Goal: Task Accomplishment & Management: Use online tool/utility

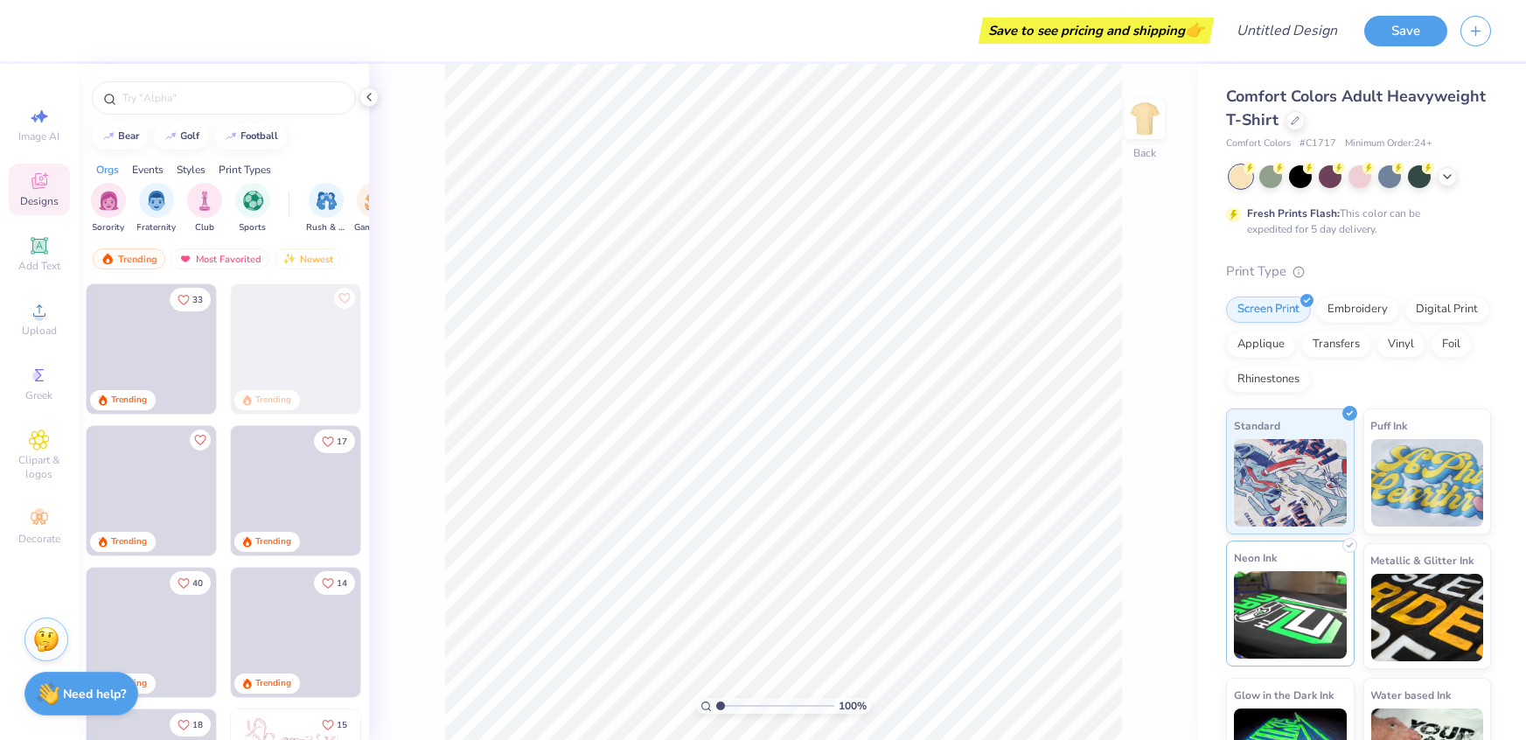
scroll to position [63, 0]
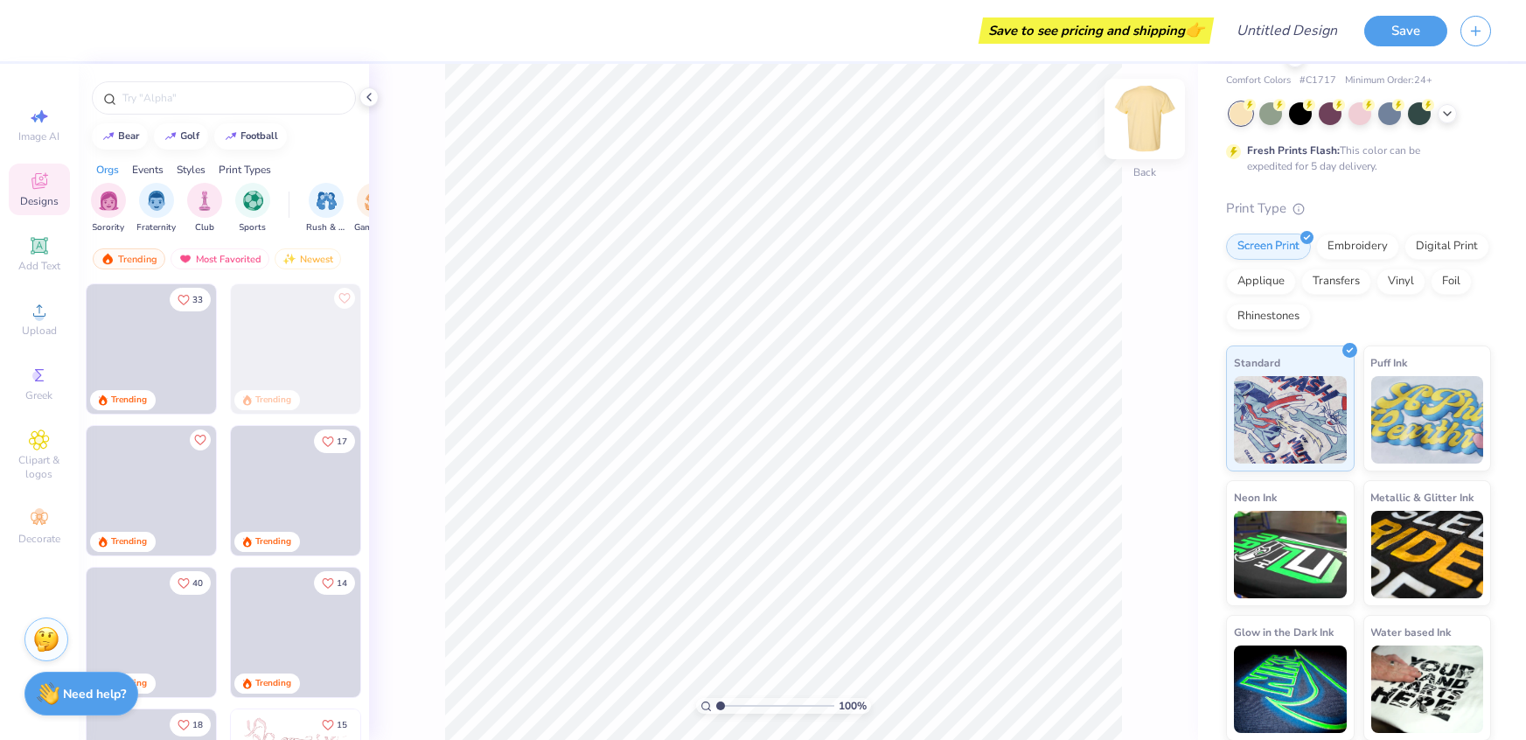
click at [1161, 127] on img at bounding box center [1145, 119] width 70 height 70
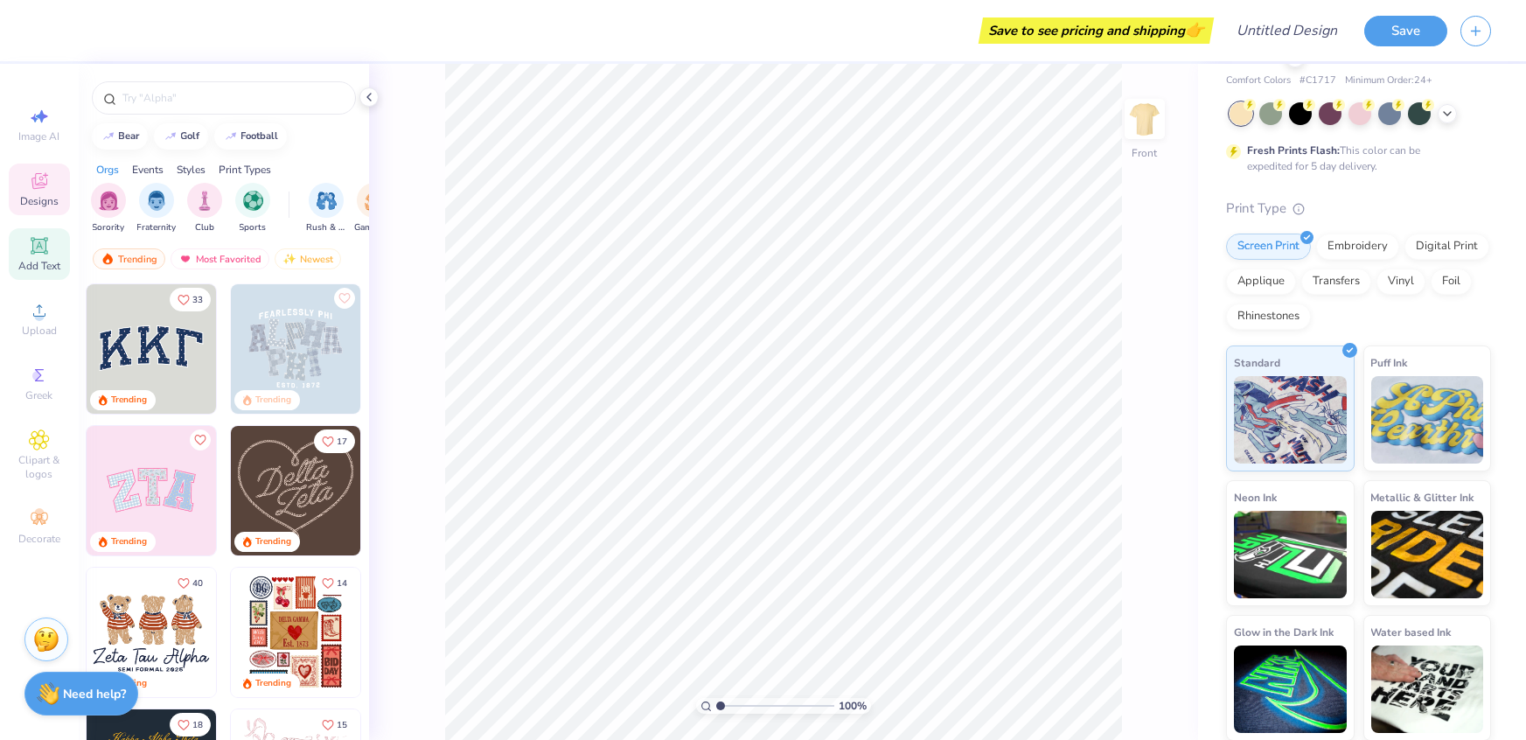
click at [45, 240] on icon at bounding box center [38, 245] width 13 height 13
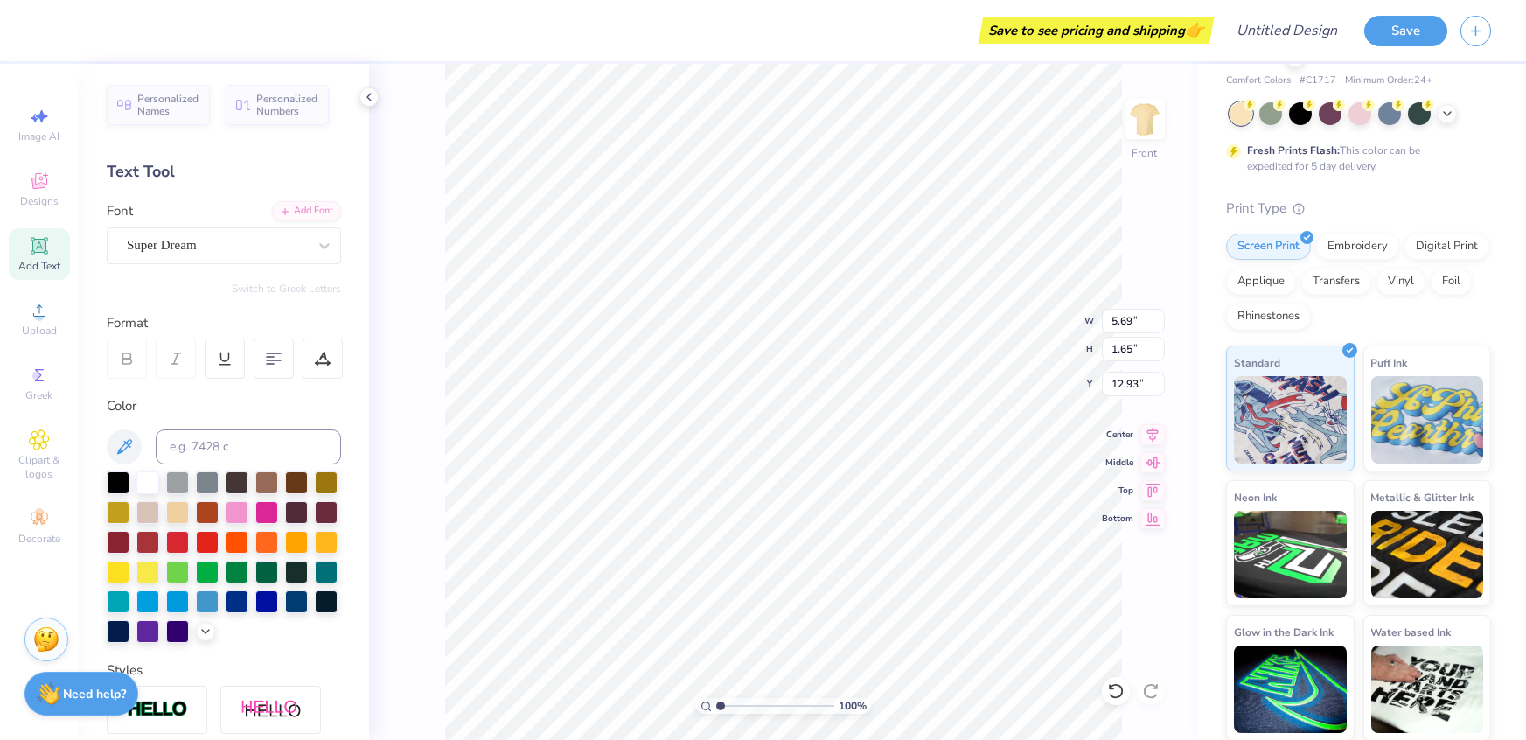
type textarea "T"
type textarea "National"
click at [1441, 429] on img at bounding box center [1428, 416] width 113 height 87
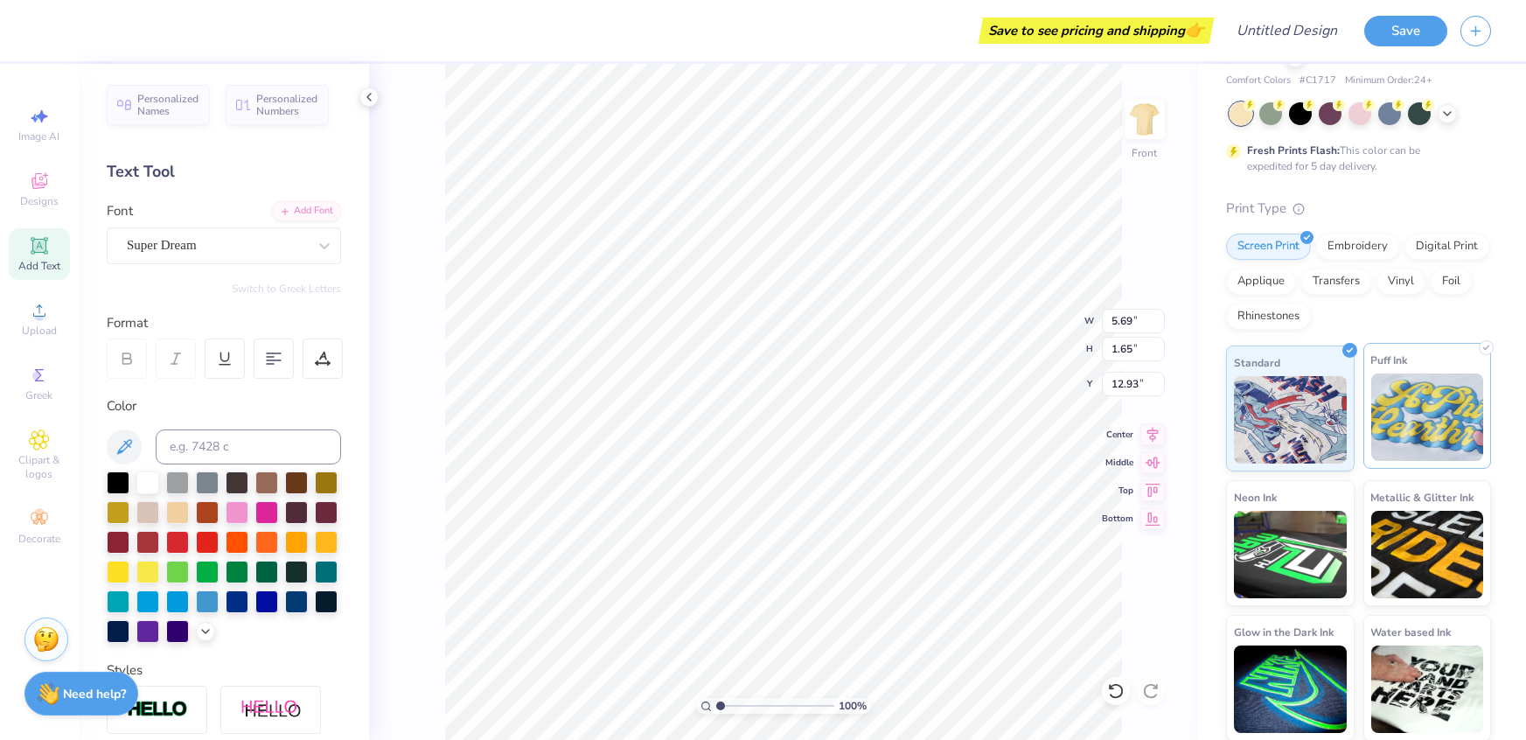
type input "9.04"
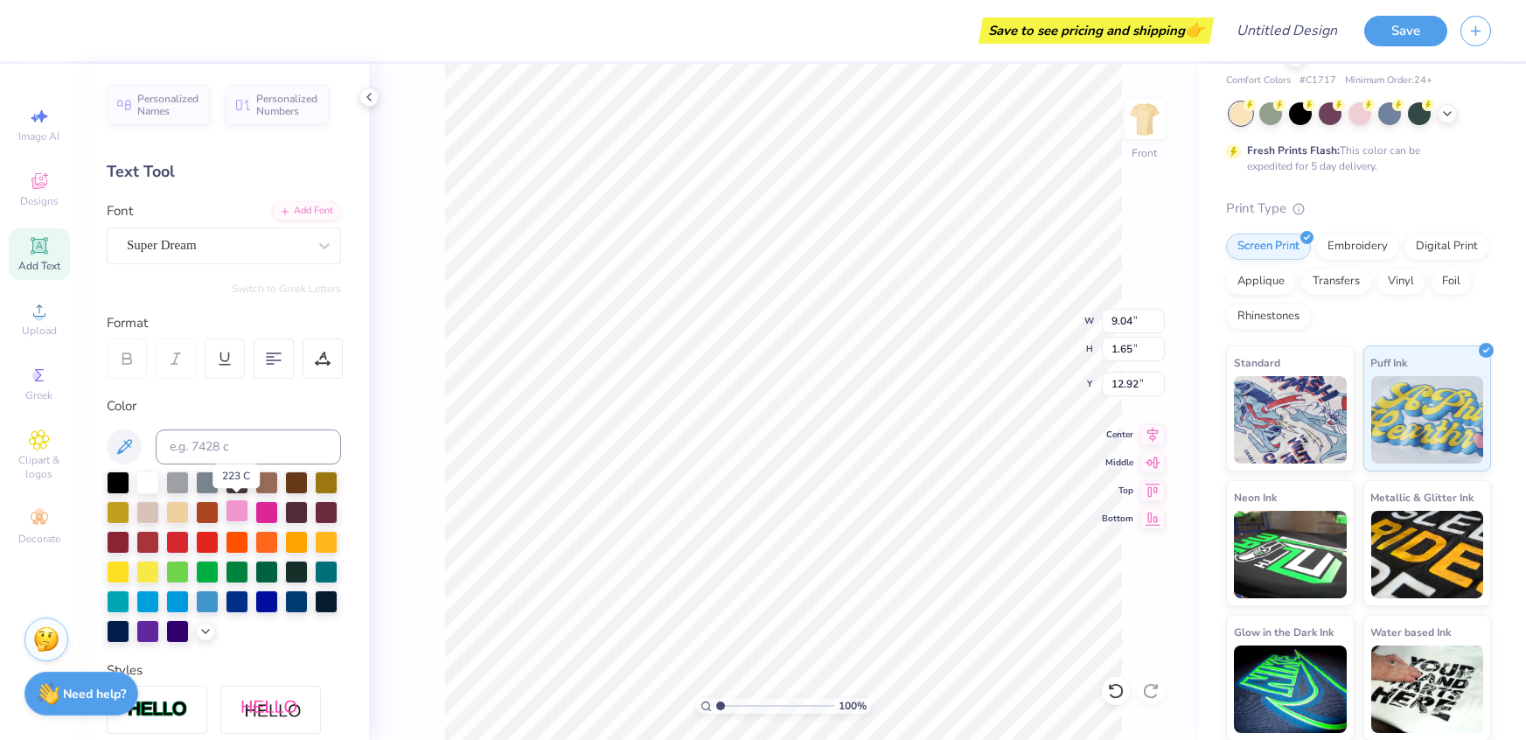
click at [248, 520] on div at bounding box center [237, 510] width 23 height 23
click at [189, 569] on div at bounding box center [177, 570] width 23 height 23
click at [209, 574] on div at bounding box center [207, 570] width 23 height 23
click at [196, 573] on div at bounding box center [207, 570] width 23 height 23
click at [166, 573] on div at bounding box center [177, 570] width 23 height 23
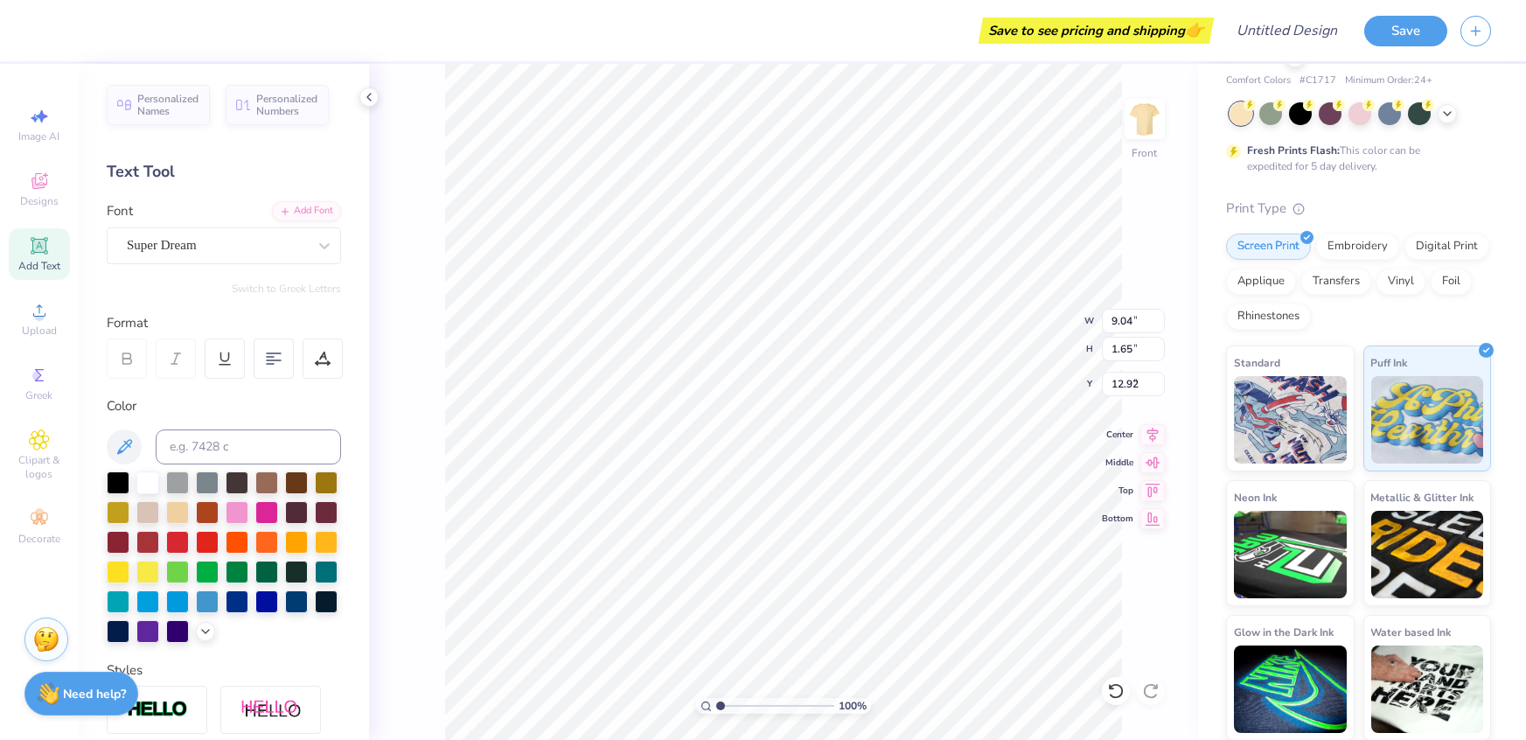
type input "4.71"
click at [306, 241] on div "Super Dream" at bounding box center [217, 245] width 184 height 27
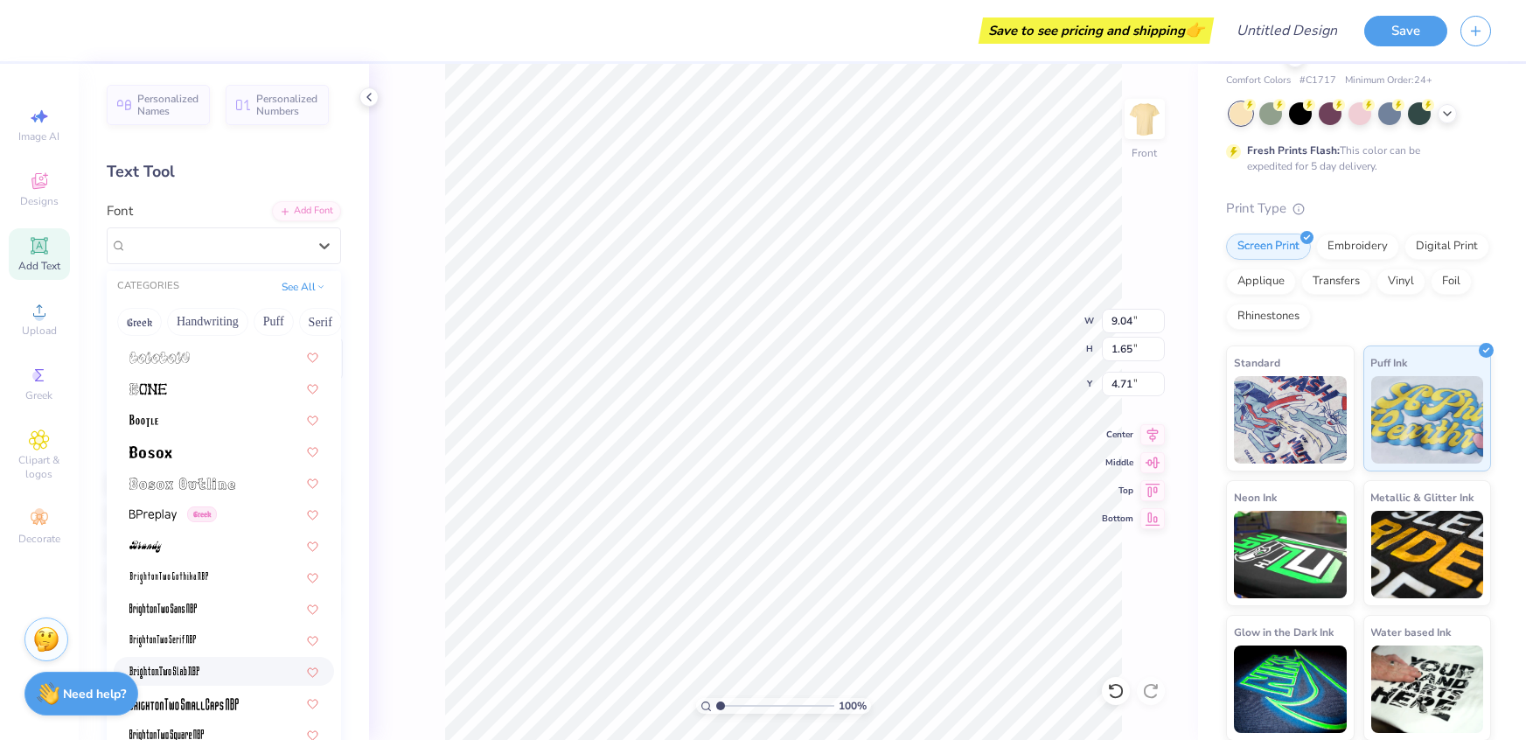
scroll to position [1248, 0]
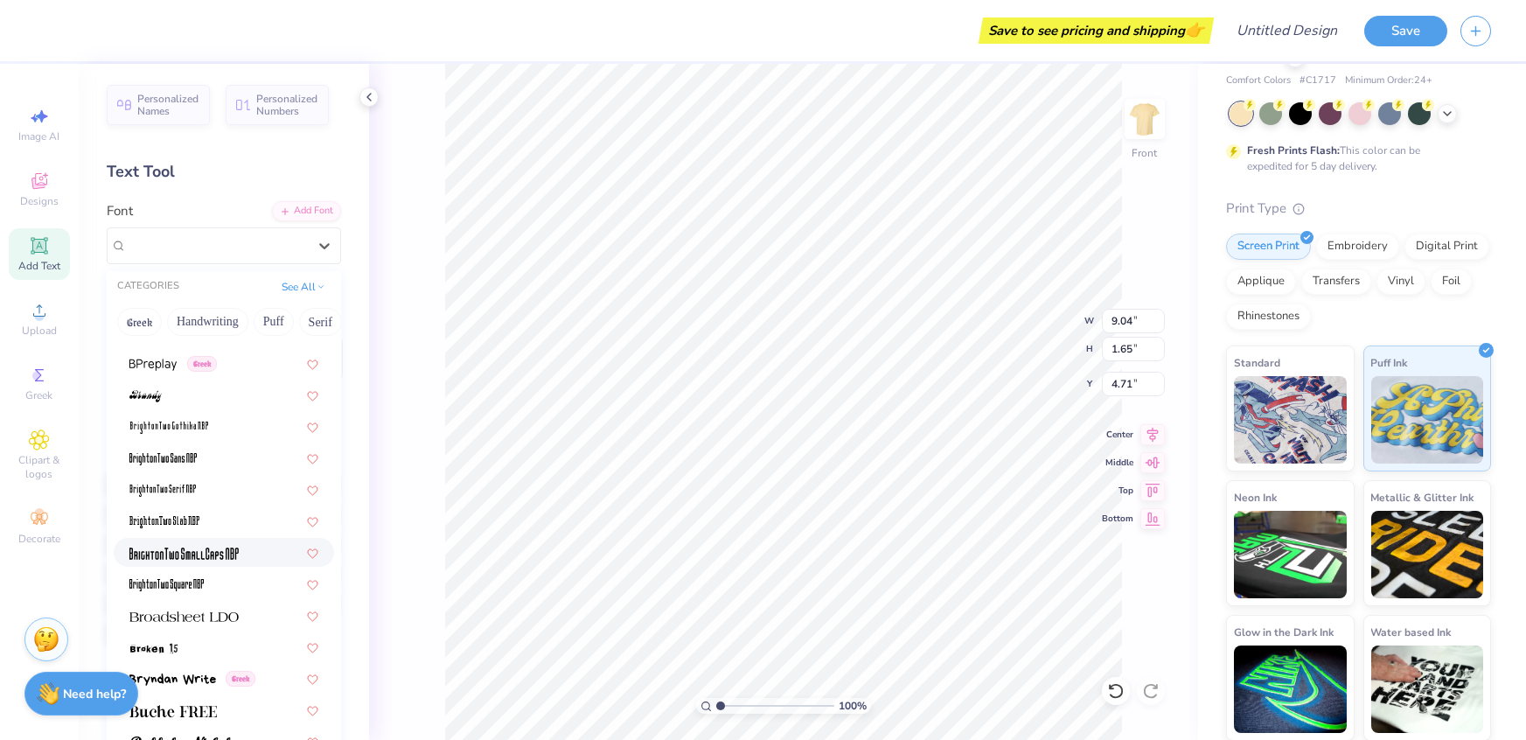
click at [229, 548] on img at bounding box center [183, 554] width 109 height 12
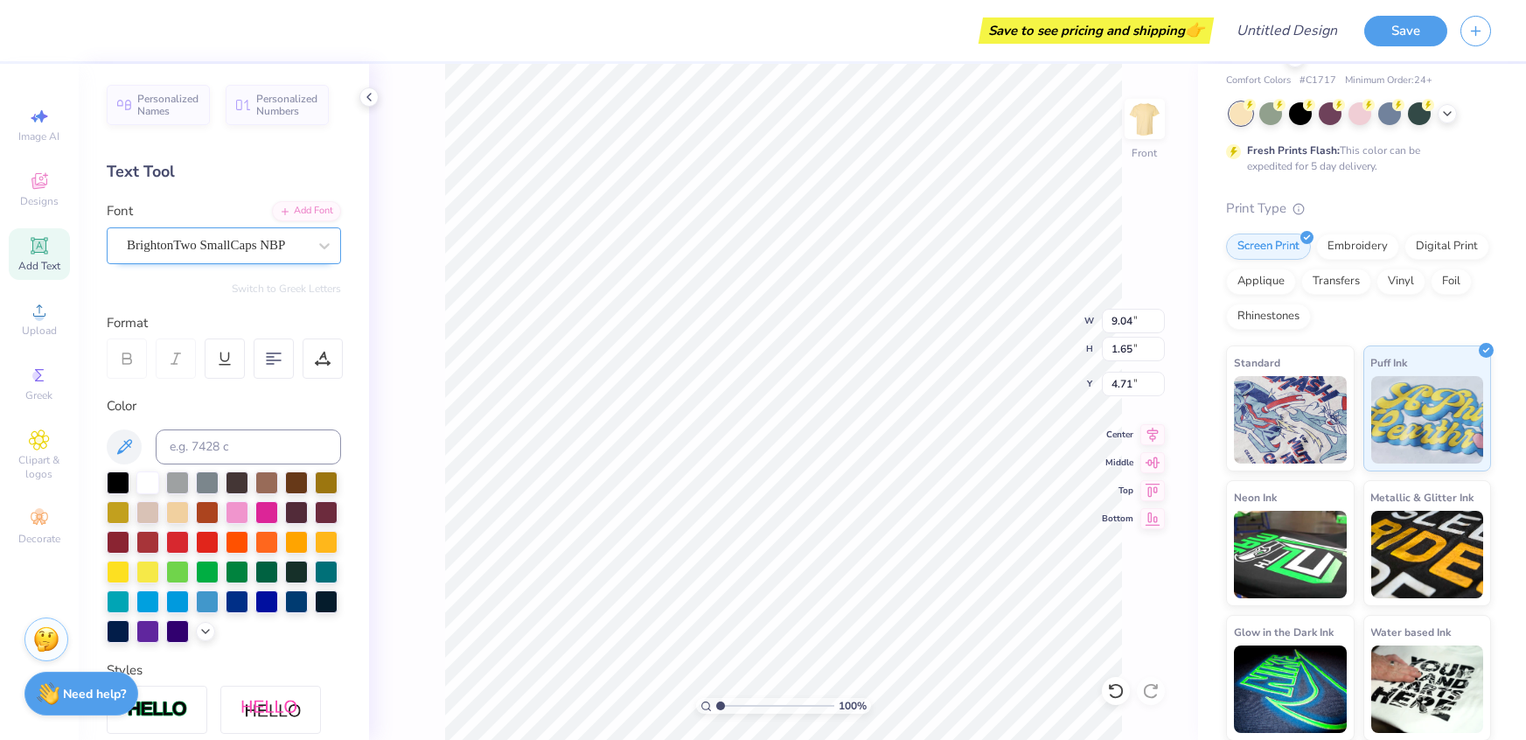
type input "4.26"
type input "1.47"
type input "4.80"
click at [231, 251] on div "BrightonTwo SmallCaps NBP" at bounding box center [217, 245] width 184 height 27
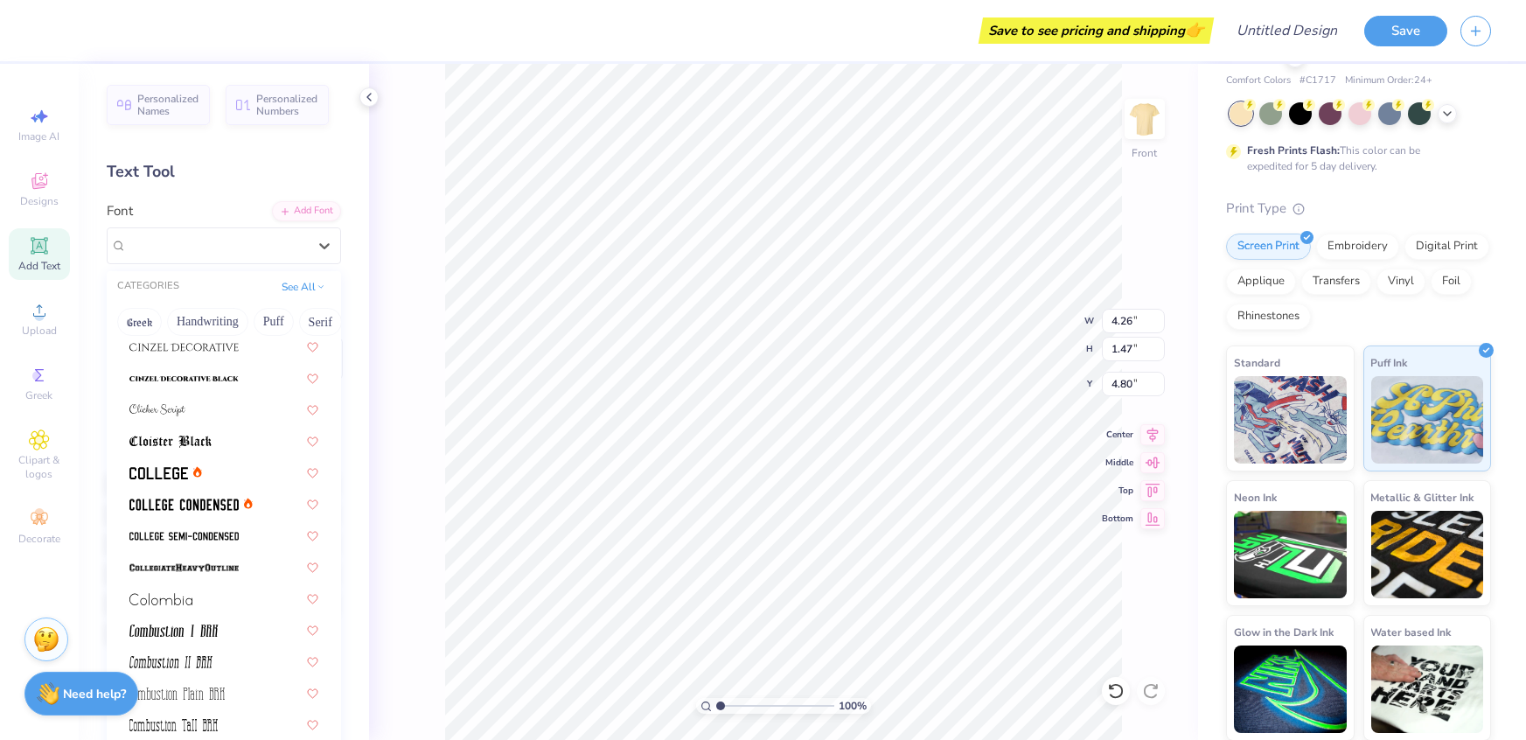
scroll to position [2181, 0]
click at [192, 407] on div at bounding box center [223, 407] width 189 height 18
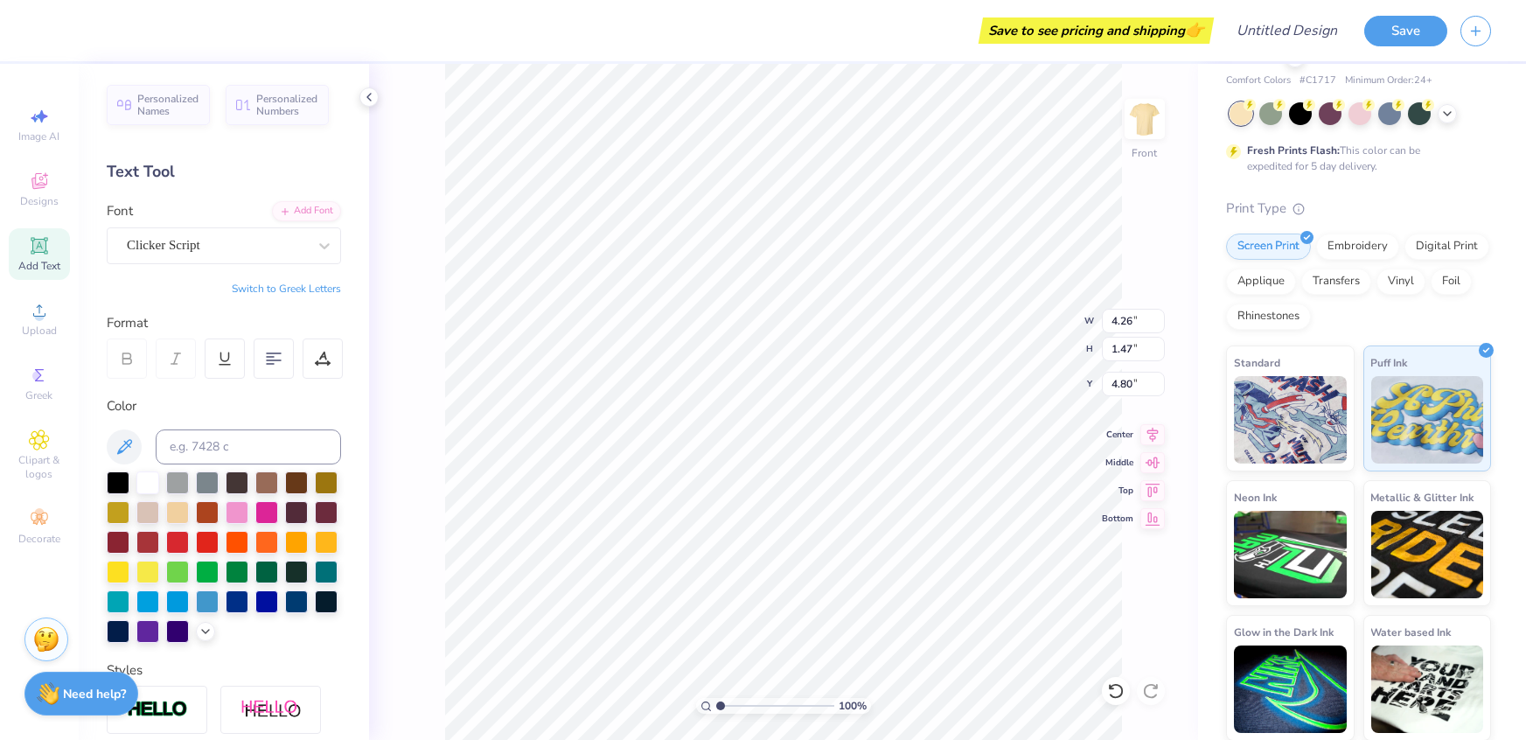
type input "6.67"
type input "2.21"
type input "4.43"
click at [270, 236] on div "Clicker Script" at bounding box center [217, 245] width 184 height 27
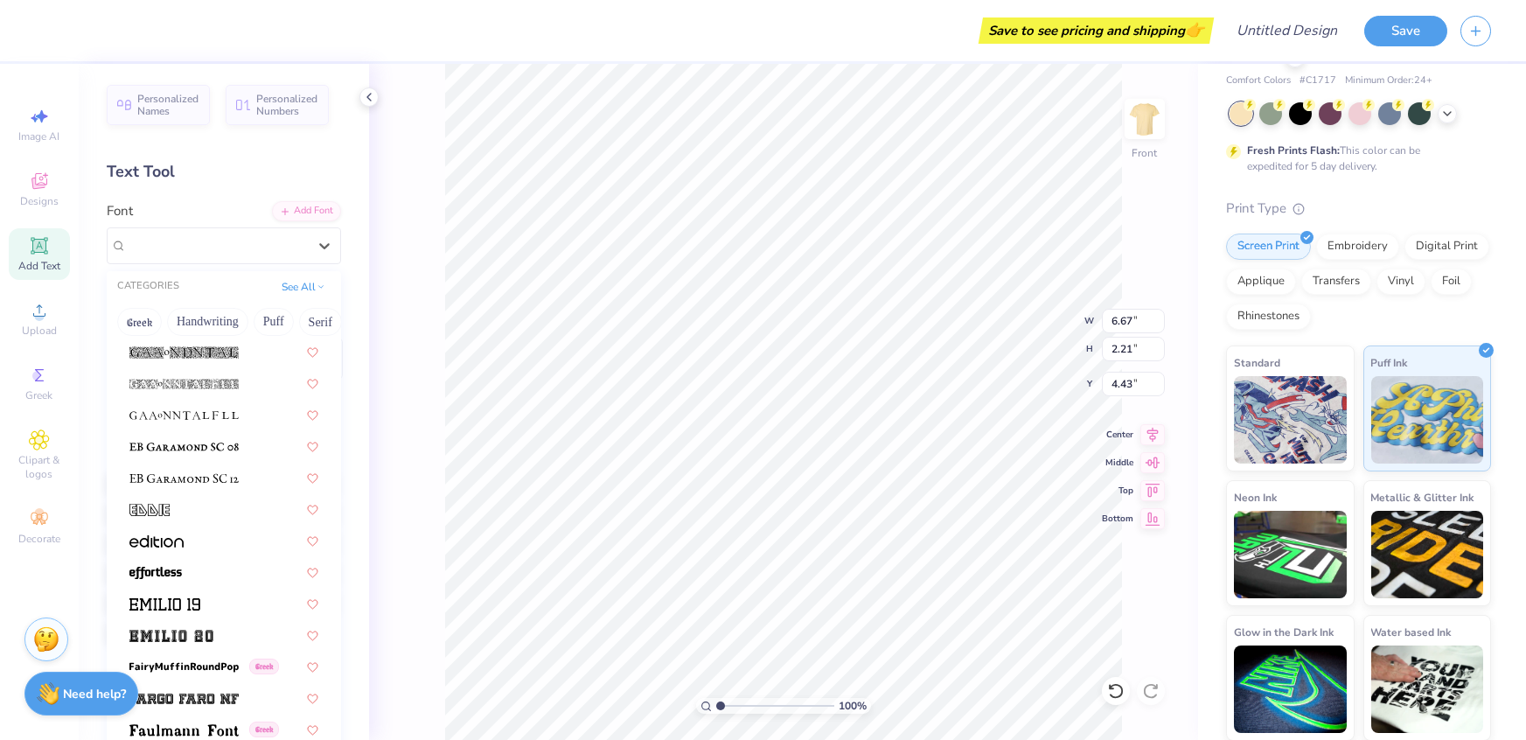
scroll to position [3337, 0]
click at [214, 533] on div at bounding box center [223, 542] width 189 height 18
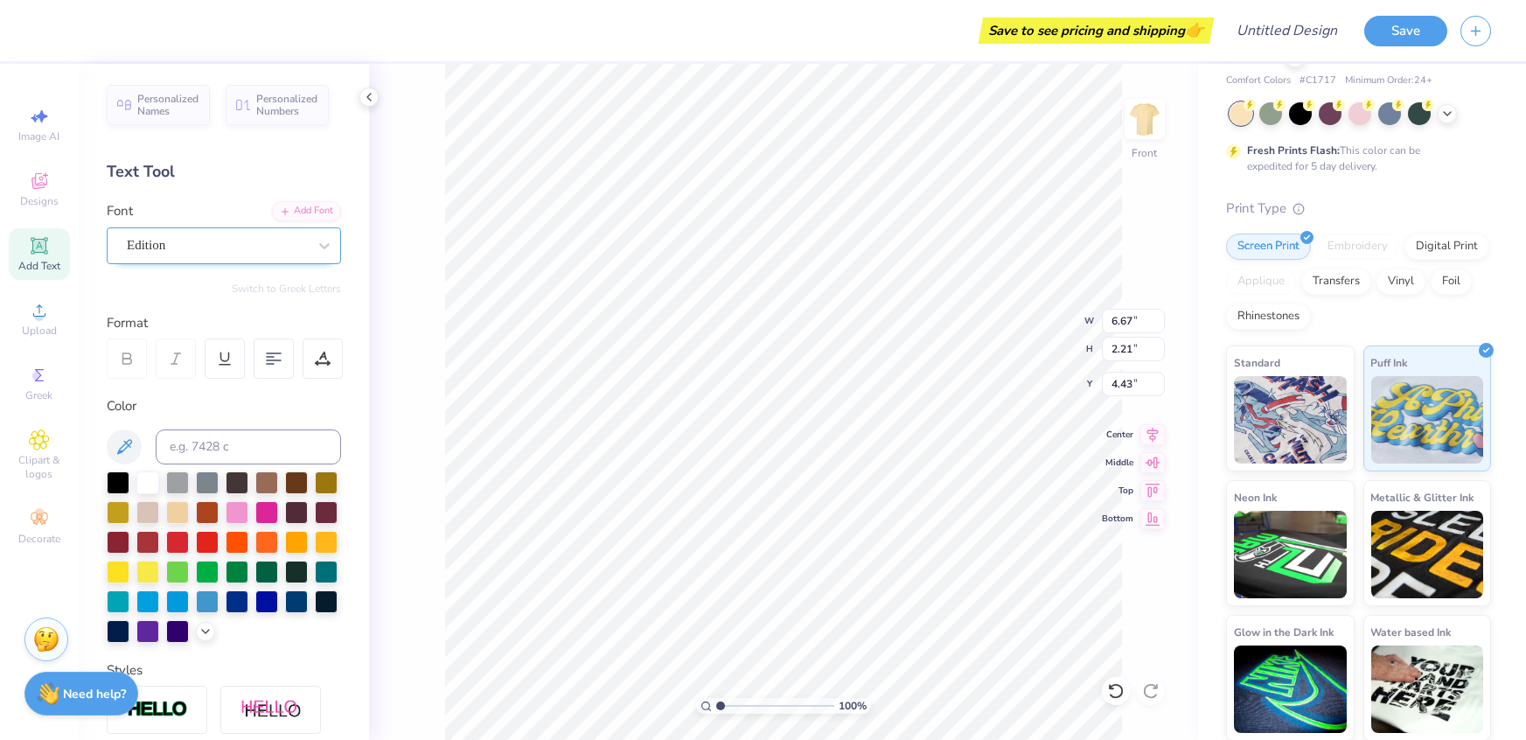
type input "12.33"
type input "1.87"
type input "4.60"
click at [240, 253] on div "Edition" at bounding box center [217, 245] width 184 height 27
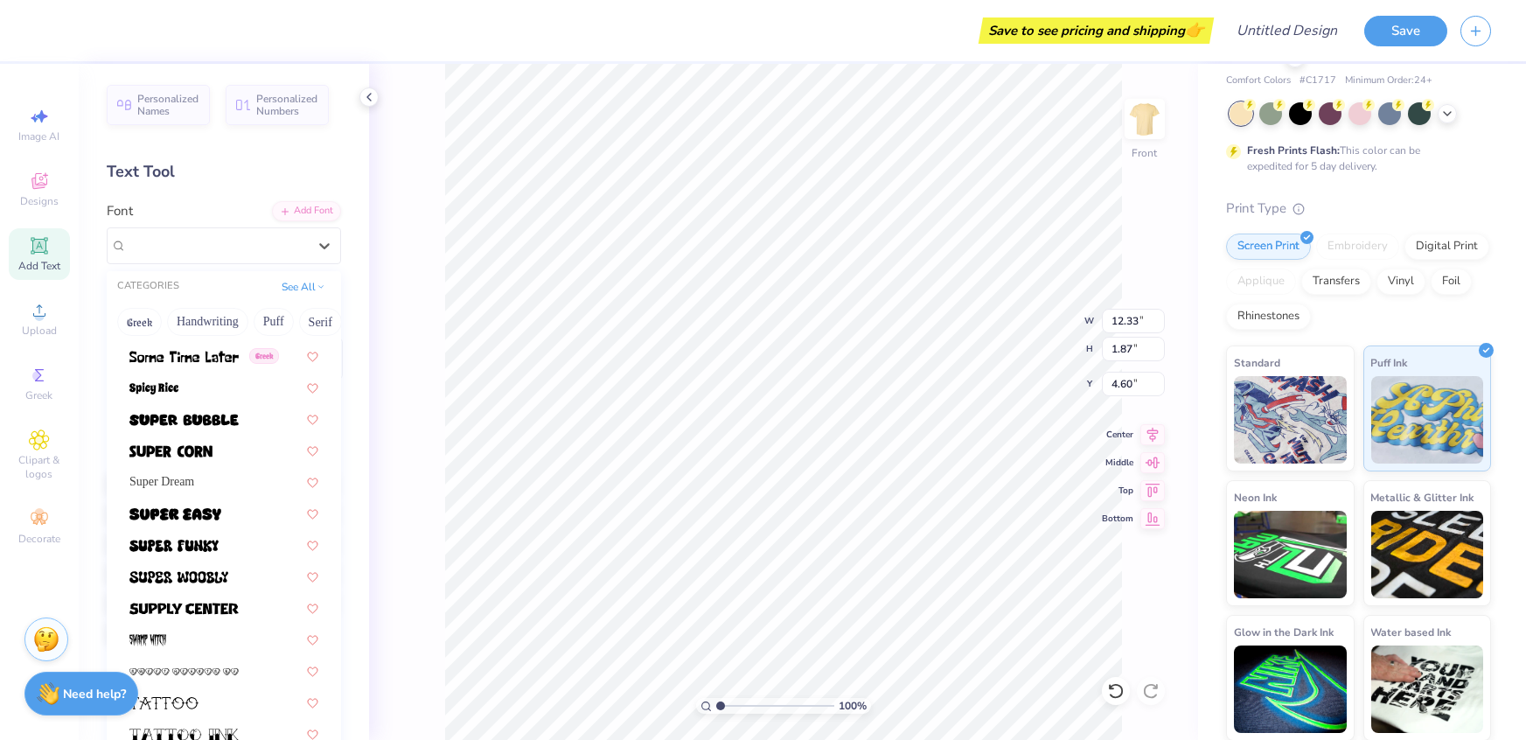
scroll to position [8467, 0]
click at [317, 481] on icon at bounding box center [312, 483] width 12 height 10
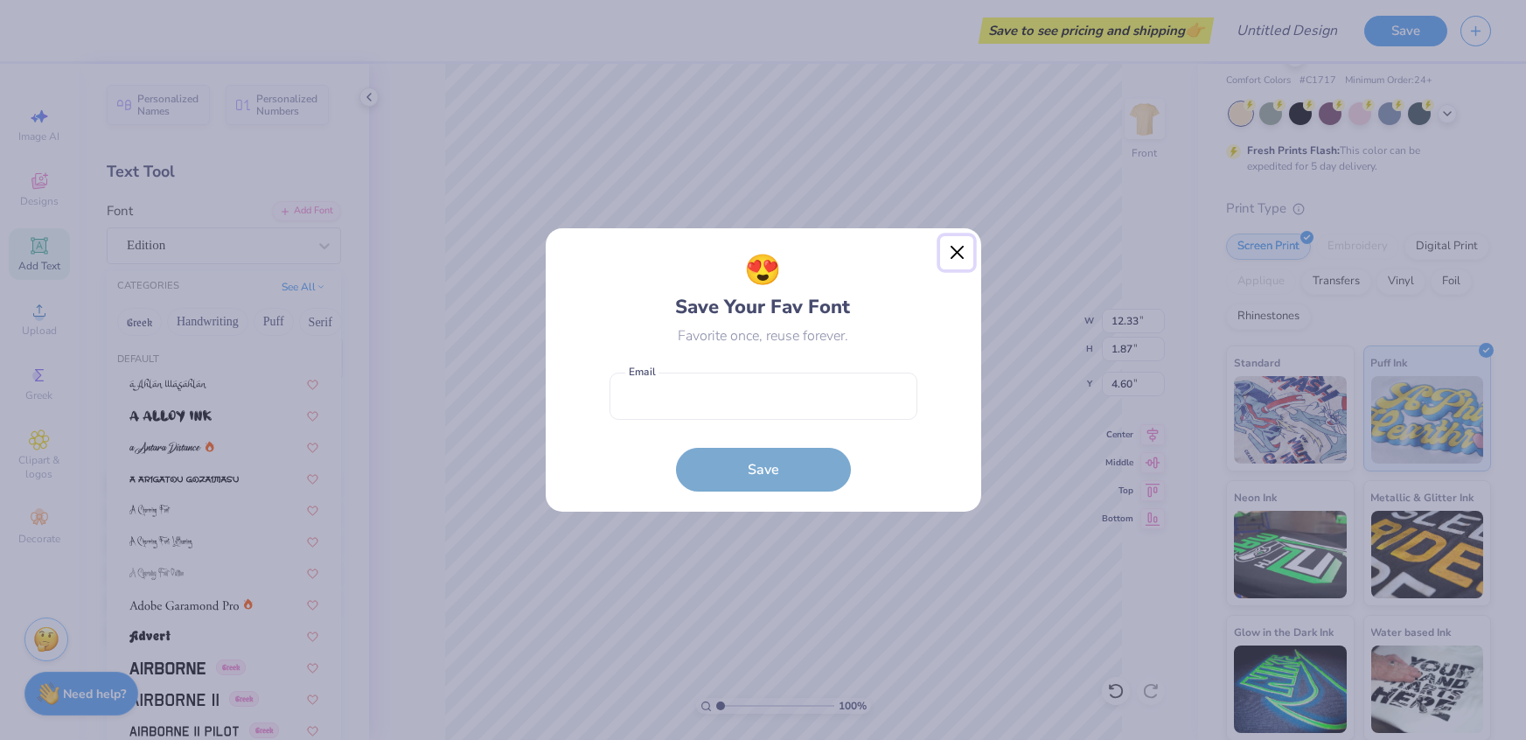
click at [962, 264] on button "Close" at bounding box center [956, 252] width 33 height 33
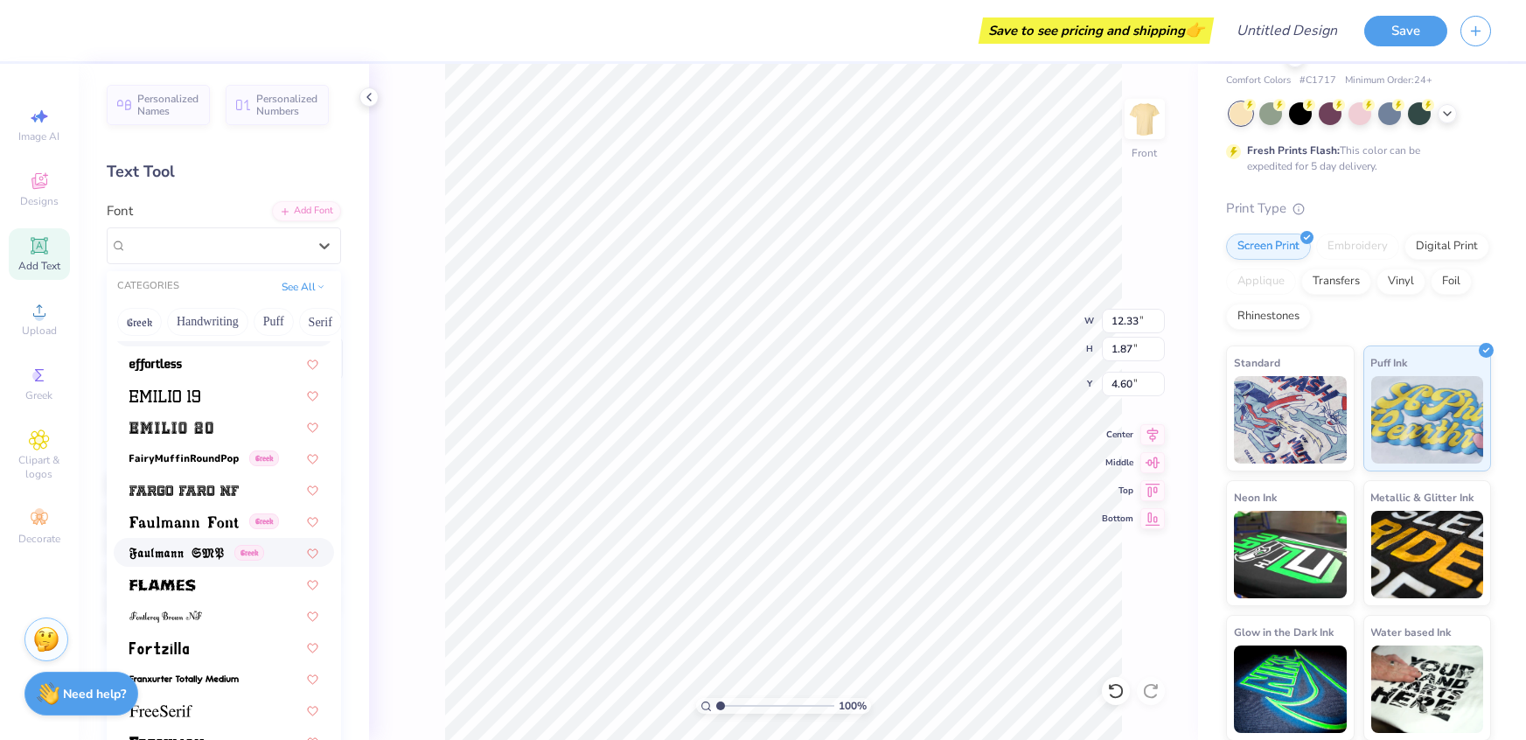
scroll to position [3548, 0]
click at [229, 458] on img at bounding box center [183, 458] width 109 height 12
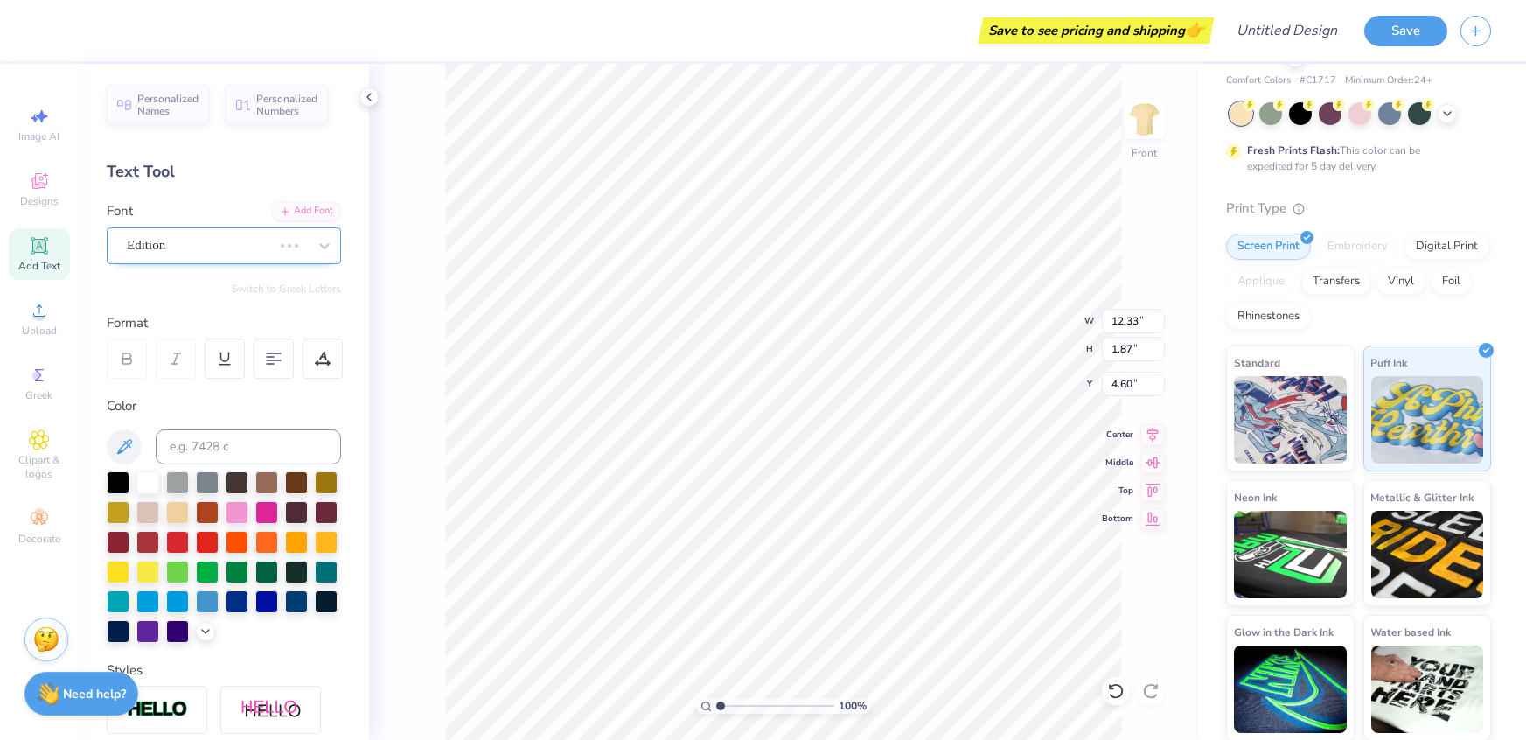
click at [255, 247] on div "Edition" at bounding box center [199, 245] width 149 height 27
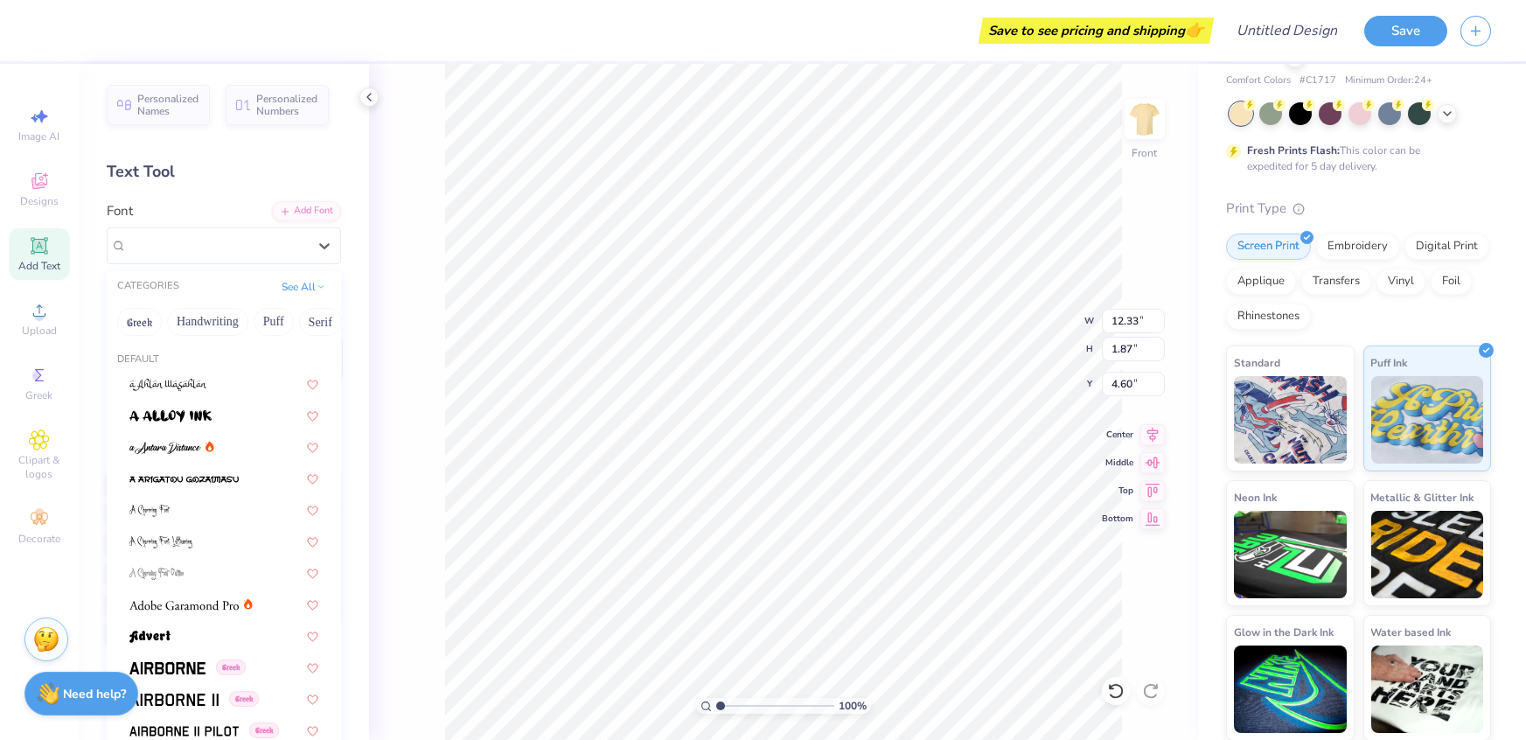
type input "9.66"
type input "1.77"
type input "4.65"
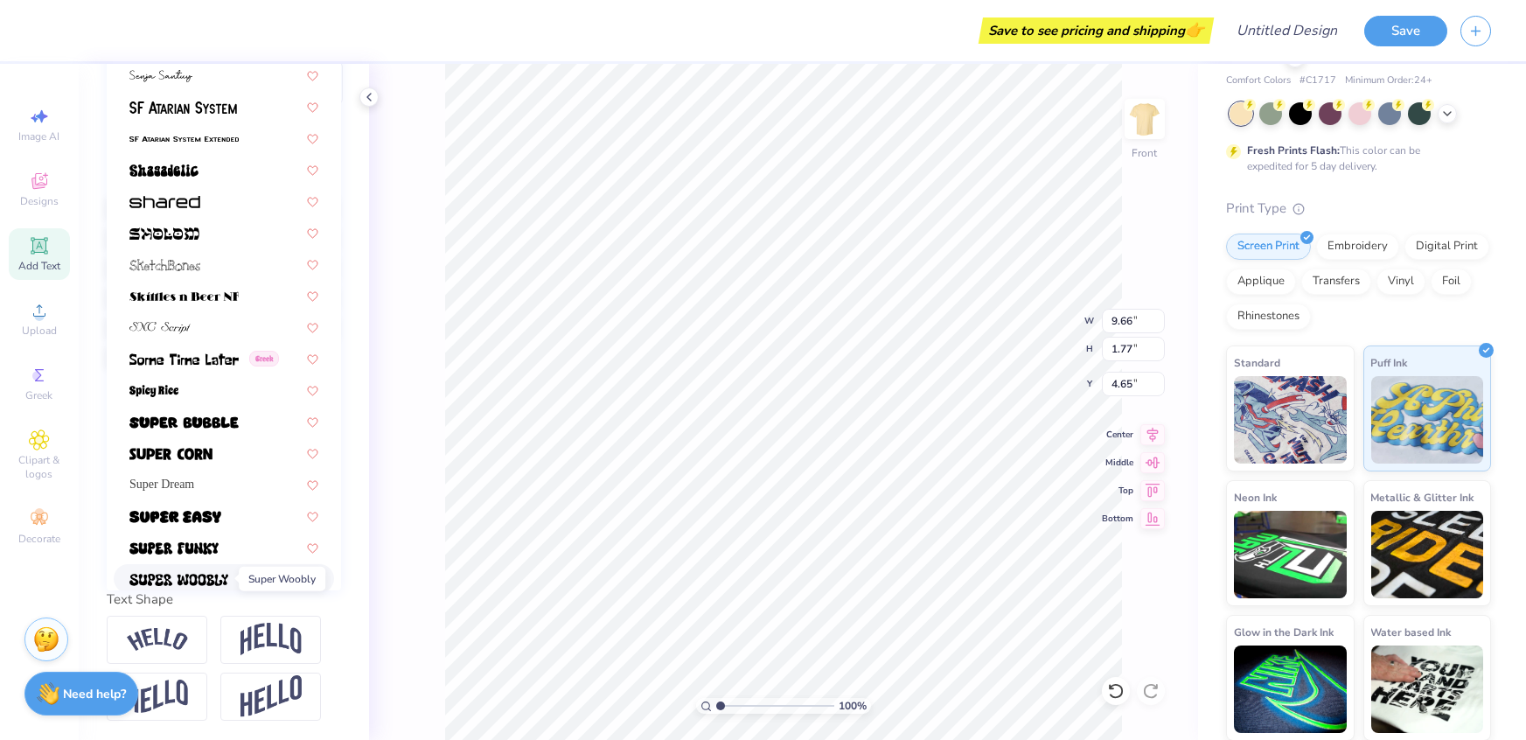
scroll to position [8184, 0]
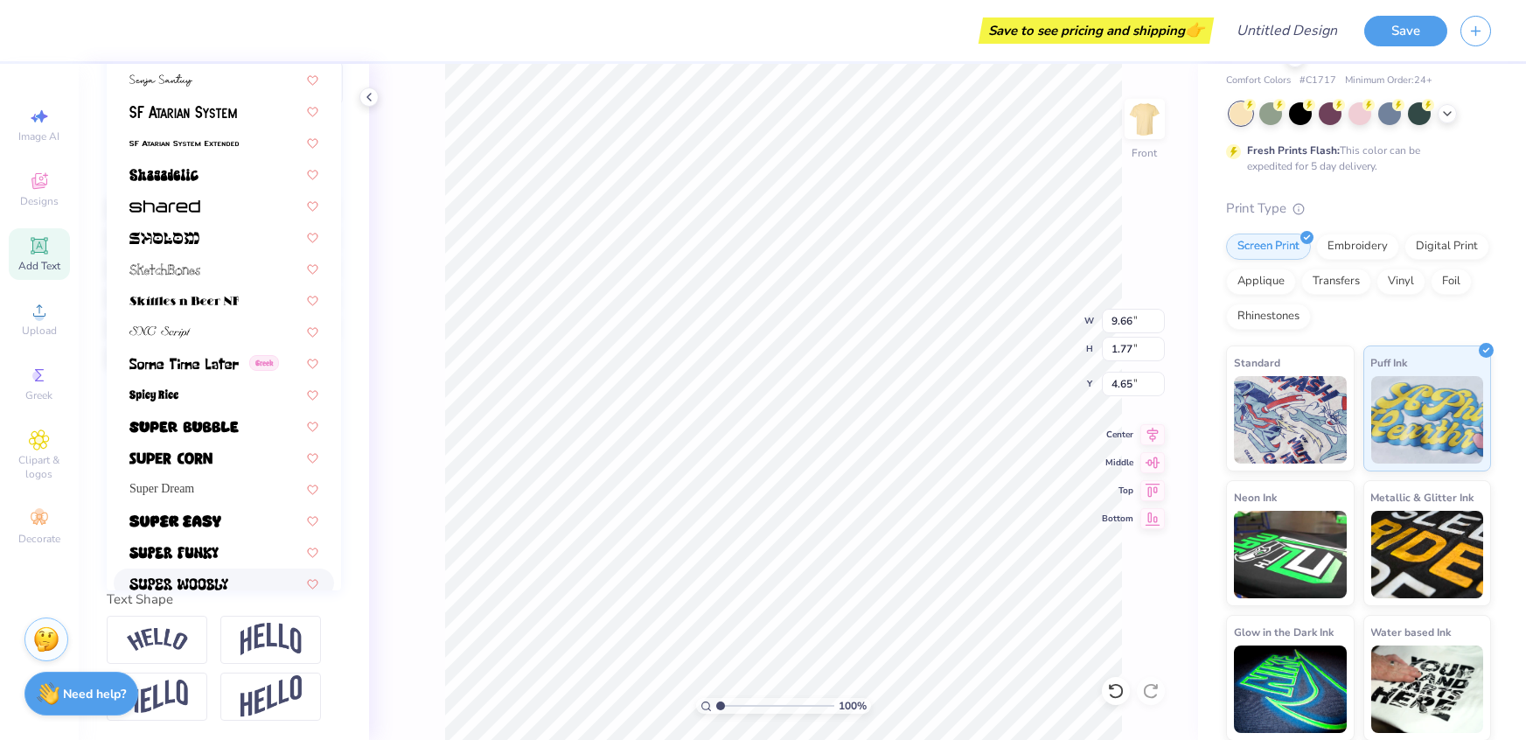
click at [213, 578] on img at bounding box center [178, 584] width 99 height 12
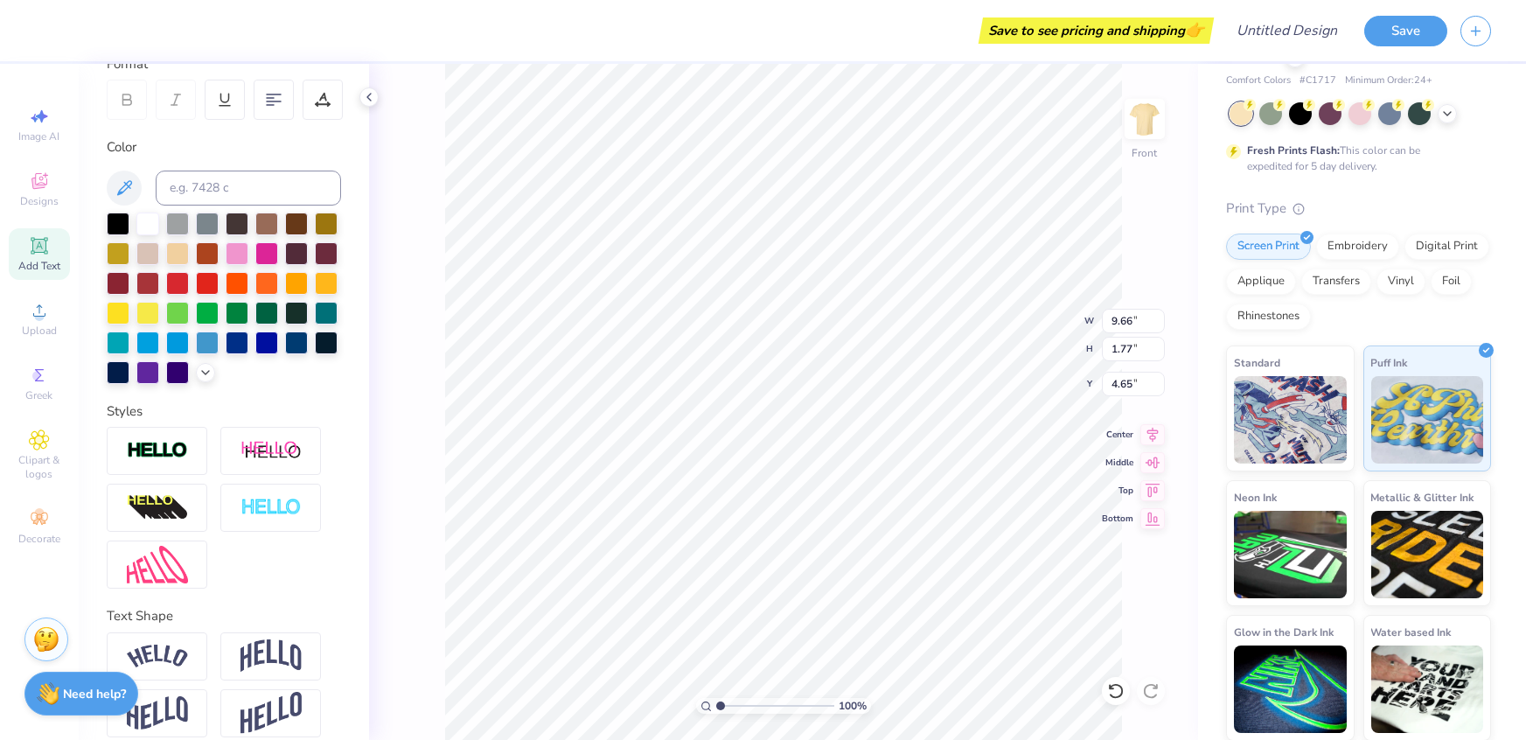
scroll to position [262, 0]
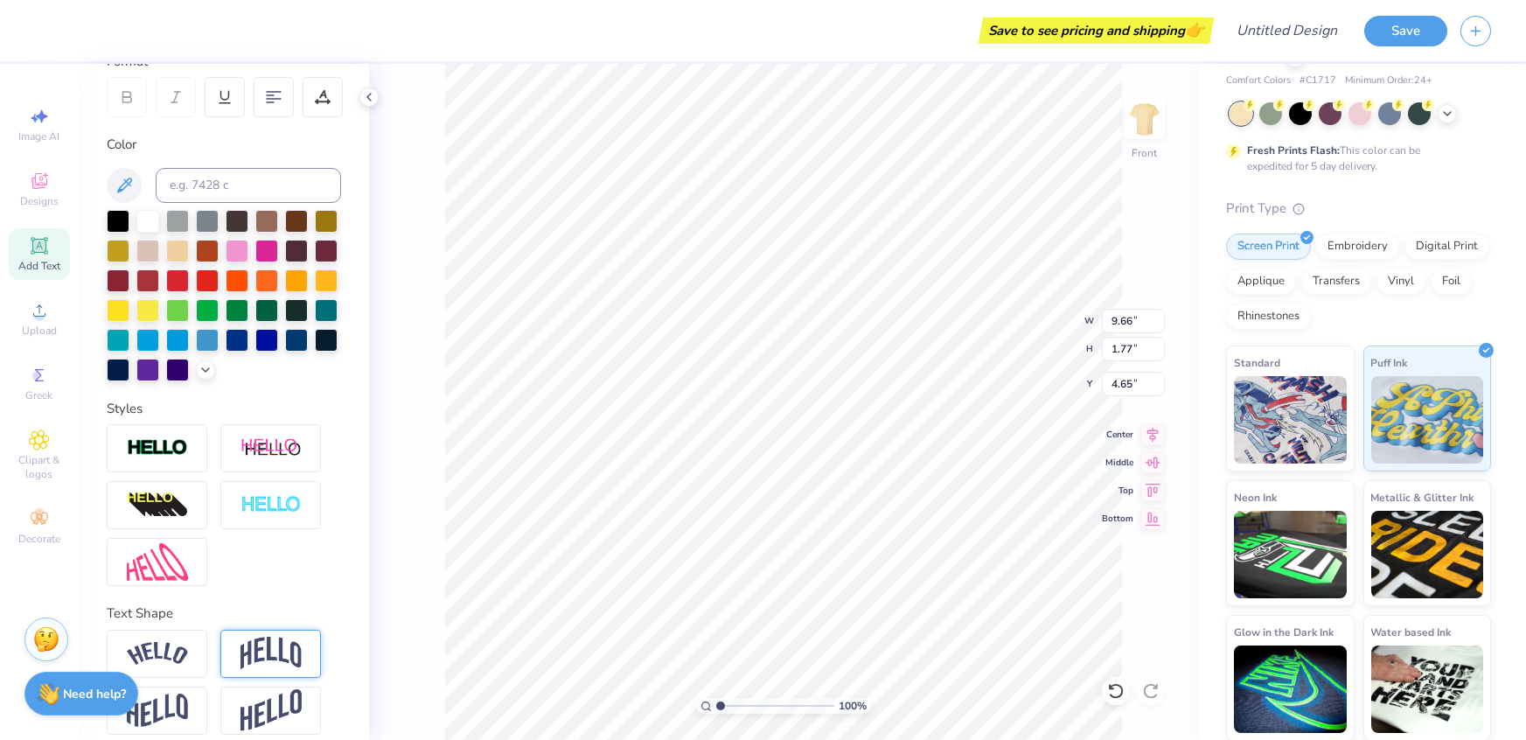
click at [283, 655] on img at bounding box center [271, 653] width 61 height 33
type input "13.61"
type input "4.80"
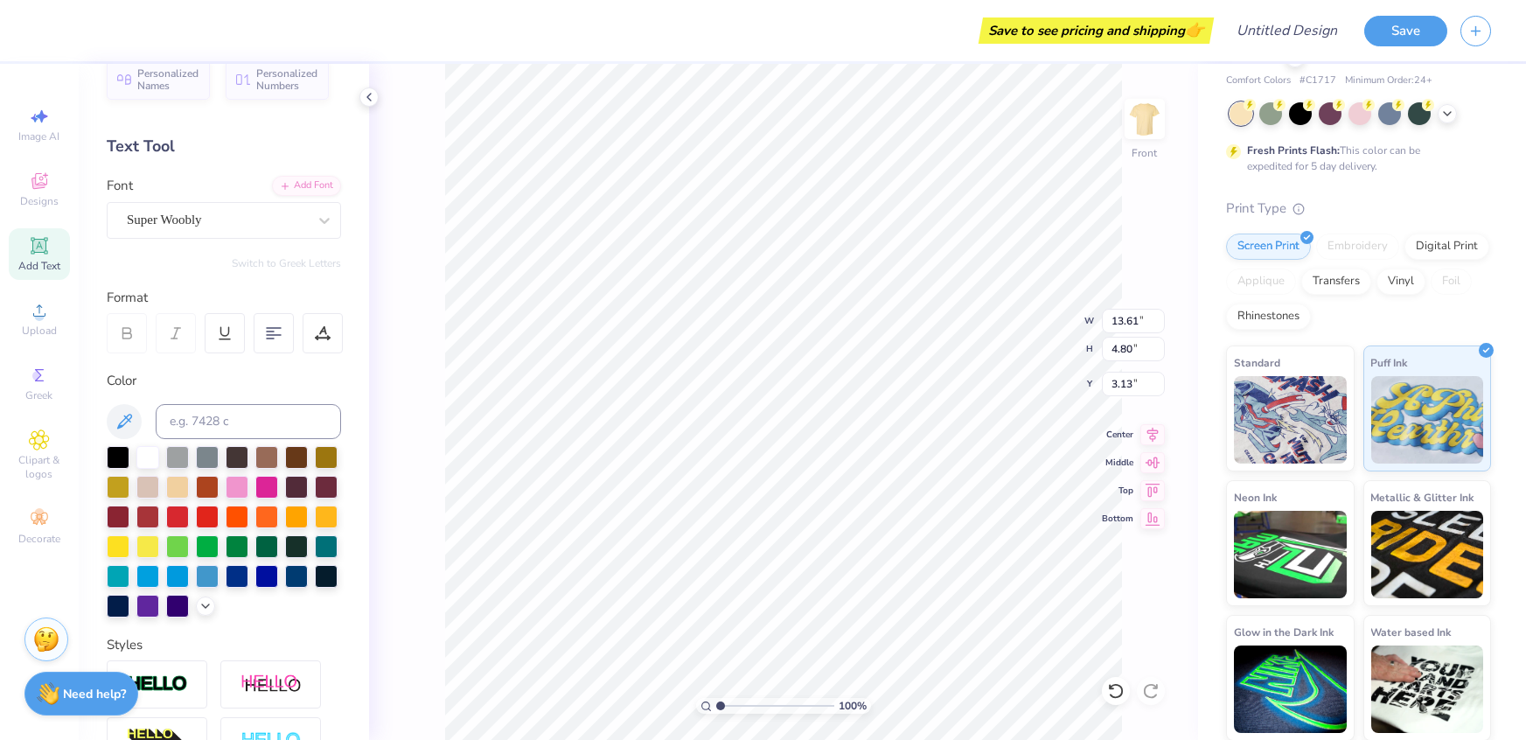
scroll to position [25, 0]
type input "6.08"
click at [329, 226] on icon at bounding box center [324, 220] width 17 height 17
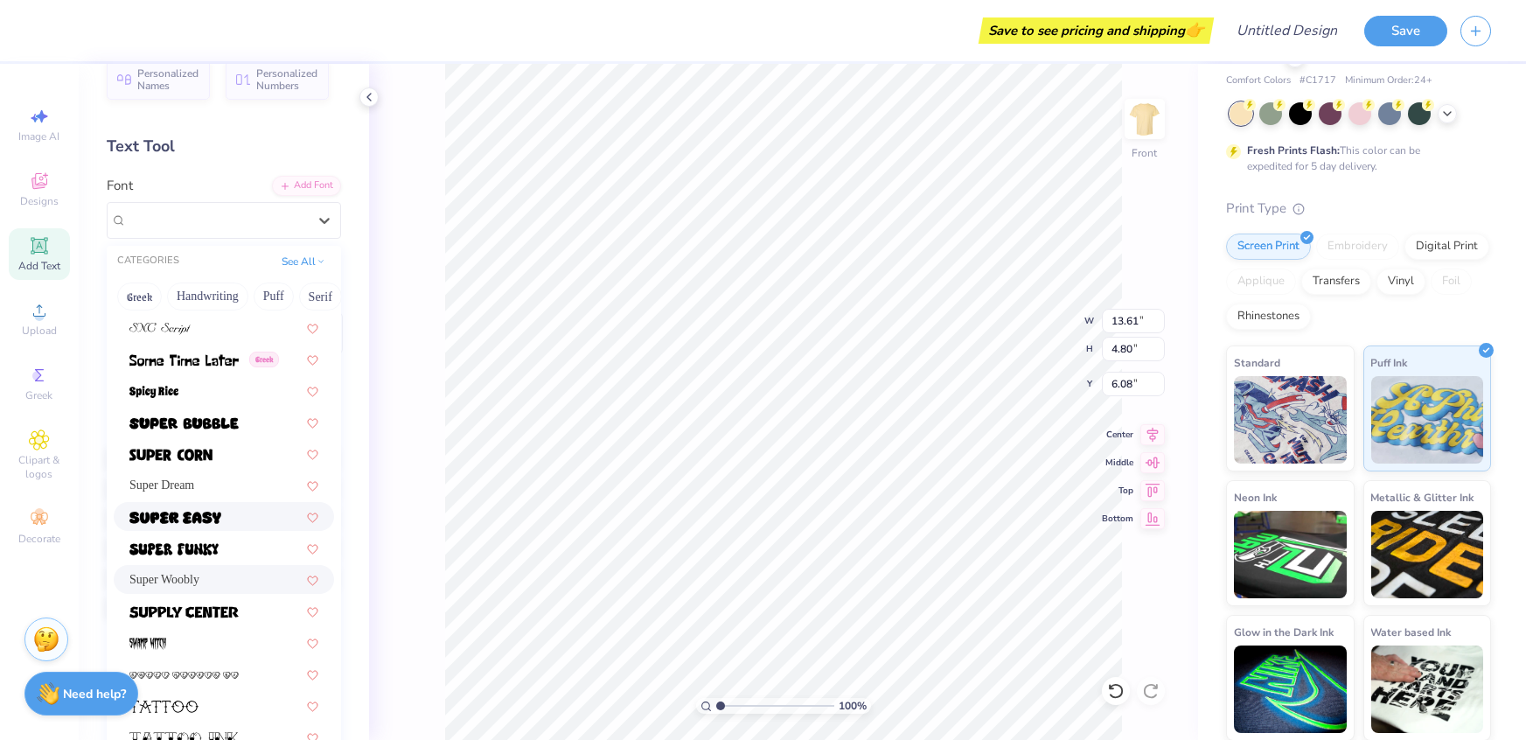
scroll to position [8436, 0]
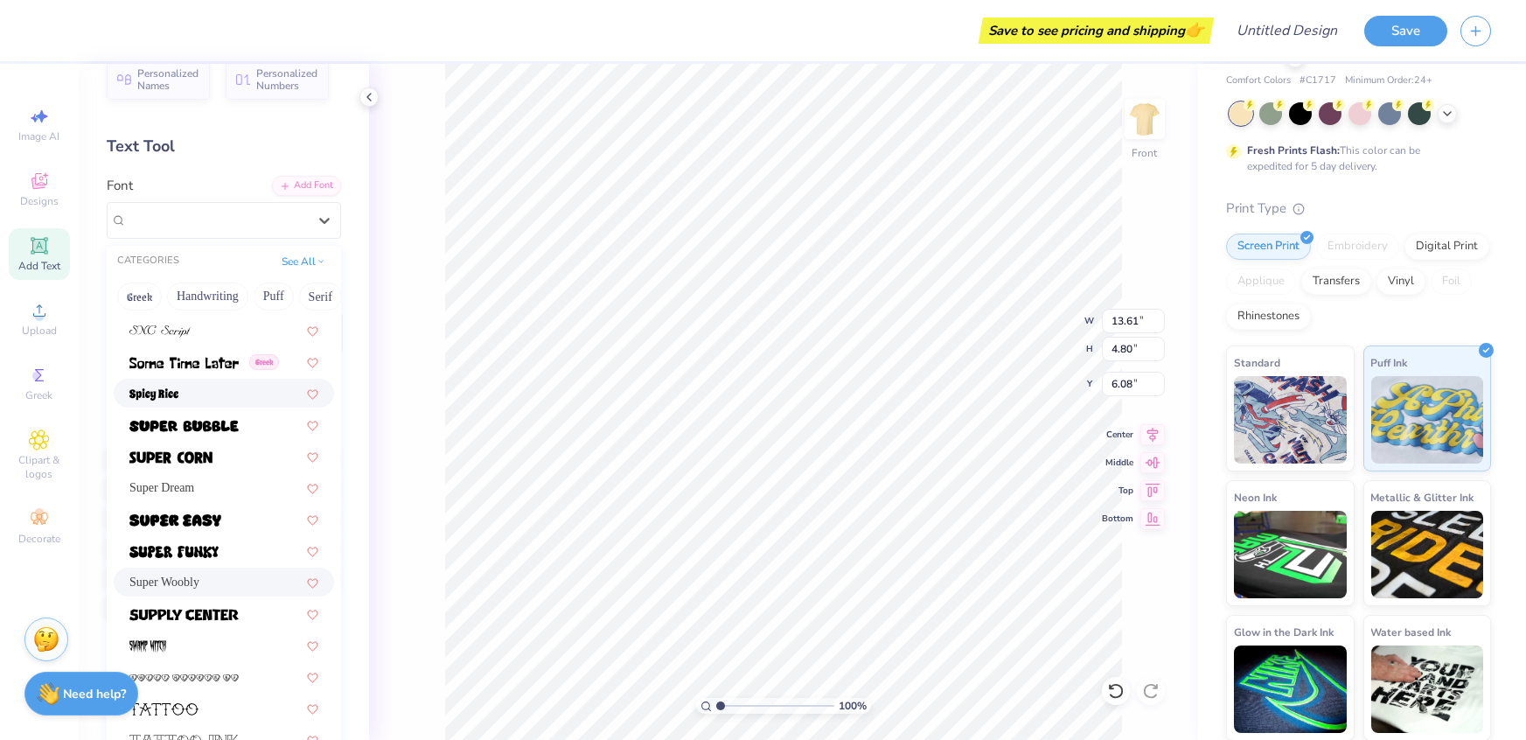
click at [203, 392] on div at bounding box center [223, 393] width 189 height 18
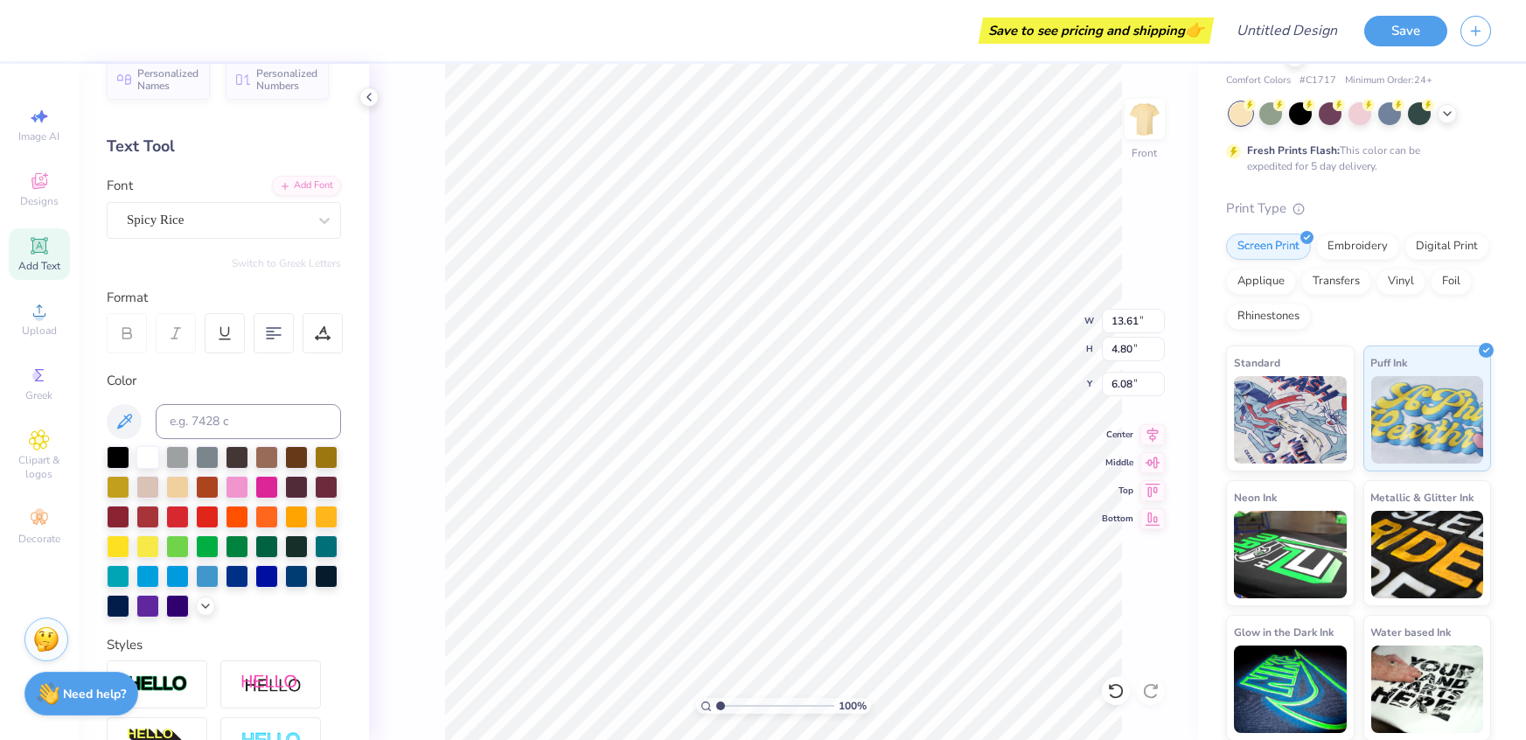
type input "8.68"
type input "3.72"
type input "6.62"
type input "11.28"
type input "4.83"
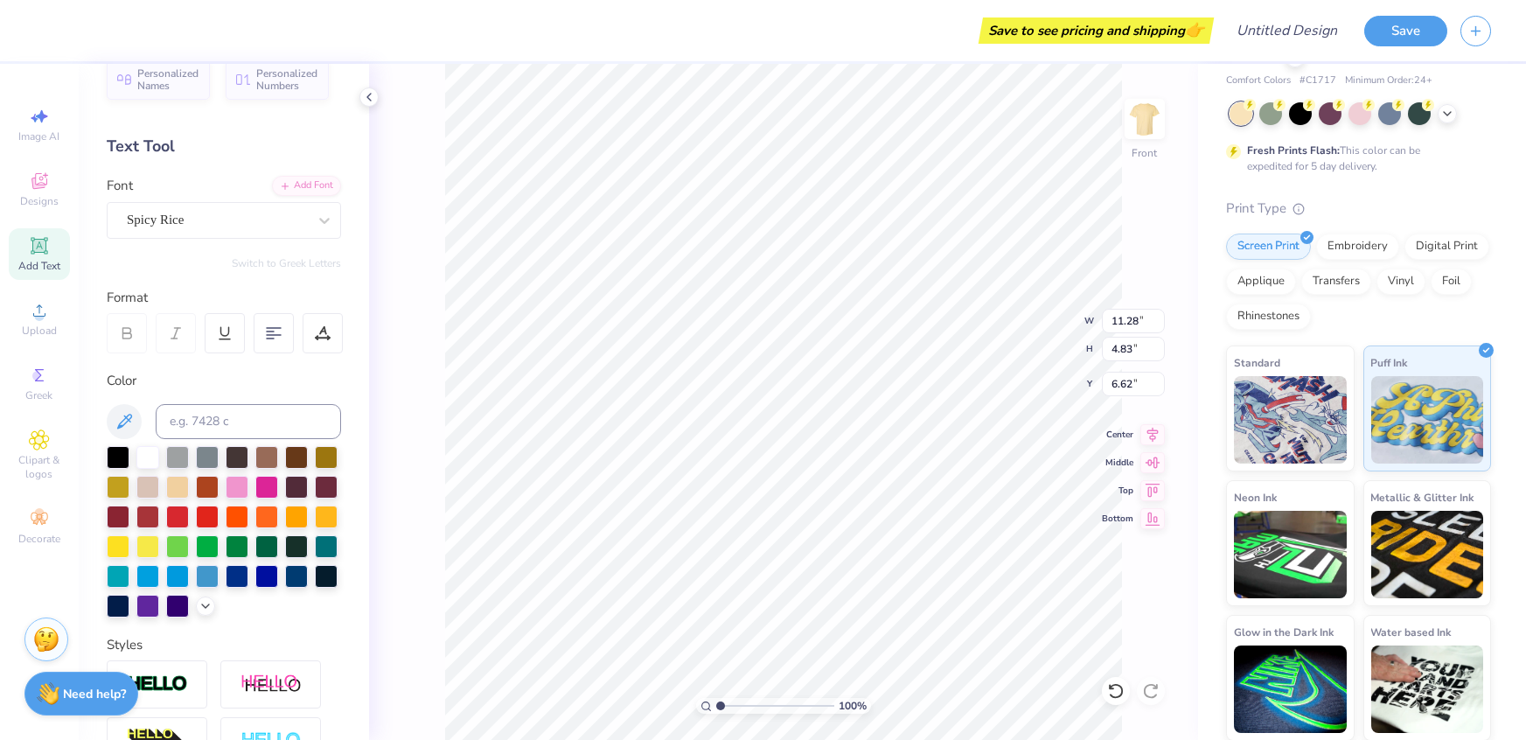
type input "5.05"
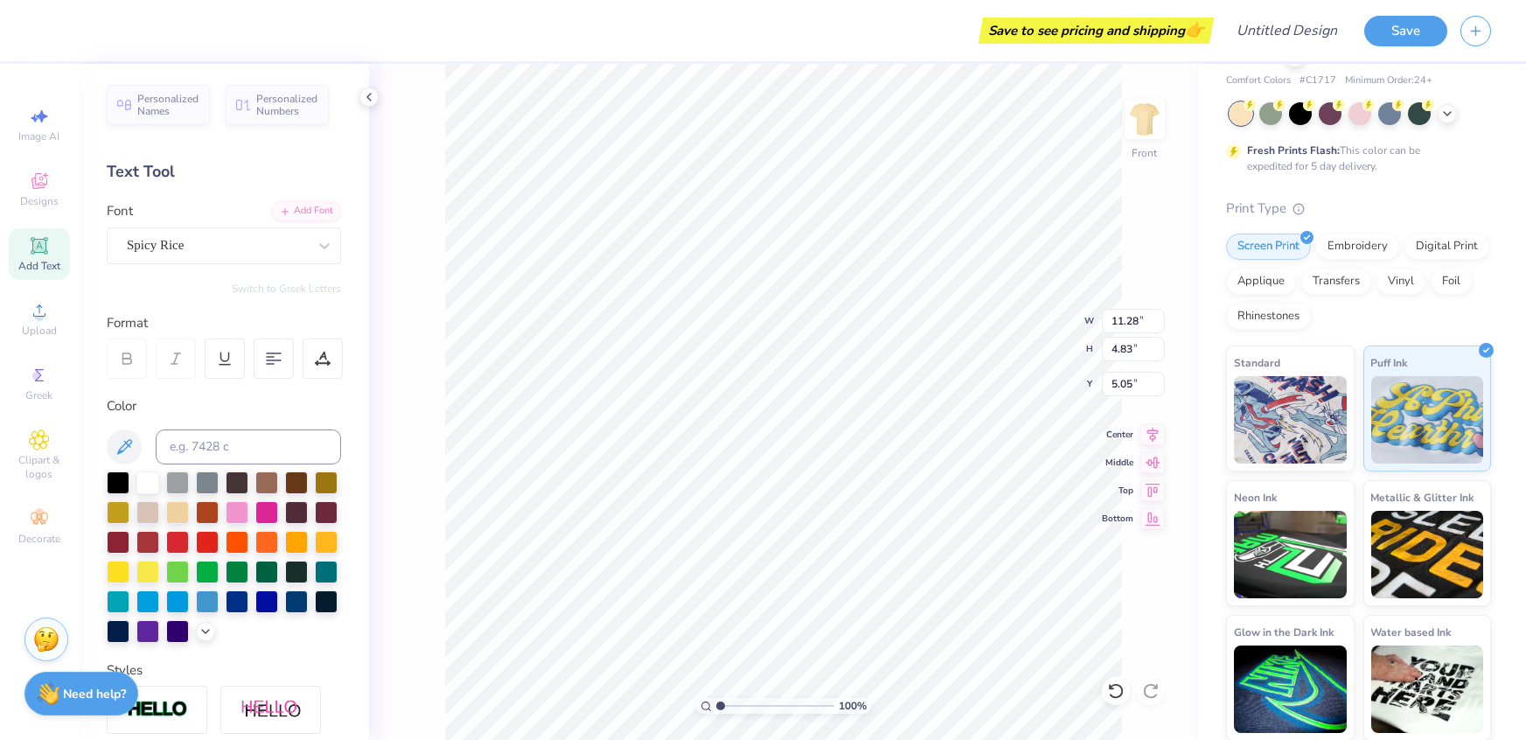
scroll to position [0, 7]
type textarea "National English [PERSON_NAME]"
type textarea "National"
click at [1144, 597] on div "100 % Front W 14.53 14.53 " H 3.94 3.94 " Y 5.49 5.49 " Center Middle Top Bottom" at bounding box center [783, 402] width 829 height 676
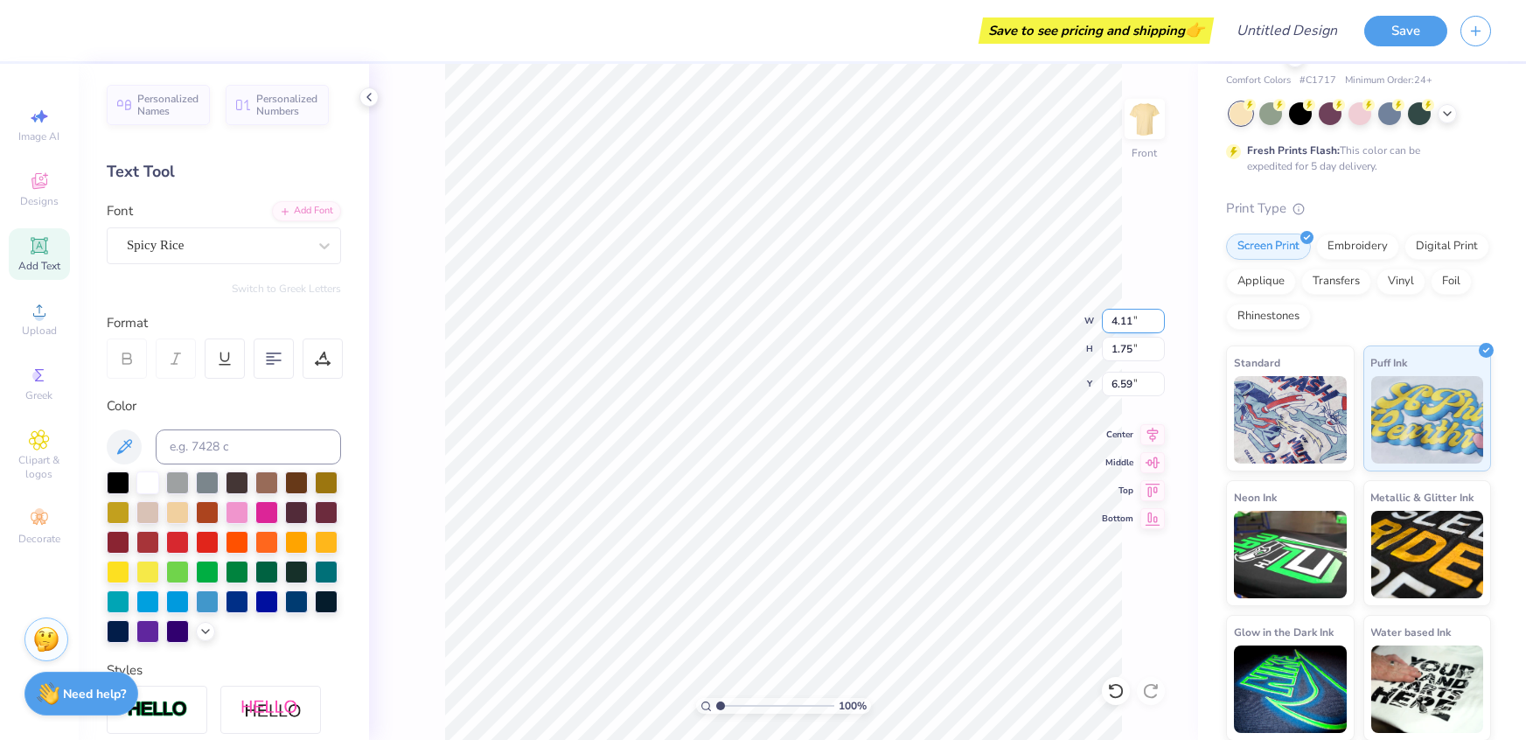
click at [1161, 318] on input "4.11" at bounding box center [1133, 321] width 63 height 24
click at [1161, 318] on input "4.12" at bounding box center [1133, 321] width 63 height 24
click at [1161, 318] on input "4.13" at bounding box center [1133, 321] width 63 height 24
click at [1161, 318] on input "4.14" at bounding box center [1133, 321] width 63 height 24
click at [1161, 318] on input "4.15" at bounding box center [1133, 321] width 63 height 24
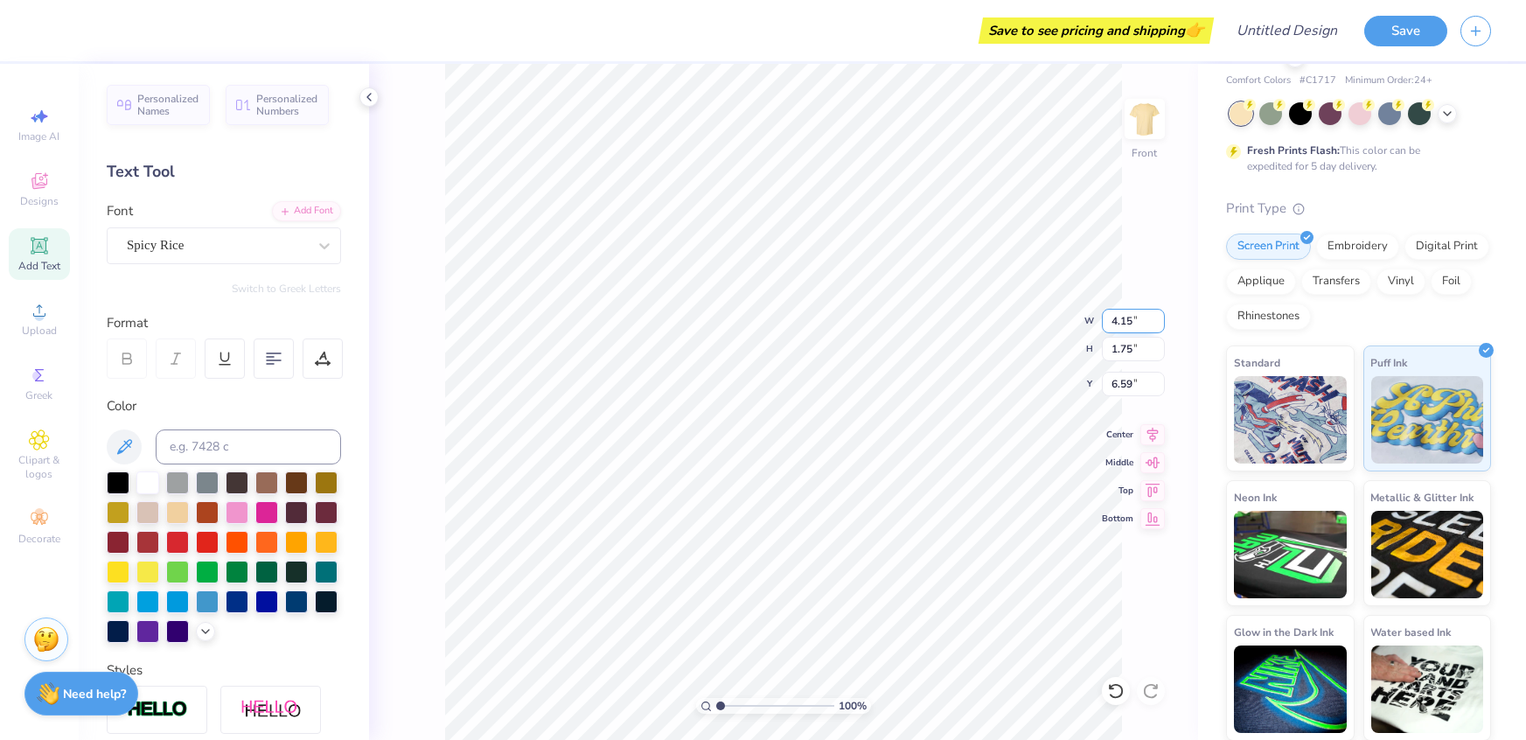
type input "4.16"
click at [1161, 318] on input "4.16" at bounding box center [1133, 321] width 63 height 24
click at [1148, 321] on input "4.16" at bounding box center [1133, 321] width 63 height 24
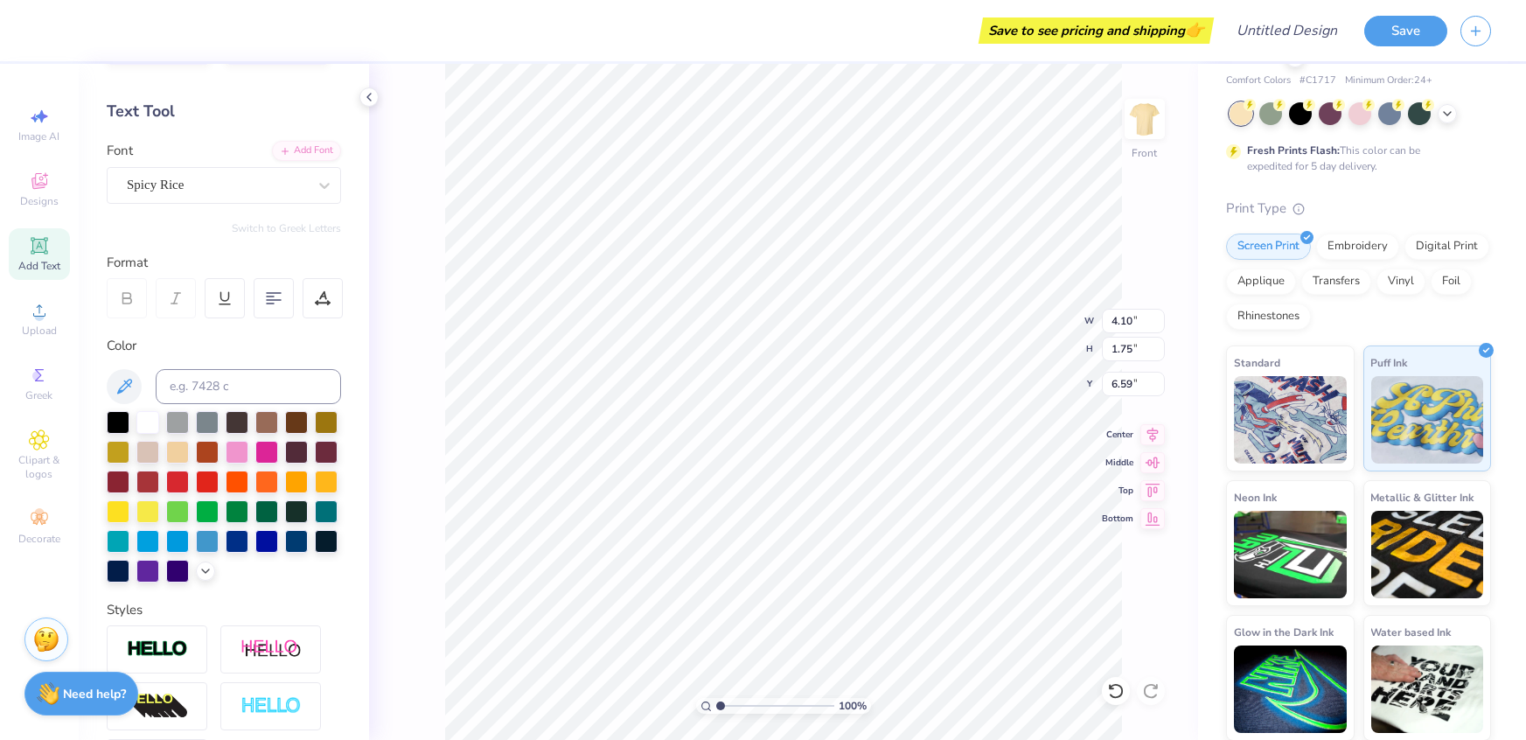
scroll to position [0, 0]
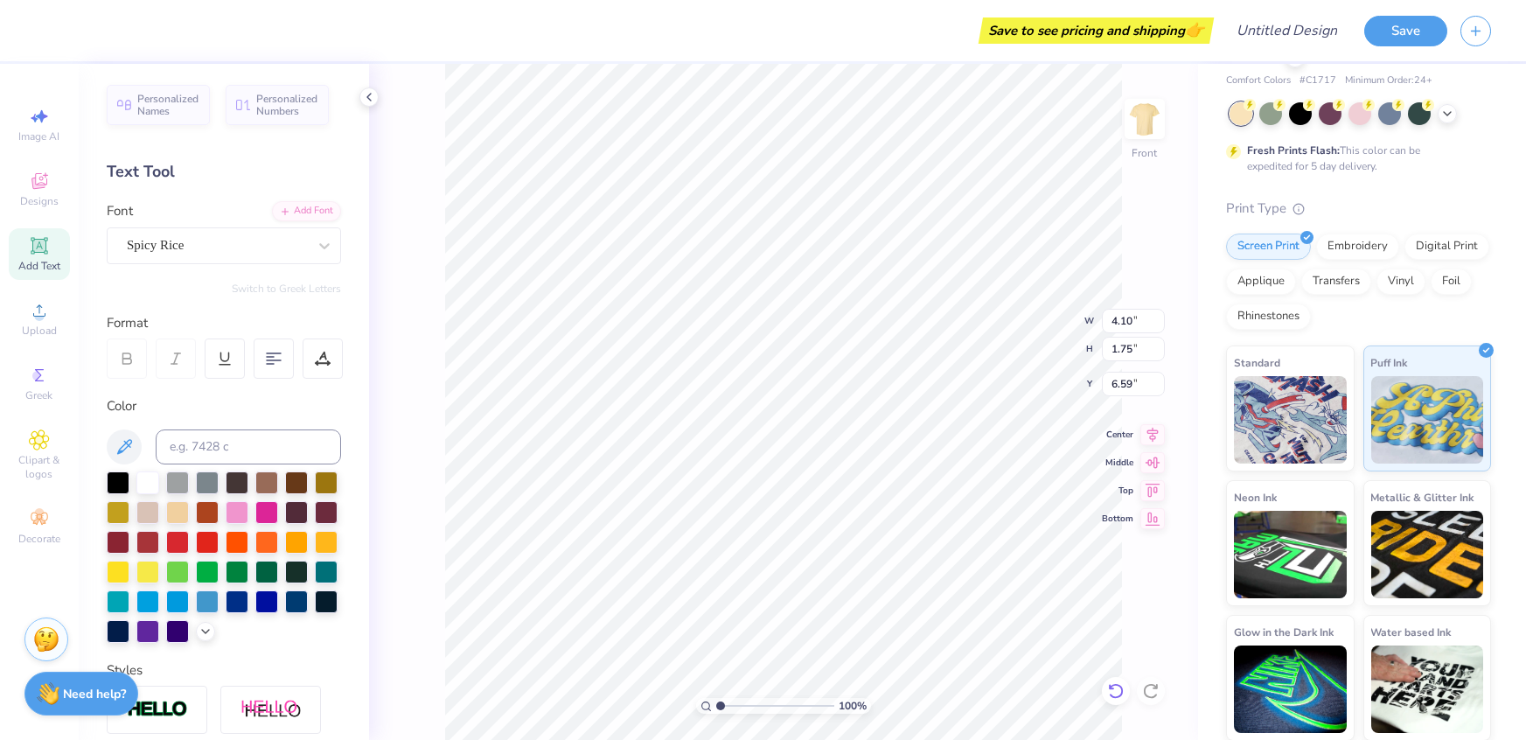
click at [1115, 681] on div at bounding box center [1116, 691] width 28 height 28
click at [1115, 682] on icon at bounding box center [1115, 690] width 17 height 17
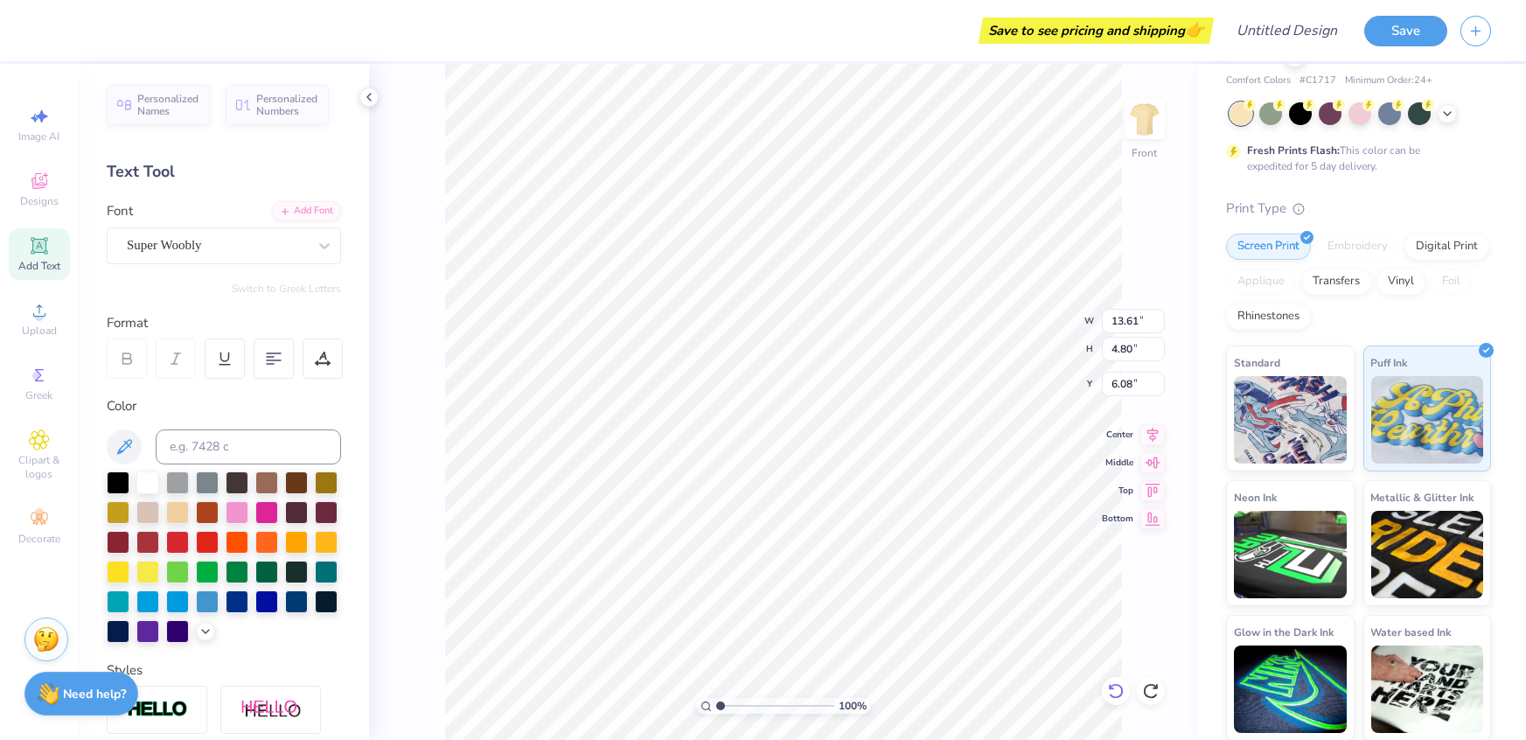
type input "13.61"
type input "4.80"
type input "6.08"
click at [1156, 689] on icon at bounding box center [1150, 690] width 17 height 17
type input "8.68"
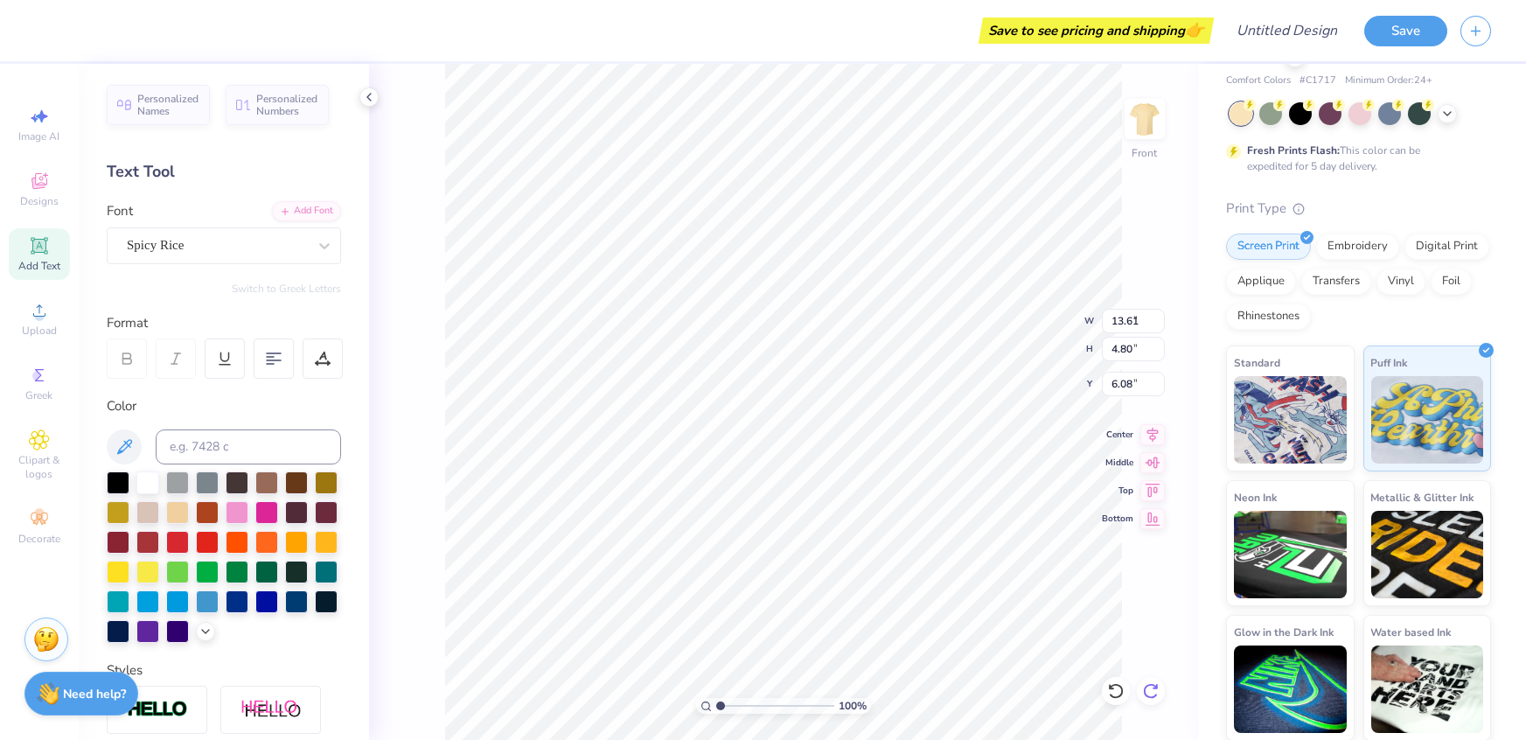
type input "3.72"
type input "6.62"
click at [1156, 694] on icon at bounding box center [1150, 690] width 17 height 17
type input "11.28"
type input "4.83"
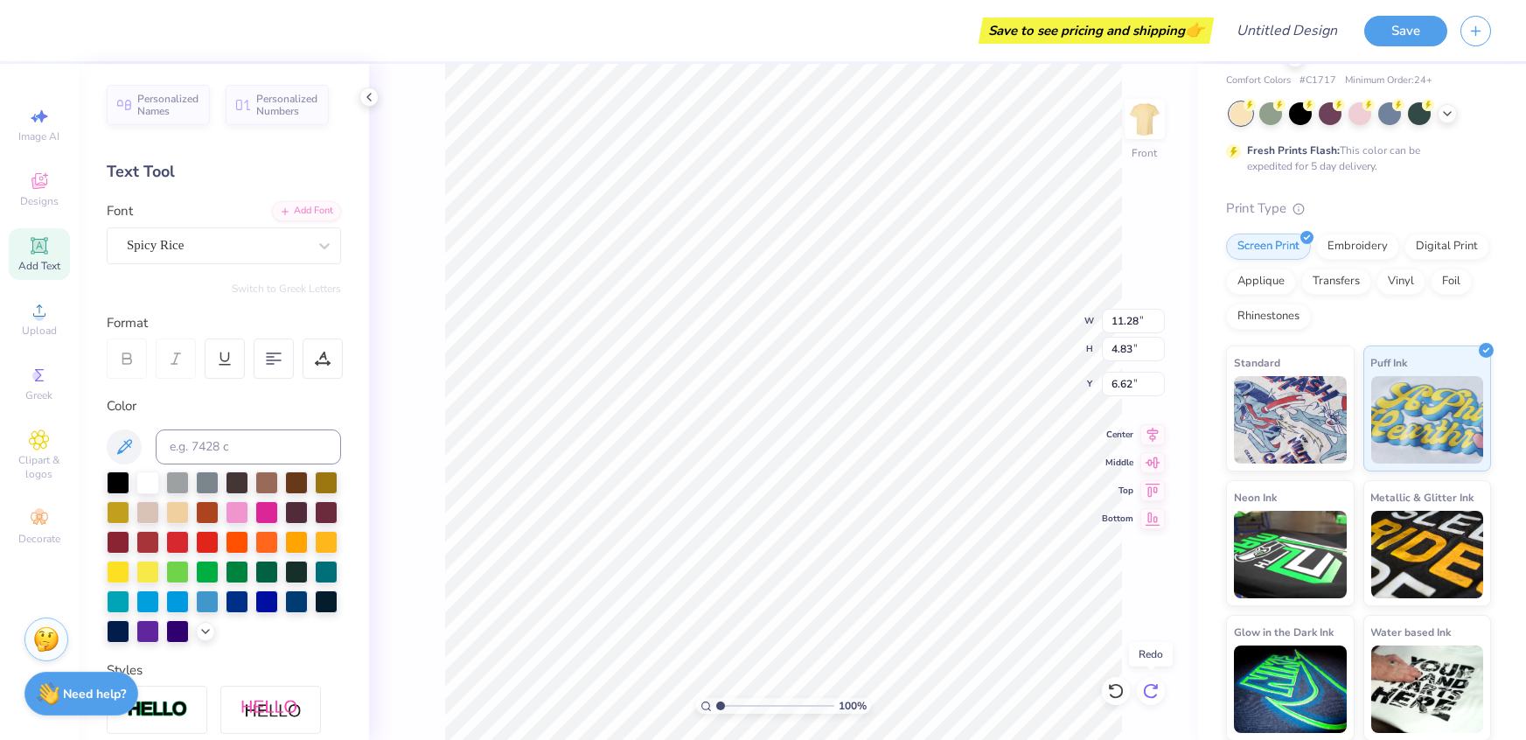
click at [1156, 694] on icon at bounding box center [1150, 690] width 17 height 17
type input "5.05"
click at [1156, 694] on icon at bounding box center [1150, 690] width 17 height 17
type input "14.53"
type input "3.94"
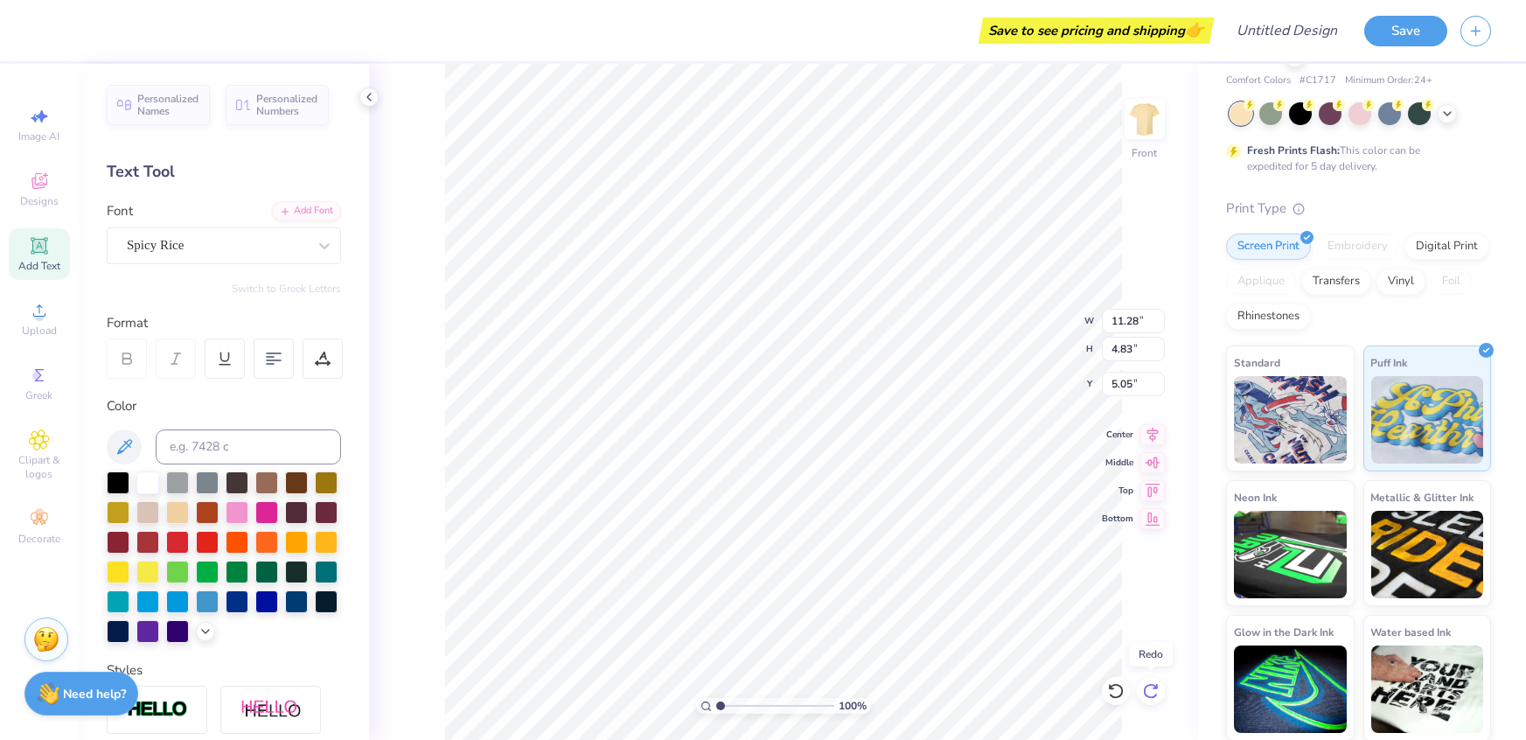
type input "5.49"
click at [1124, 693] on icon at bounding box center [1115, 690] width 17 height 17
type input "11.28"
type input "4.83"
type input "5.05"
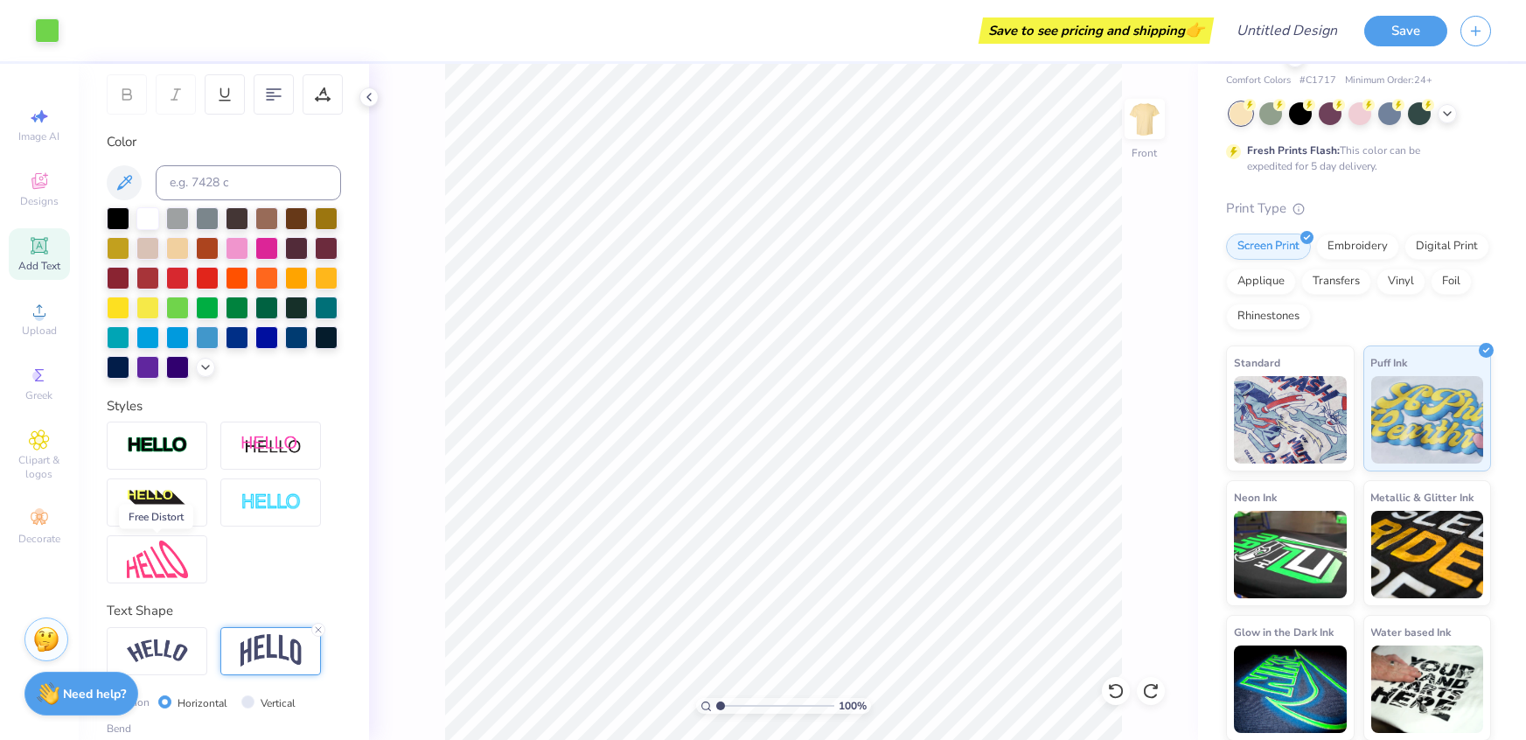
scroll to position [263, 0]
click at [234, 249] on div at bounding box center [237, 247] width 23 height 23
click at [250, 253] on div at bounding box center [224, 293] width 234 height 171
click at [263, 250] on div at bounding box center [266, 247] width 23 height 23
click at [157, 307] on div at bounding box center [147, 307] width 23 height 23
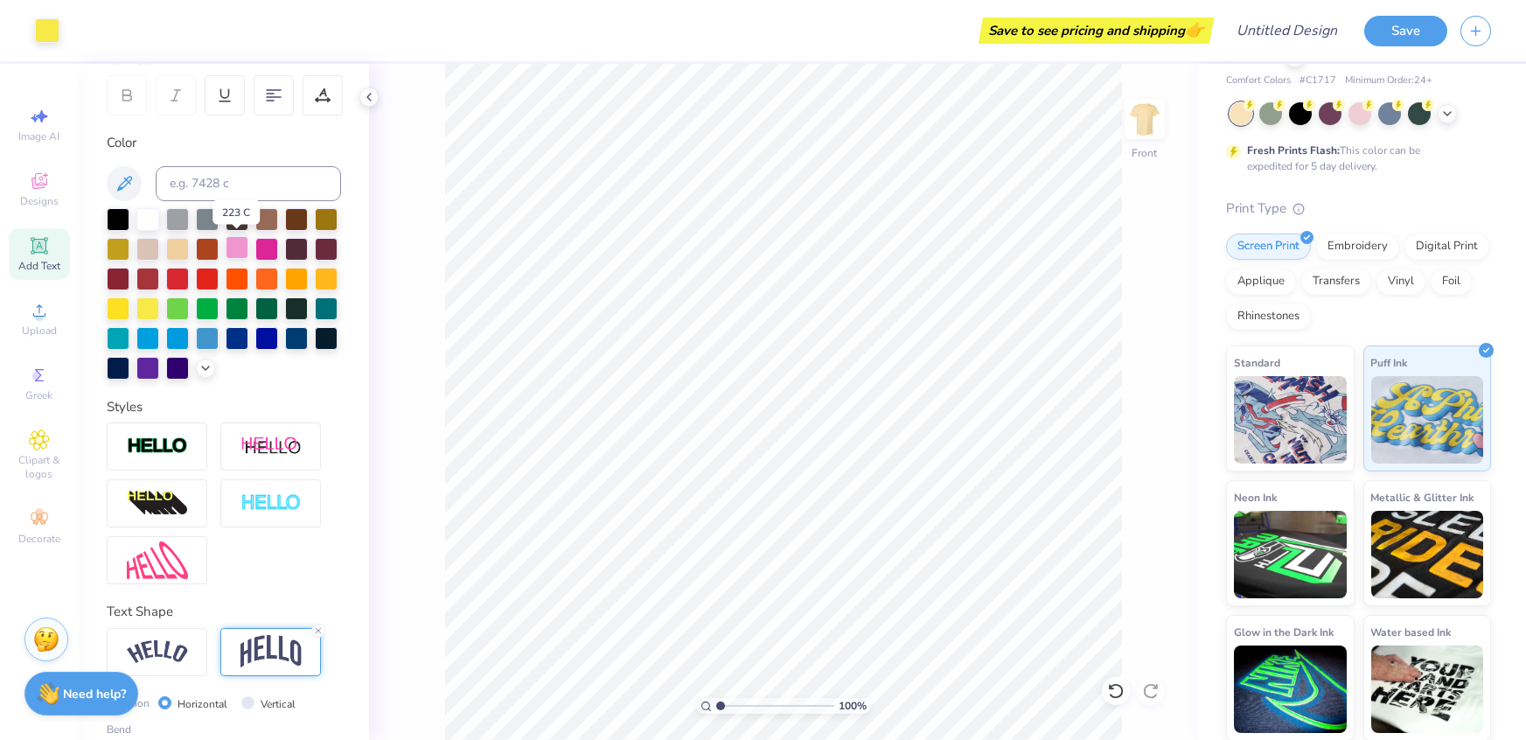
click at [238, 252] on div at bounding box center [237, 247] width 23 height 23
click at [262, 278] on div at bounding box center [266, 277] width 23 height 23
click at [241, 255] on div at bounding box center [237, 247] width 23 height 23
click at [182, 314] on div at bounding box center [177, 307] width 23 height 23
click at [240, 253] on div at bounding box center [237, 249] width 23 height 23
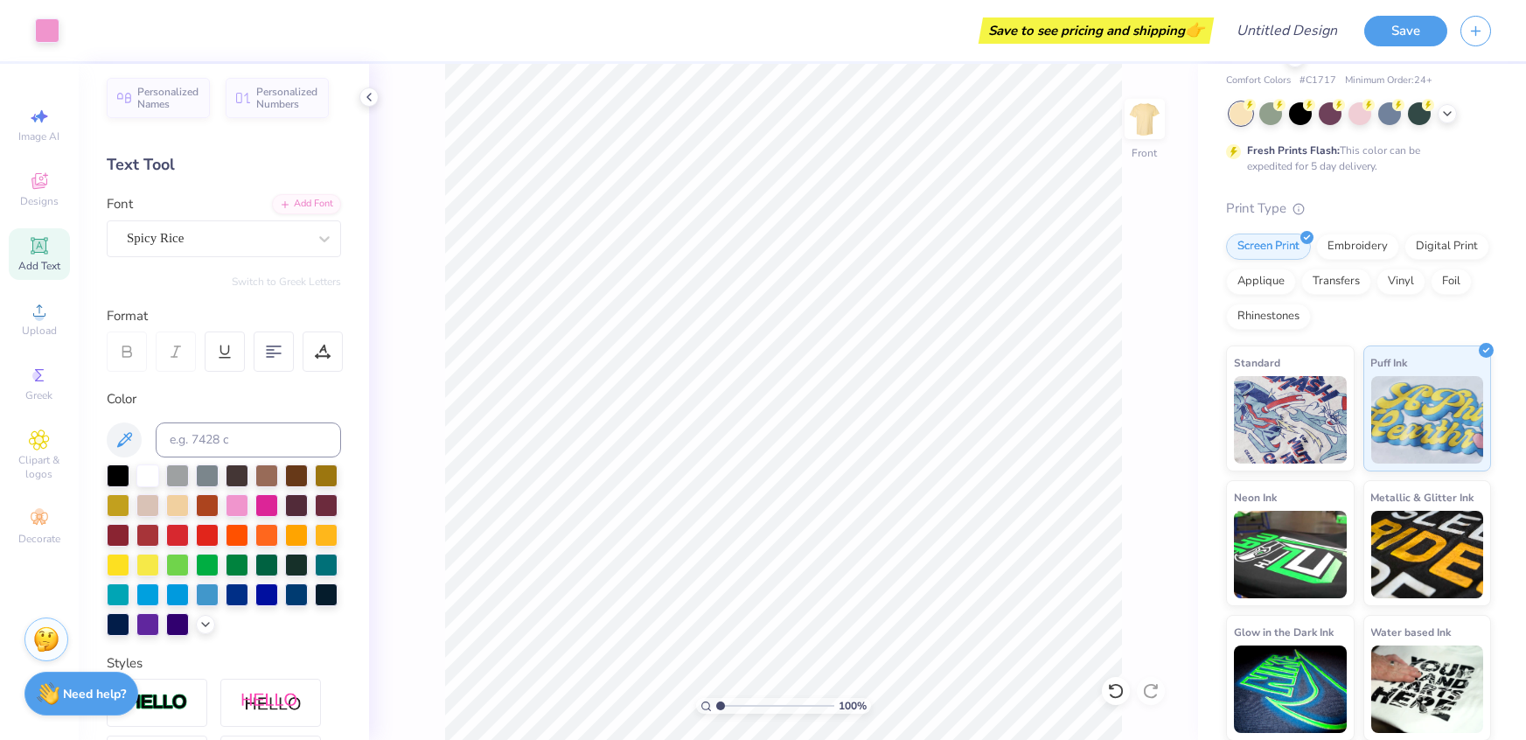
scroll to position [0, 0]
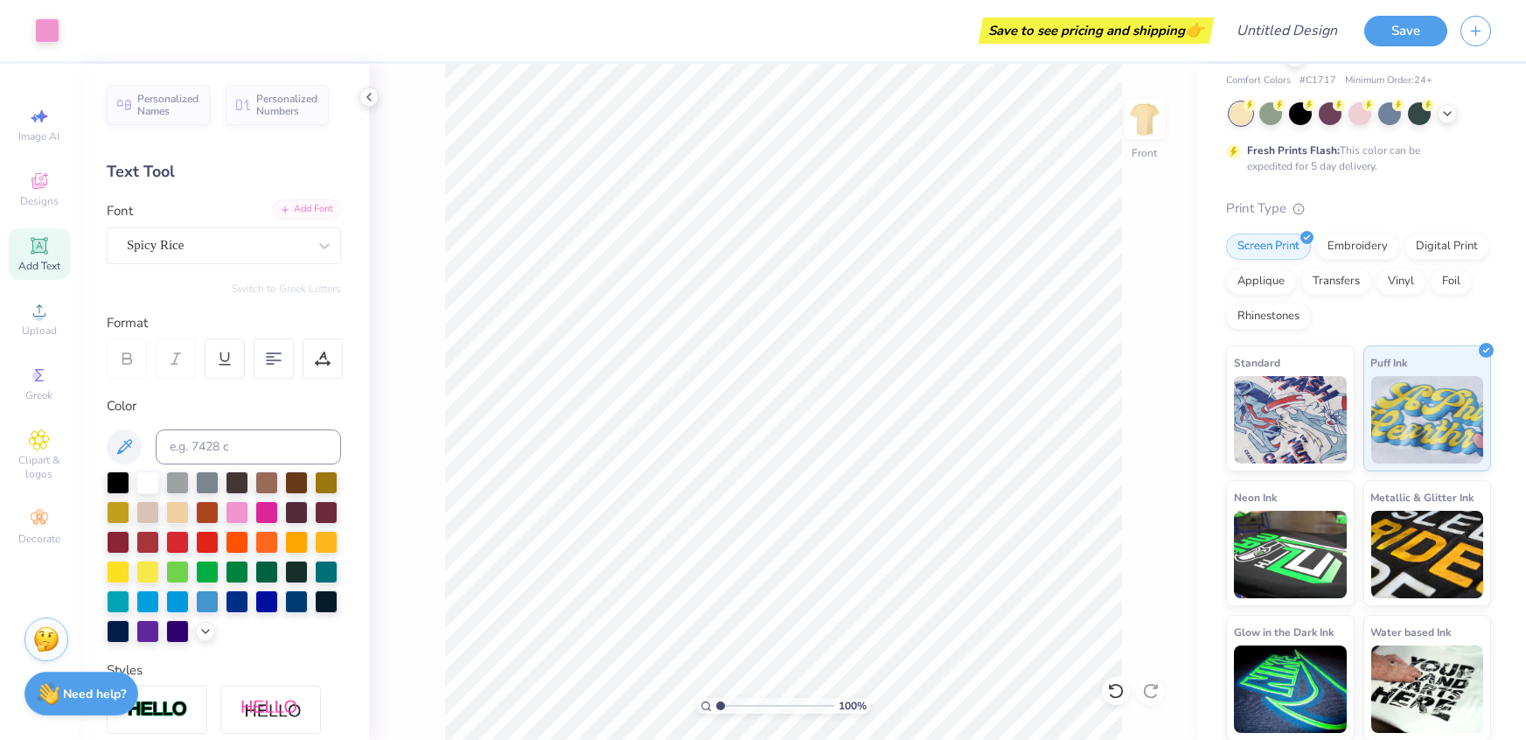
click at [294, 209] on div "Add Font" at bounding box center [306, 209] width 69 height 20
click at [43, 310] on icon at bounding box center [39, 310] width 21 height 21
click at [36, 193] on div "Designs" at bounding box center [39, 190] width 61 height 52
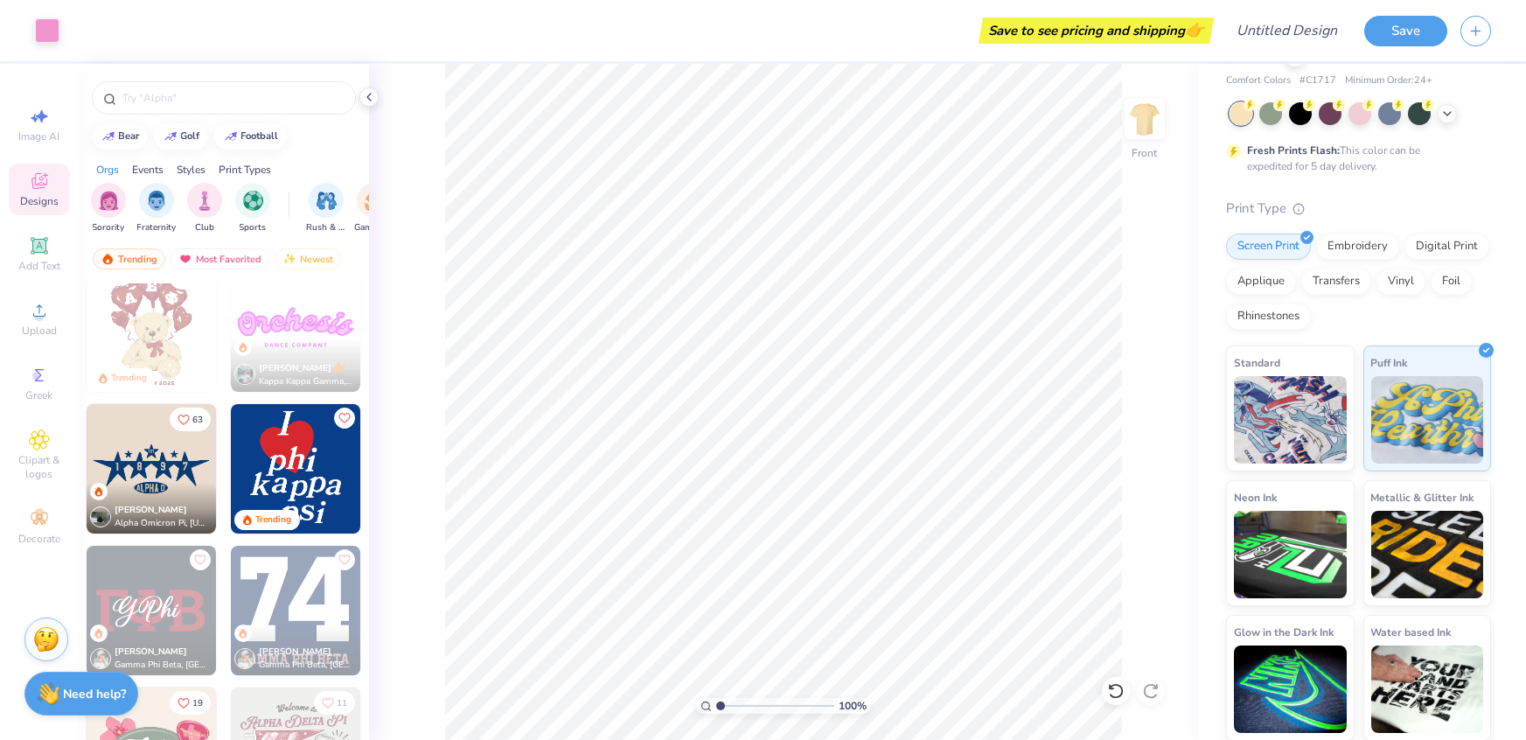
scroll to position [586, 0]
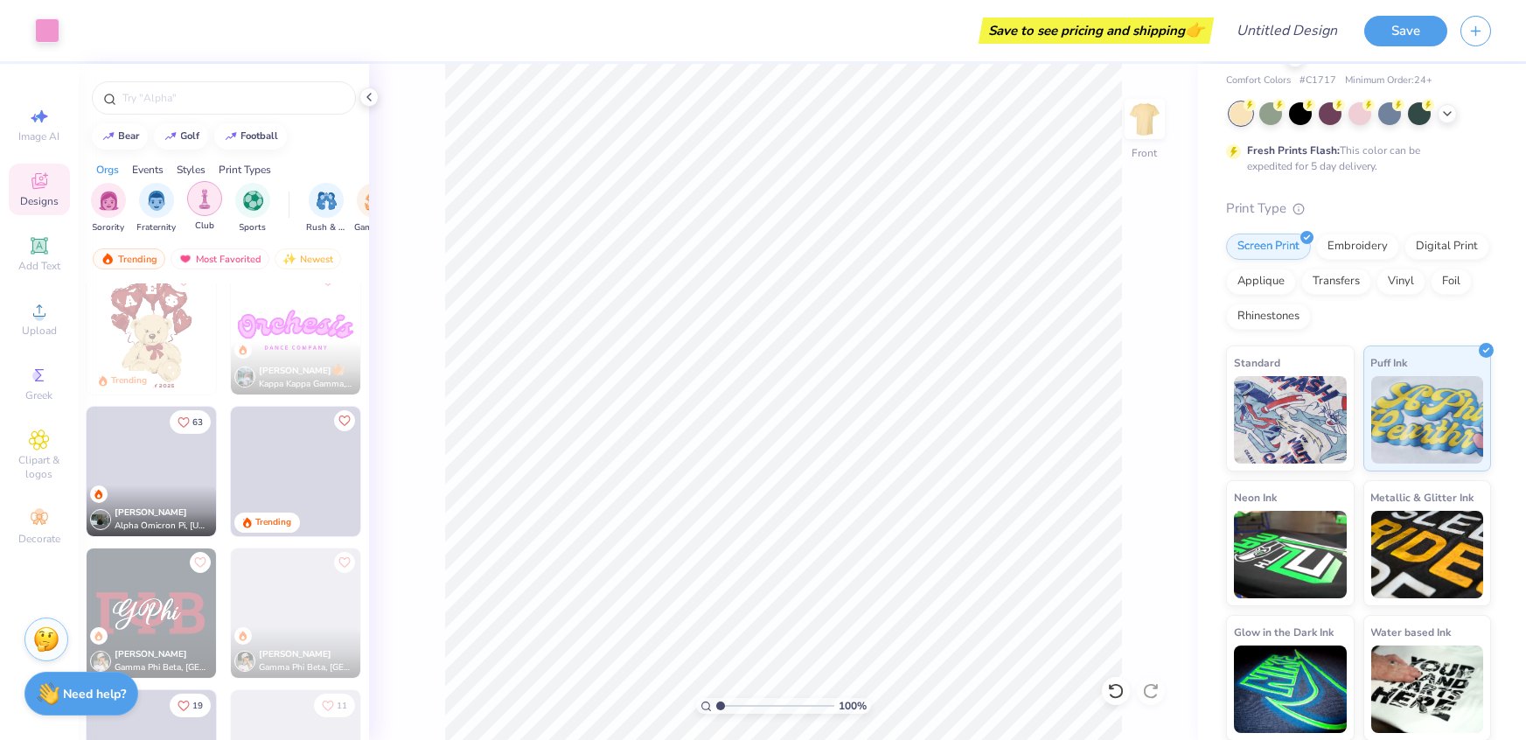
click at [204, 207] on img "filter for Club" at bounding box center [204, 199] width 19 height 20
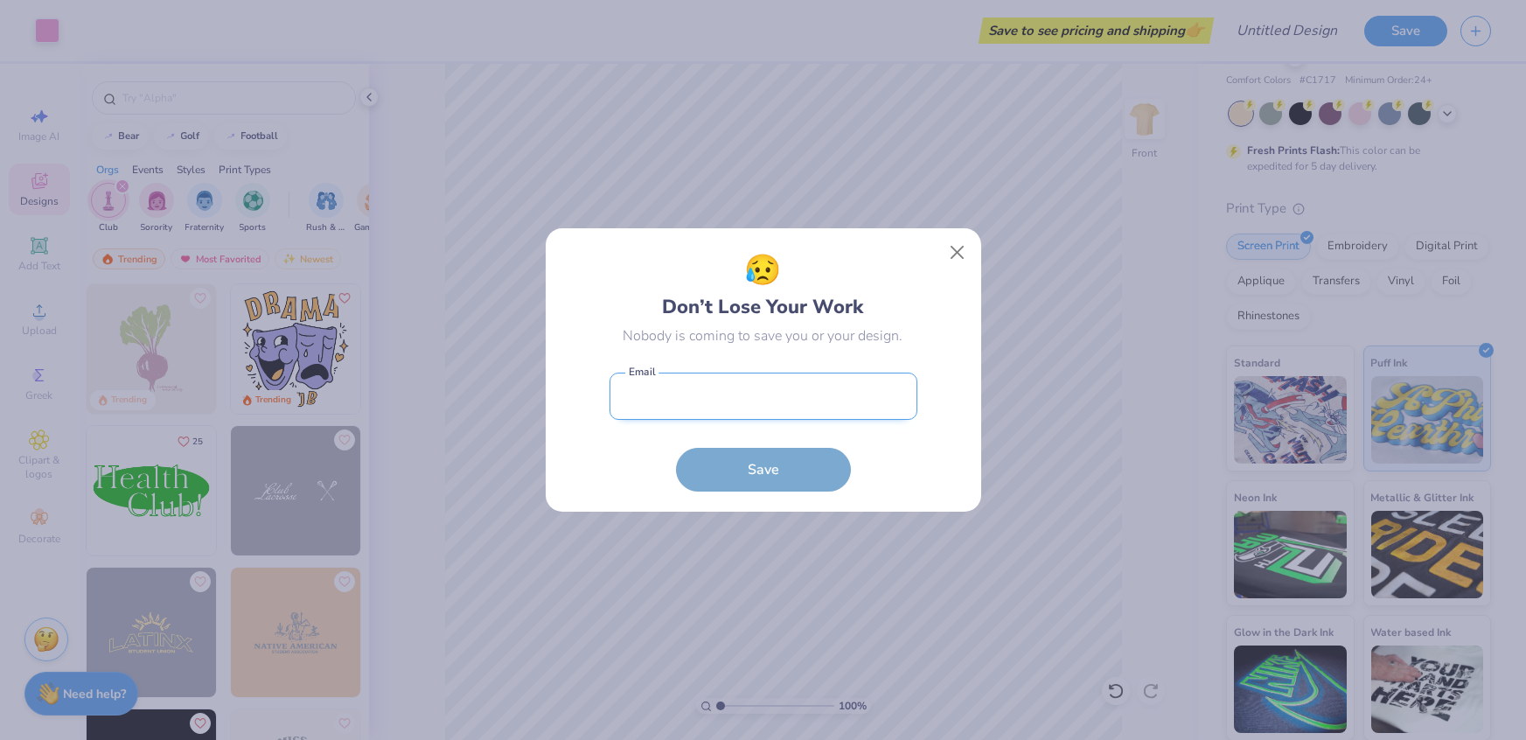
click at [820, 412] on input "email" at bounding box center [764, 397] width 308 height 48
type input "[EMAIL_ADDRESS][DOMAIN_NAME]"
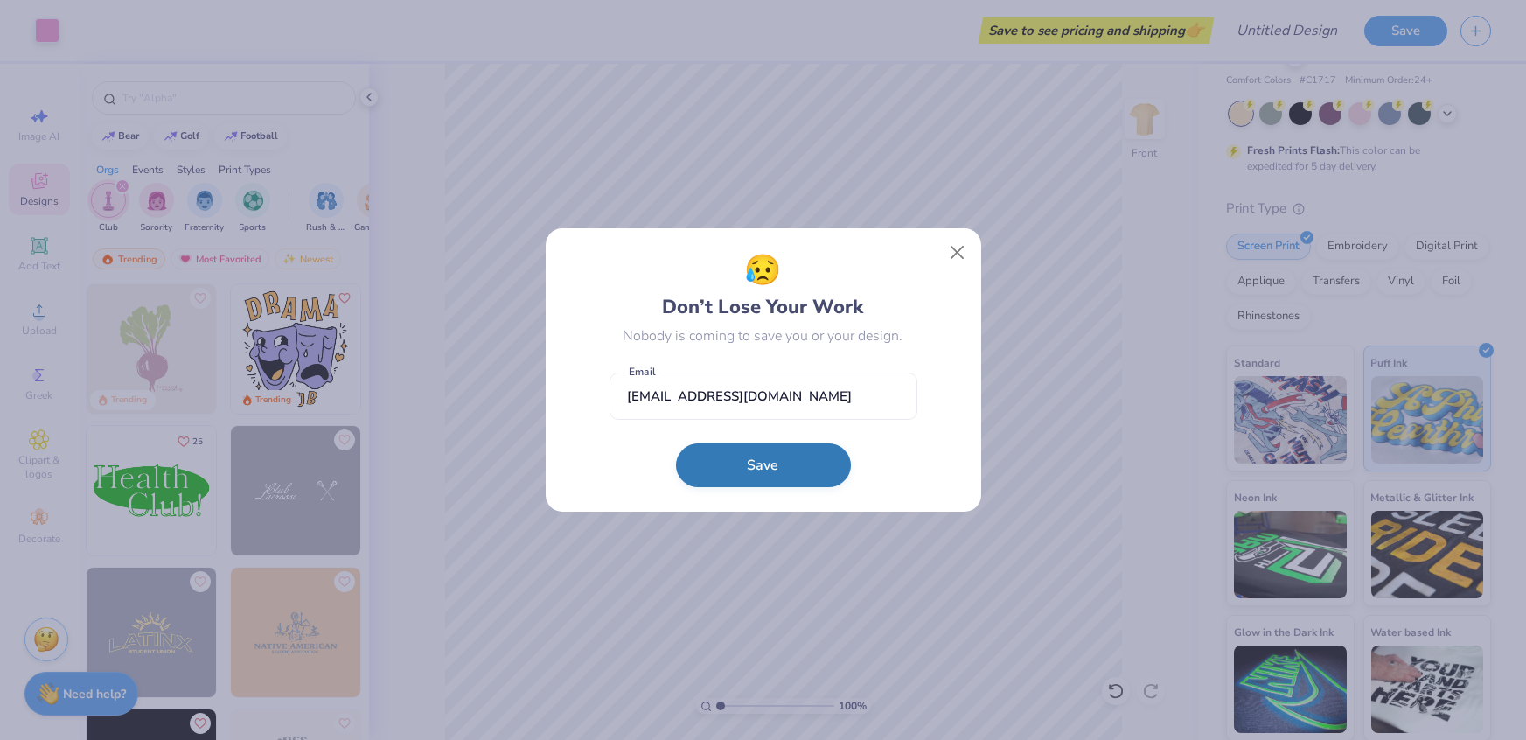
click at [796, 459] on button "Save" at bounding box center [763, 465] width 175 height 44
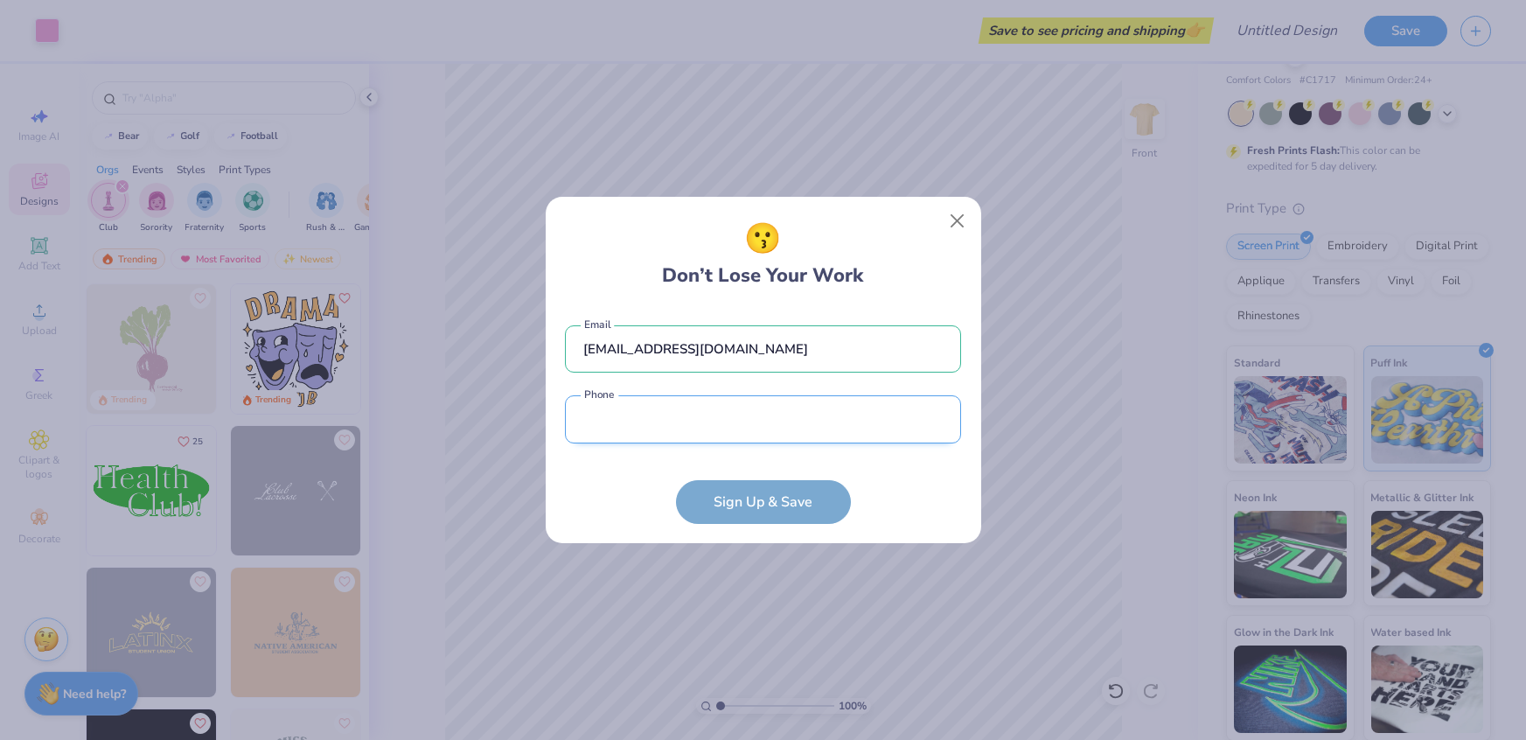
click at [764, 434] on input "tel" at bounding box center [763, 419] width 396 height 48
click at [779, 517] on form "[EMAIL_ADDRESS][DOMAIN_NAME] Email Phone is a required field Phone Sign Up & Sa…" at bounding box center [763, 416] width 396 height 216
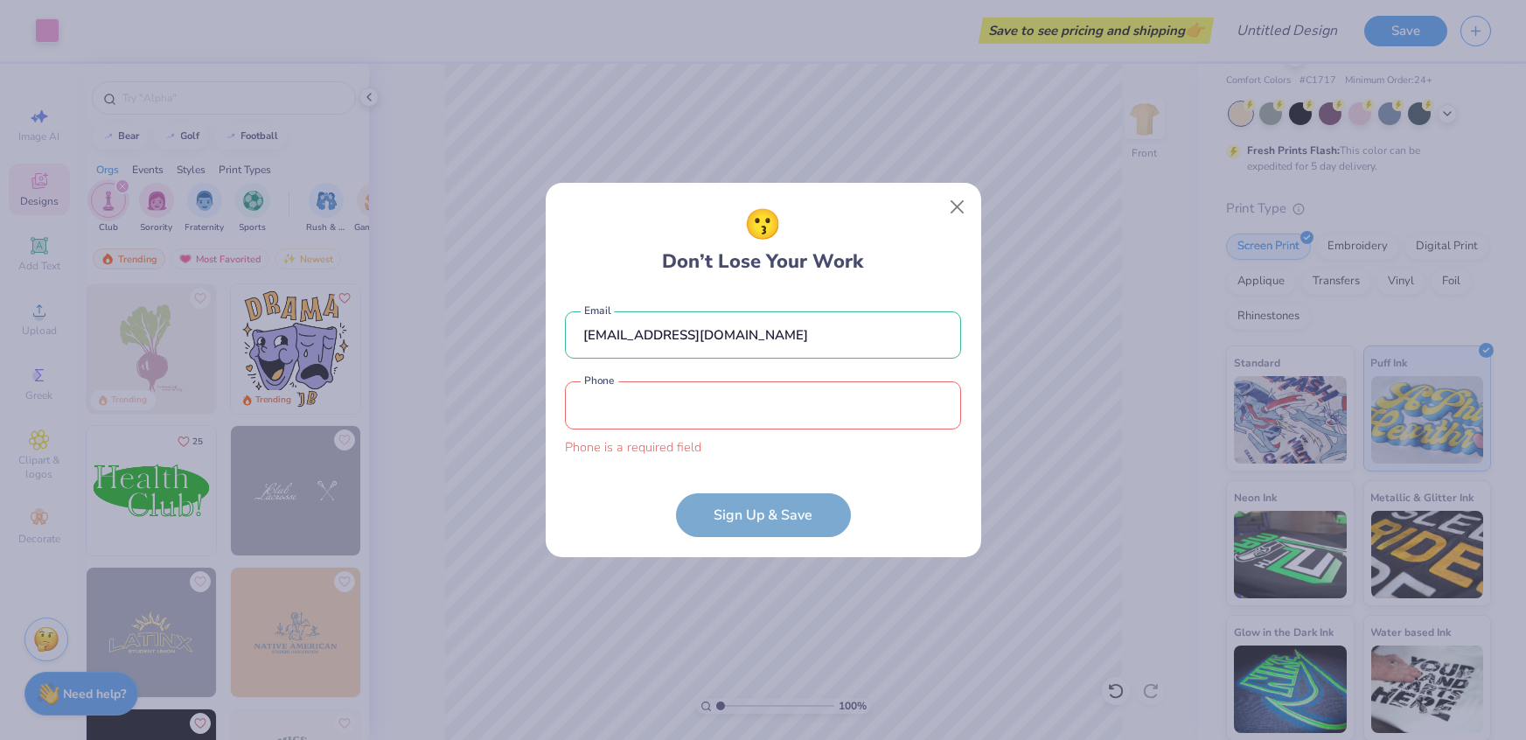
click at [708, 421] on input "tel" at bounding box center [763, 405] width 396 height 48
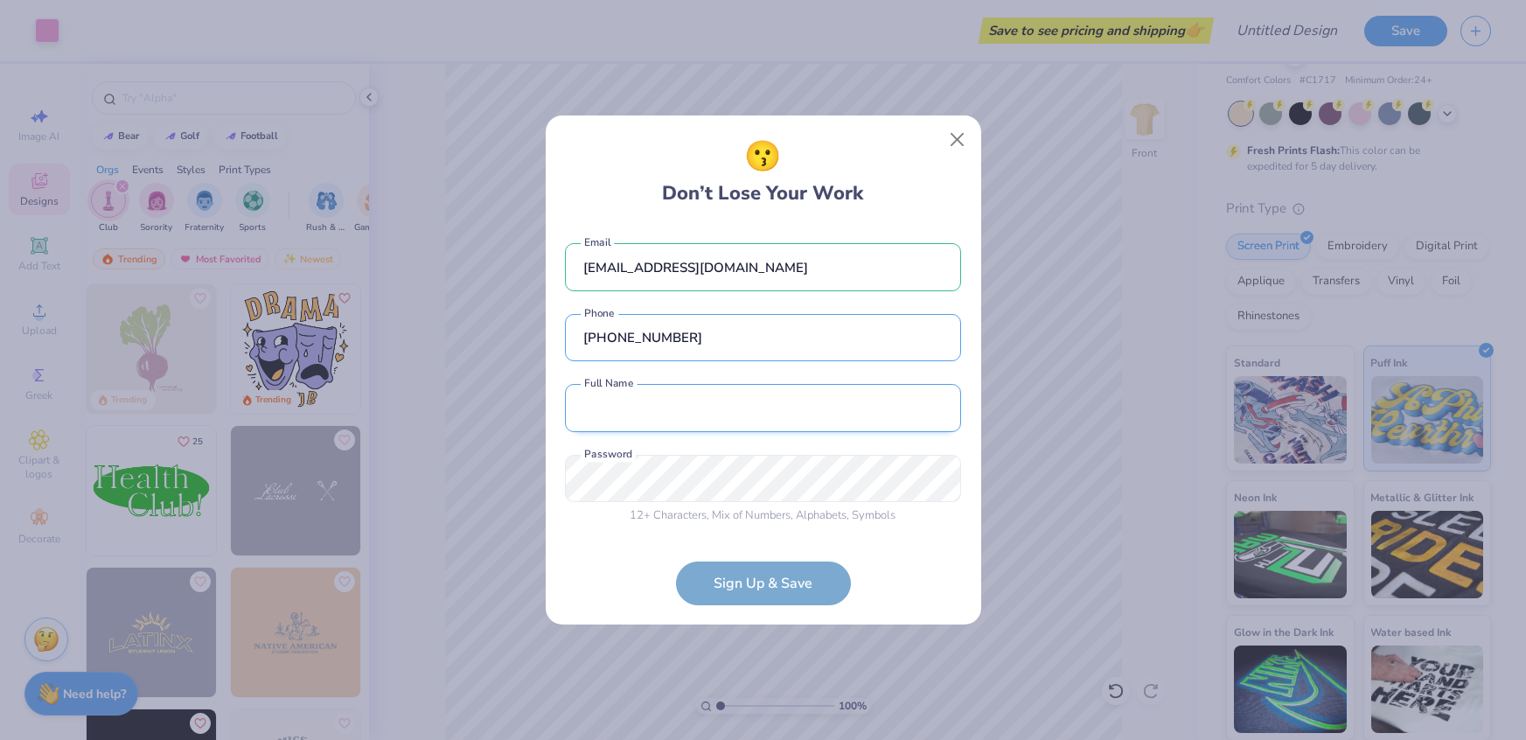
type input "[PHONE_NUMBER]"
click at [761, 428] on input "text" at bounding box center [763, 408] width 396 height 48
type input "i"
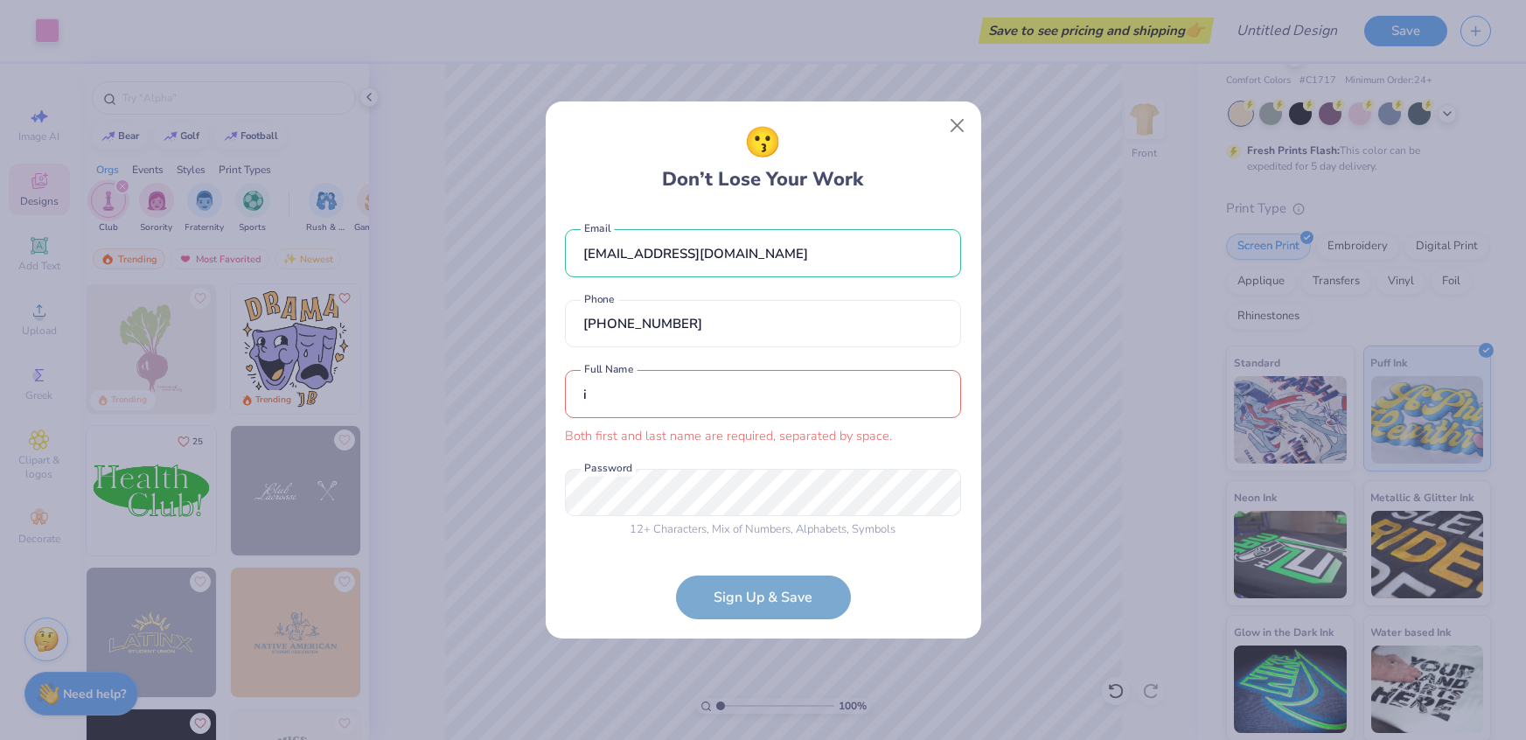
click at [381, 348] on div "😗 Don’t Lose Your Work [EMAIL_ADDRESS][DOMAIN_NAME] Email [PHONE_NUMBER] Phone …" at bounding box center [763, 370] width 1526 height 740
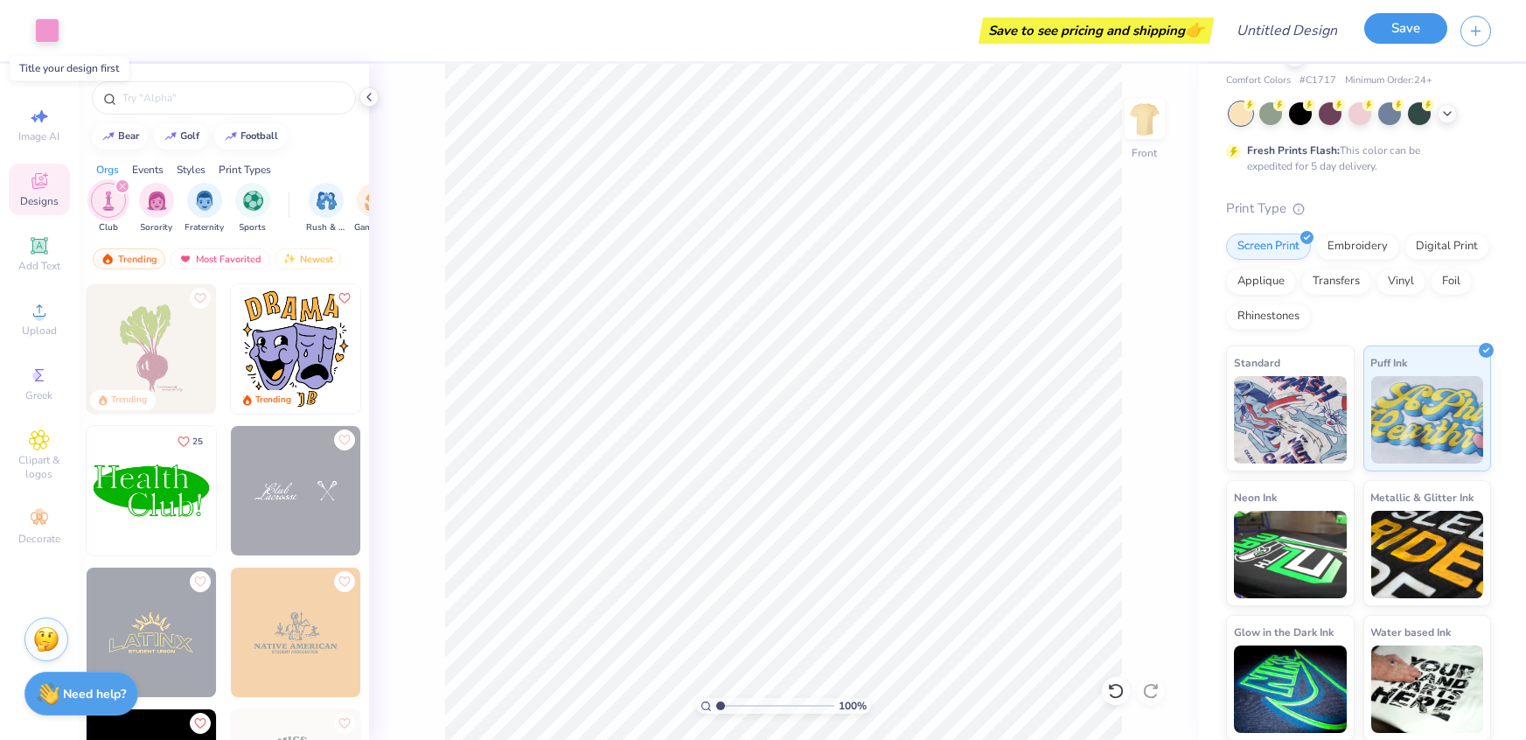
click at [1424, 36] on button "Save" at bounding box center [1406, 28] width 83 height 31
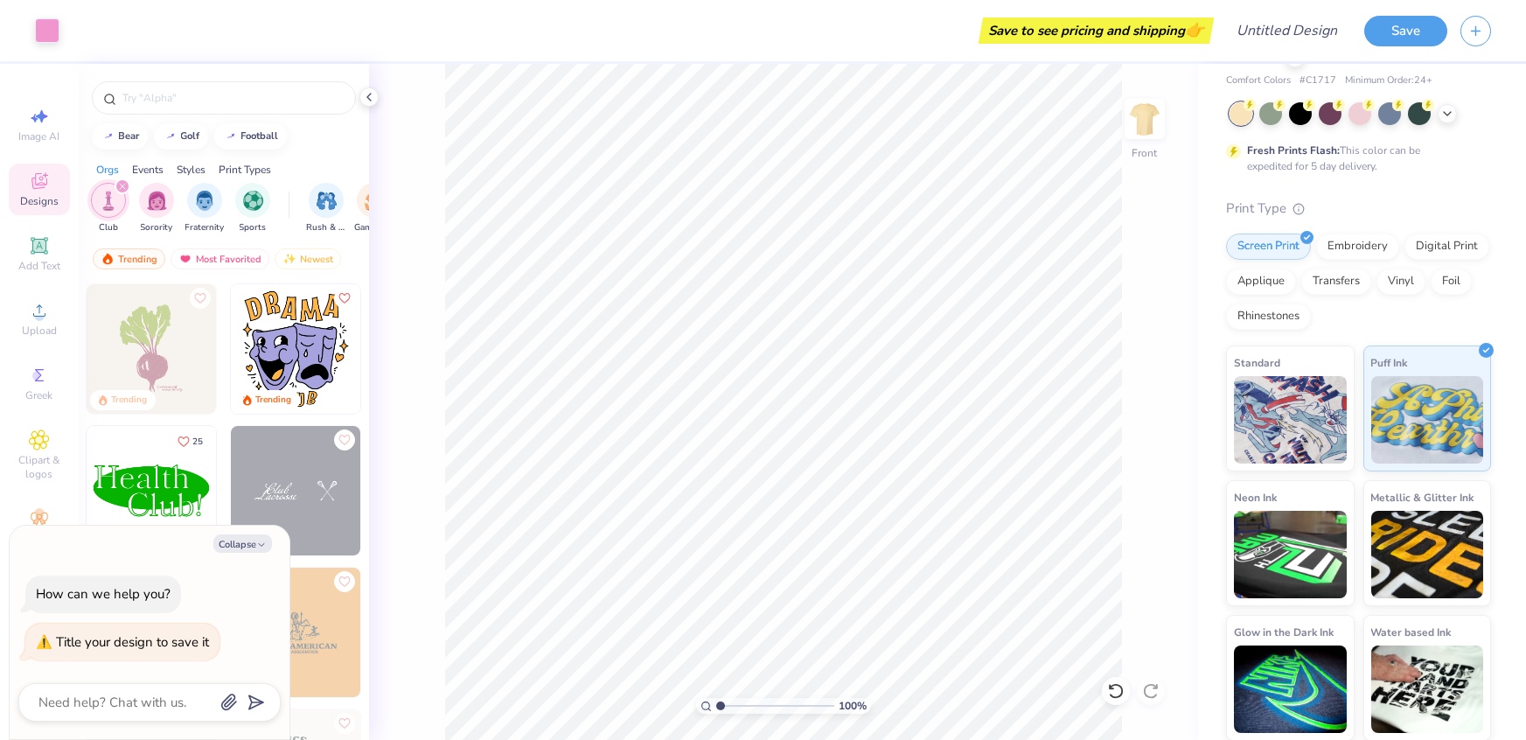
click at [384, 474] on div "100 % Front" at bounding box center [783, 402] width 829 height 676
click at [244, 549] on button "Collapse" at bounding box center [242, 543] width 59 height 18
type textarea "x"
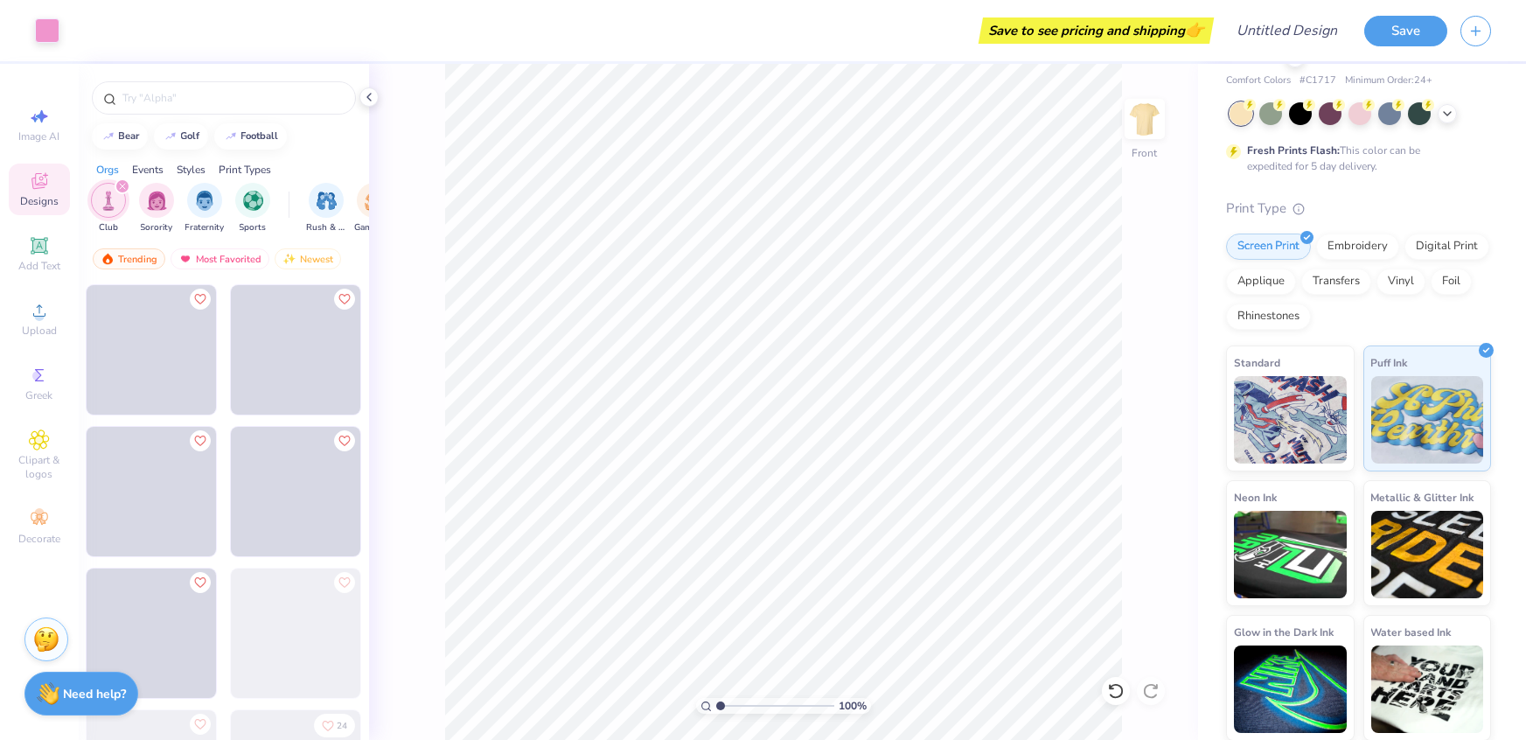
scroll to position [1275, 0]
click at [41, 251] on icon at bounding box center [38, 245] width 13 height 13
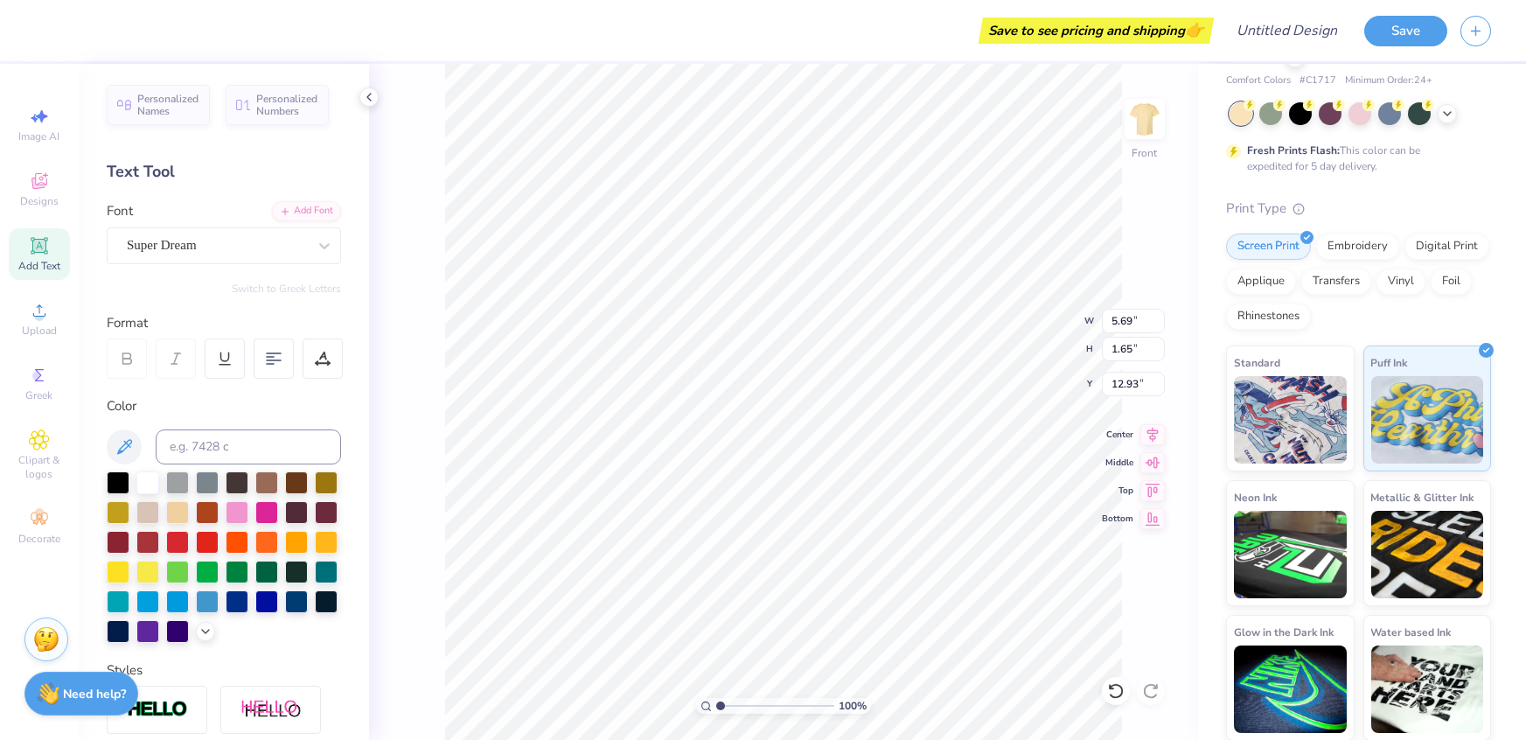
type textarea "T"
type textarea "English"
click at [439, 436] on div "100 % Front W 5.69 5.69 " H 1.65 1.65 " Y 12.93 12.93 " Center Middle Top Bottom" at bounding box center [783, 402] width 829 height 676
type input "9.06"
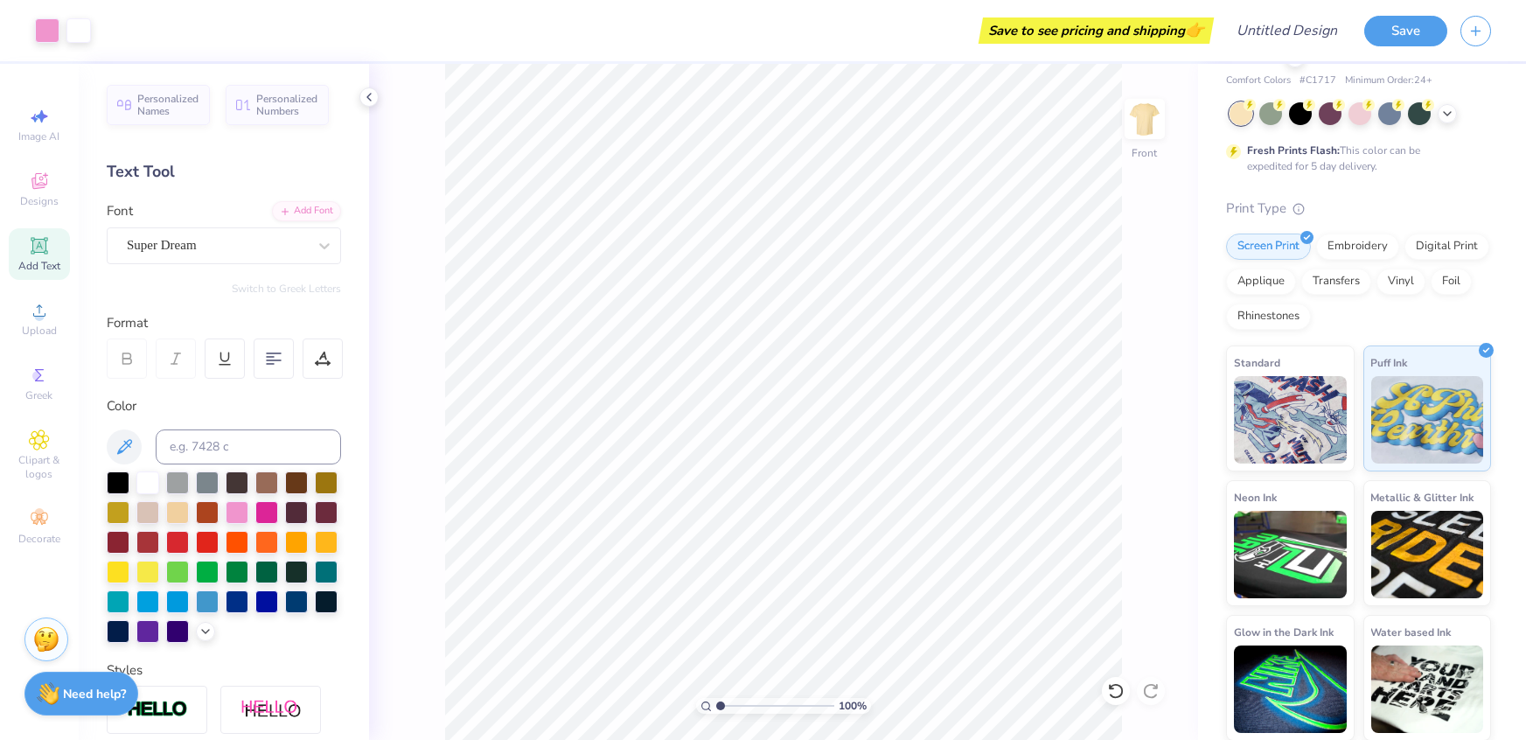
click at [35, 267] on span "Add Text" at bounding box center [39, 266] width 42 height 14
type textarea "Honor"
type input "6.72"
type input "11.11"
click at [42, 266] on span "Add Text" at bounding box center [39, 266] width 42 height 14
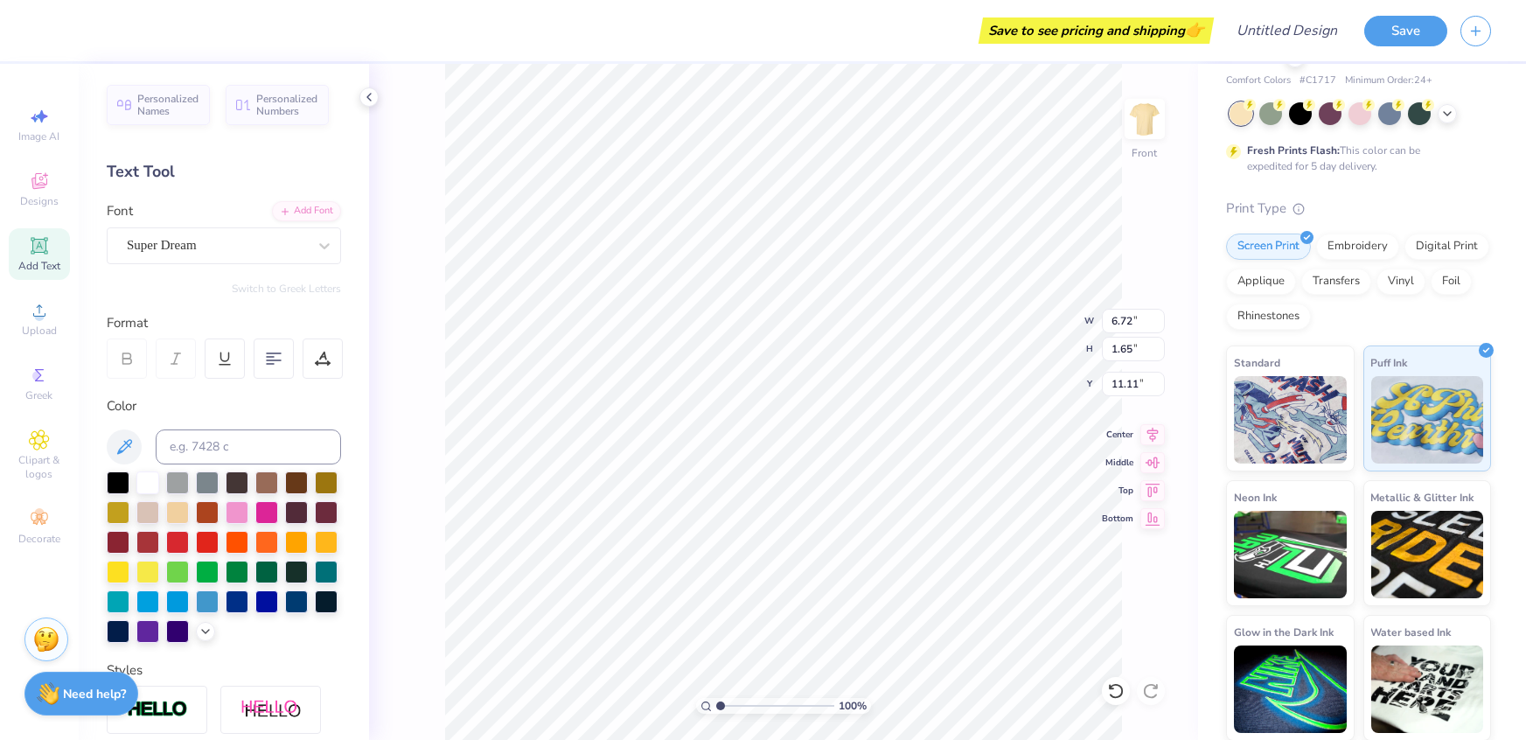
type input "5.69"
type input "12.93"
type textarea "Society"
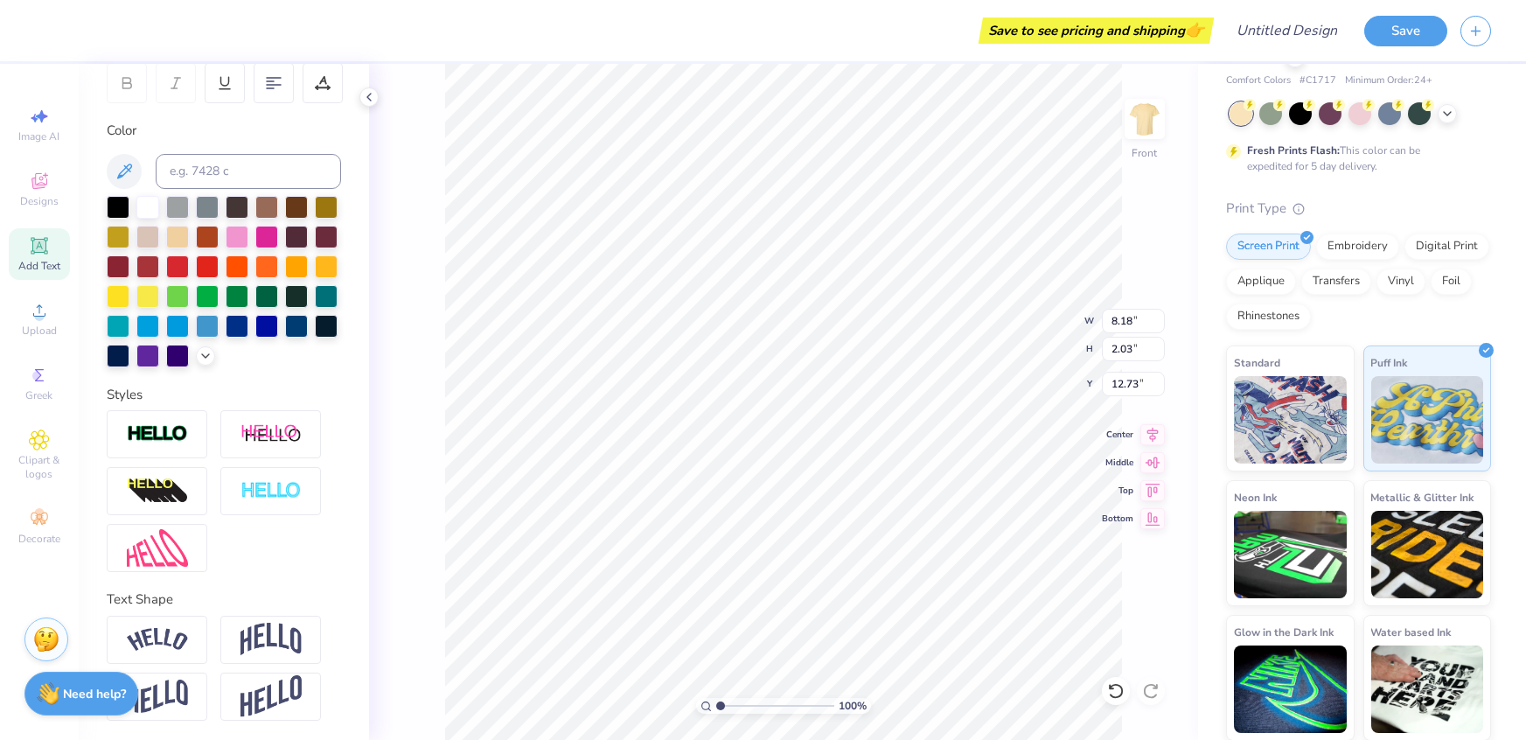
scroll to position [275, 0]
click at [293, 667] on div at bounding box center [224, 669] width 234 height 105
click at [305, 649] on div at bounding box center [270, 641] width 101 height 48
click at [282, 637] on img at bounding box center [271, 640] width 61 height 33
type input "3.11"
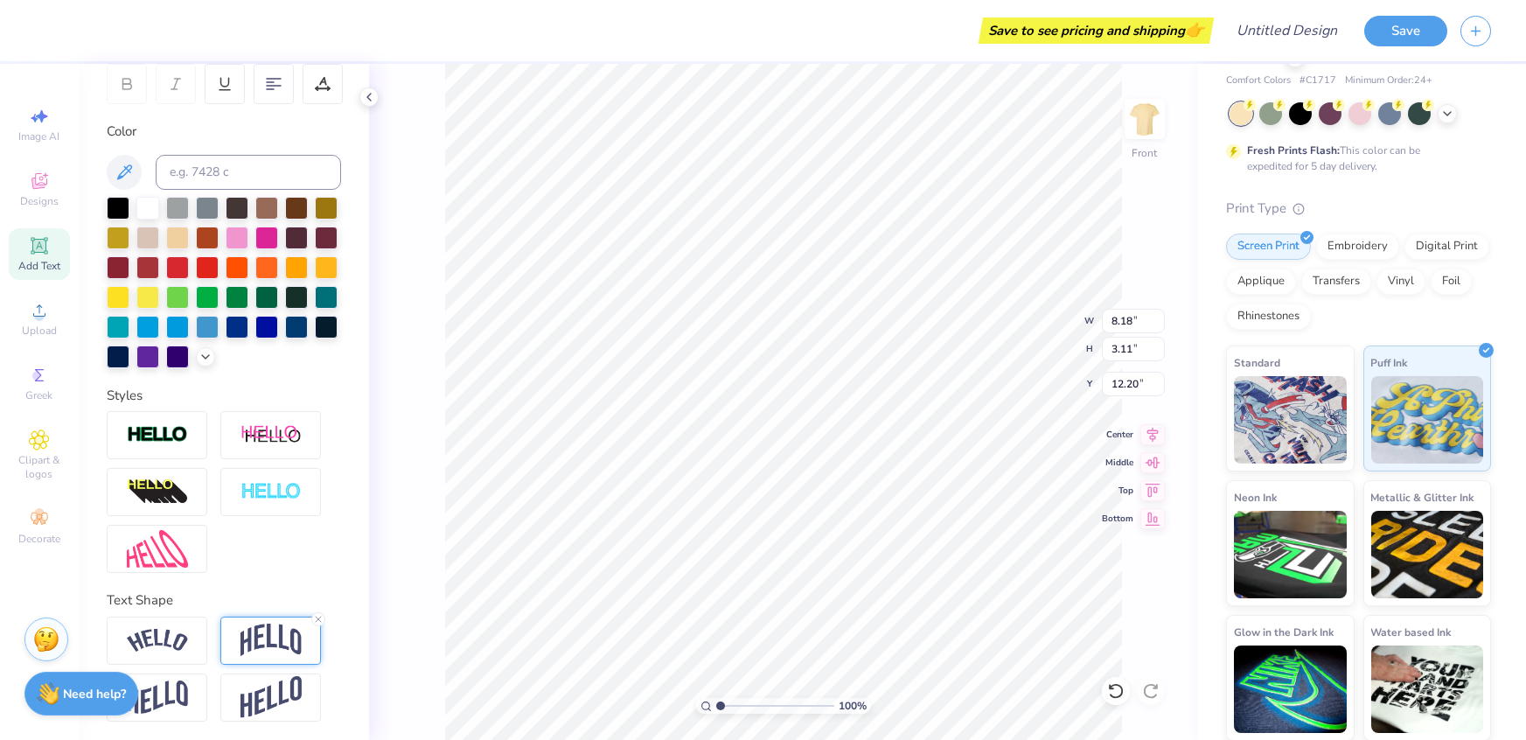
type input "12.20"
click at [282, 637] on img at bounding box center [271, 640] width 61 height 33
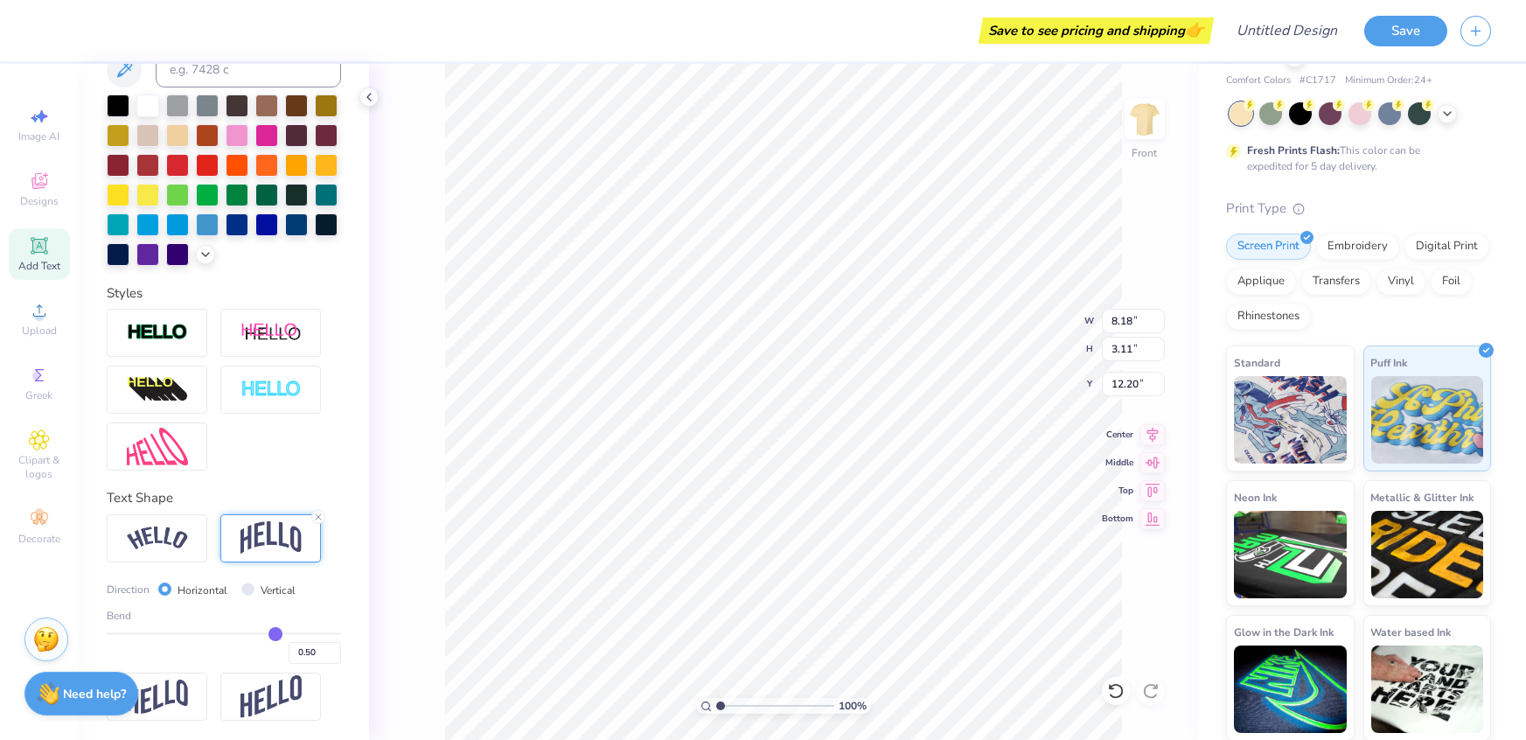
type input "0.45"
type input "0.42"
type input "0.41"
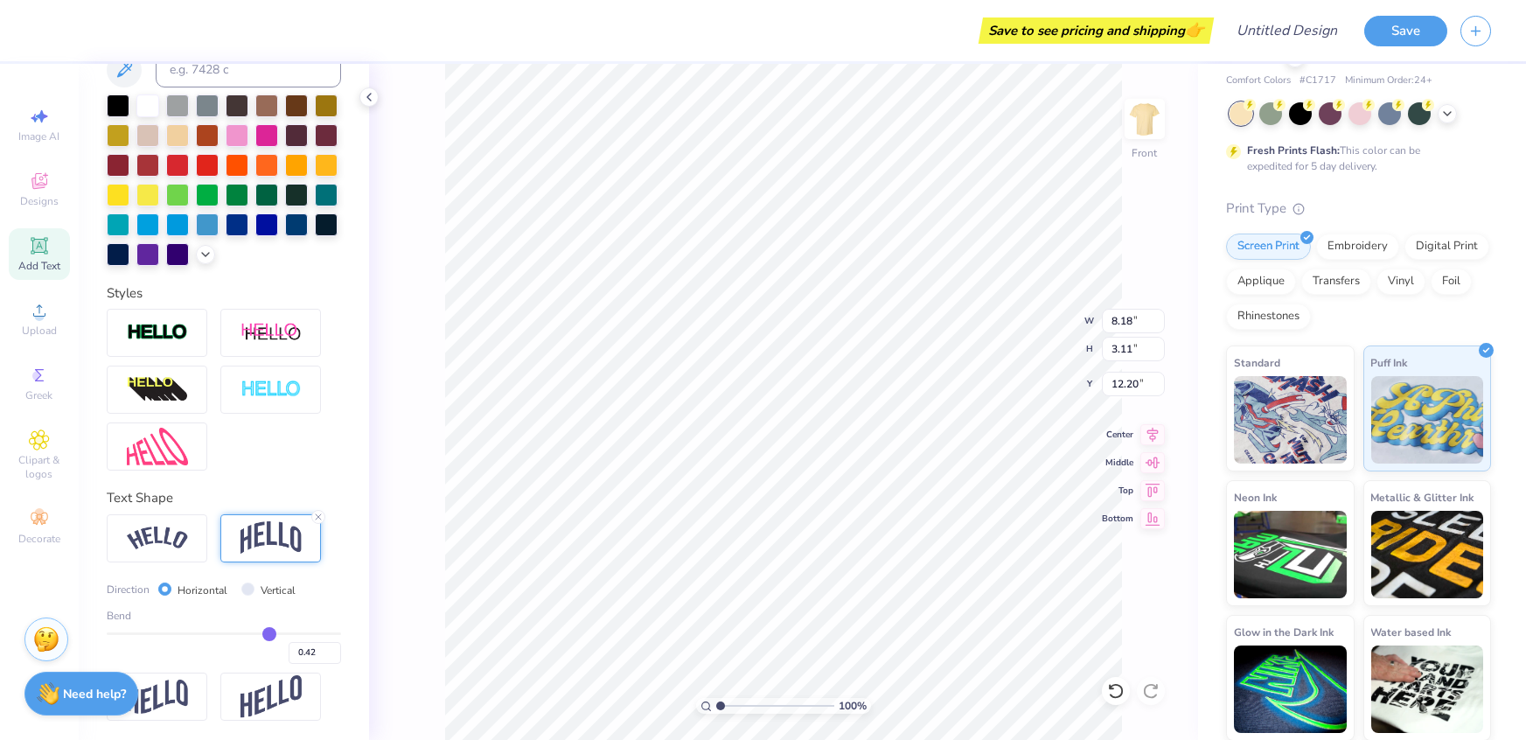
type input "0.41"
type input "0.26"
type input "0.19"
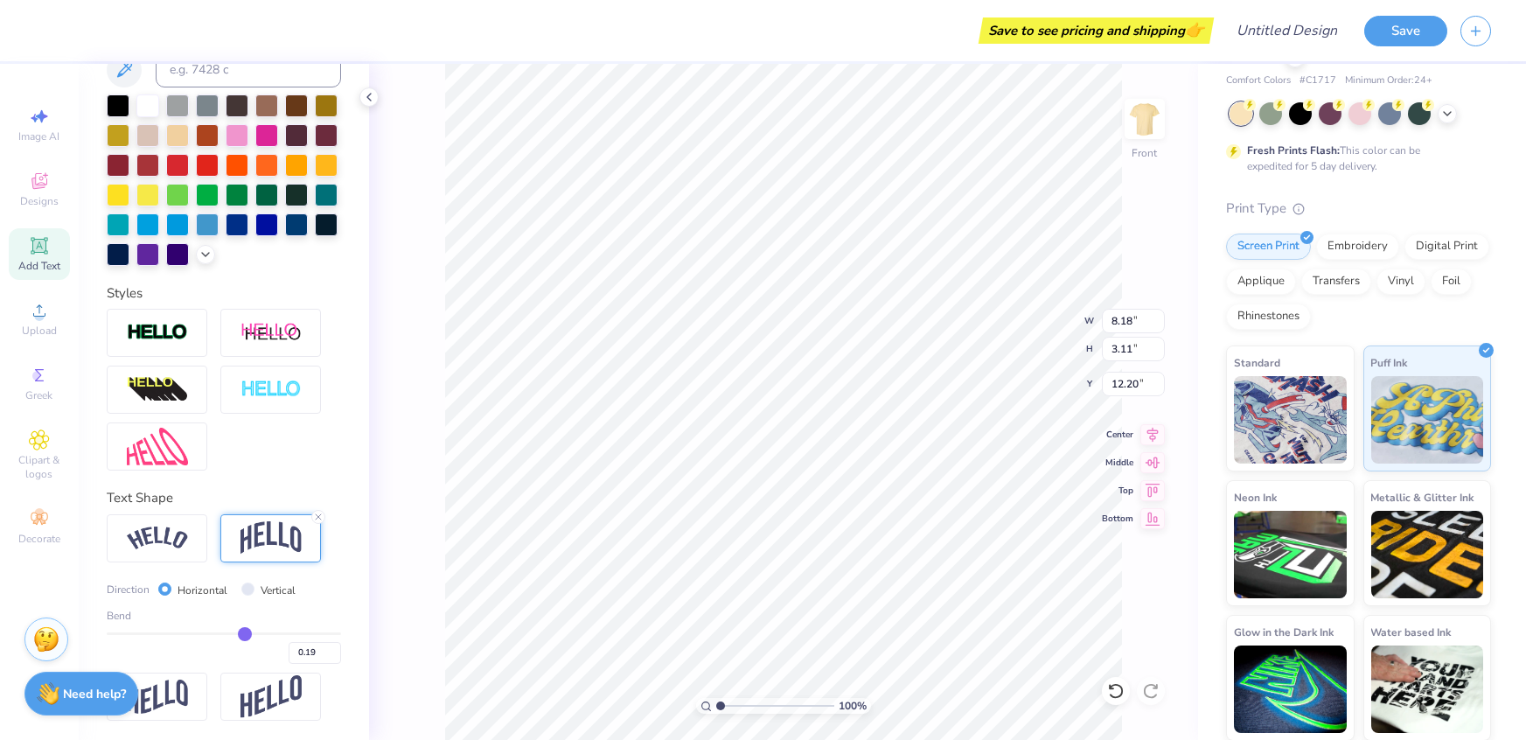
type input "0.18"
type input "0.17"
type input "0.13"
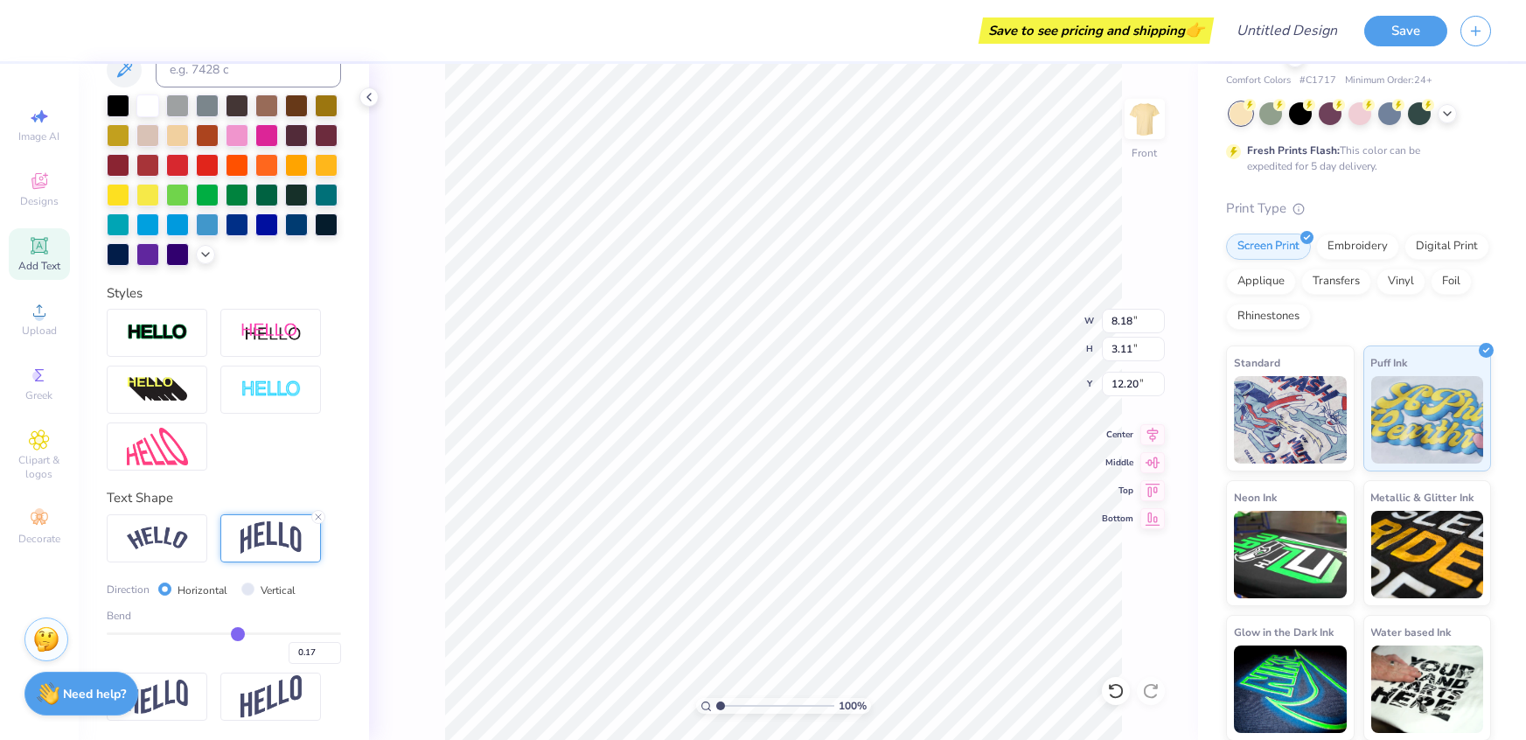
type input "0.13"
type input "0.12"
type input "0.06"
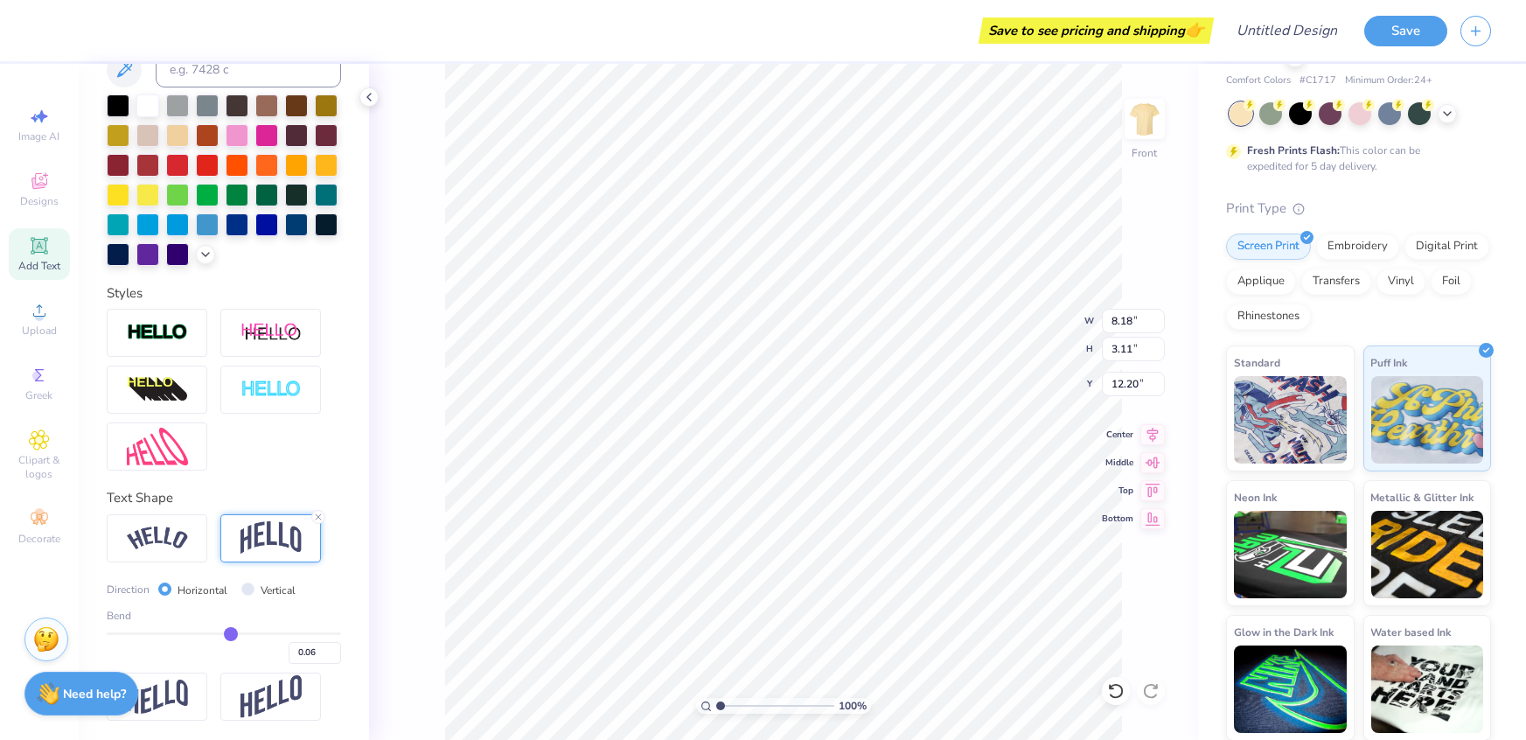
type input "0.03"
type input "0.02"
type input "0.01"
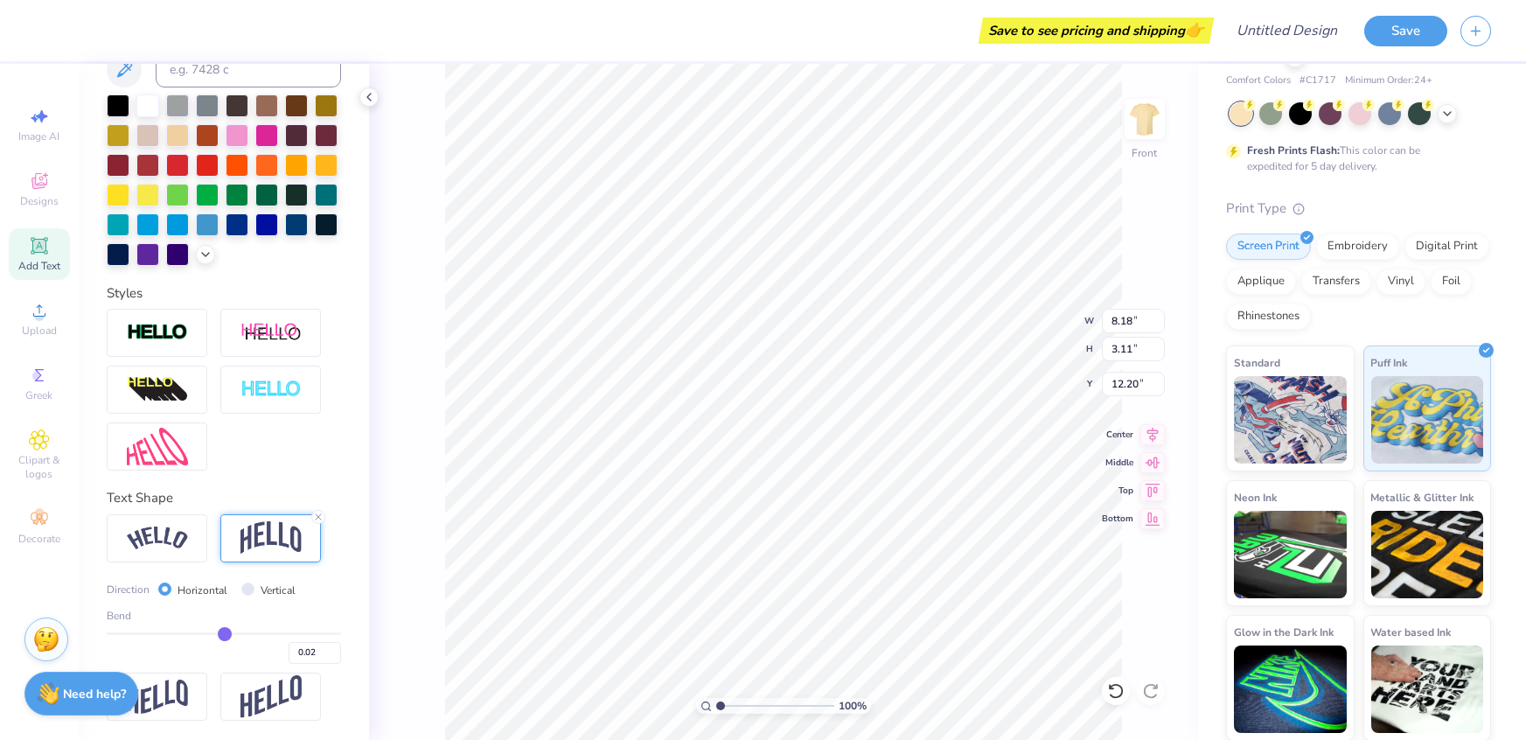
type input "0.01"
type input "-0.04"
type input "-0.06"
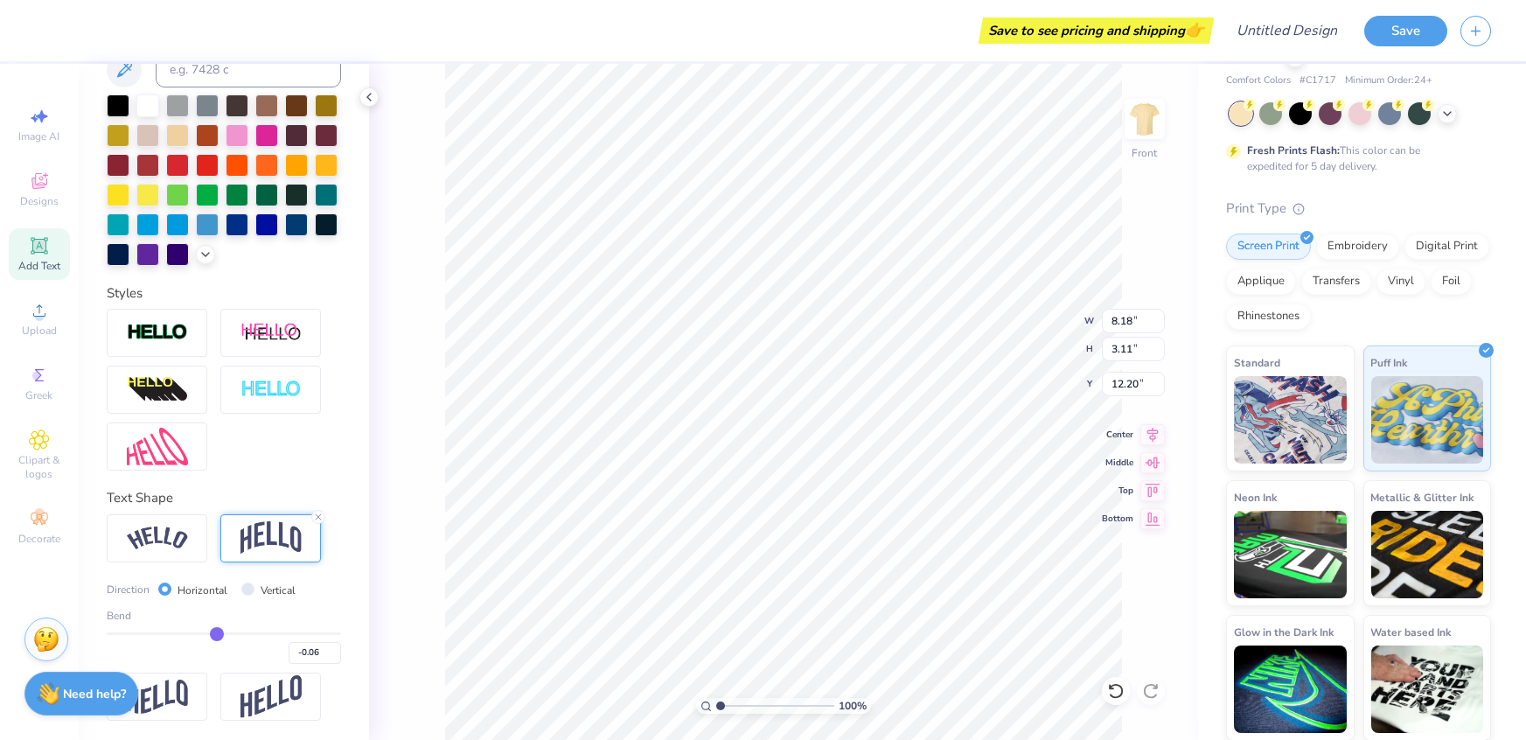
type input "-0.16"
type input "-0.2"
type input "-0.20"
type input "-0.22"
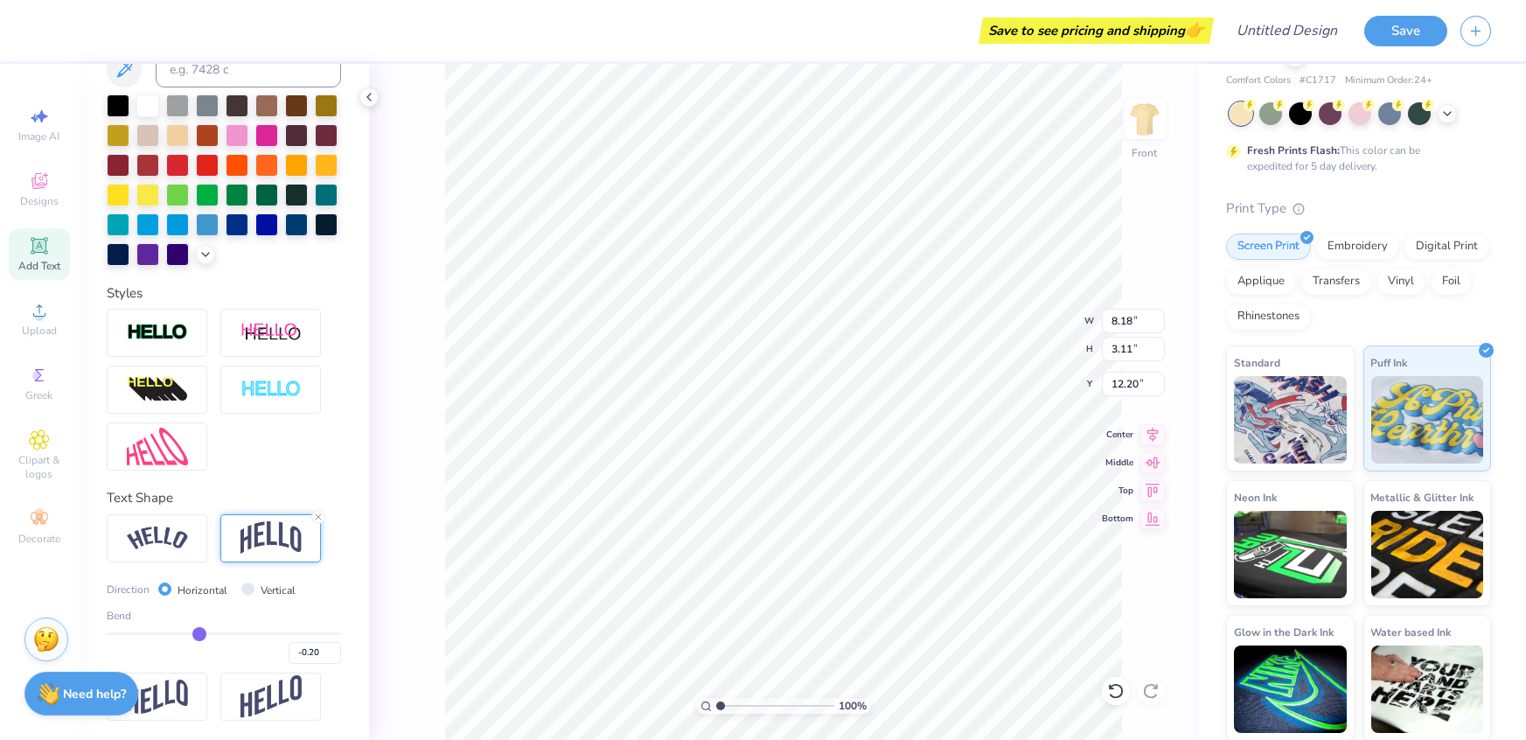
type input "-0.22"
type input "-0.23"
type input "-0.25"
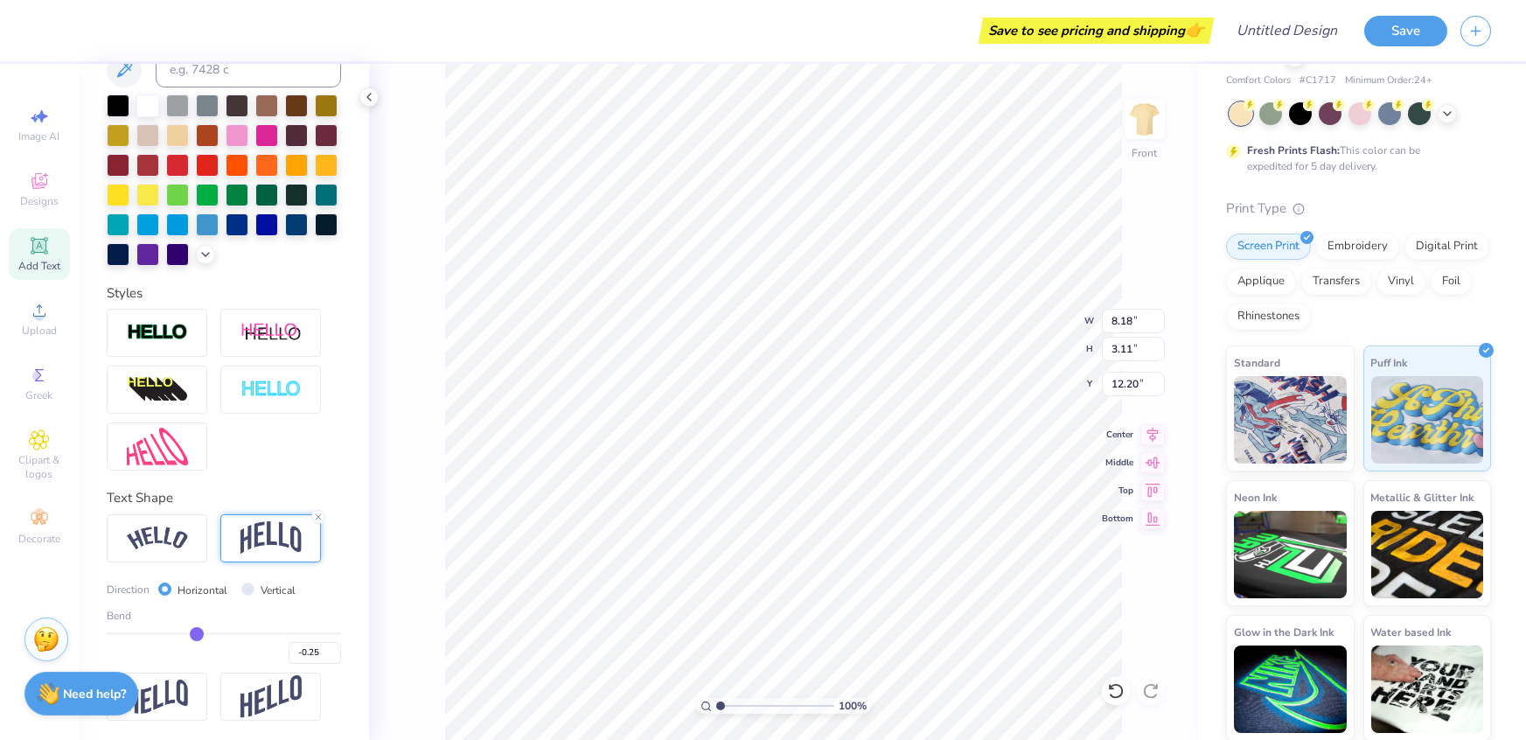
type input "-0.31"
type input "-0.4"
type input "-0.40"
type input "-0.41"
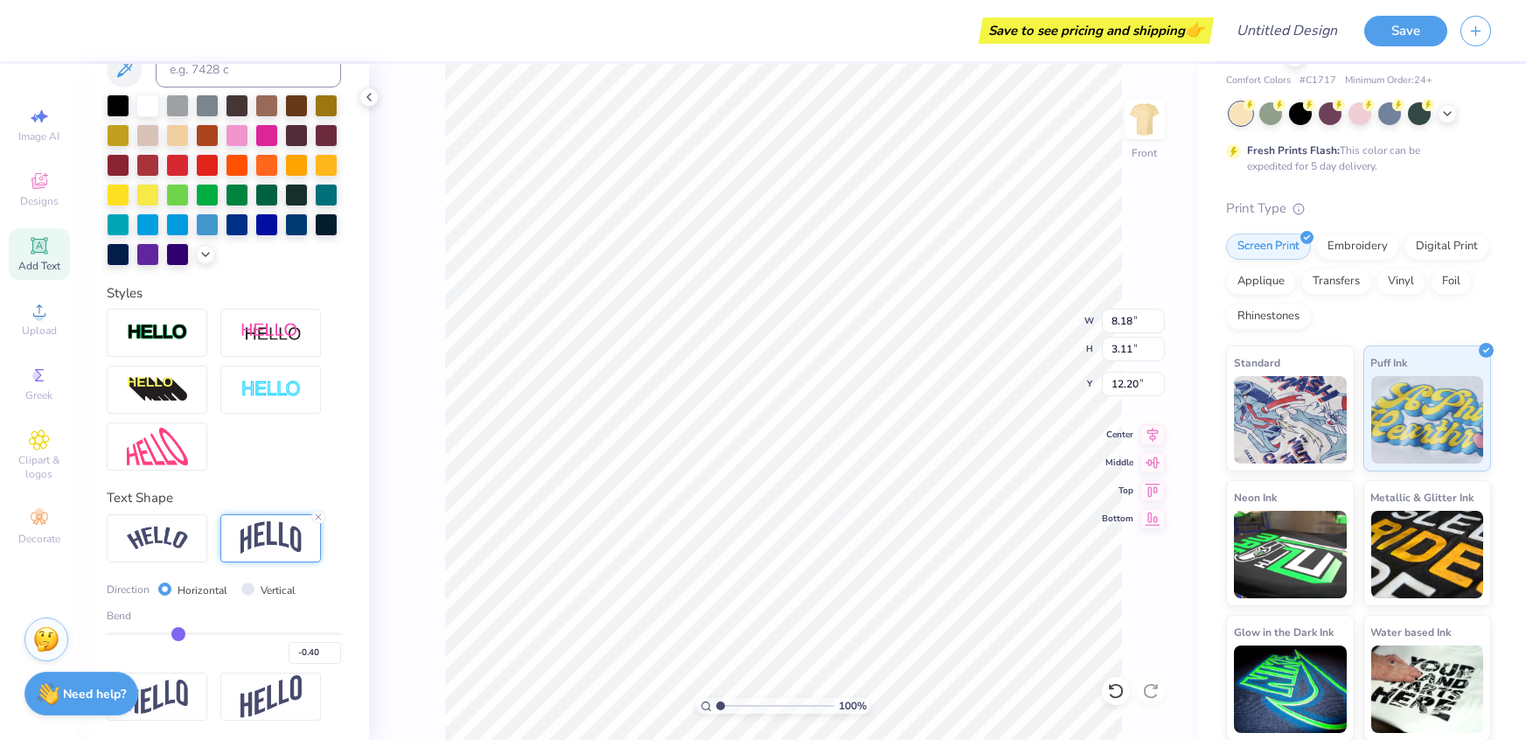
type input "-0.41"
type input "-0.42"
type input "-0.43"
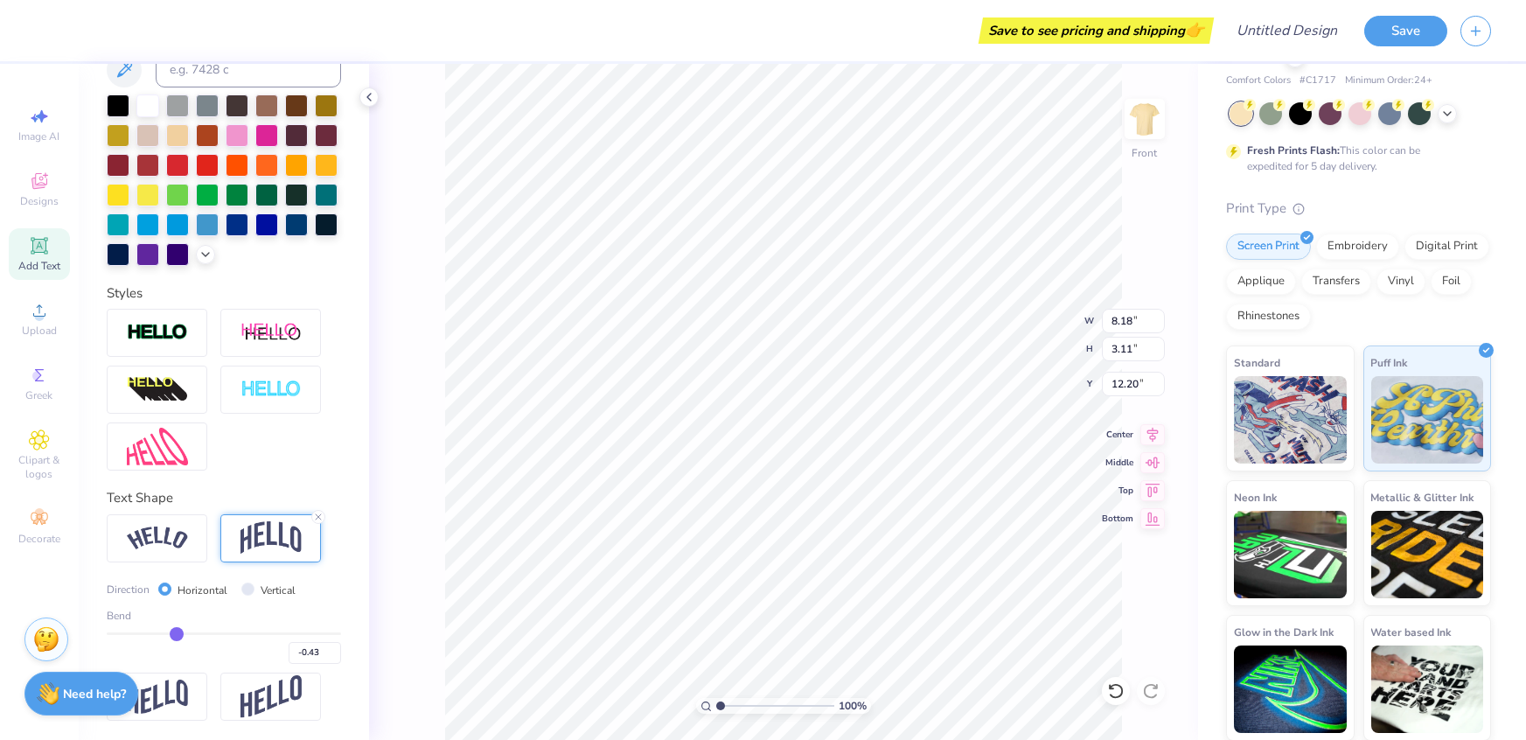
type input "-0.44"
type input "-0.47"
type input "-0.56"
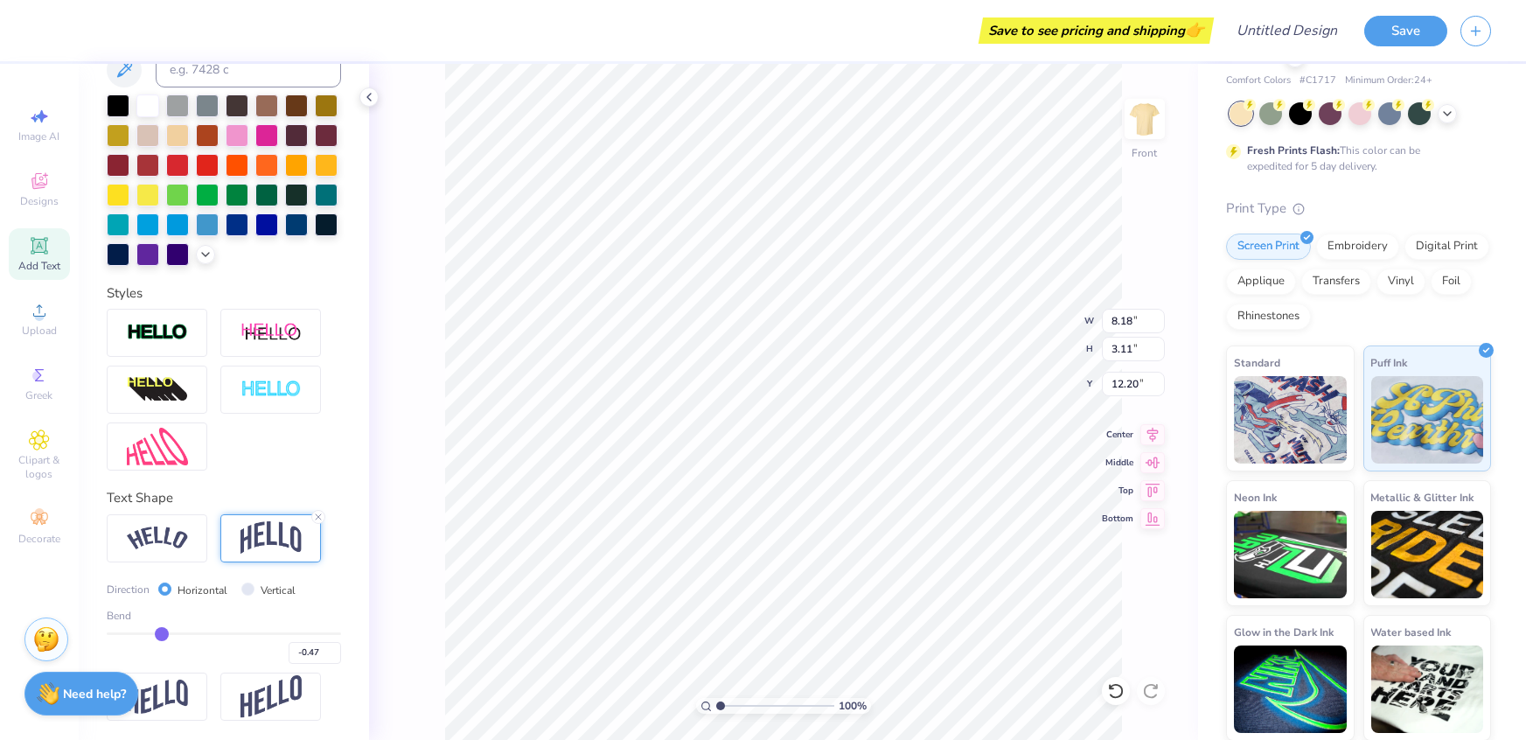
type input "-0.56"
type input "-0.6"
type input "-0.60"
type input "-0.61"
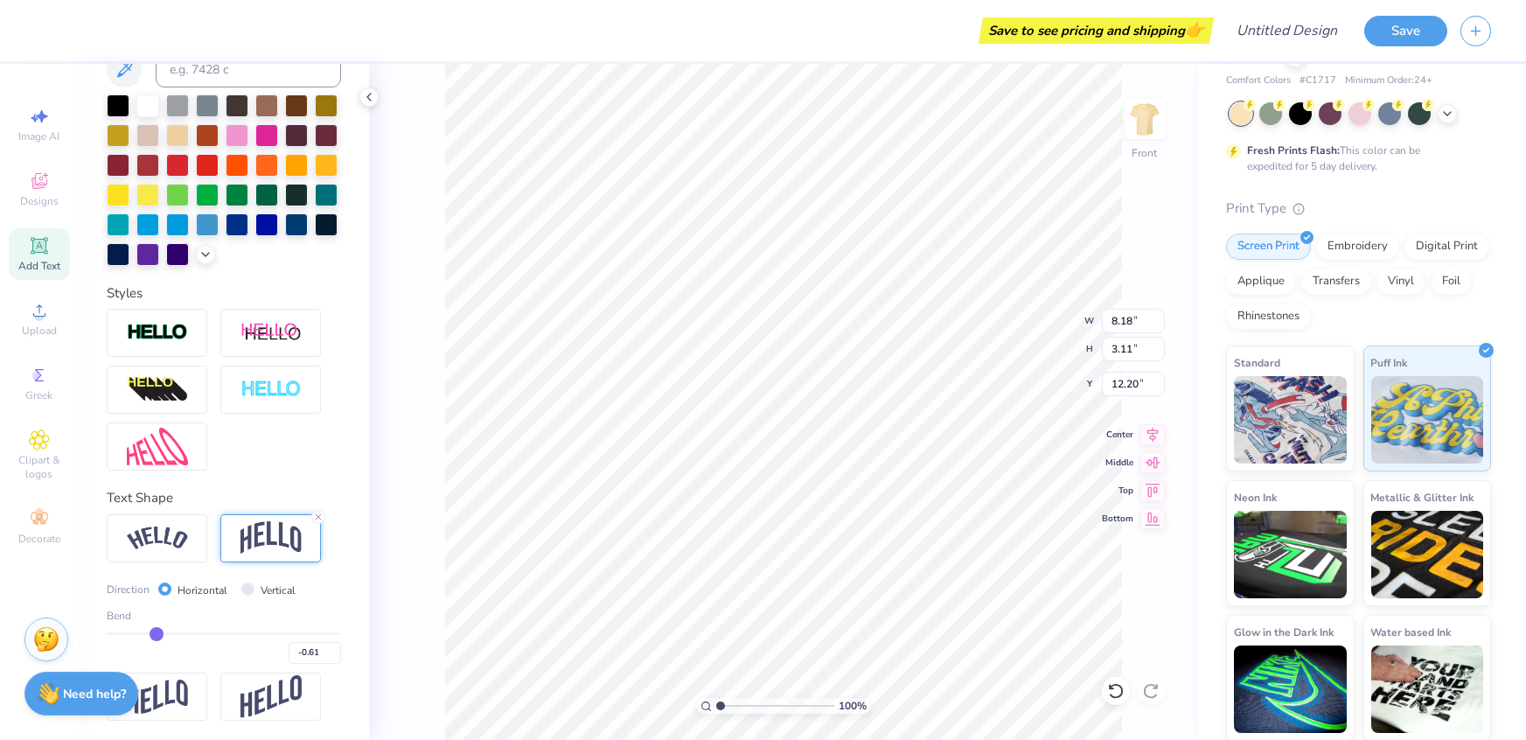
type input "-0.62"
type input "-0.63"
type input "-0.64"
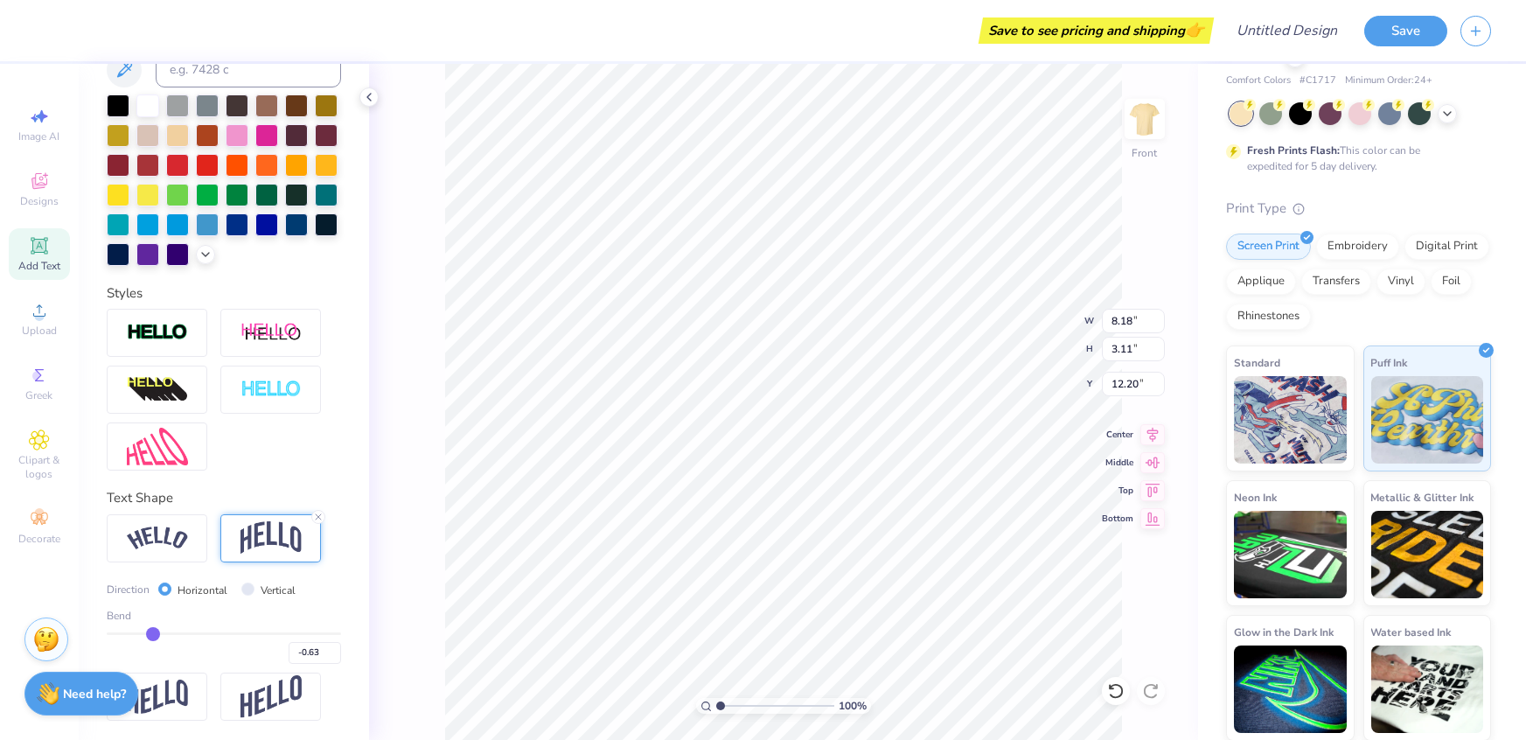
type input "-0.64"
type input "-0.7"
type input "-0.70"
type input "-0.78"
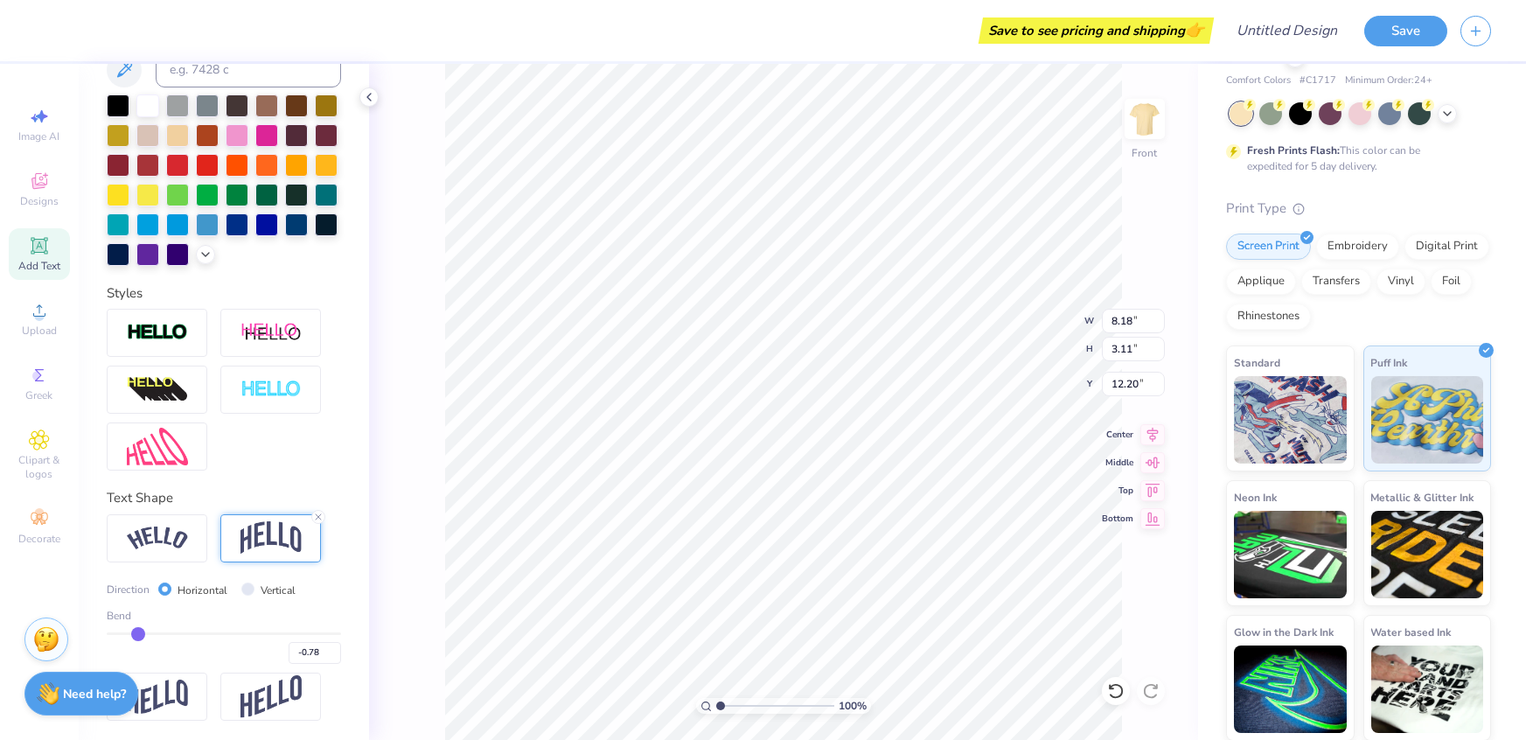
type input "-0.92"
type input "-0.94"
type input "-0.95"
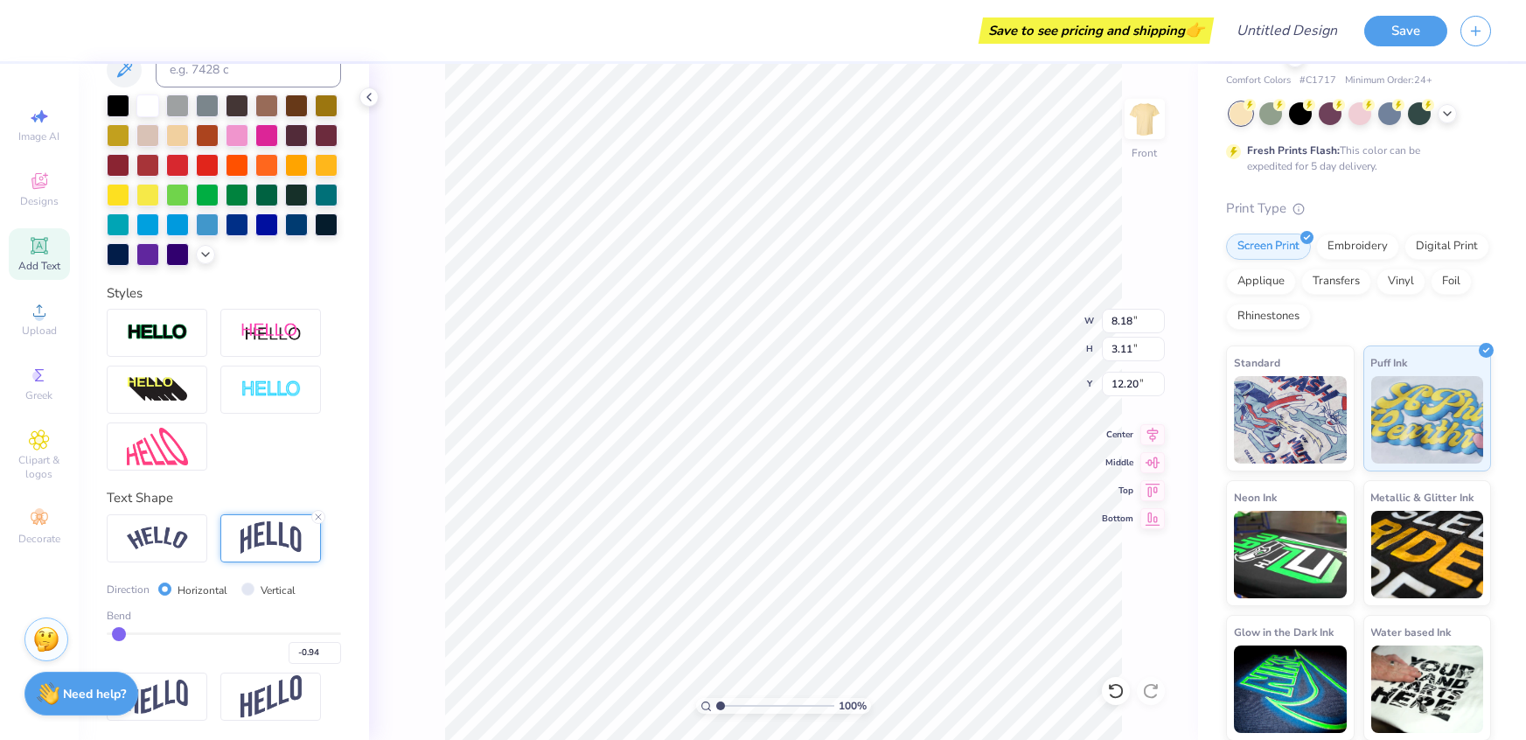
type input "-0.95"
type input "-0.96"
type input "-0.97"
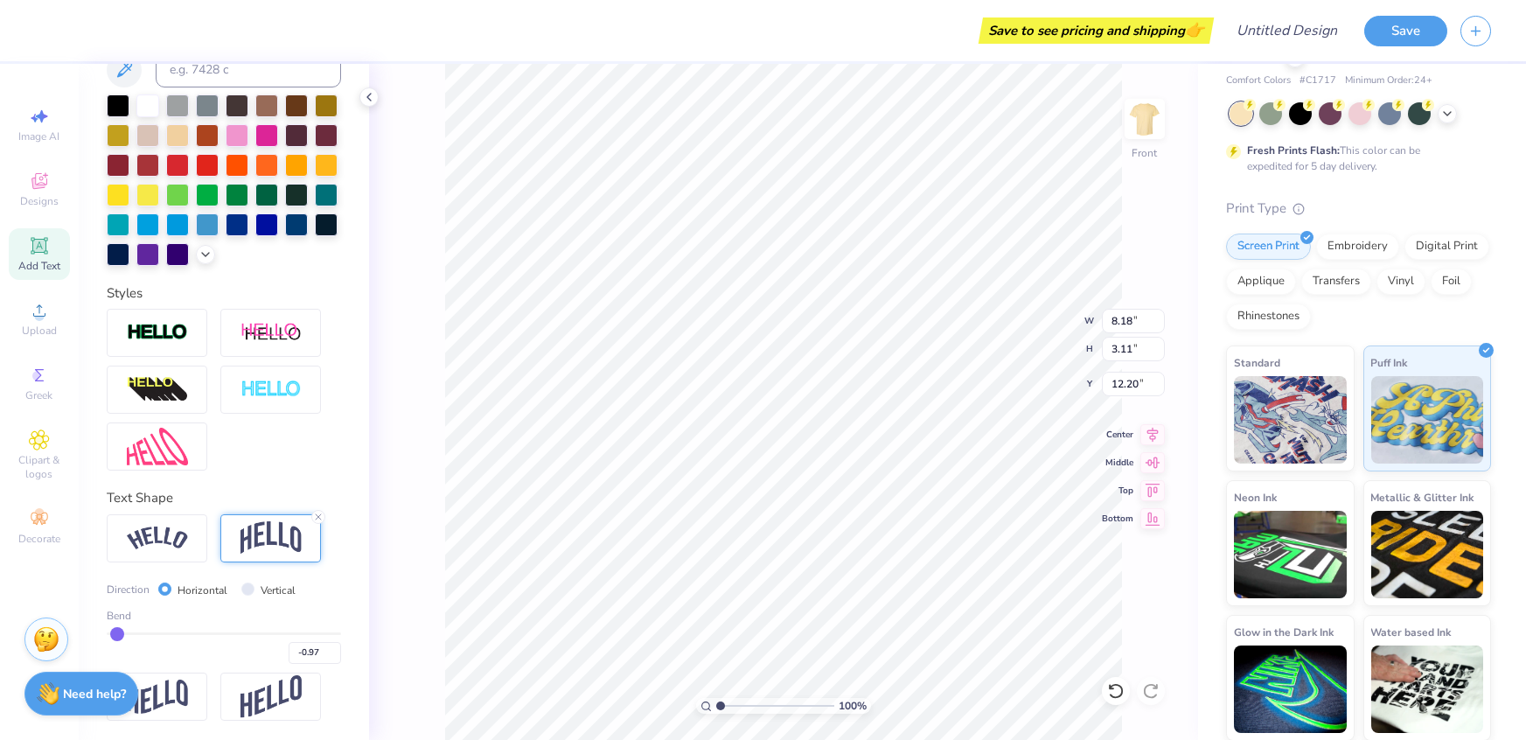
type input "-0.98"
type input "-1"
type input "-1.00"
drag, startPoint x: 281, startPoint y: 632, endPoint x: 109, endPoint y: 627, distance: 171.5
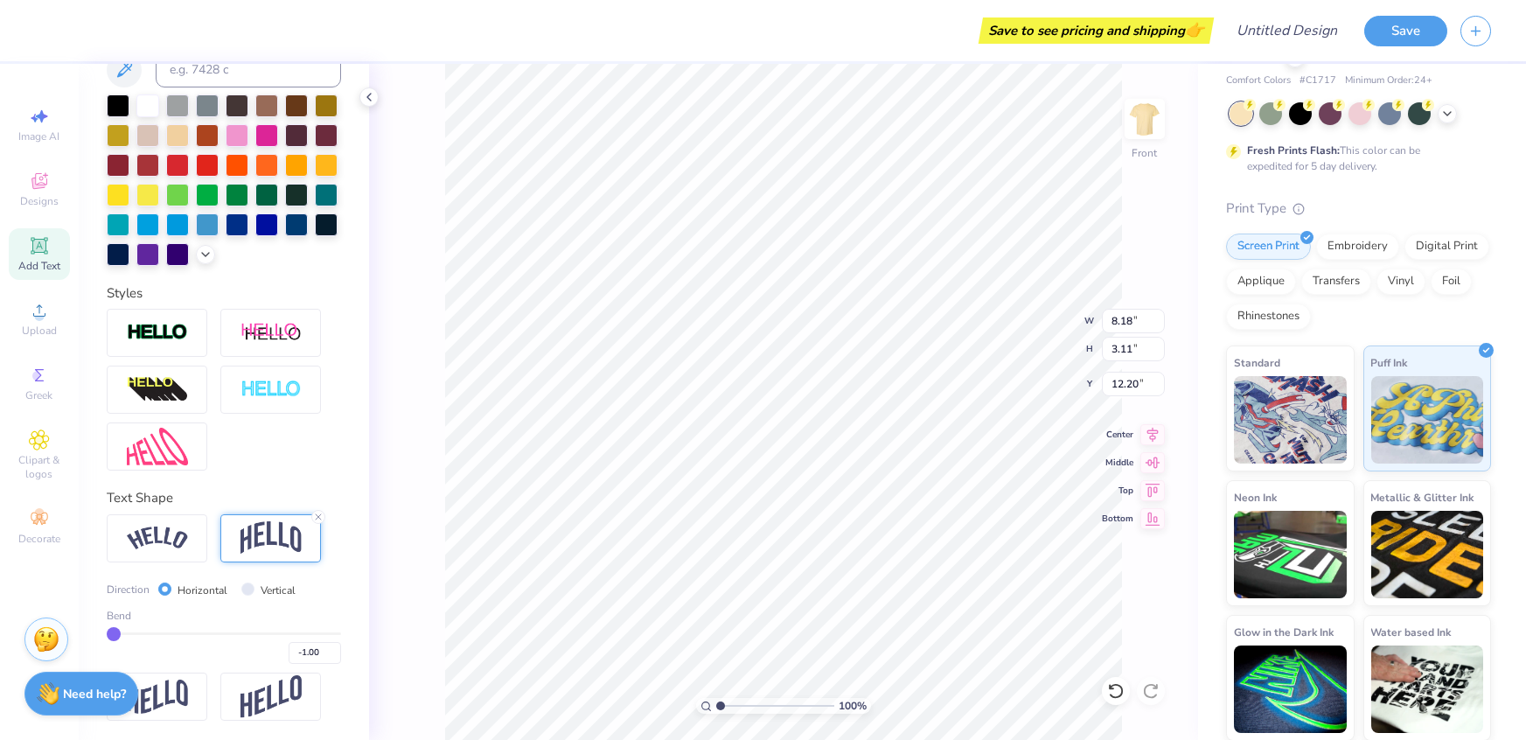
type input "-1"
click at [109, 632] on input "range" at bounding box center [224, 633] width 234 height 3
type input "5.21"
type input "11.14"
type input "-0.99"
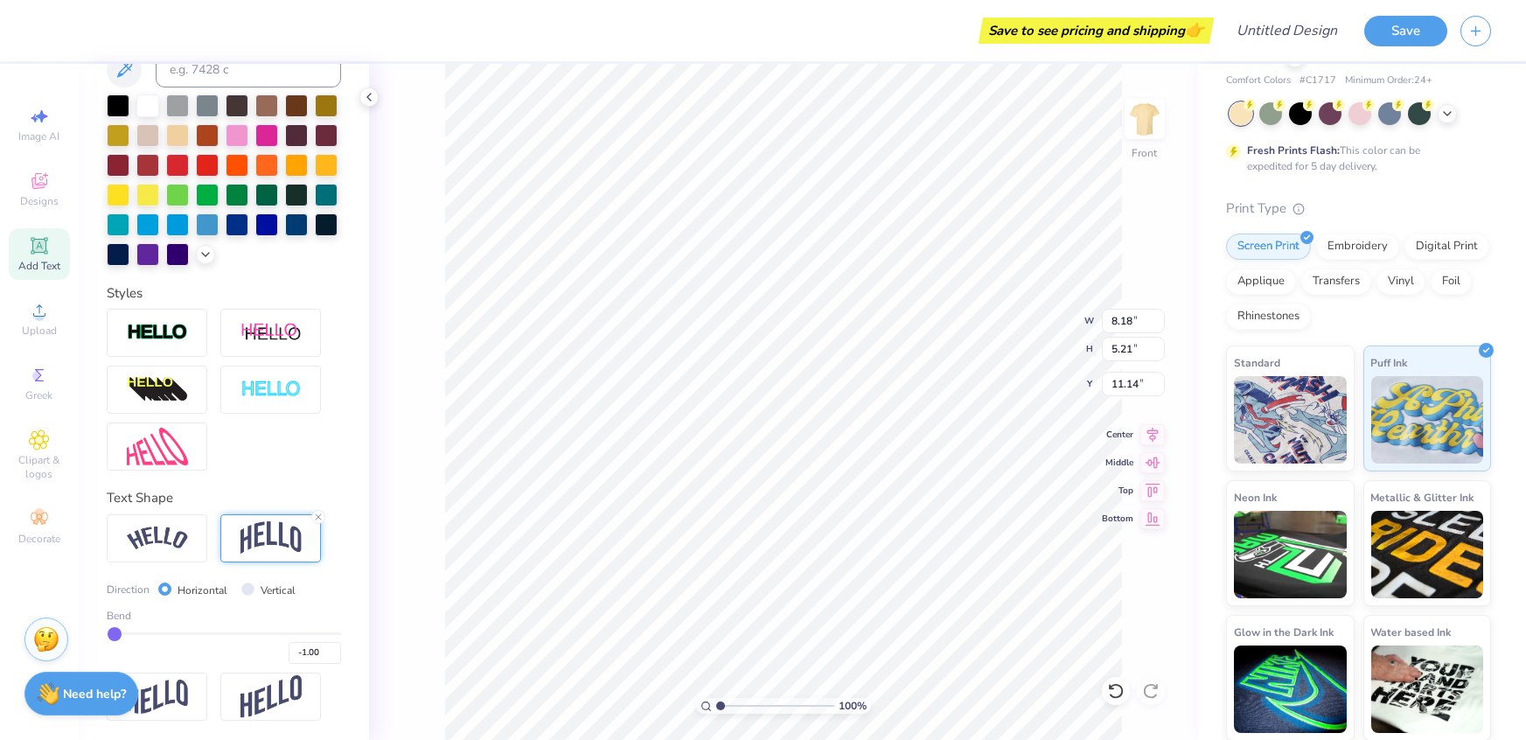
type input "-0.99"
type input "-0.98"
type input "-0.97"
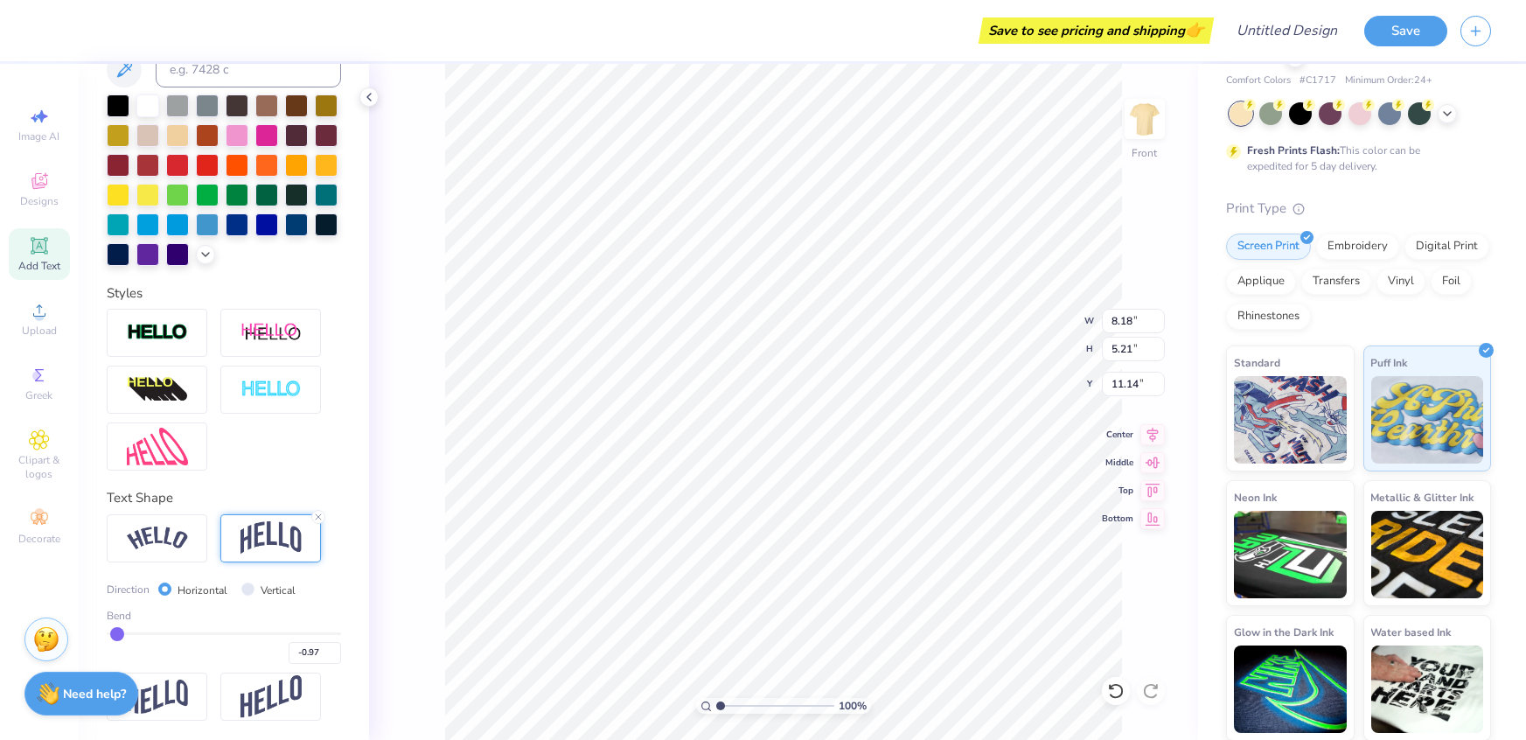
type input "-0.96"
type input "-0.95"
type input "-0.93"
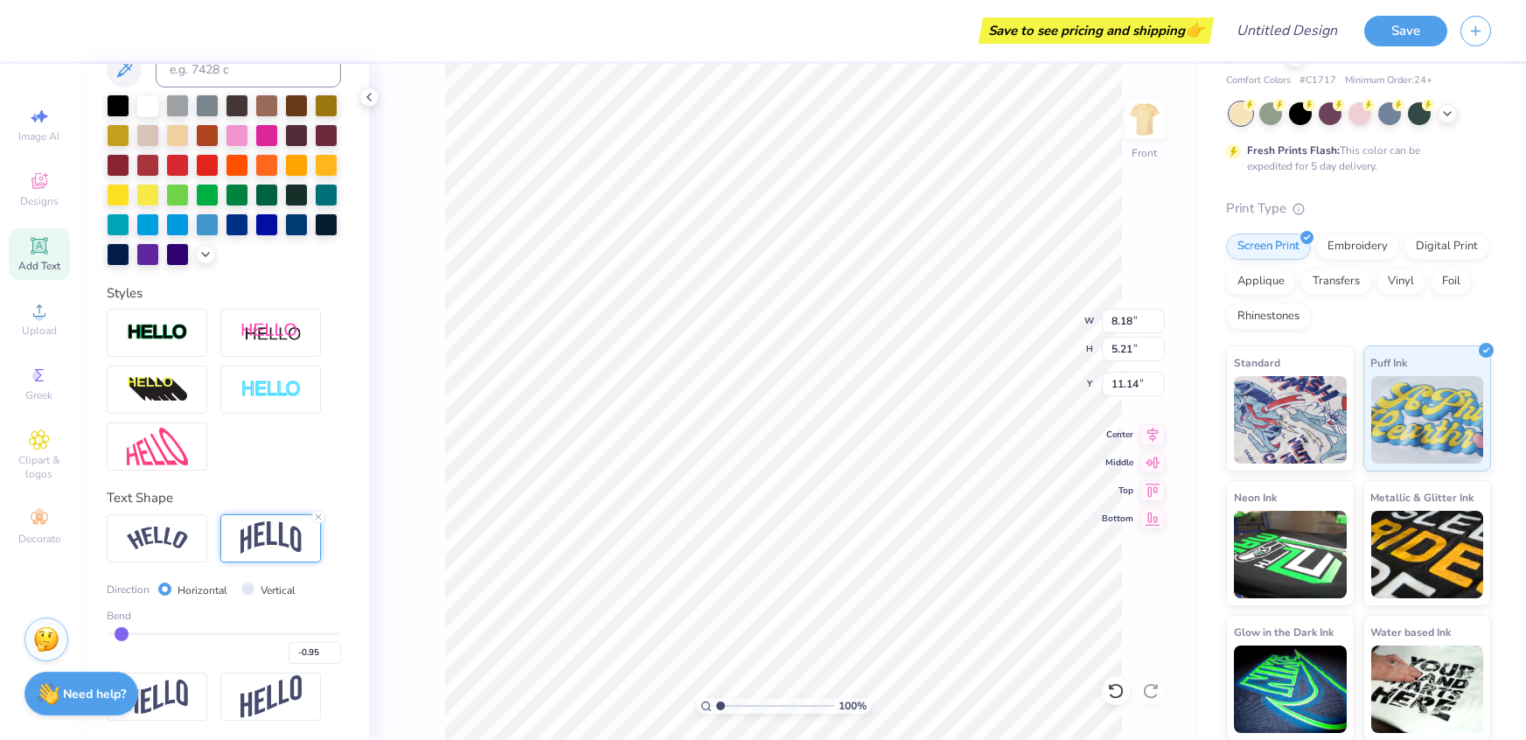
type input "-0.93"
type input "-0.92"
type input "-0.91"
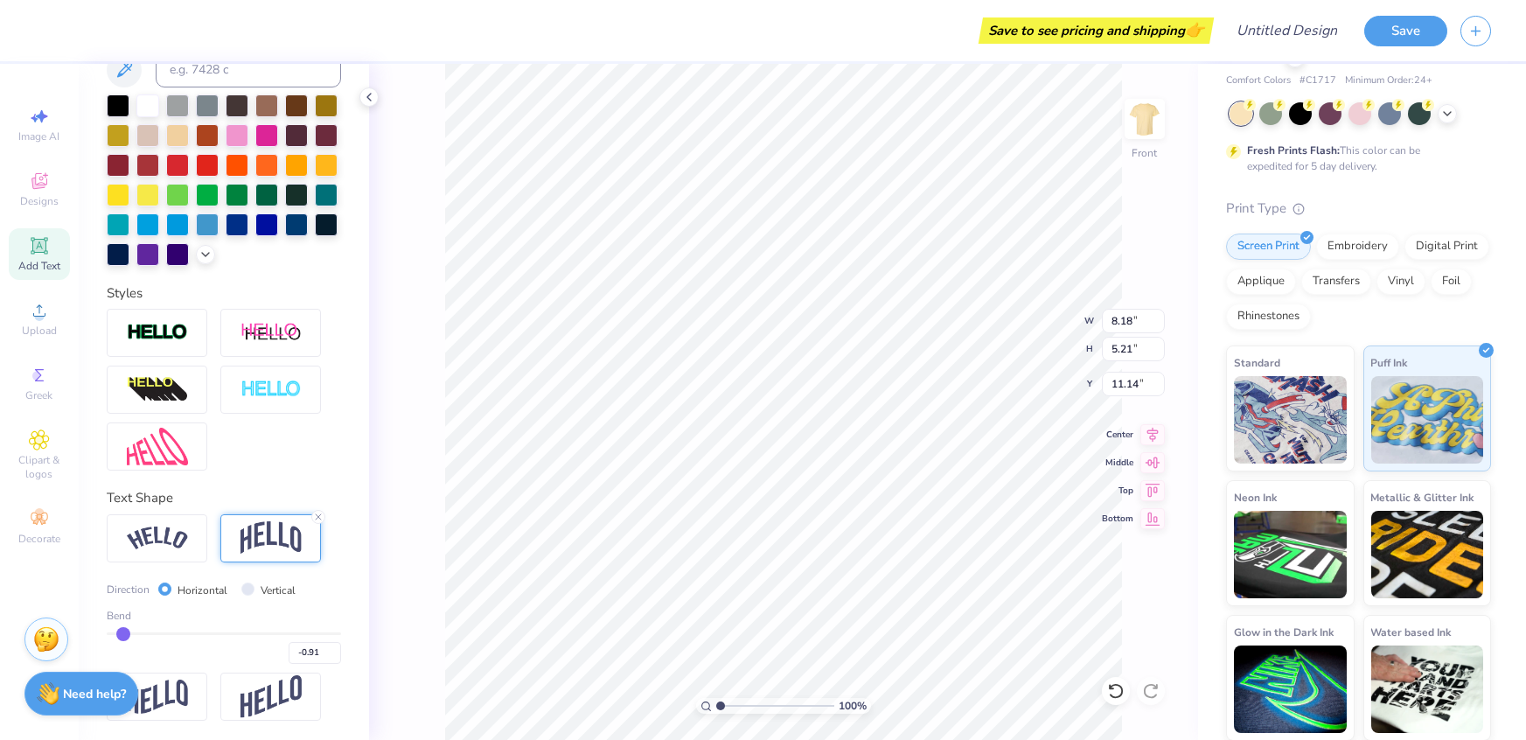
type input "-0.9"
type input "-0.90"
type input "-0.88"
type input "-0.87"
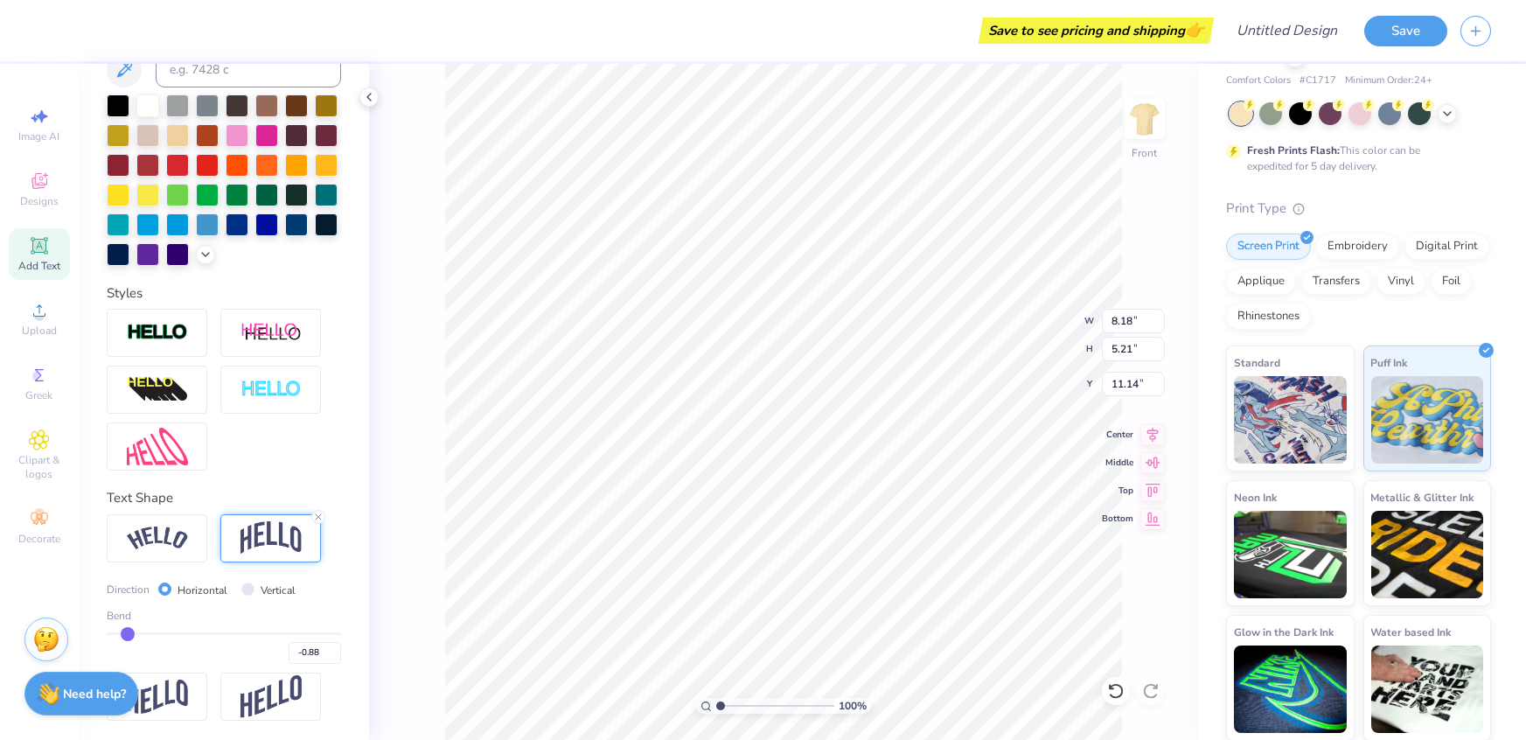
type input "-0.87"
type input "-0.86"
type input "-0.85"
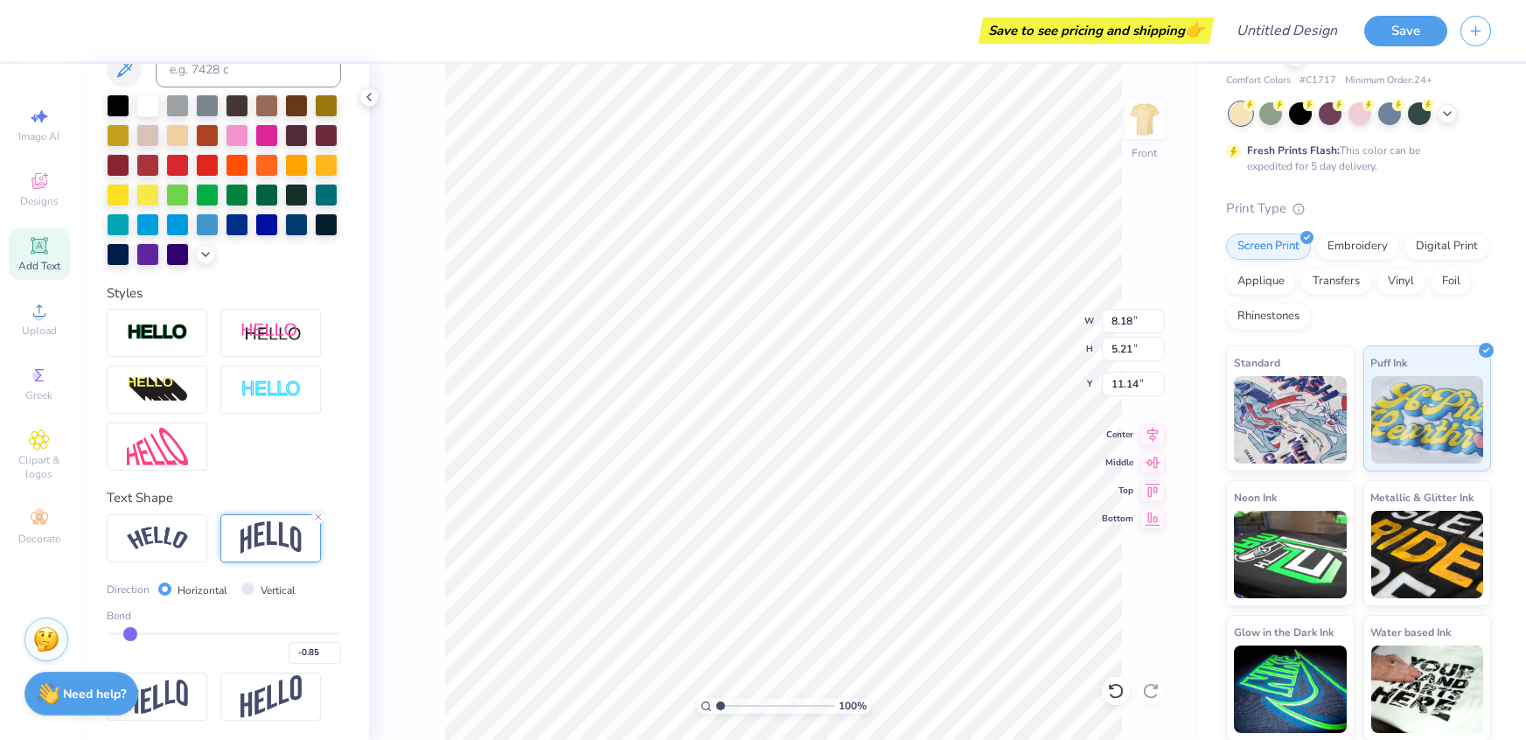
type input "-0.83"
type input "-0.79"
type input "-0.80"
type input "-0.77"
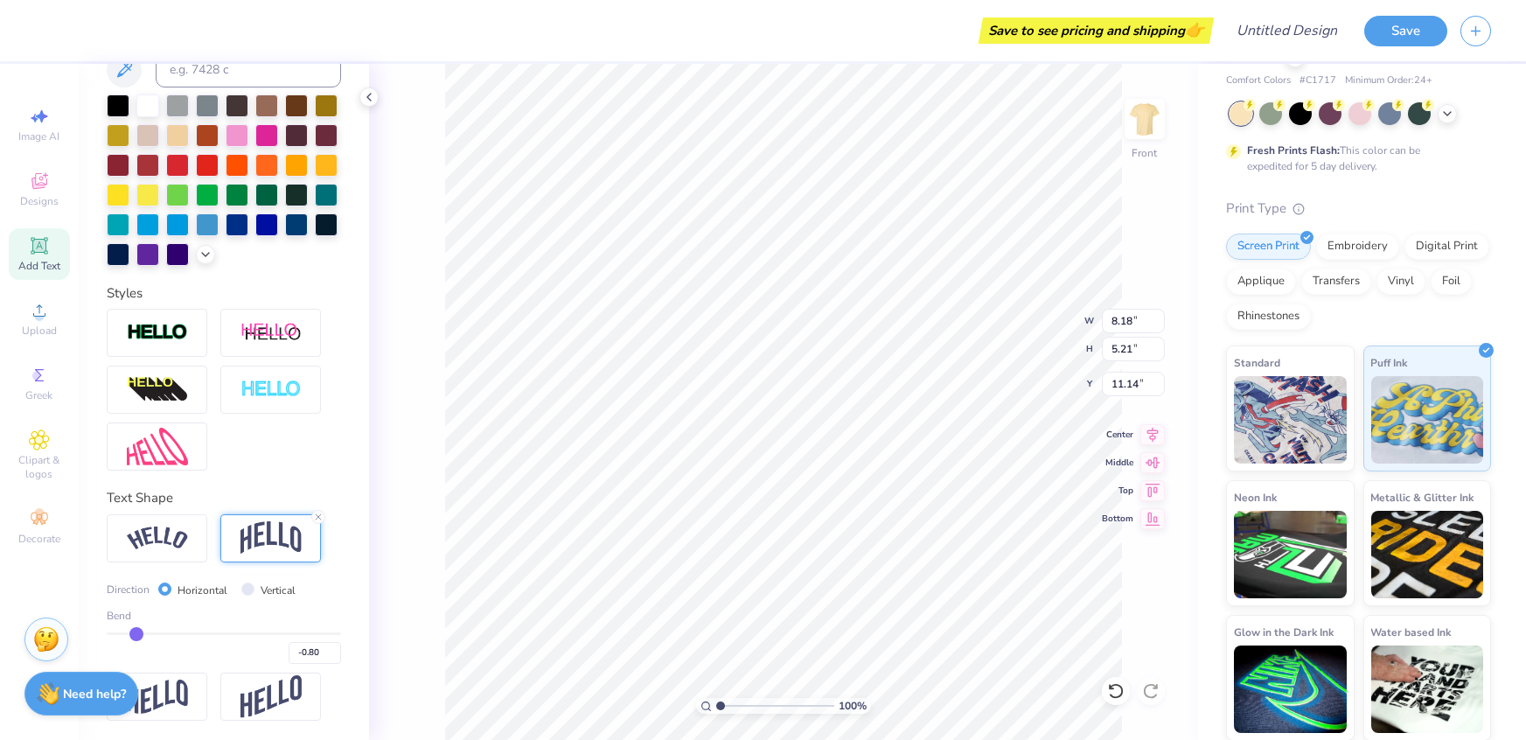
type input "-0.77"
type input "-0.76"
type input "-0.75"
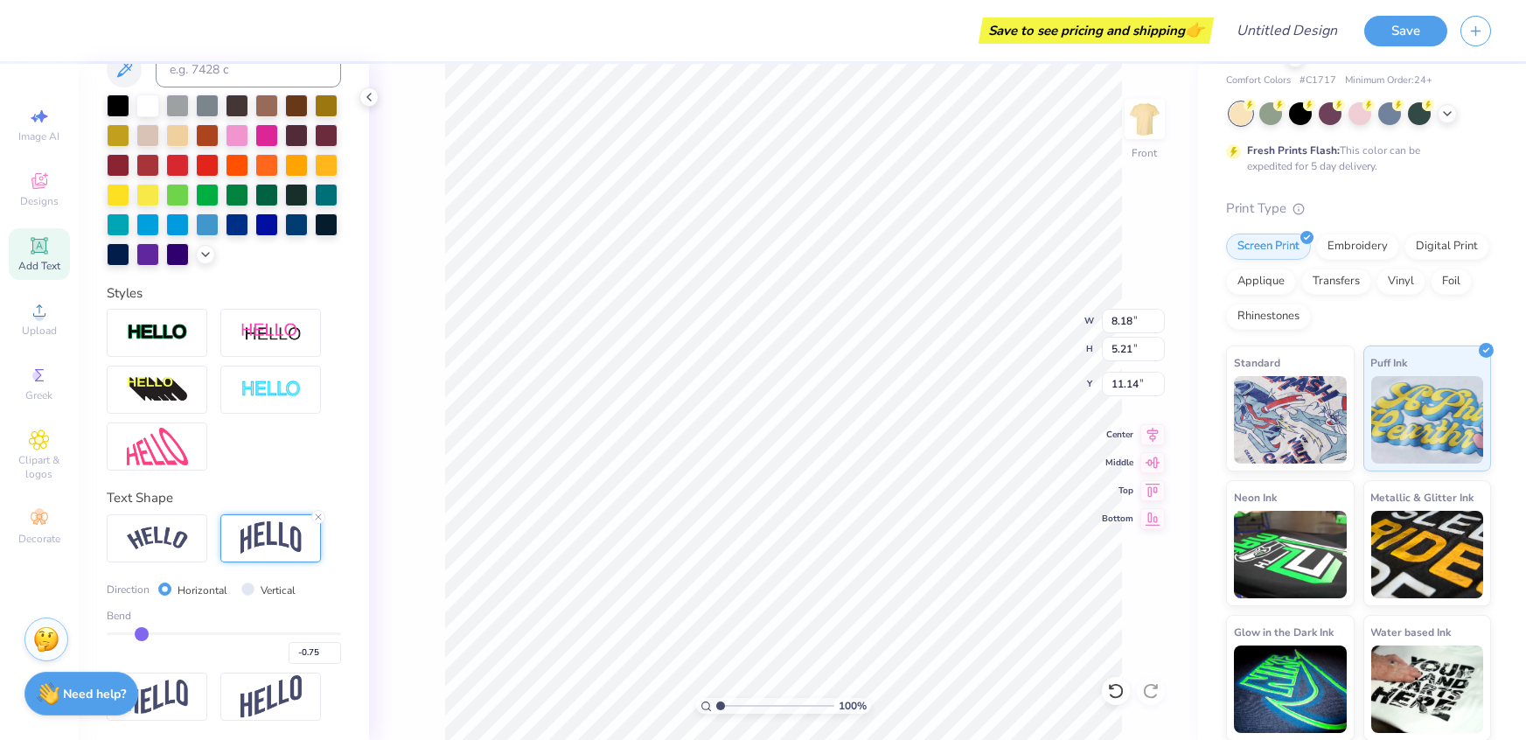
type input "-0.74"
type input "-0.73"
type input "-0.72"
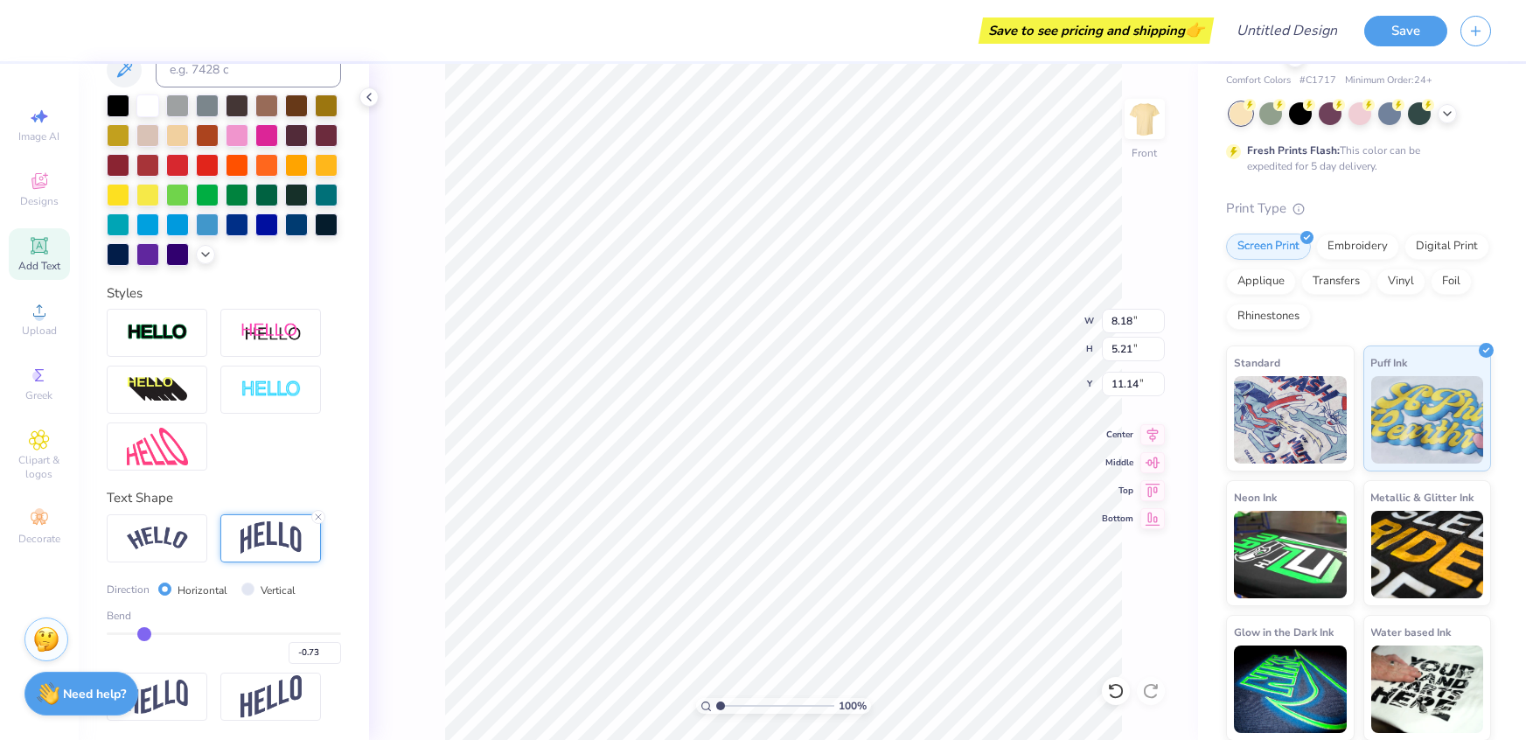
type input "-0.72"
type input "-0.71"
type input "-0.7"
type input "-0.70"
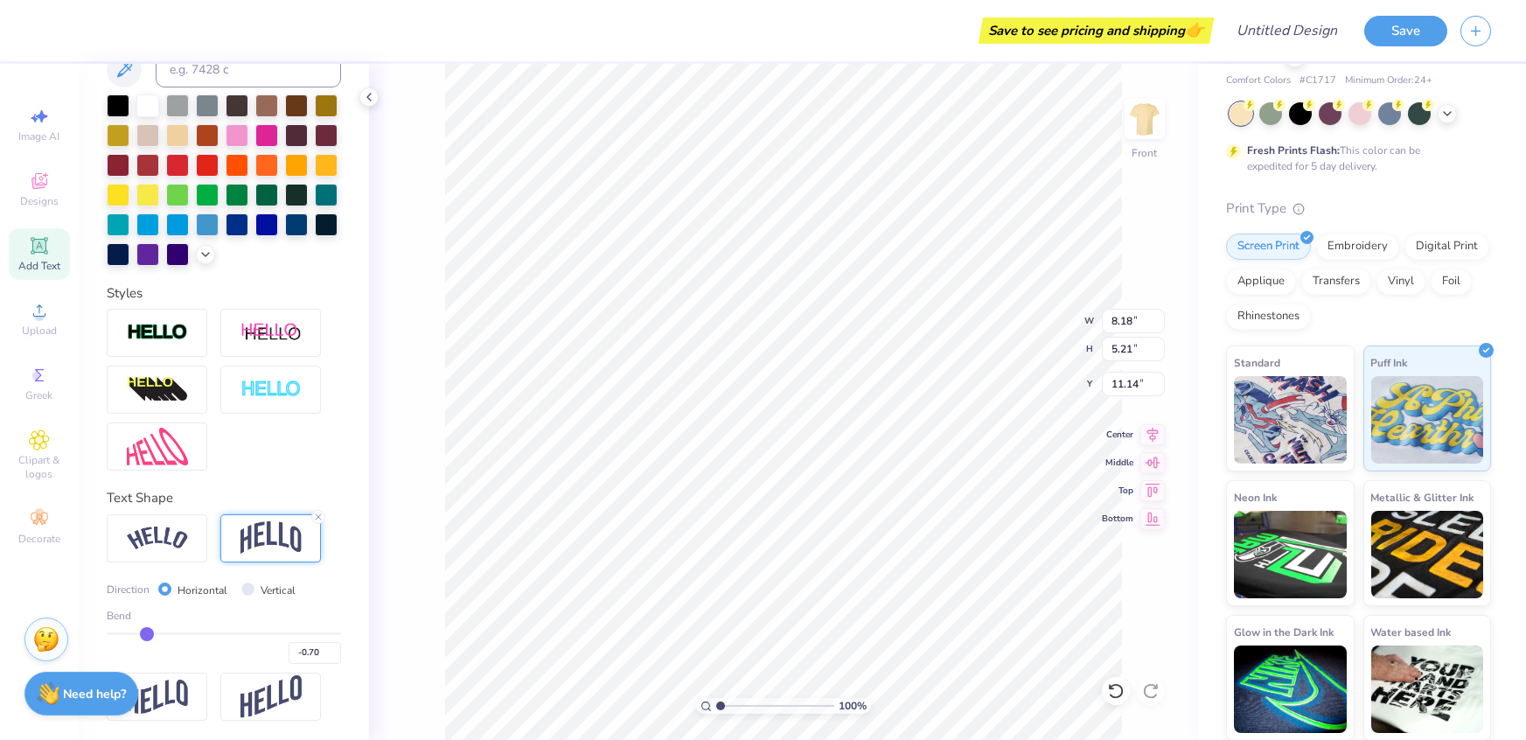
type input "-0.69"
type input "-0.68"
type input "-0.67"
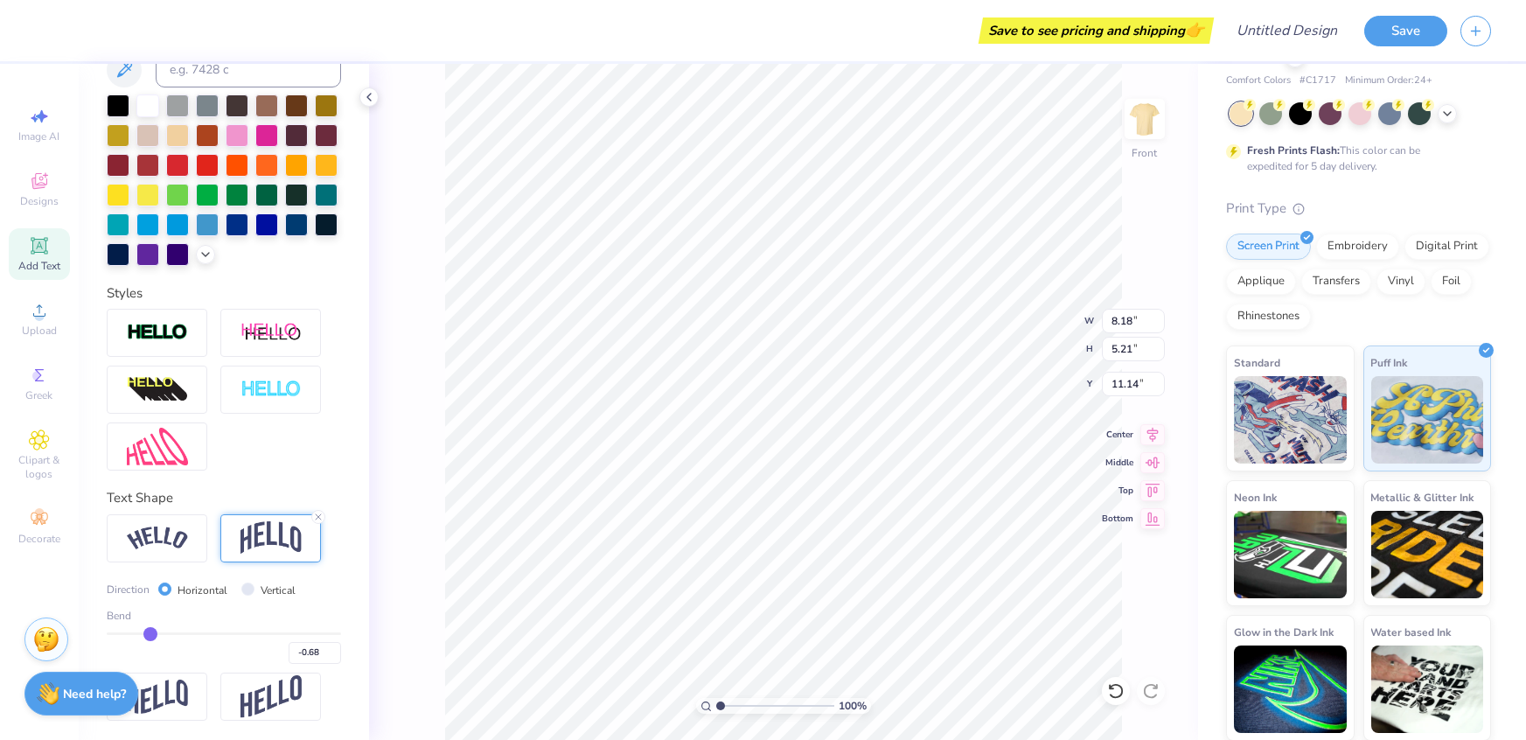
type input "-0.67"
type input "-0.66"
type input "-0.65"
drag, startPoint x: 109, startPoint y: 627, endPoint x: 157, endPoint y: 632, distance: 47.4
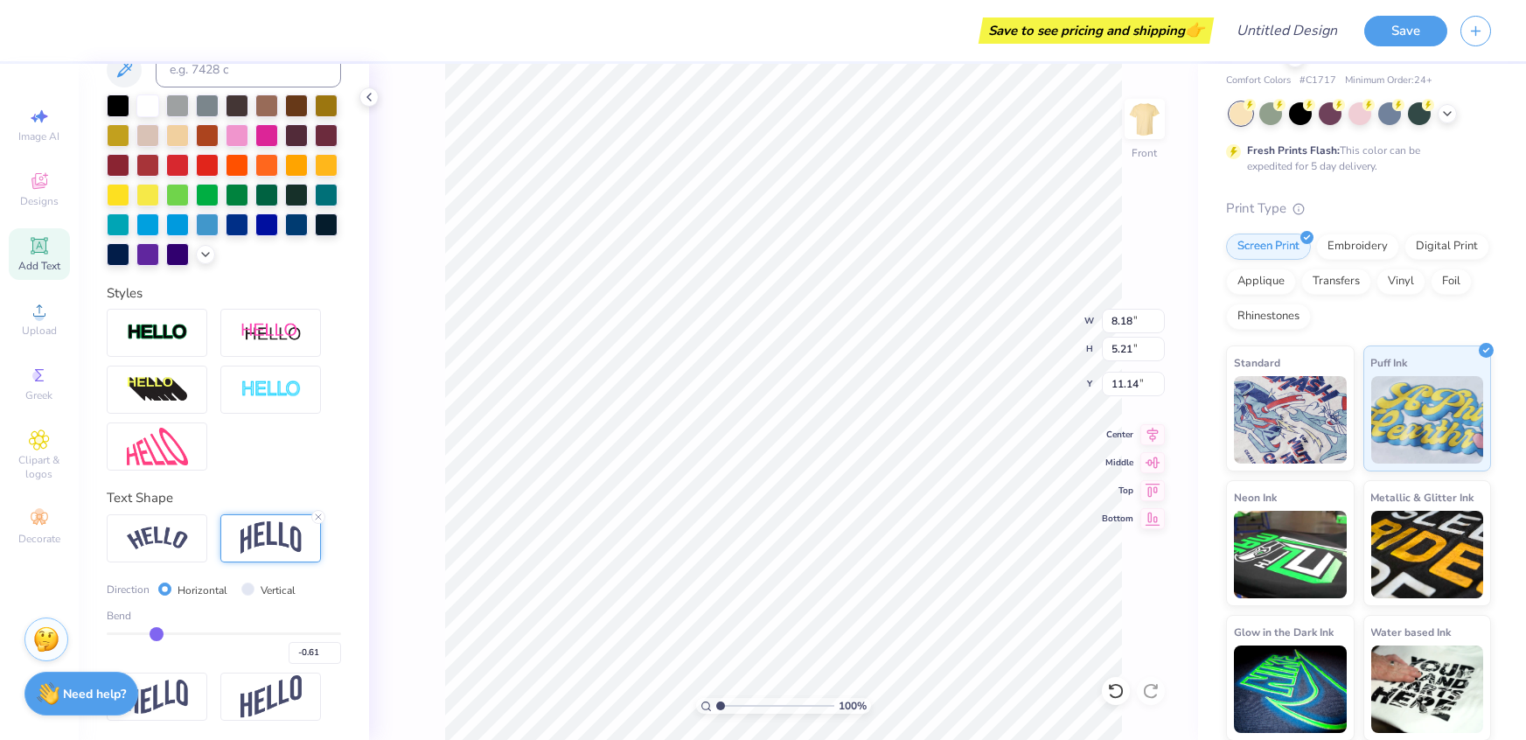
click at [157, 632] on input "range" at bounding box center [224, 633] width 234 height 3
drag, startPoint x: 154, startPoint y: 632, endPoint x: 171, endPoint y: 632, distance: 17.5
click at [171, 632] on input "range" at bounding box center [224, 633] width 234 height 3
drag, startPoint x: 171, startPoint y: 634, endPoint x: 183, endPoint y: 639, distance: 13.0
click at [183, 635] on input "range" at bounding box center [224, 633] width 234 height 3
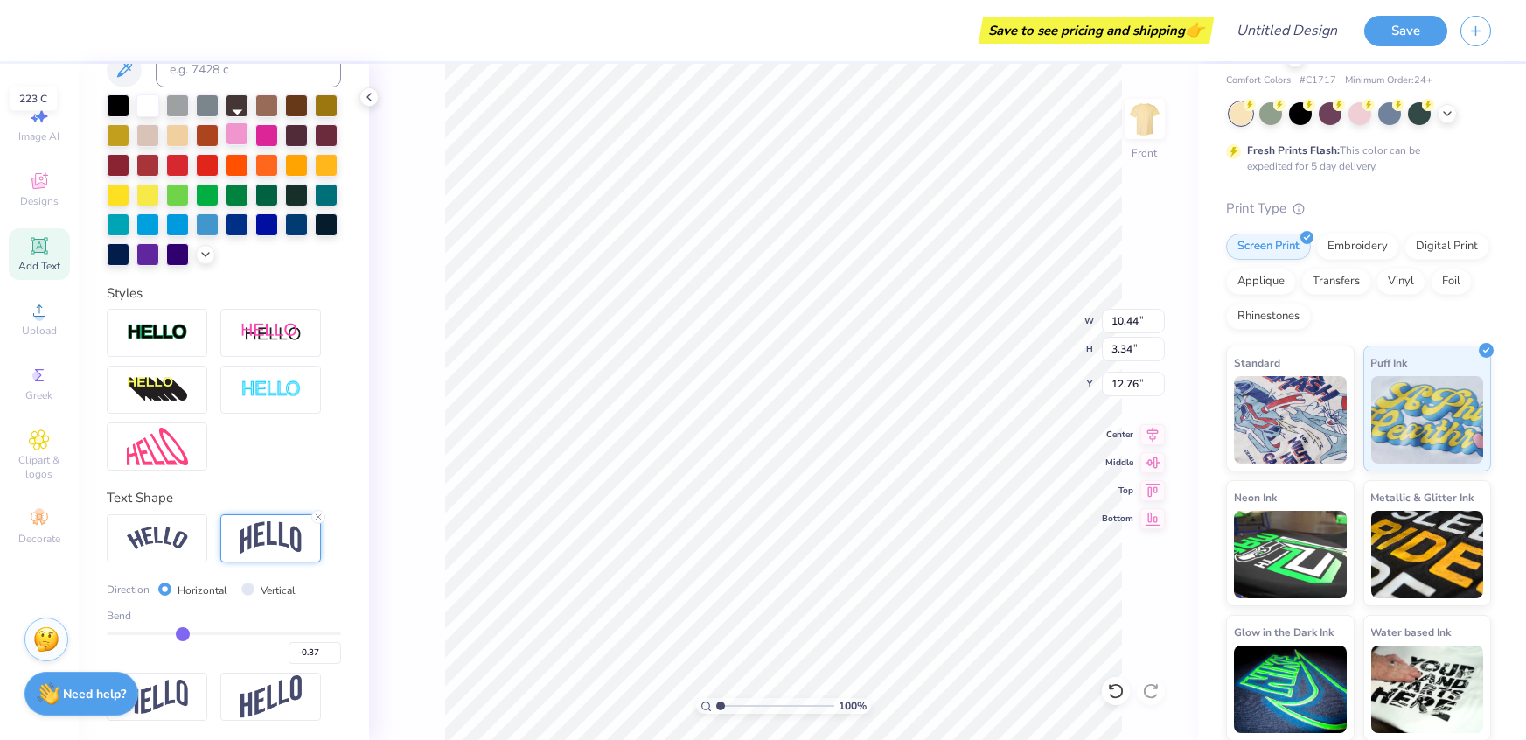
click at [241, 140] on div at bounding box center [237, 133] width 23 height 23
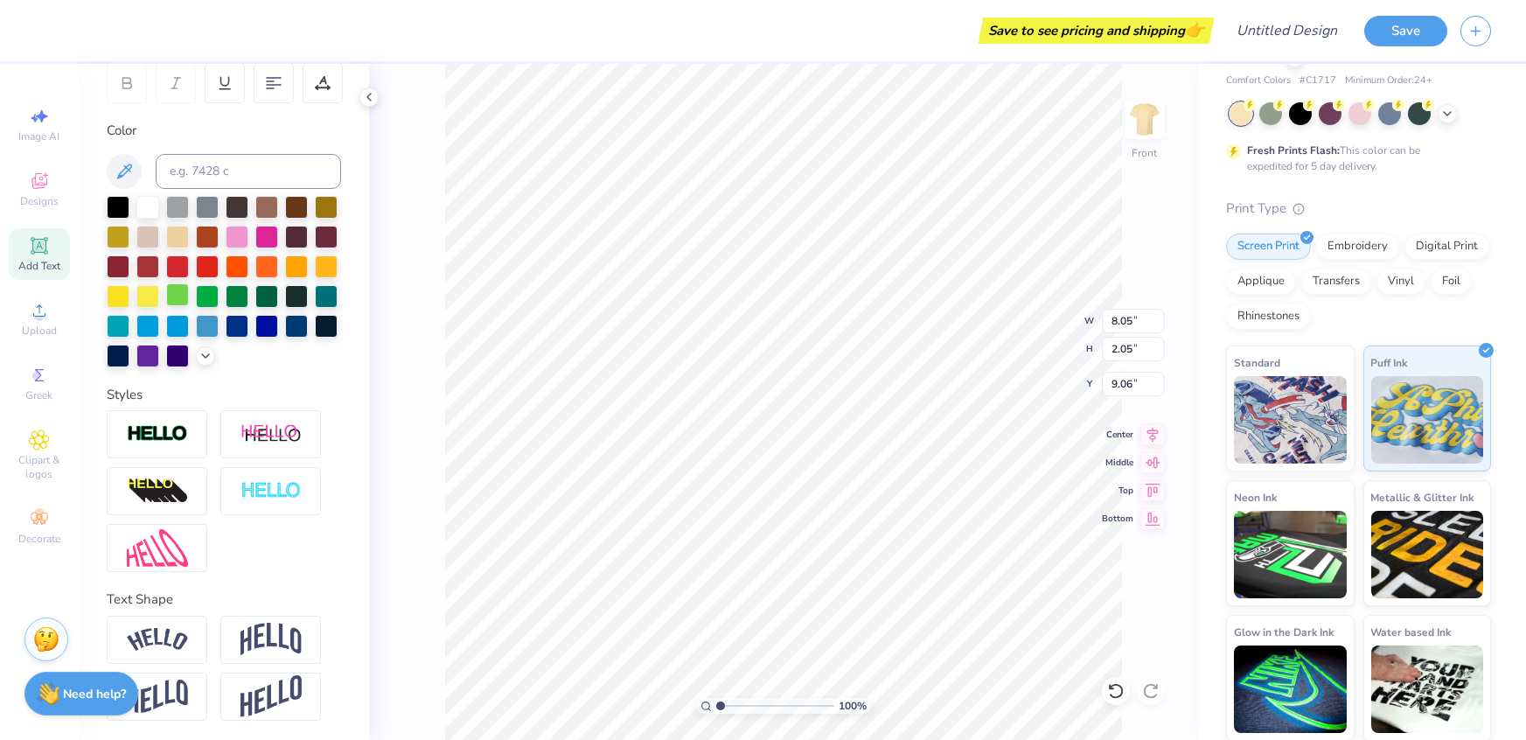
click at [180, 299] on div at bounding box center [177, 294] width 23 height 23
click at [244, 246] on div at bounding box center [237, 235] width 23 height 23
click at [242, 243] on div at bounding box center [237, 235] width 23 height 23
click at [234, 234] on div at bounding box center [237, 235] width 23 height 23
click at [441, 411] on div "100 % Front W 6.72 6.72 " H 1.65 1.65 " Y 11.11 11.11 " Center Middle Top Bottom" at bounding box center [783, 402] width 829 height 676
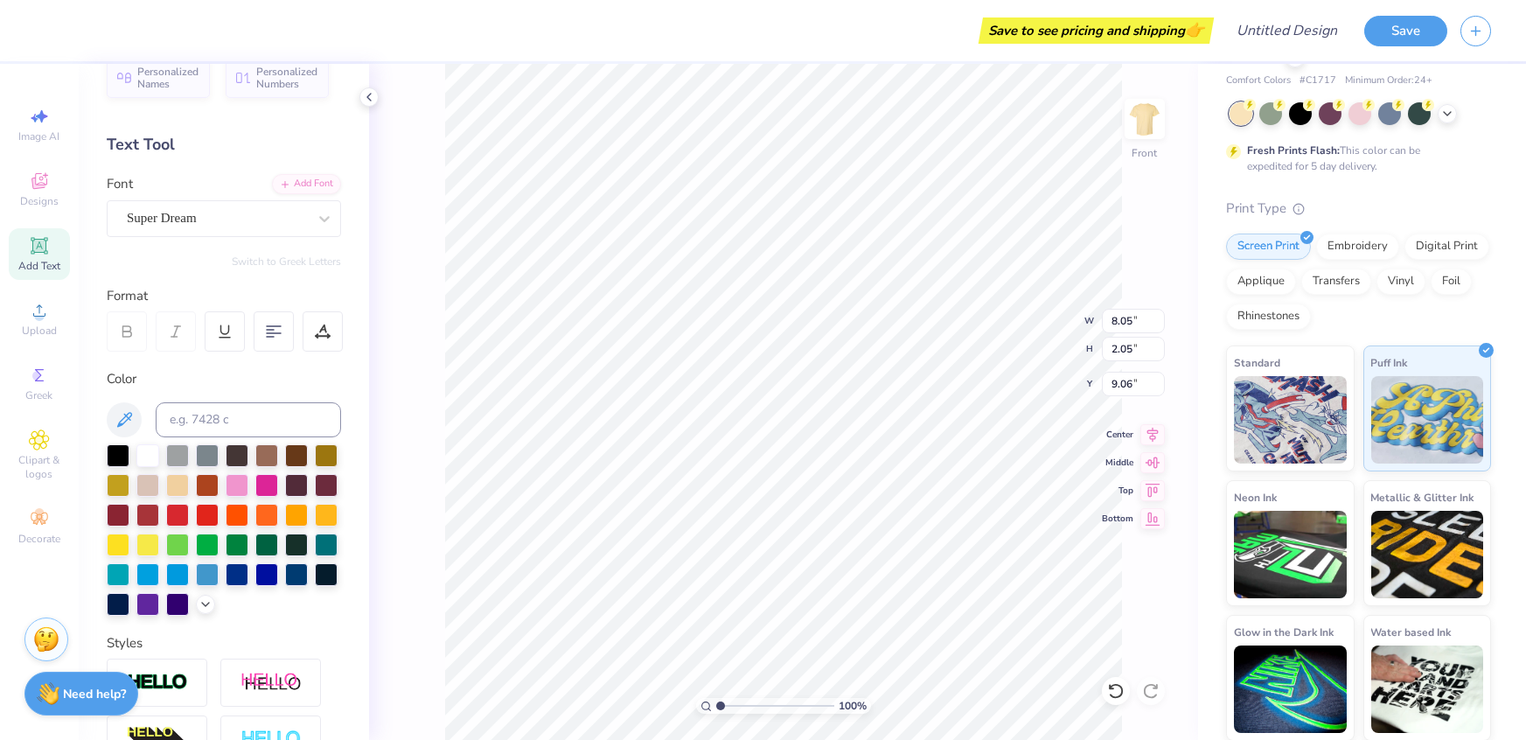
scroll to position [0, 0]
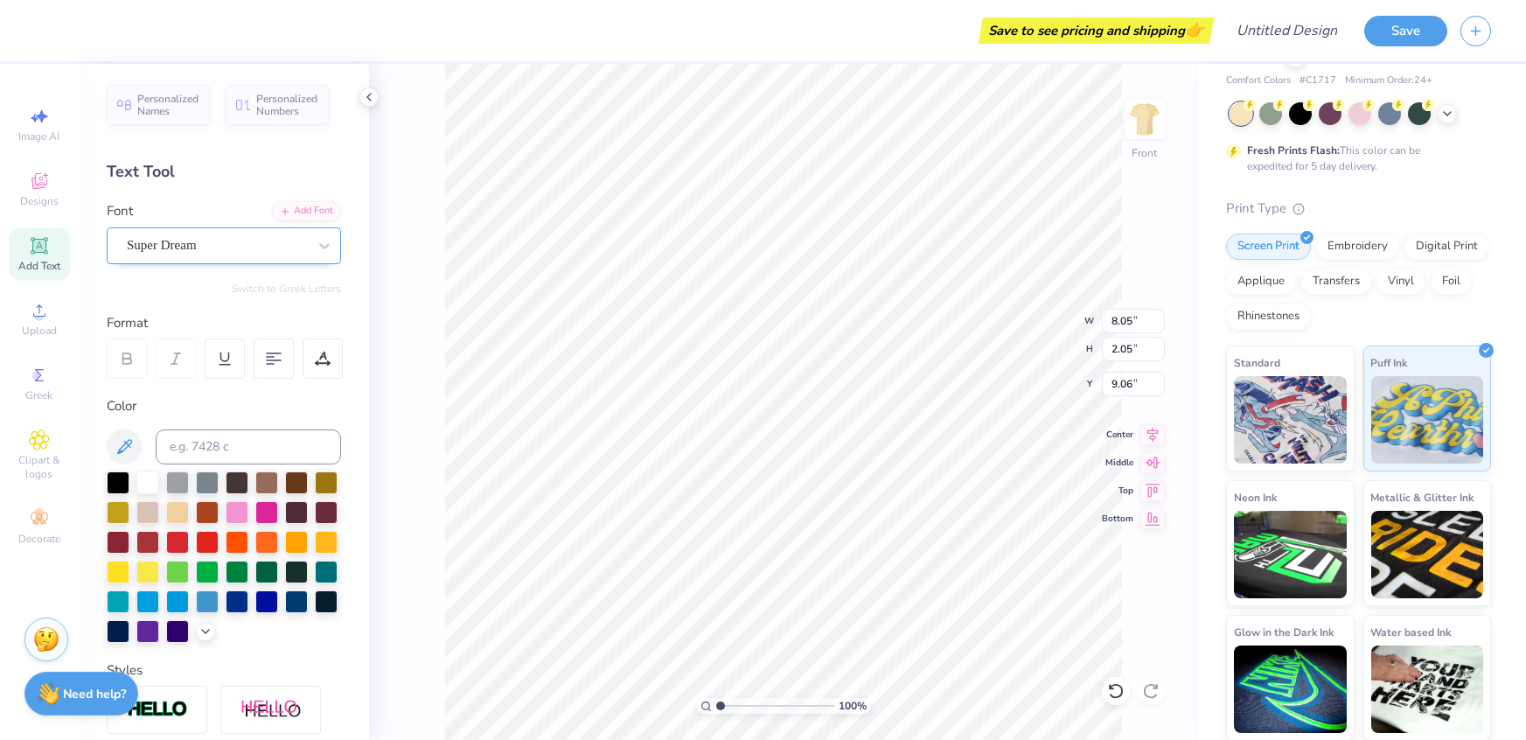
click at [307, 262] on div "Super Dream" at bounding box center [224, 245] width 234 height 37
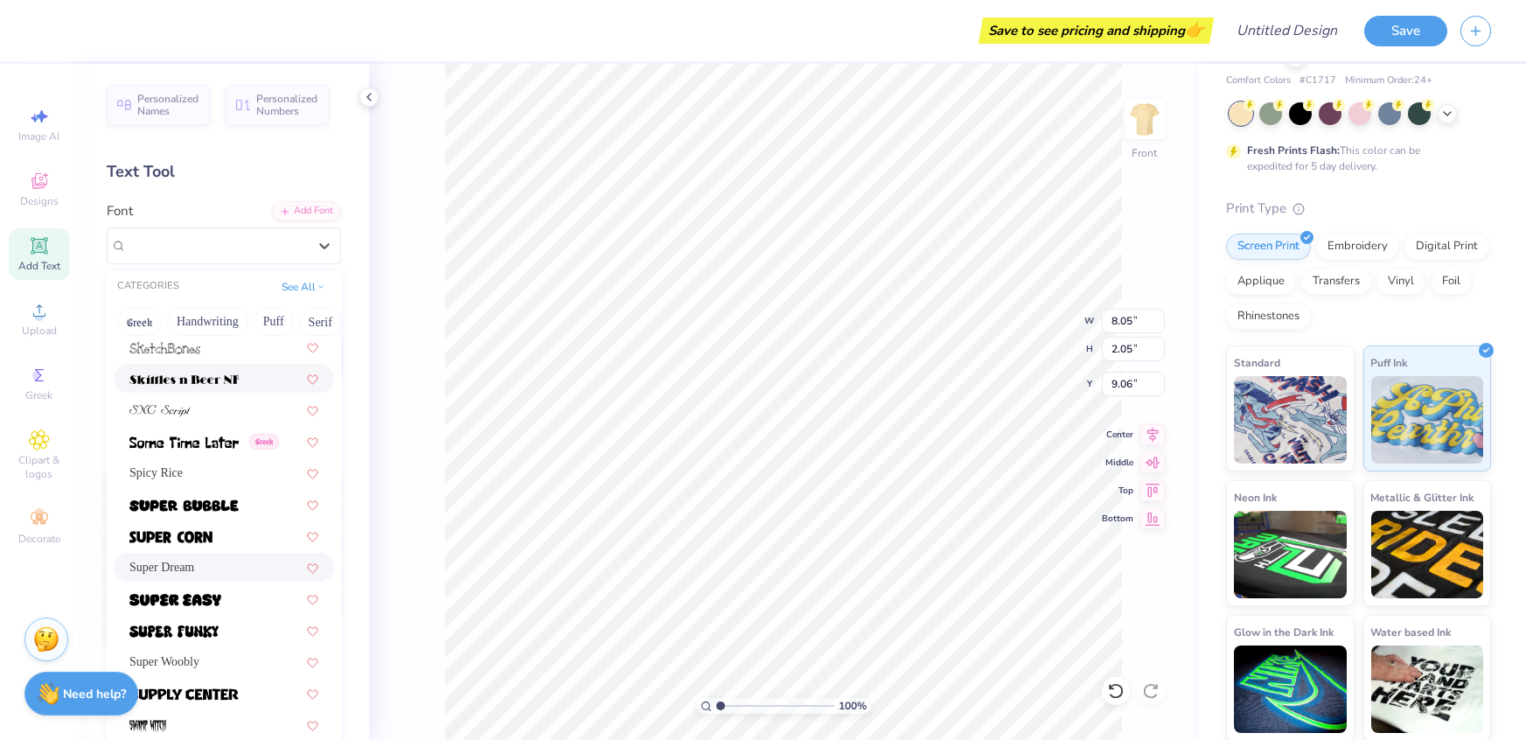
scroll to position [8375, 0]
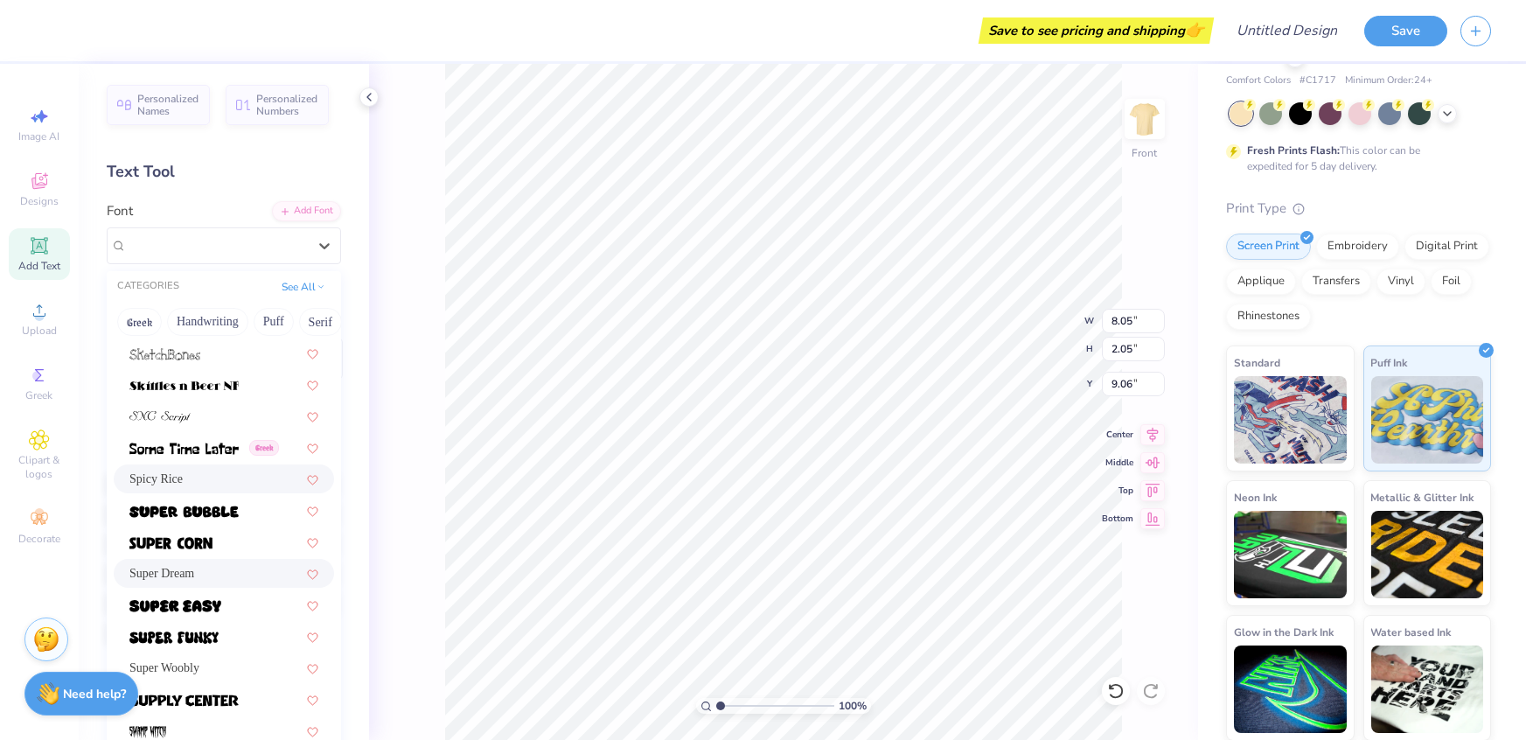
click at [180, 473] on span "Spicy Rice" at bounding box center [155, 479] width 53 height 18
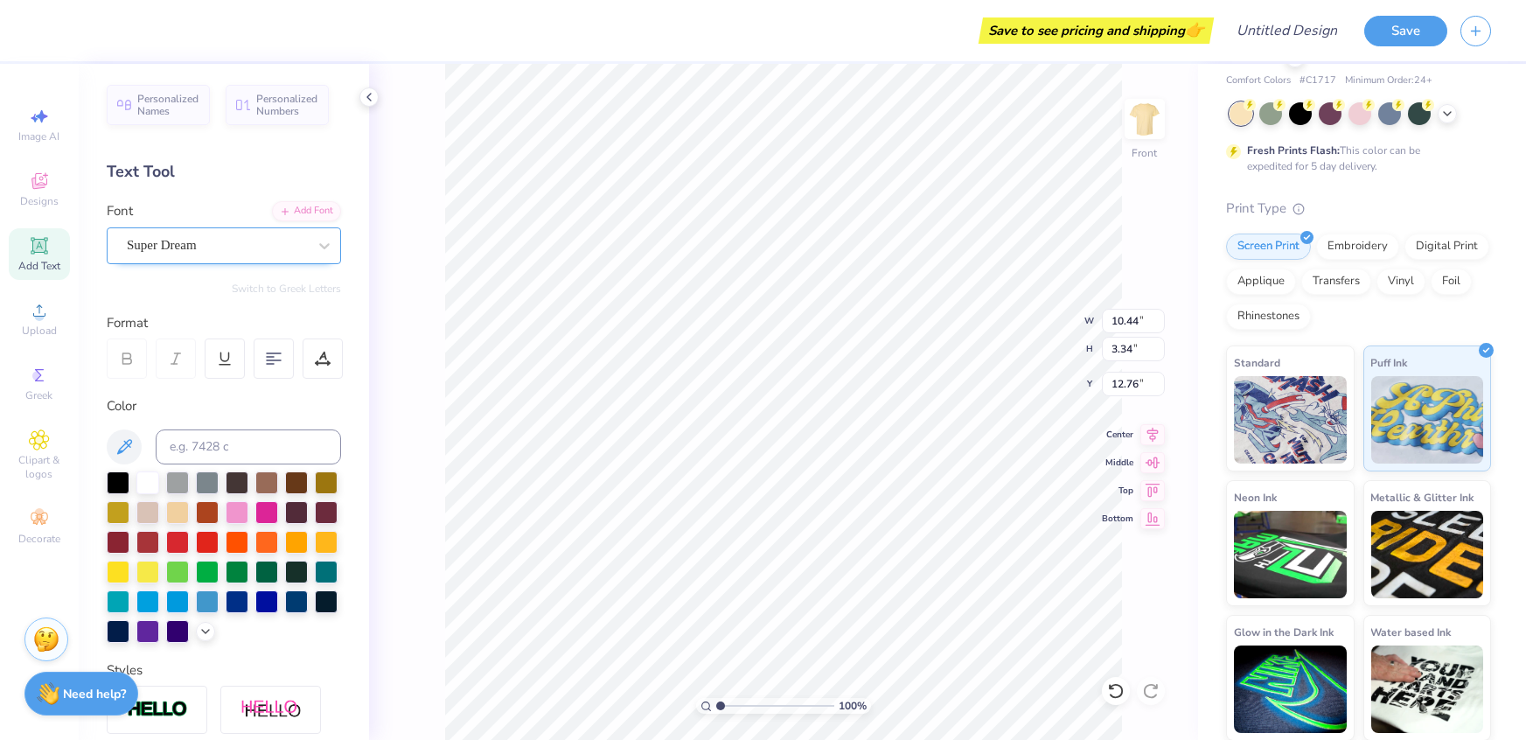
click at [307, 256] on div at bounding box center [217, 246] width 180 height 24
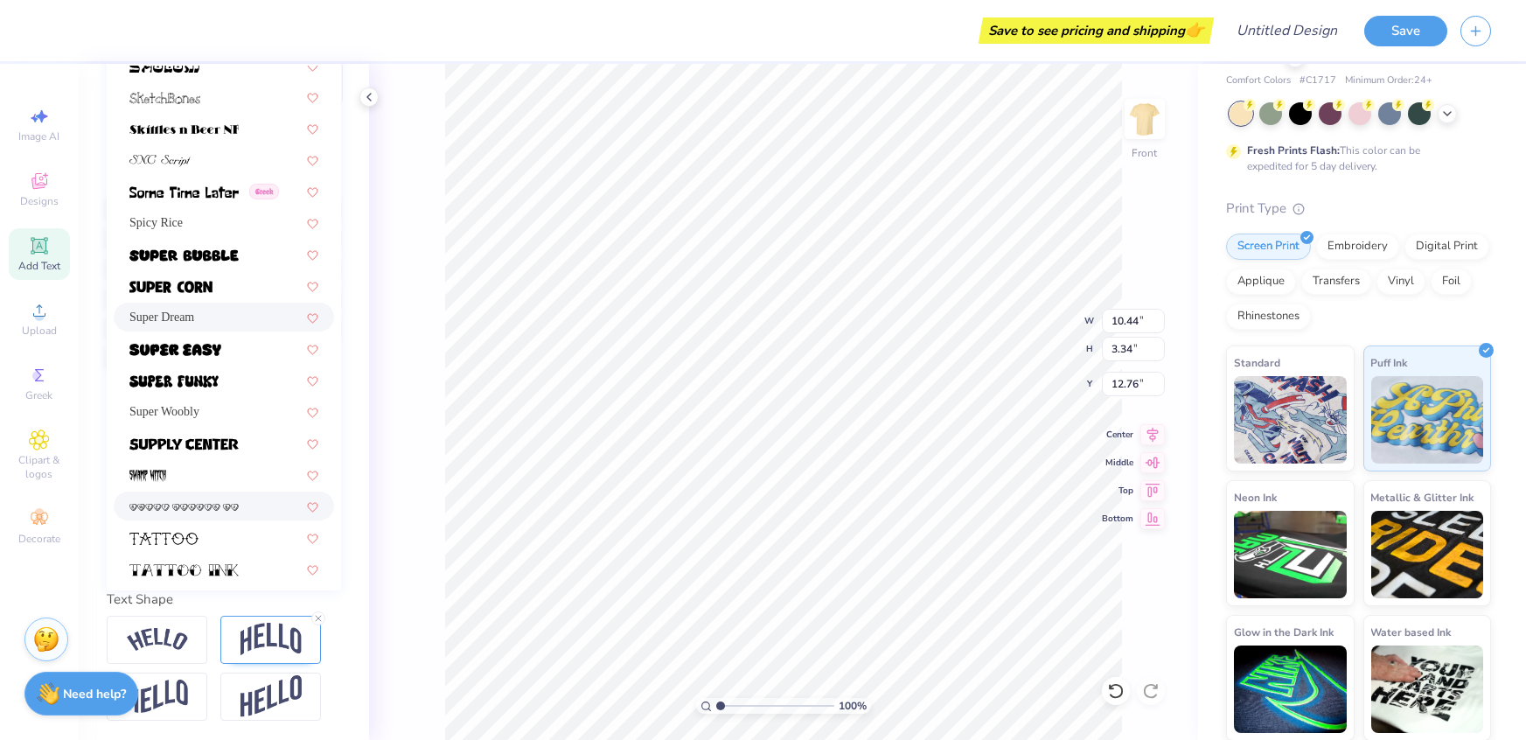
scroll to position [8338, 0]
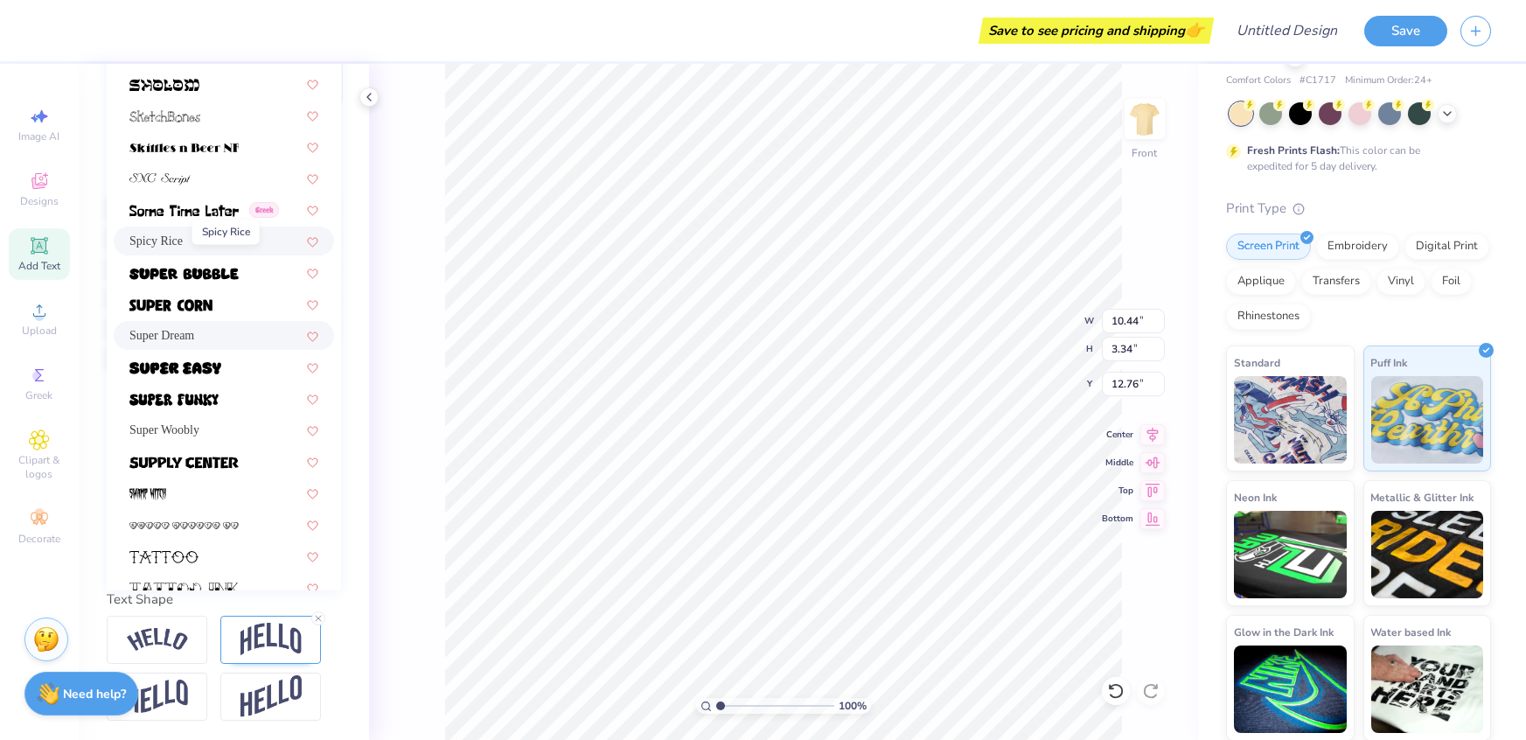
click at [171, 234] on span "Spicy Rice" at bounding box center [155, 241] width 53 height 18
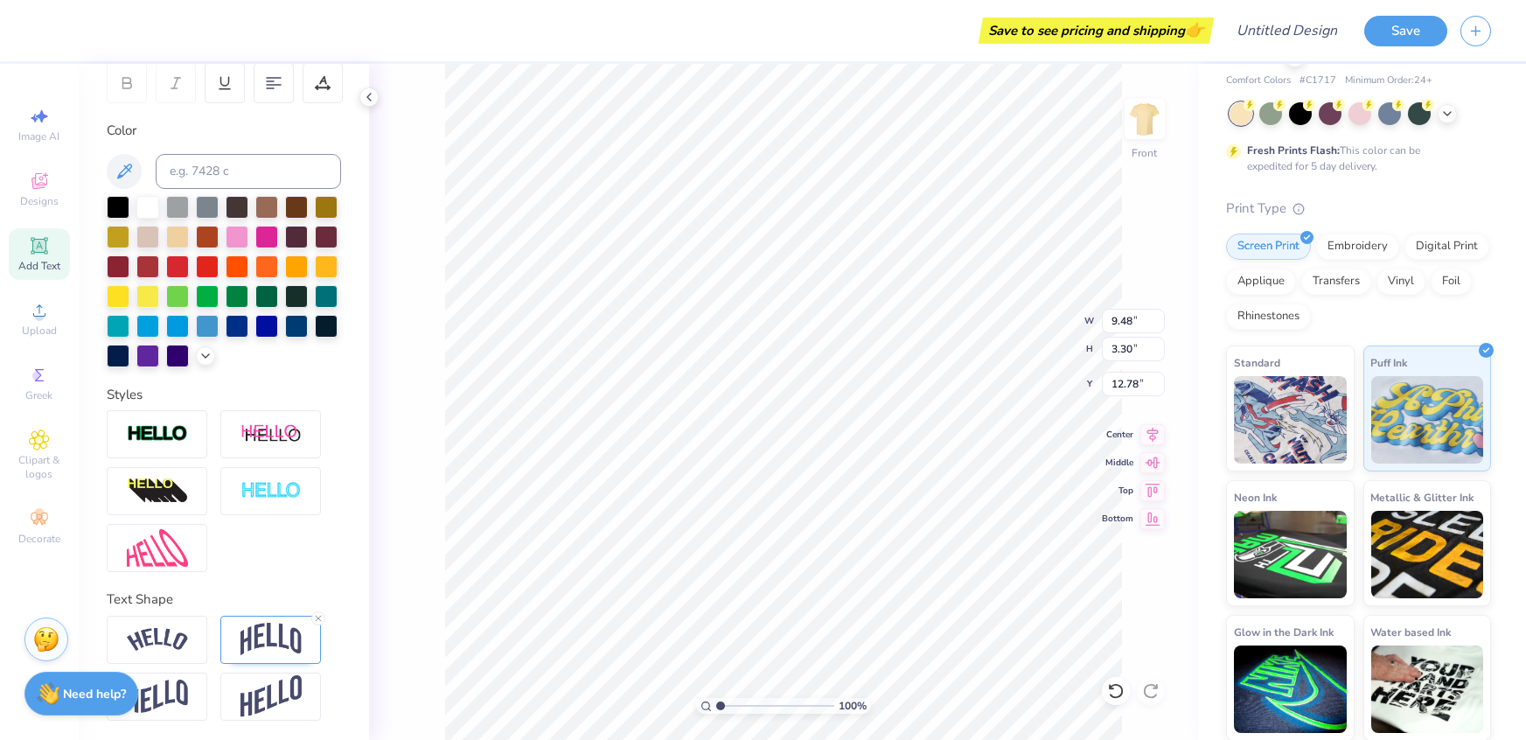
click at [171, 234] on div at bounding box center [177, 237] width 23 height 23
click at [248, 234] on div at bounding box center [237, 235] width 23 height 23
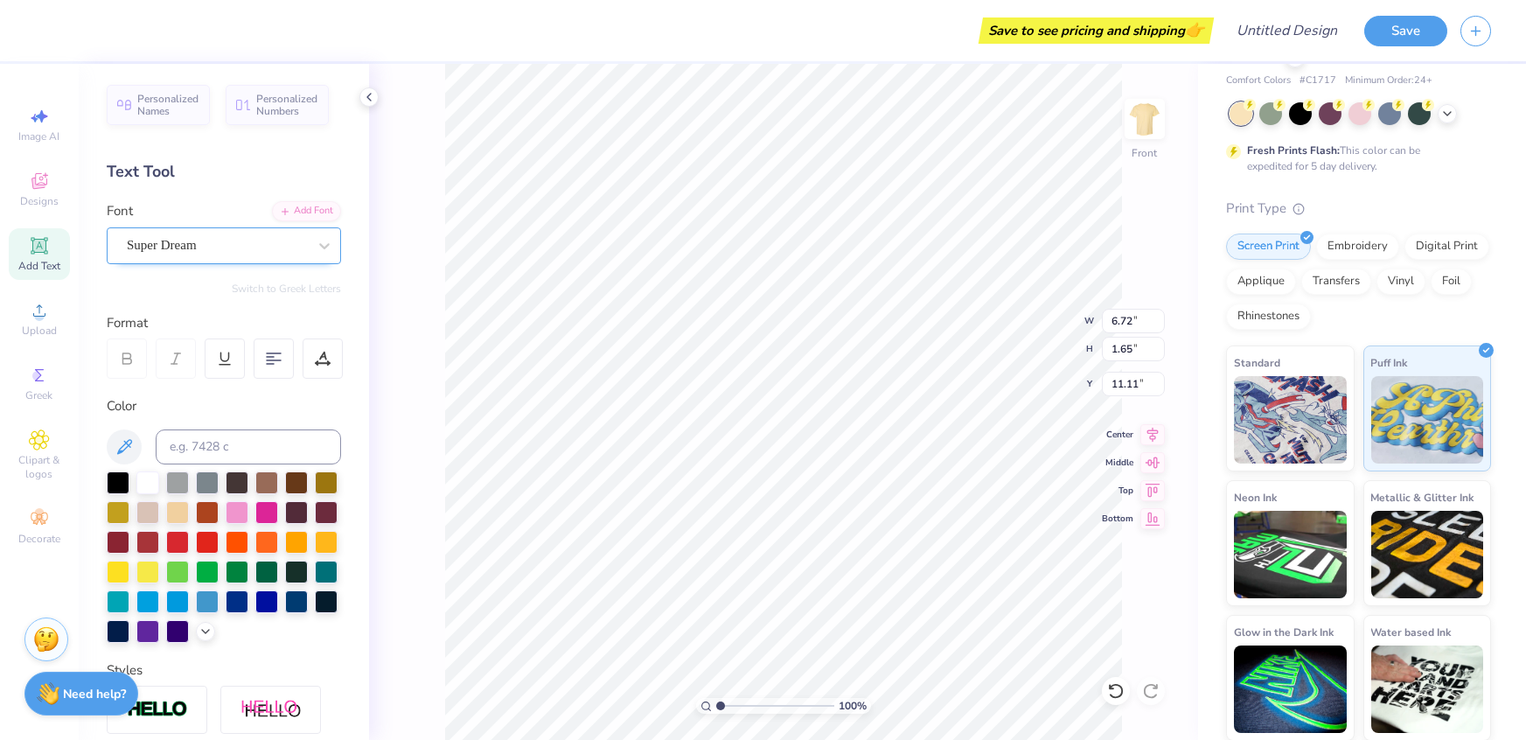
click at [223, 241] on div "Super Dream" at bounding box center [217, 245] width 184 height 27
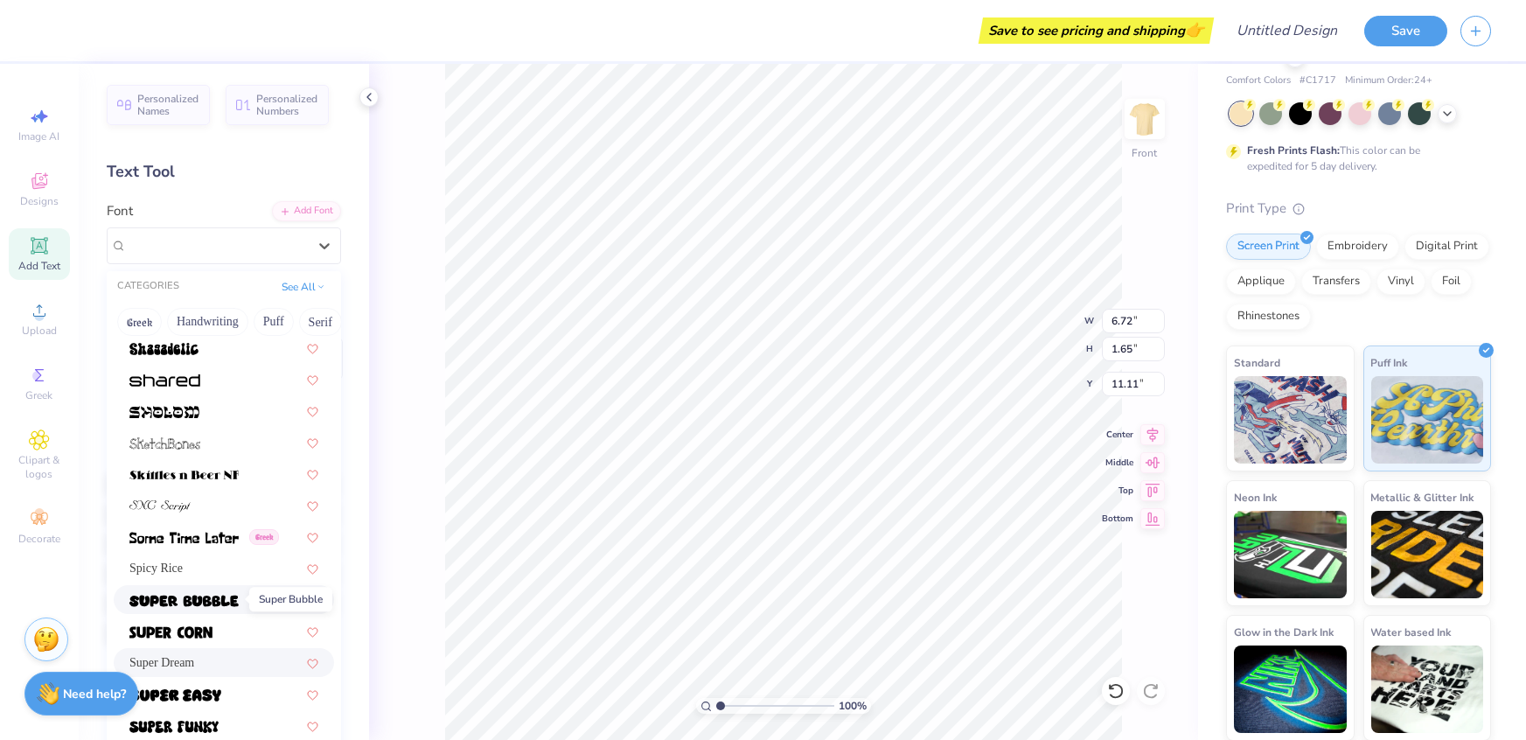
scroll to position [8286, 0]
click at [185, 554] on div "Spicy Rice" at bounding box center [224, 568] width 220 height 29
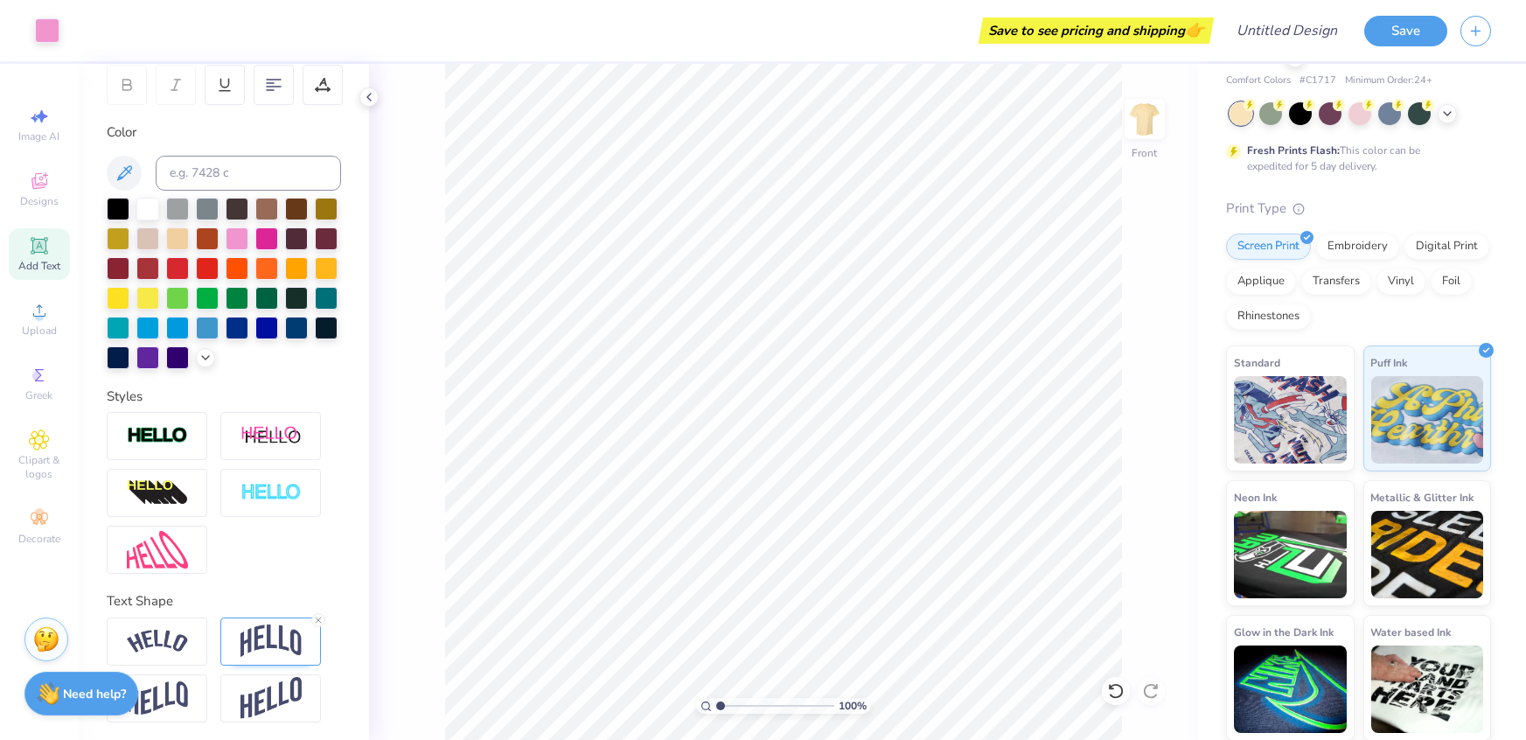
scroll to position [0, 0]
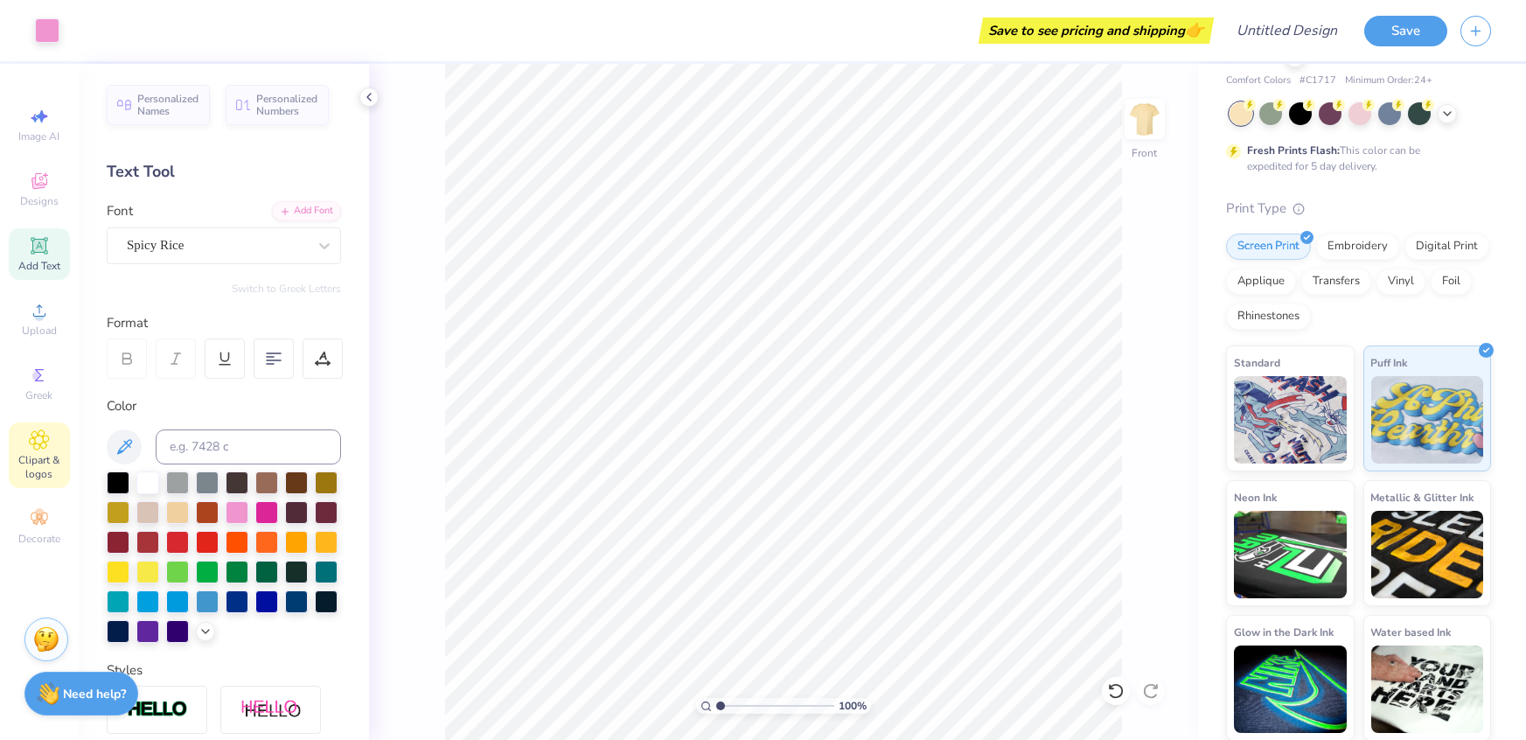
click at [42, 452] on div "Clipart & logos" at bounding box center [39, 455] width 61 height 66
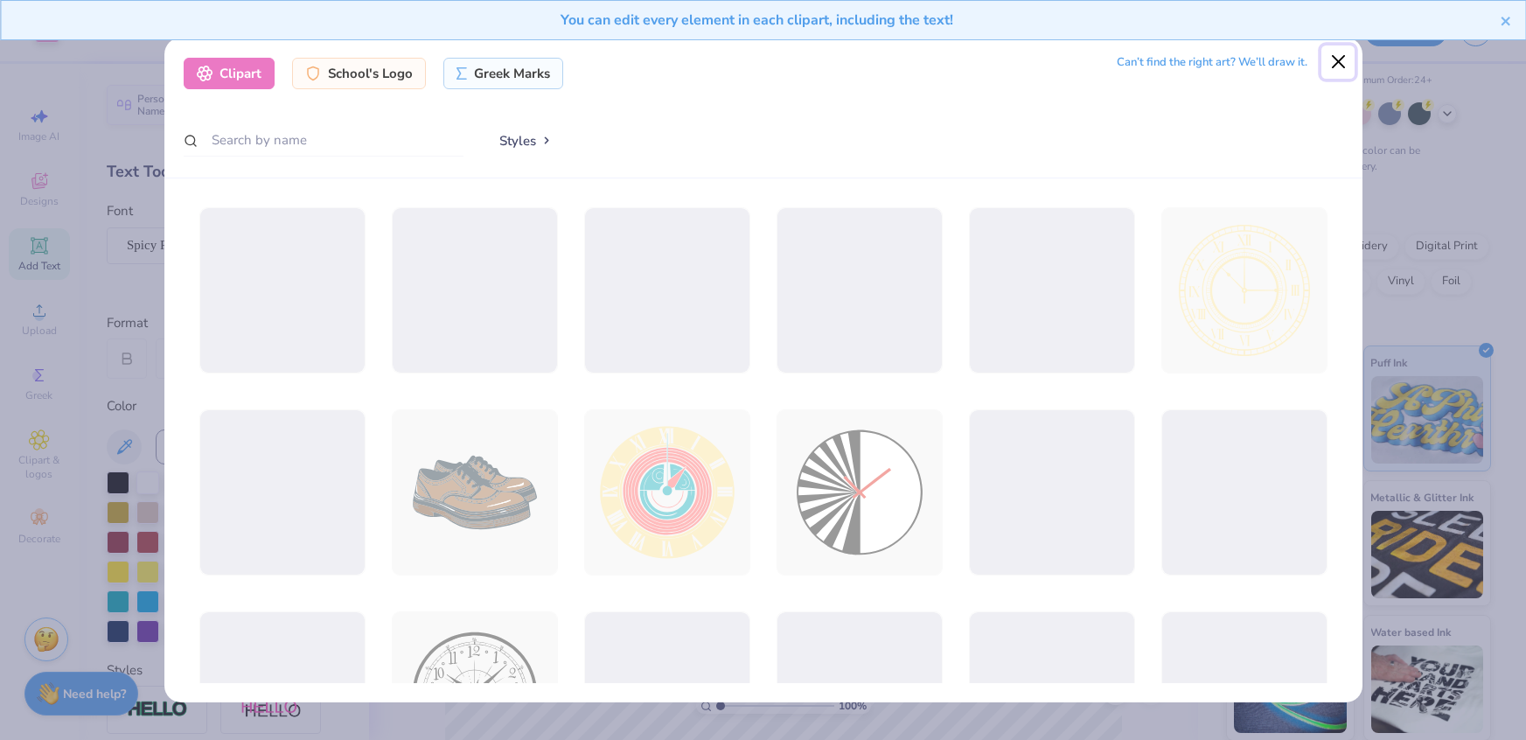
click at [1333, 69] on button "Close" at bounding box center [1338, 61] width 33 height 33
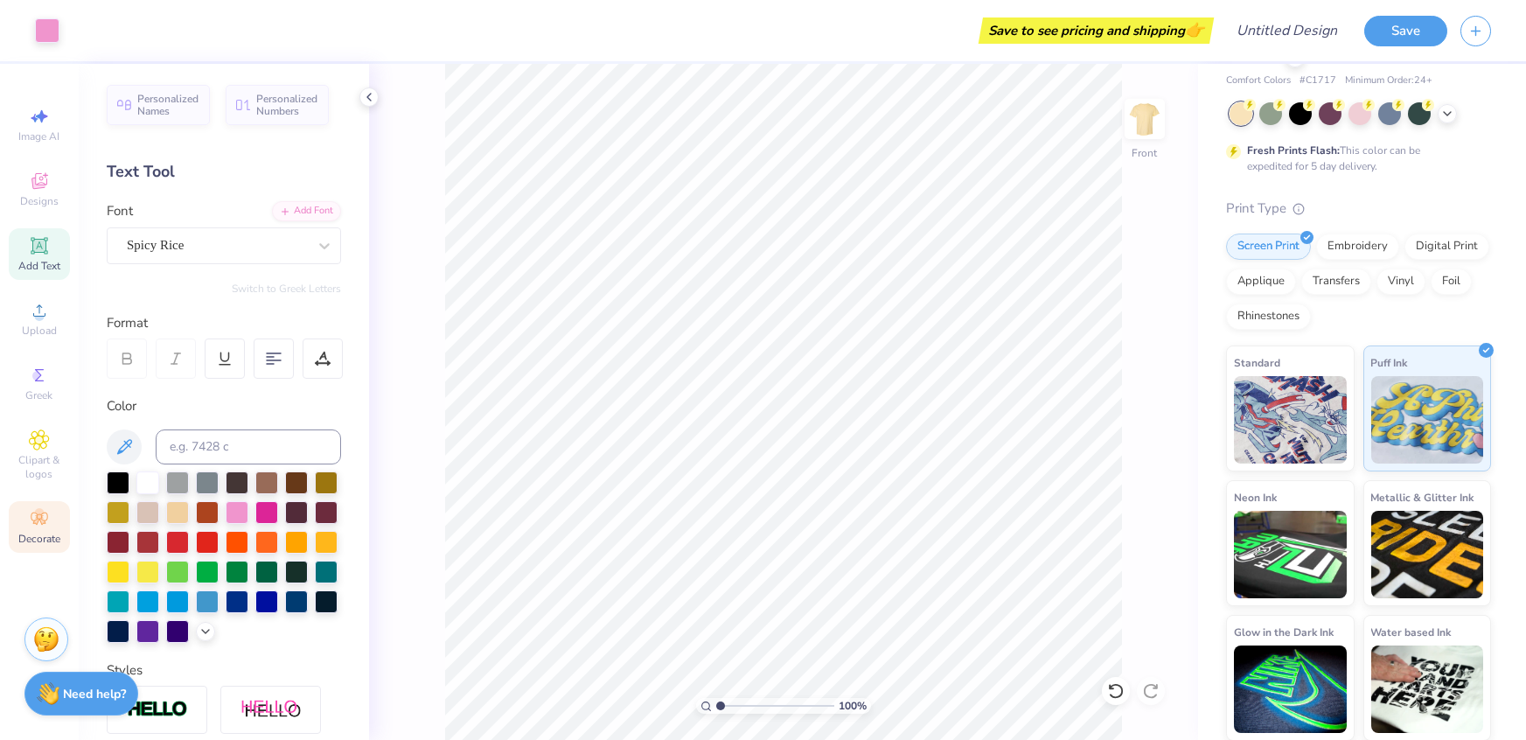
click at [44, 527] on icon at bounding box center [39, 518] width 21 height 21
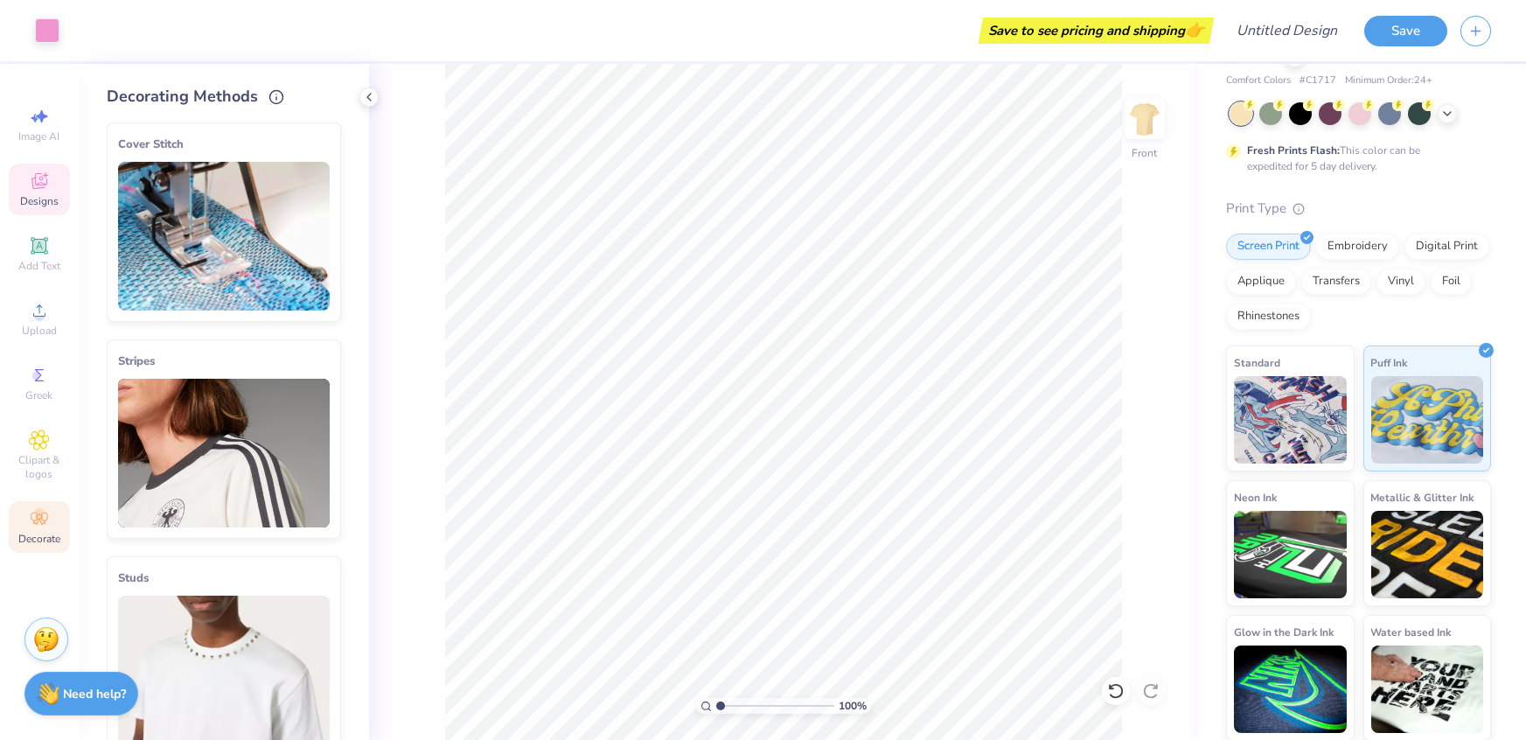
click at [45, 173] on icon at bounding box center [45, 174] width 5 height 5
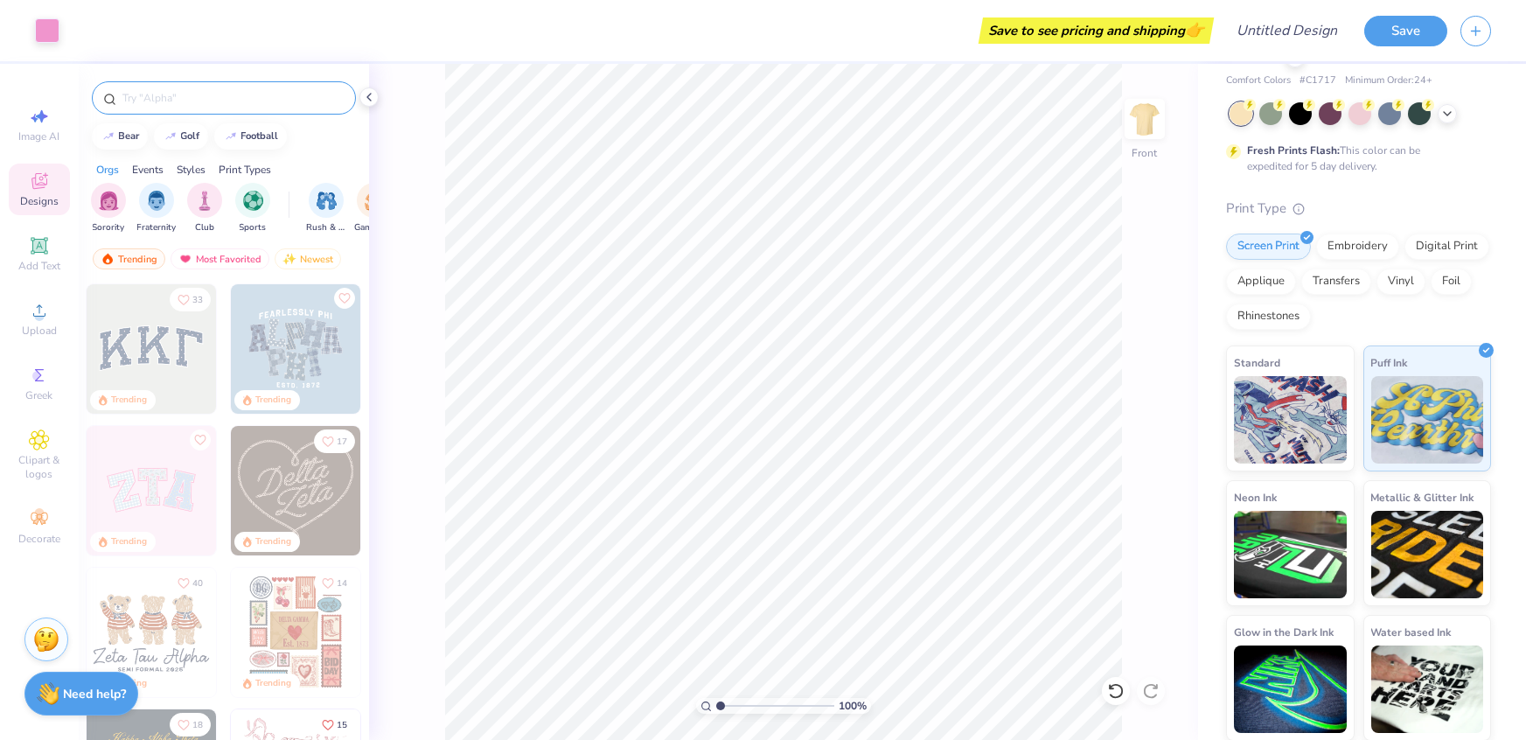
click at [163, 89] on input "text" at bounding box center [233, 97] width 224 height 17
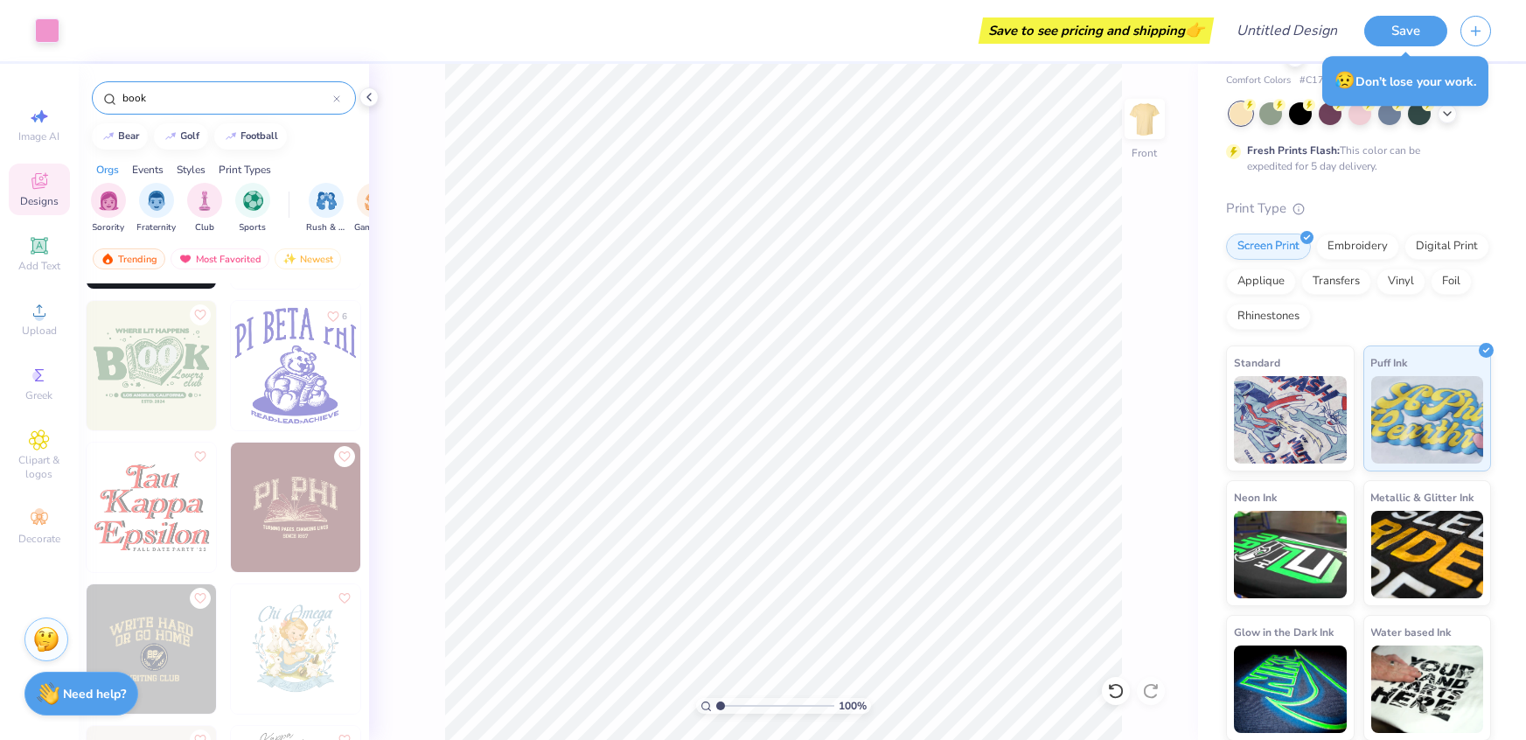
scroll to position [1388, 0]
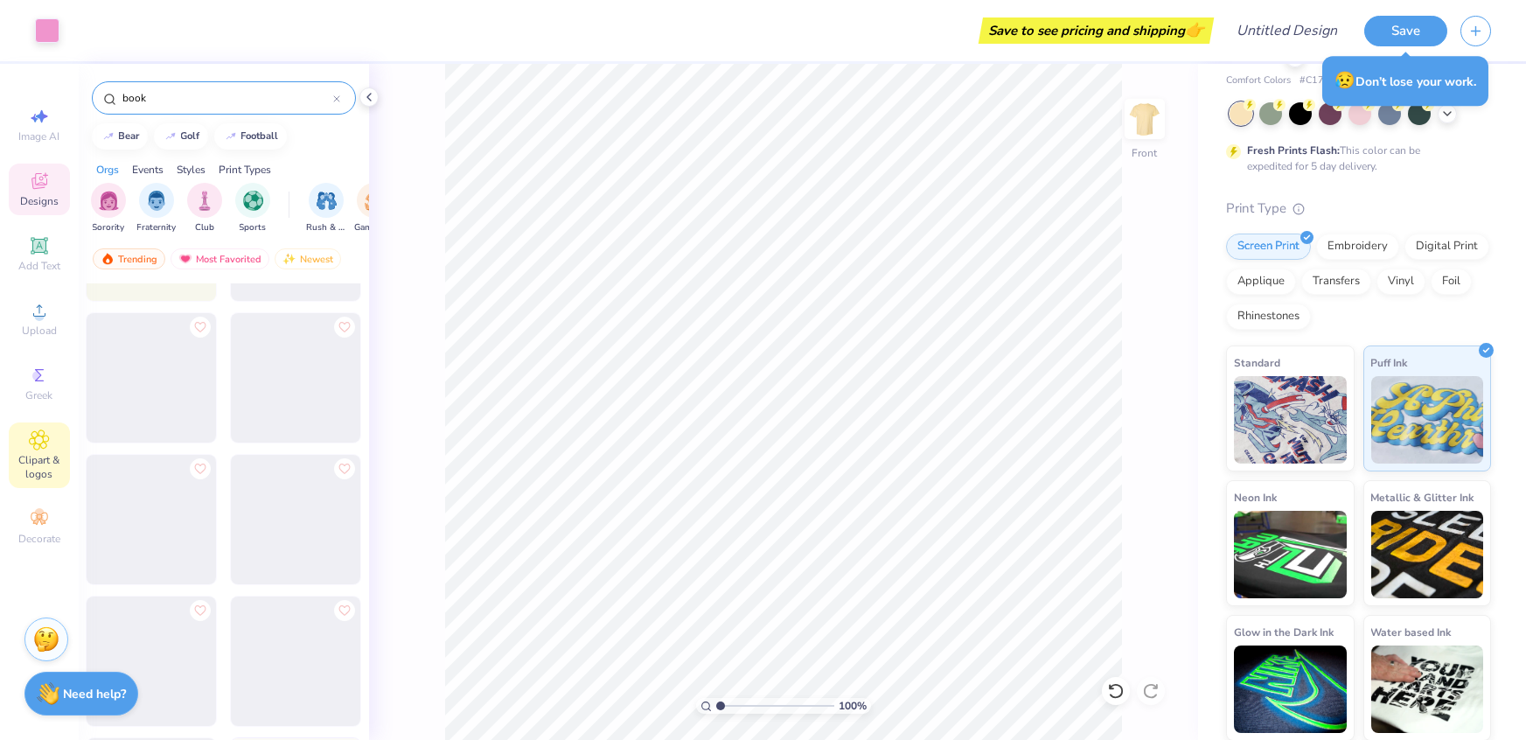
click at [38, 456] on span "Clipart & logos" at bounding box center [39, 467] width 61 height 28
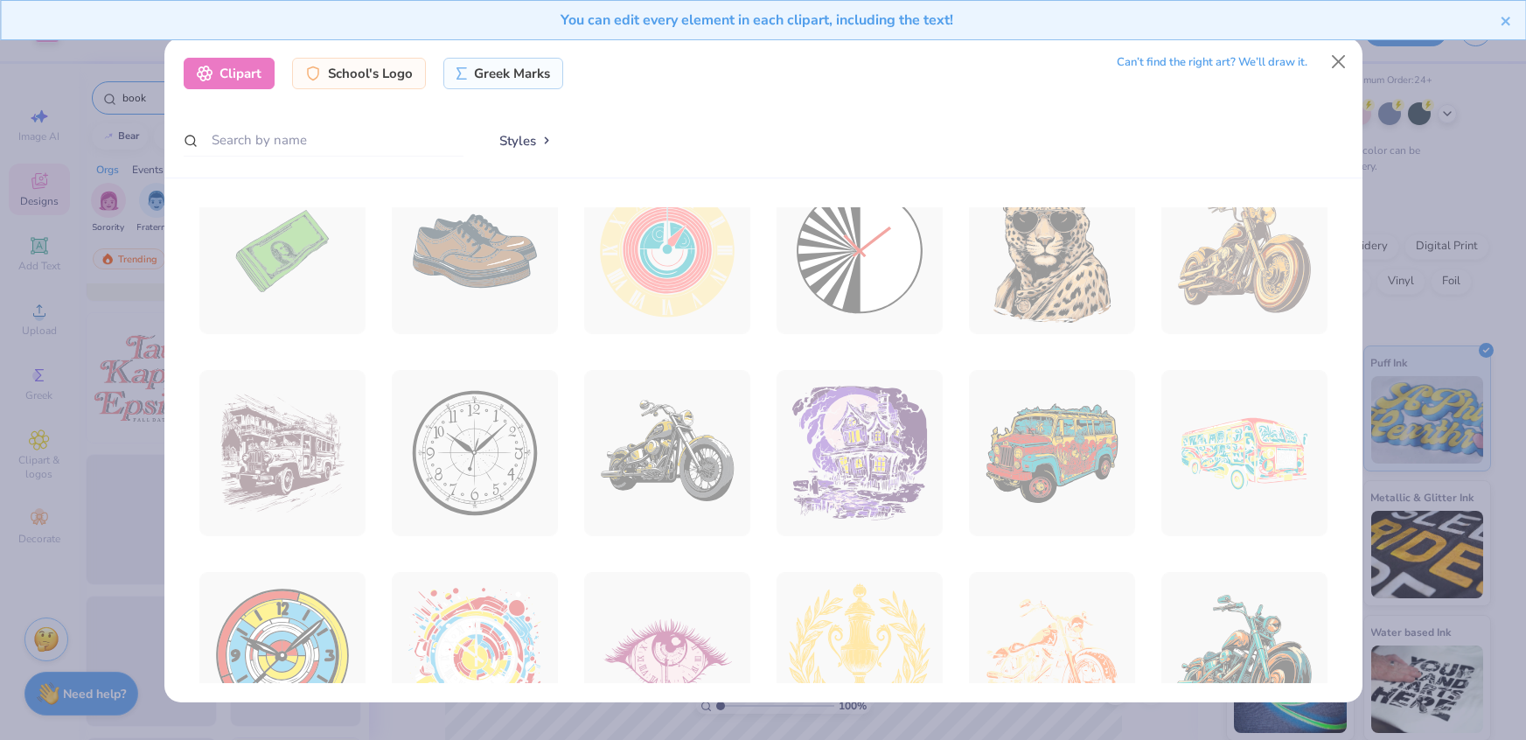
scroll to position [0, 0]
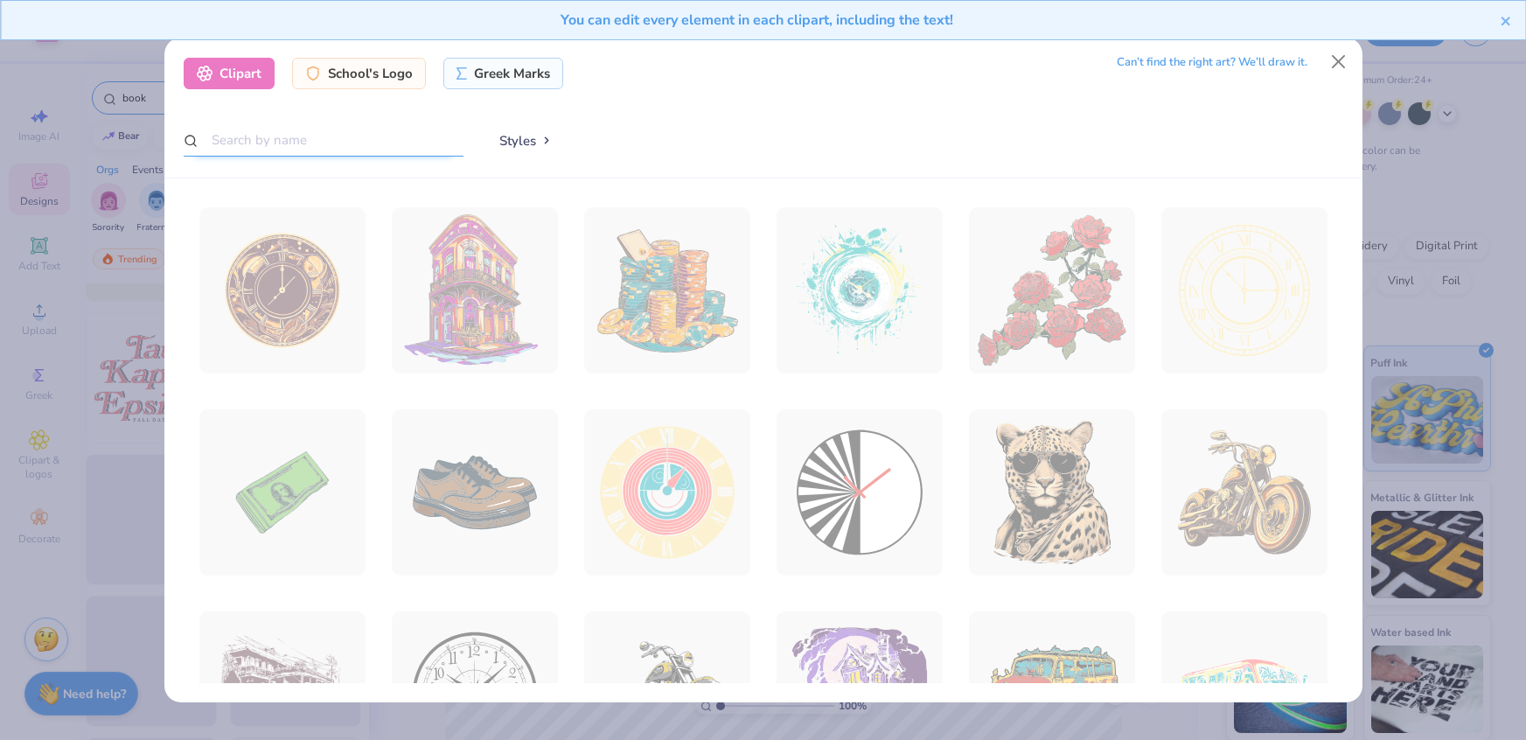
click at [290, 146] on input "text" at bounding box center [324, 140] width 280 height 32
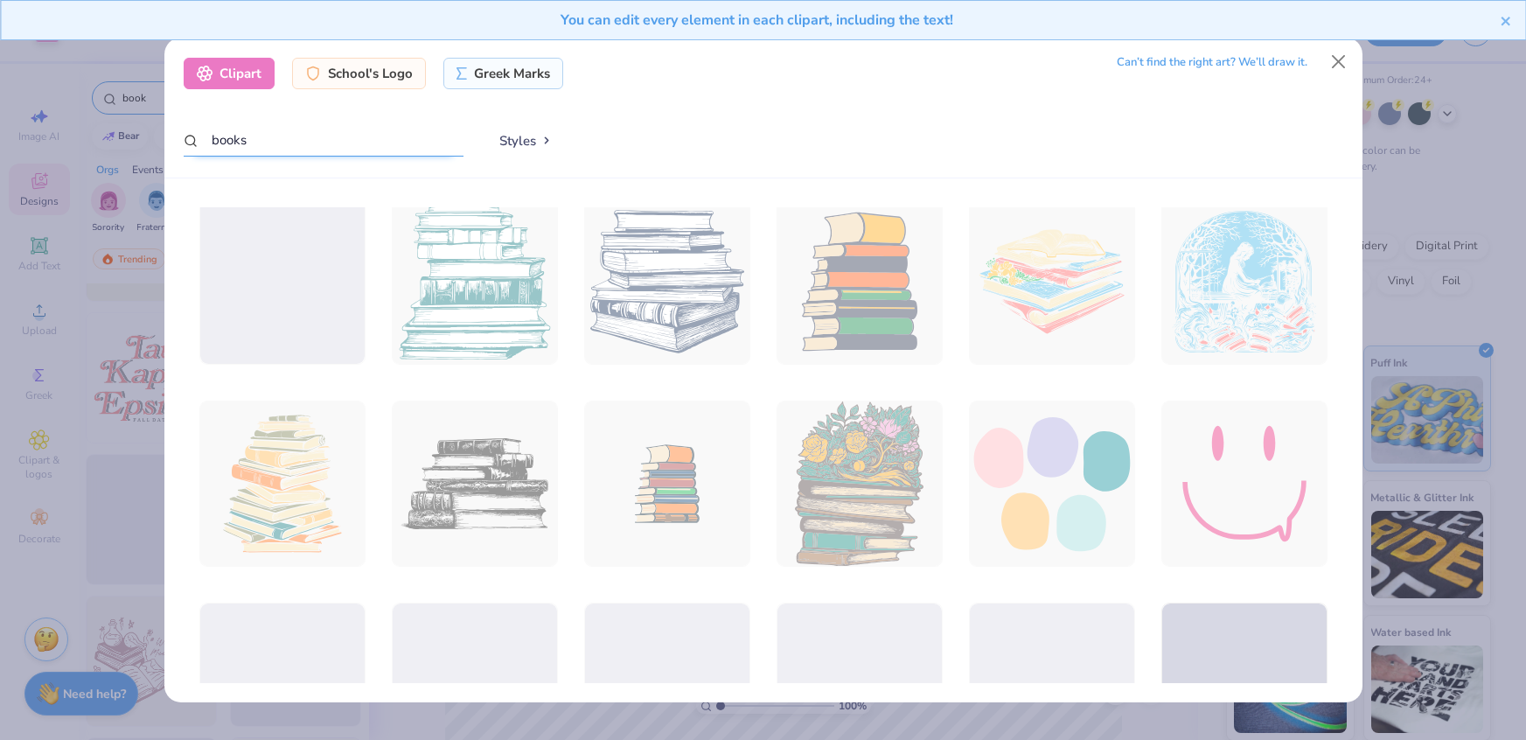
scroll to position [192, 0]
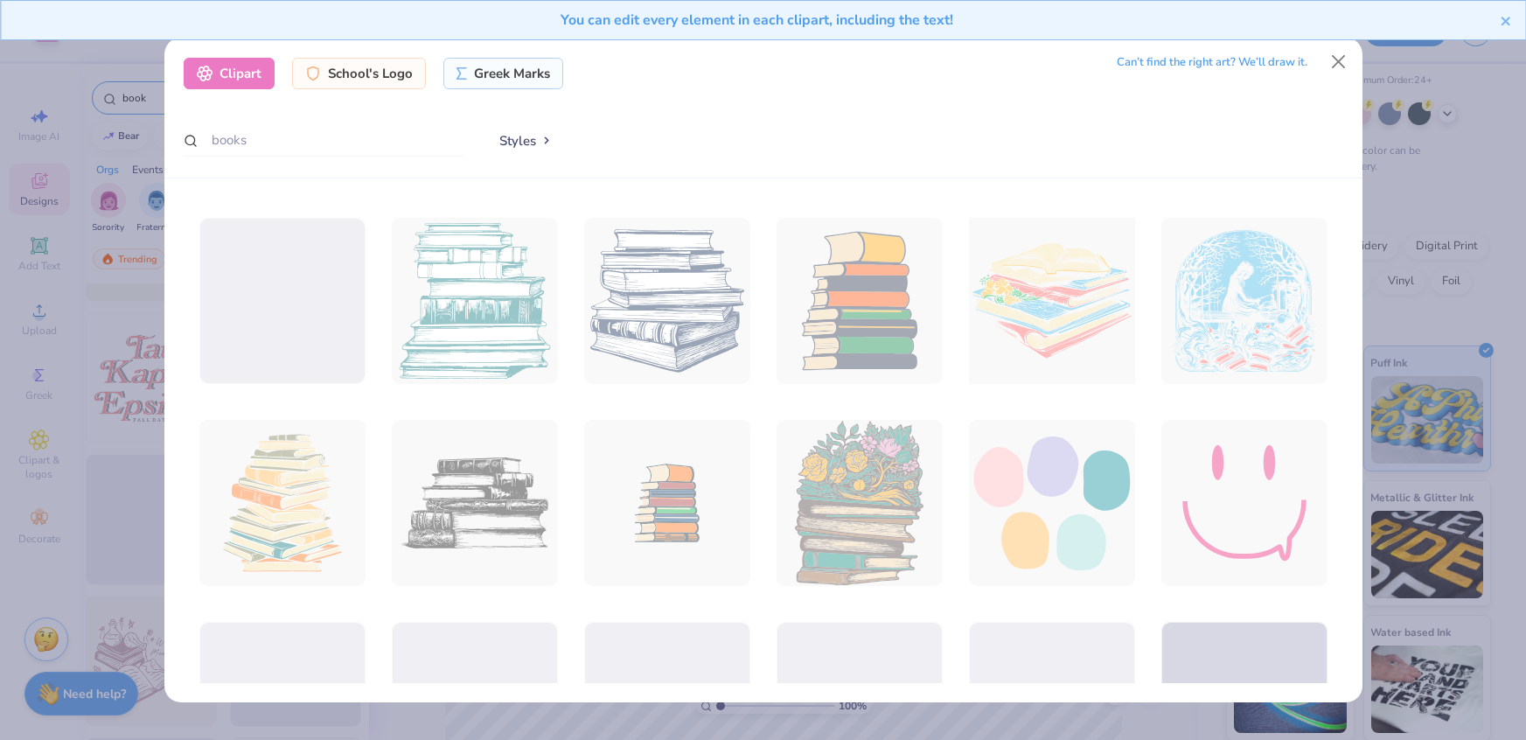
click at [1088, 284] on div at bounding box center [1051, 300] width 183 height 183
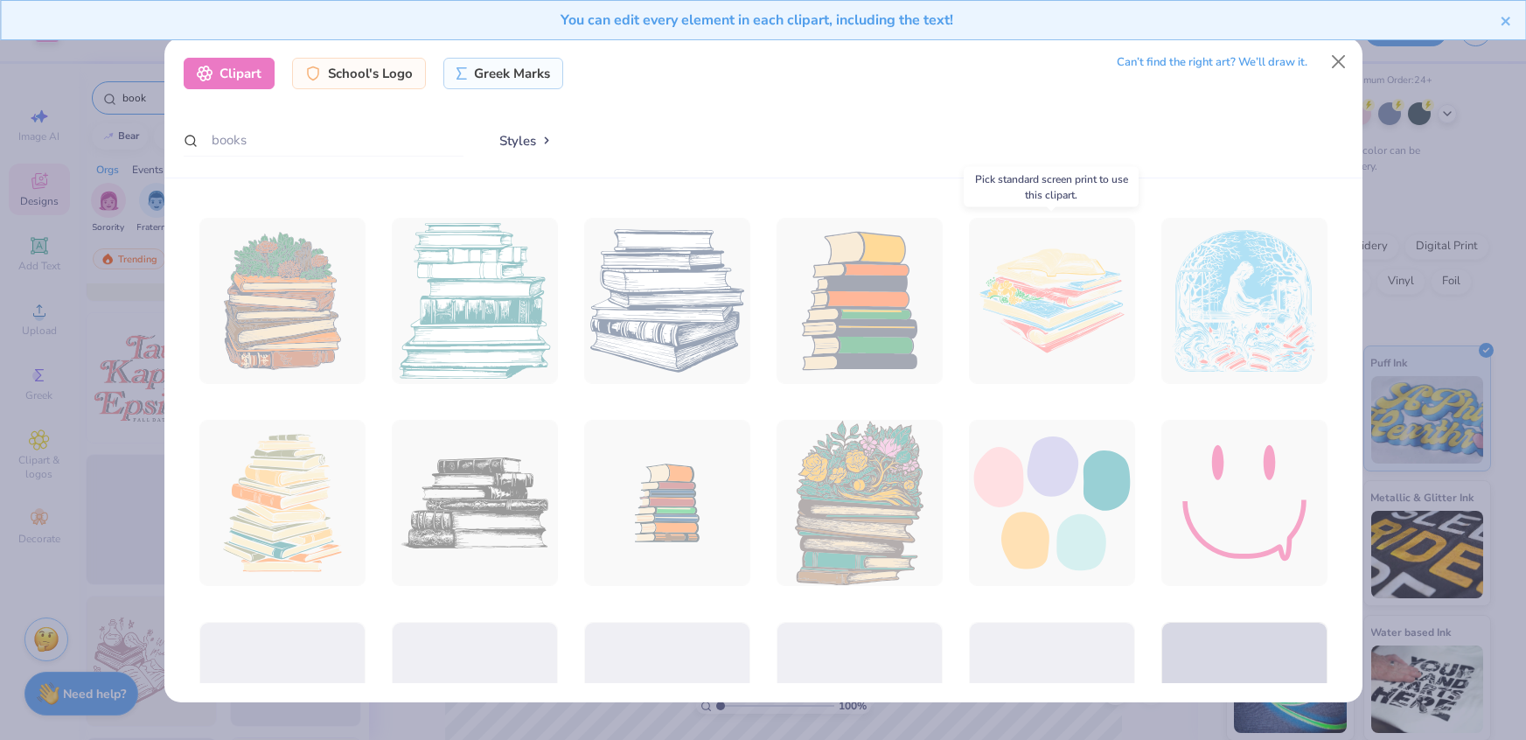
click at [1088, 284] on div at bounding box center [1052, 301] width 166 height 166
click at [1051, 290] on div at bounding box center [1051, 300] width 183 height 183
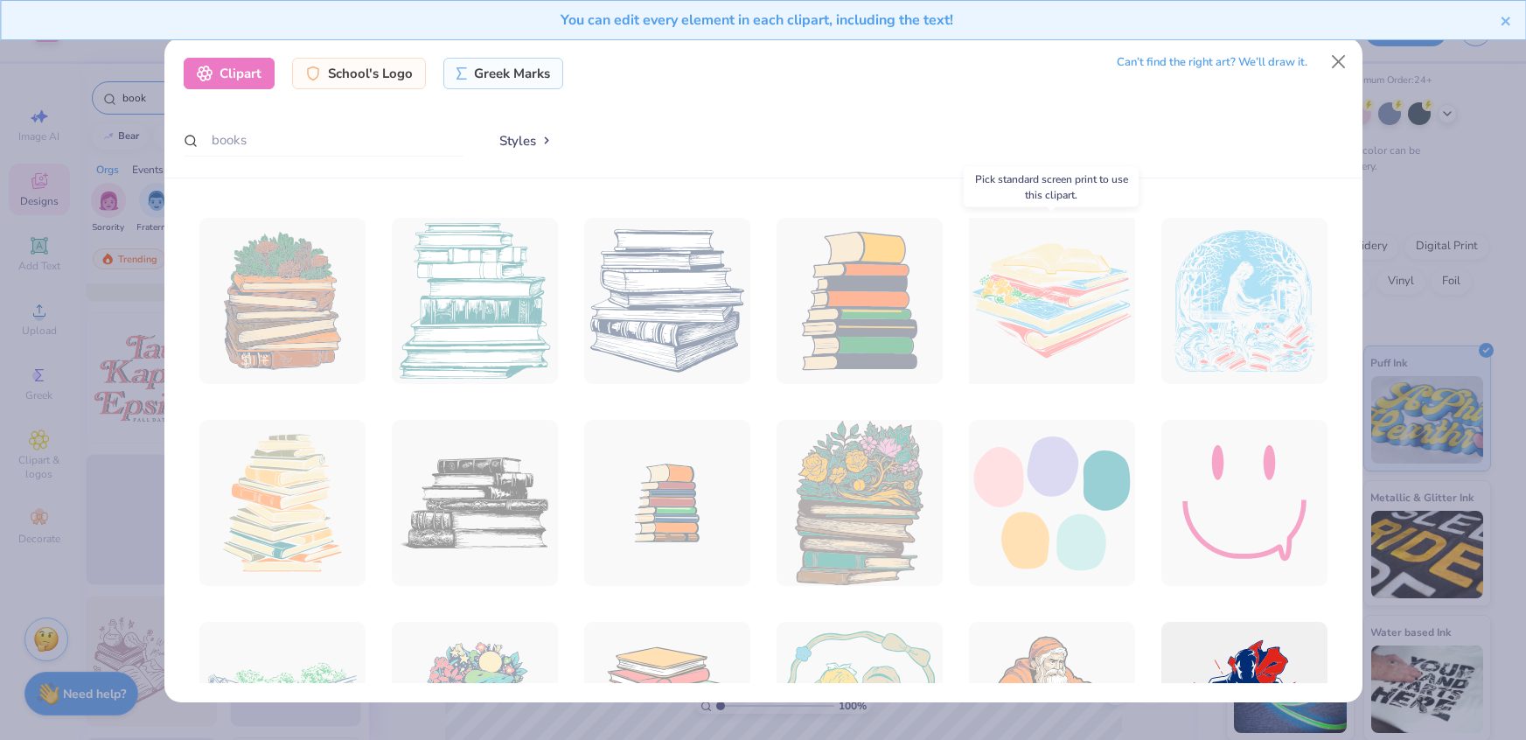
click at [1089, 247] on div at bounding box center [1051, 300] width 183 height 183
drag, startPoint x: 1089, startPoint y: 247, endPoint x: 1023, endPoint y: 241, distance: 65.9
click at [1023, 241] on div at bounding box center [1051, 300] width 183 height 183
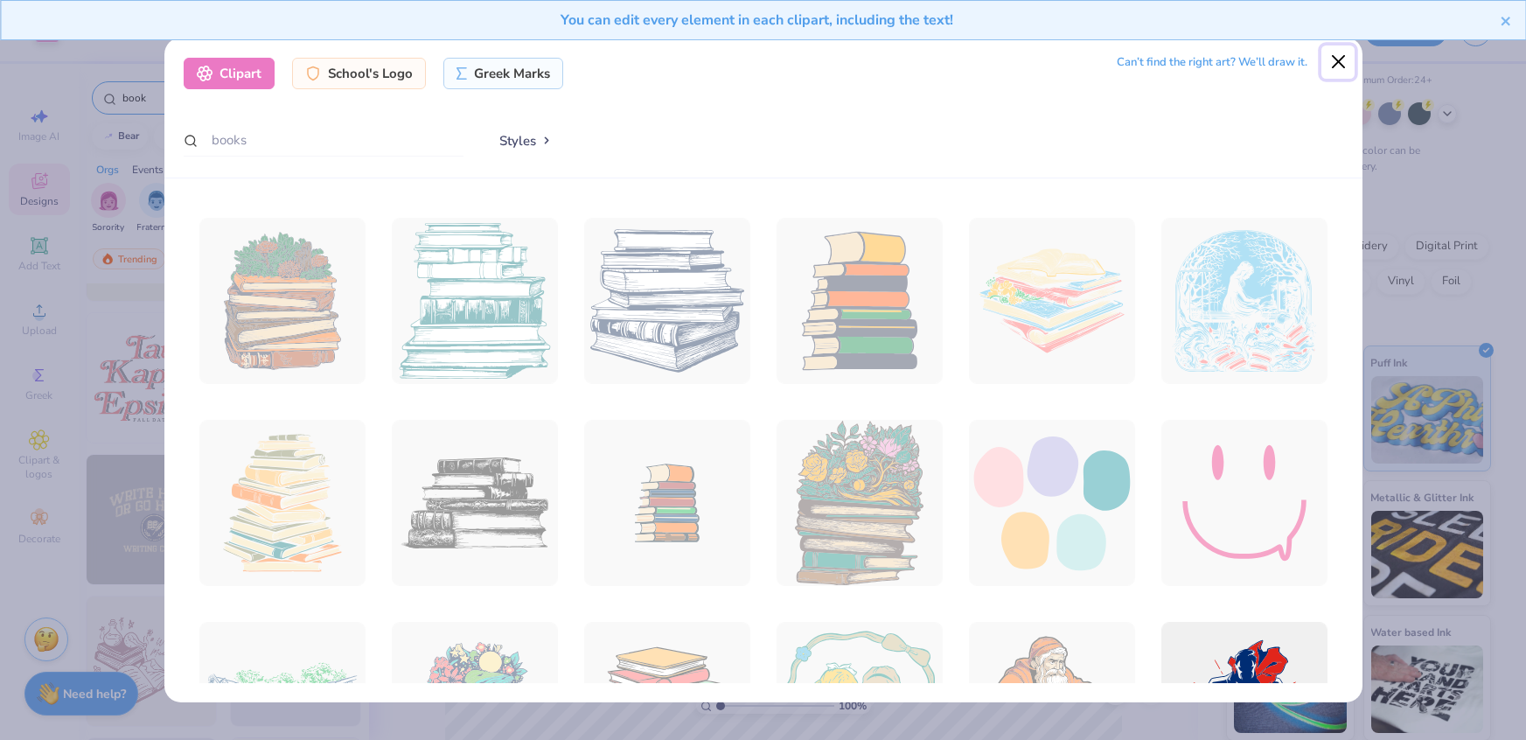
click at [1344, 62] on button "Close" at bounding box center [1338, 61] width 33 height 33
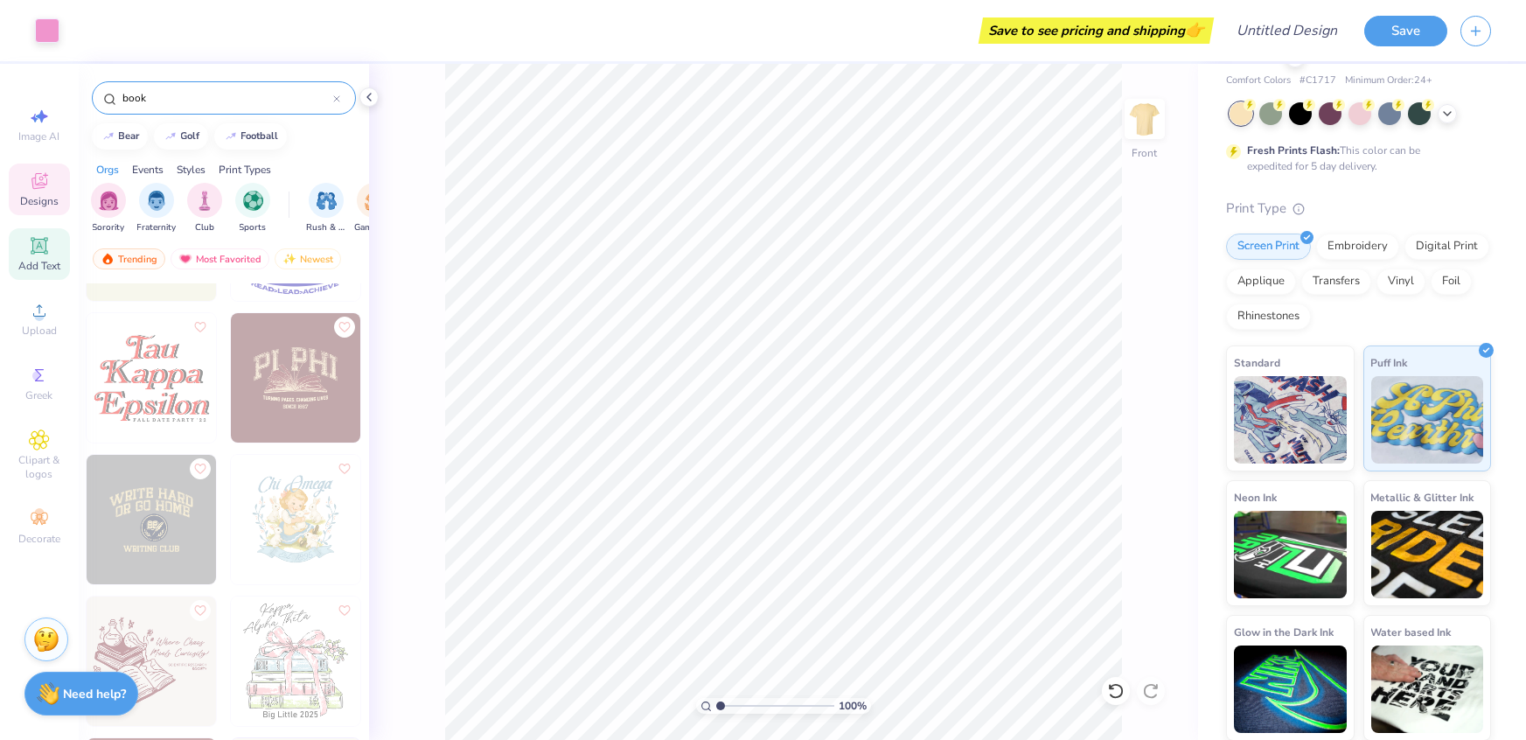
click at [38, 236] on icon at bounding box center [39, 245] width 21 height 21
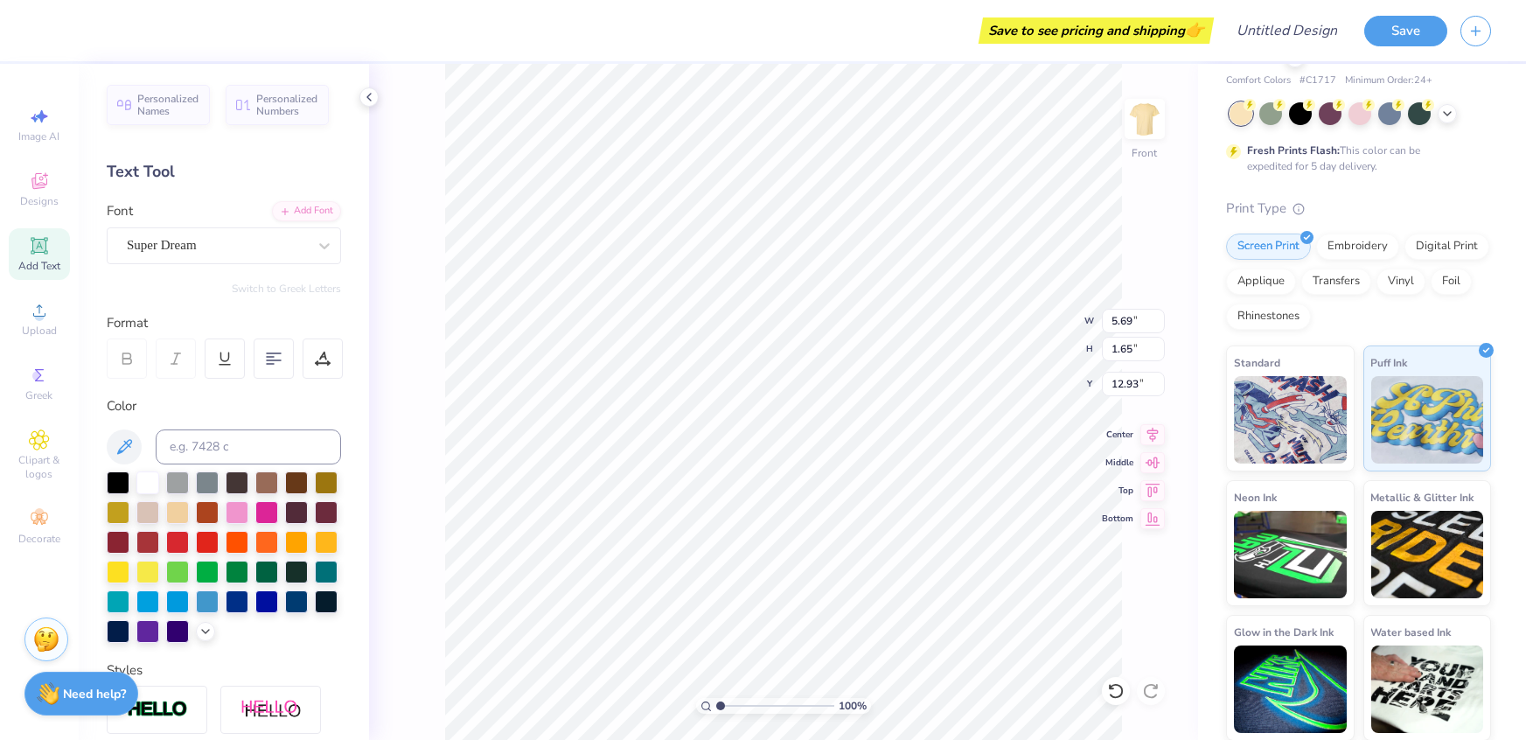
scroll to position [0, 5]
click at [171, 600] on div at bounding box center [177, 600] width 23 height 23
click at [236, 569] on div at bounding box center [237, 570] width 23 height 23
click at [206, 578] on div at bounding box center [207, 570] width 23 height 23
click at [311, 237] on div at bounding box center [324, 245] width 31 height 31
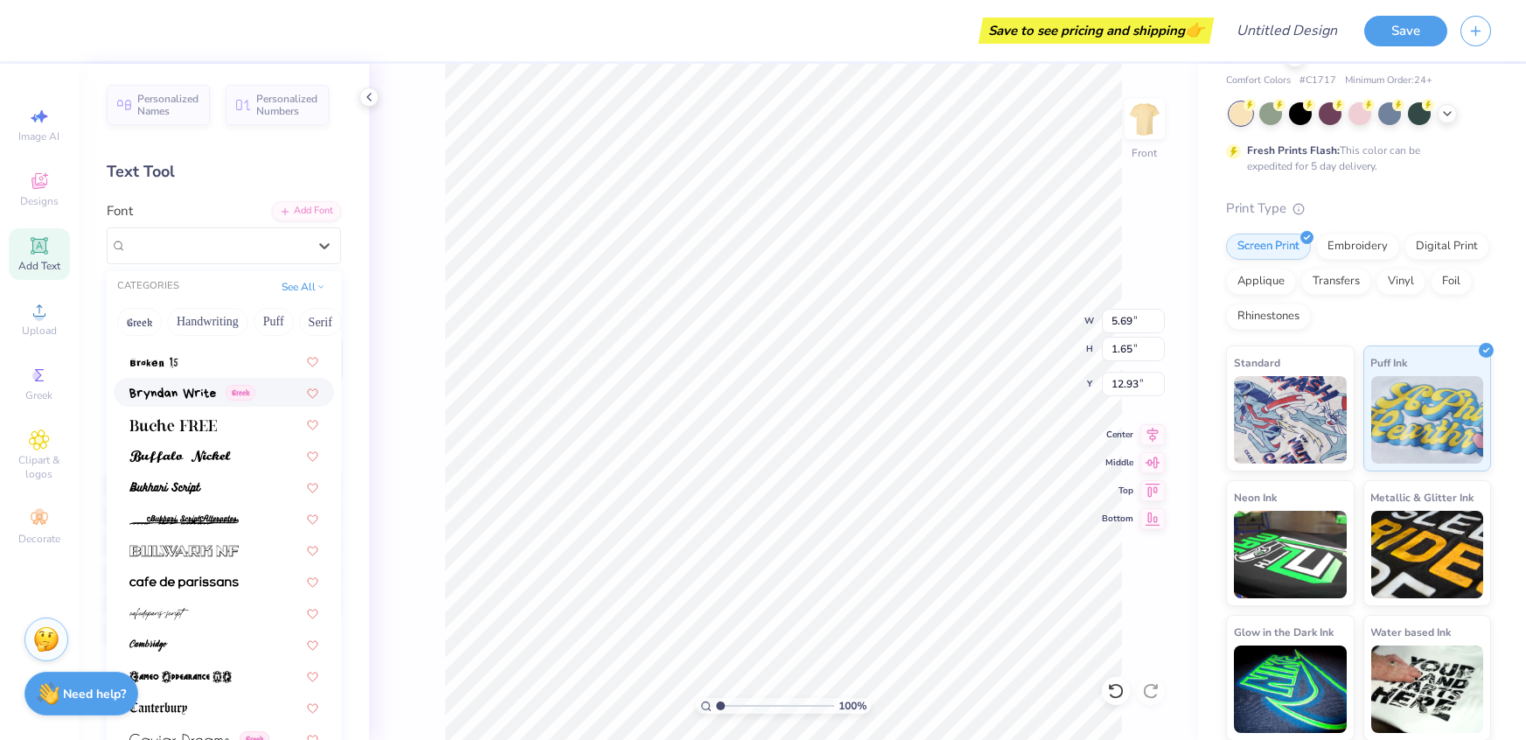
scroll to position [1535, 0]
click at [180, 445] on span at bounding box center [179, 454] width 101 height 18
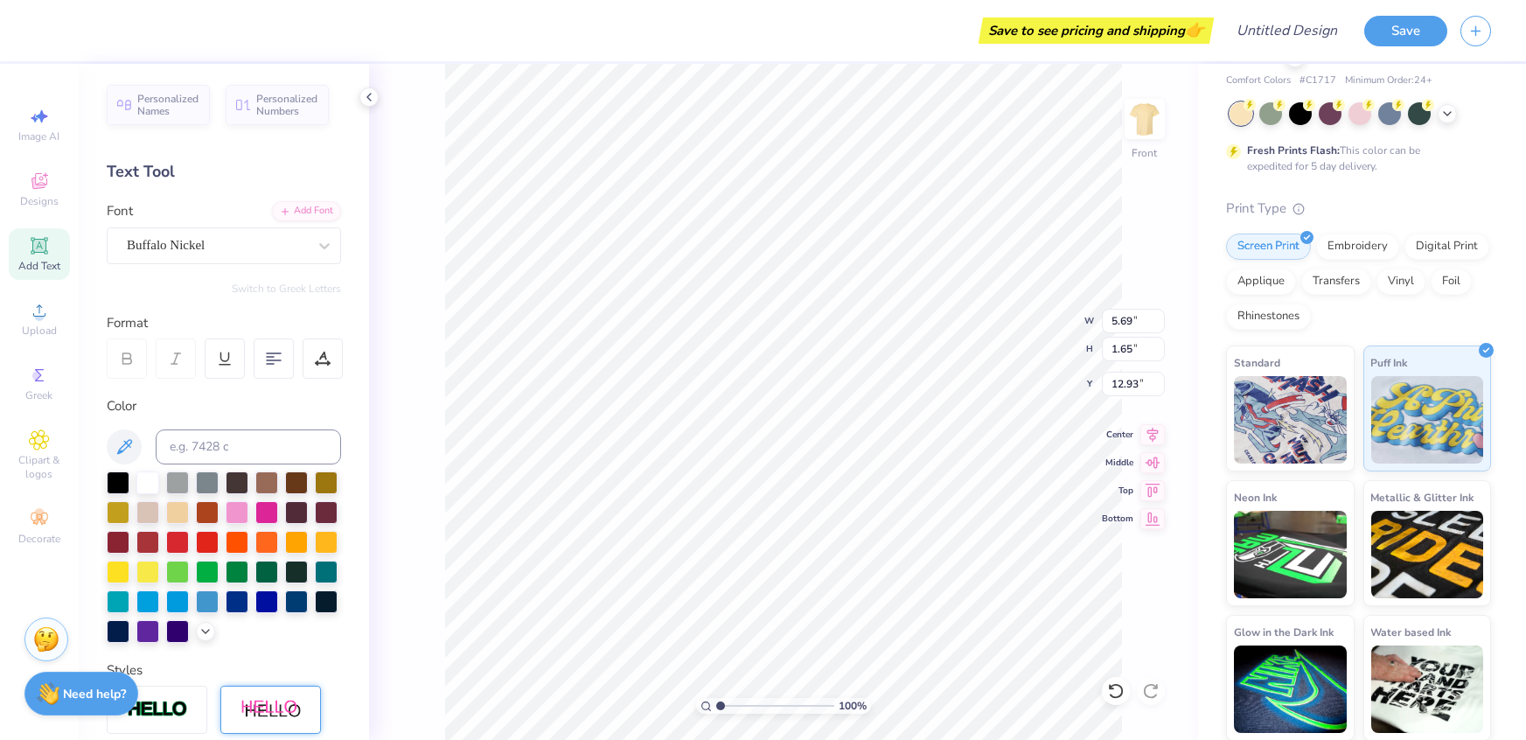
click at [255, 722] on div at bounding box center [270, 710] width 101 height 48
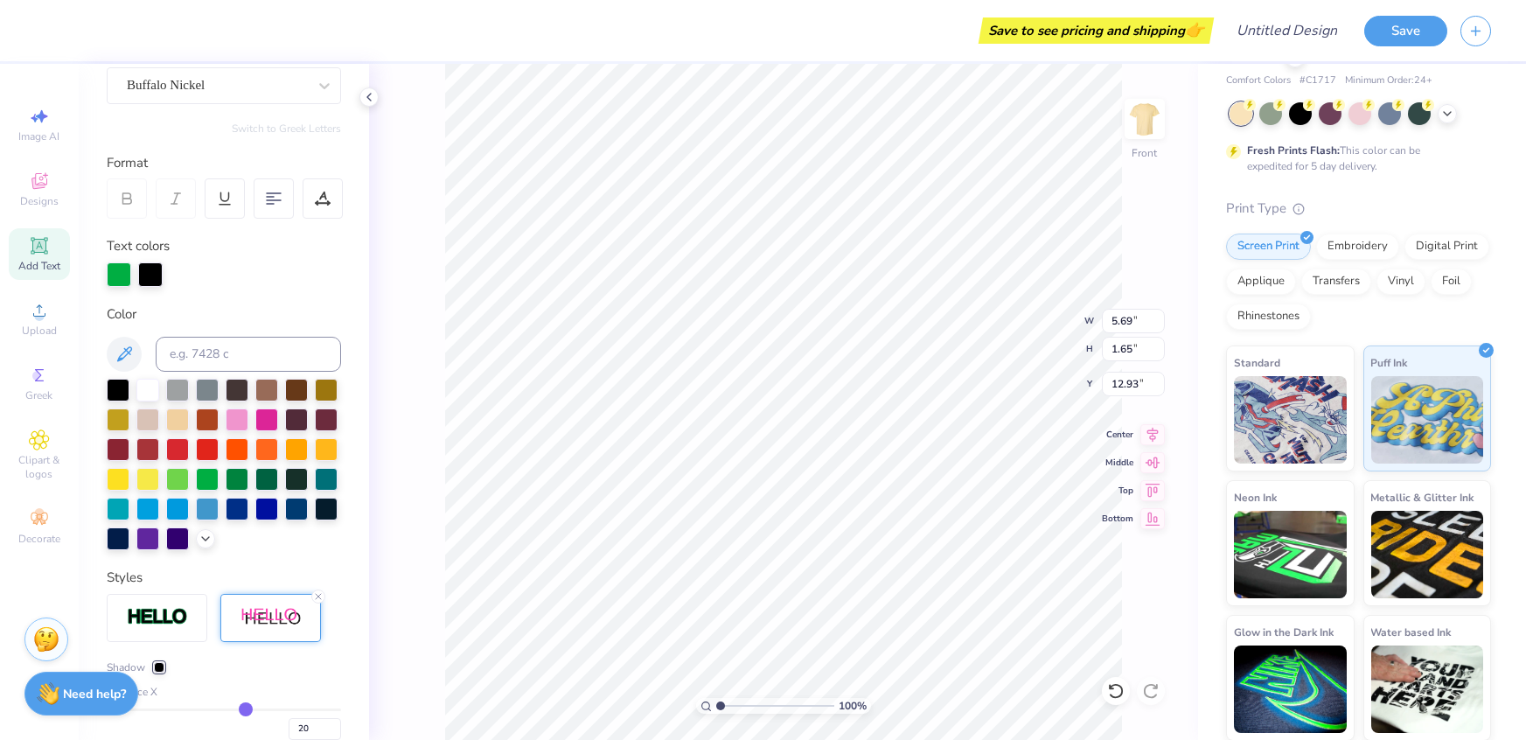
scroll to position [154, 0]
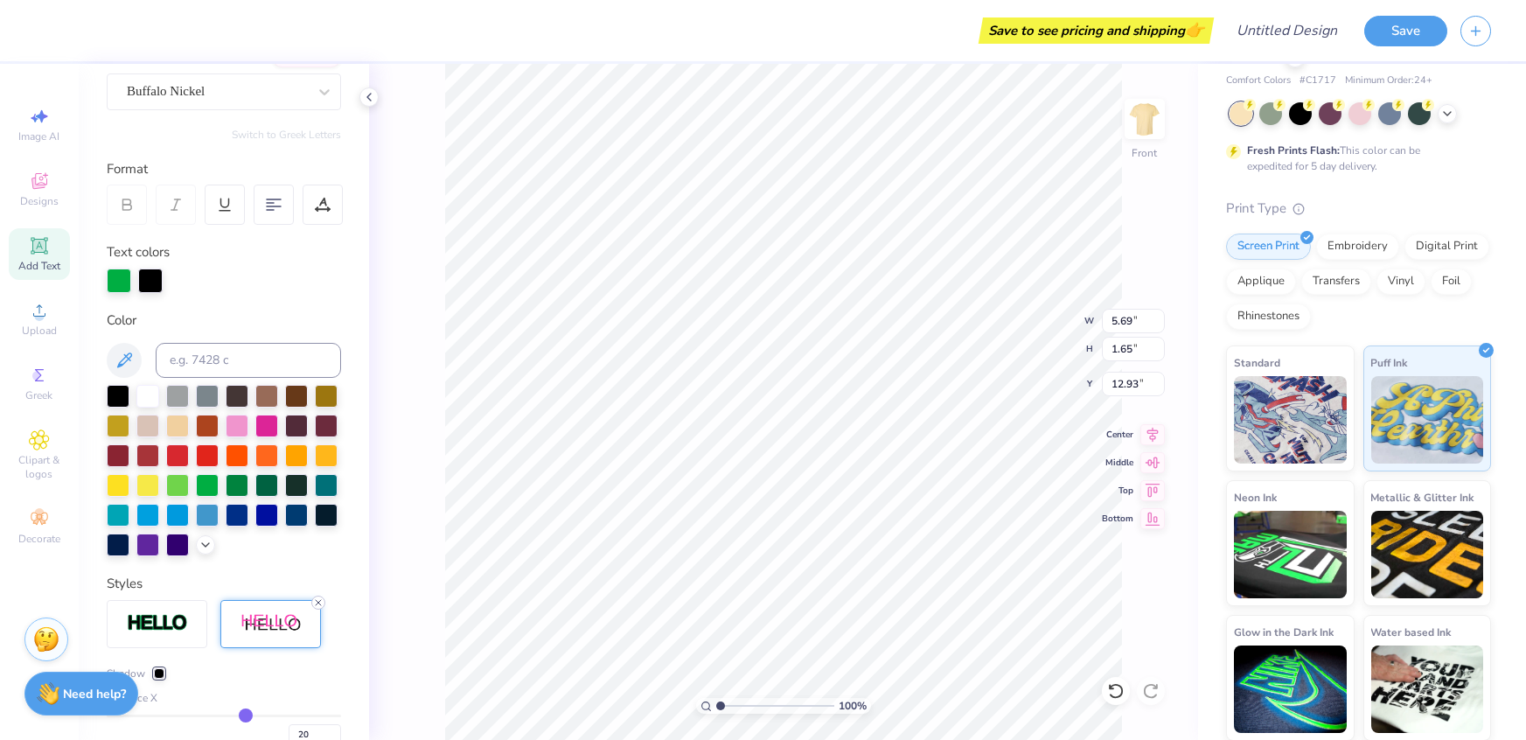
click at [318, 602] on line at bounding box center [318, 602] width 5 height 5
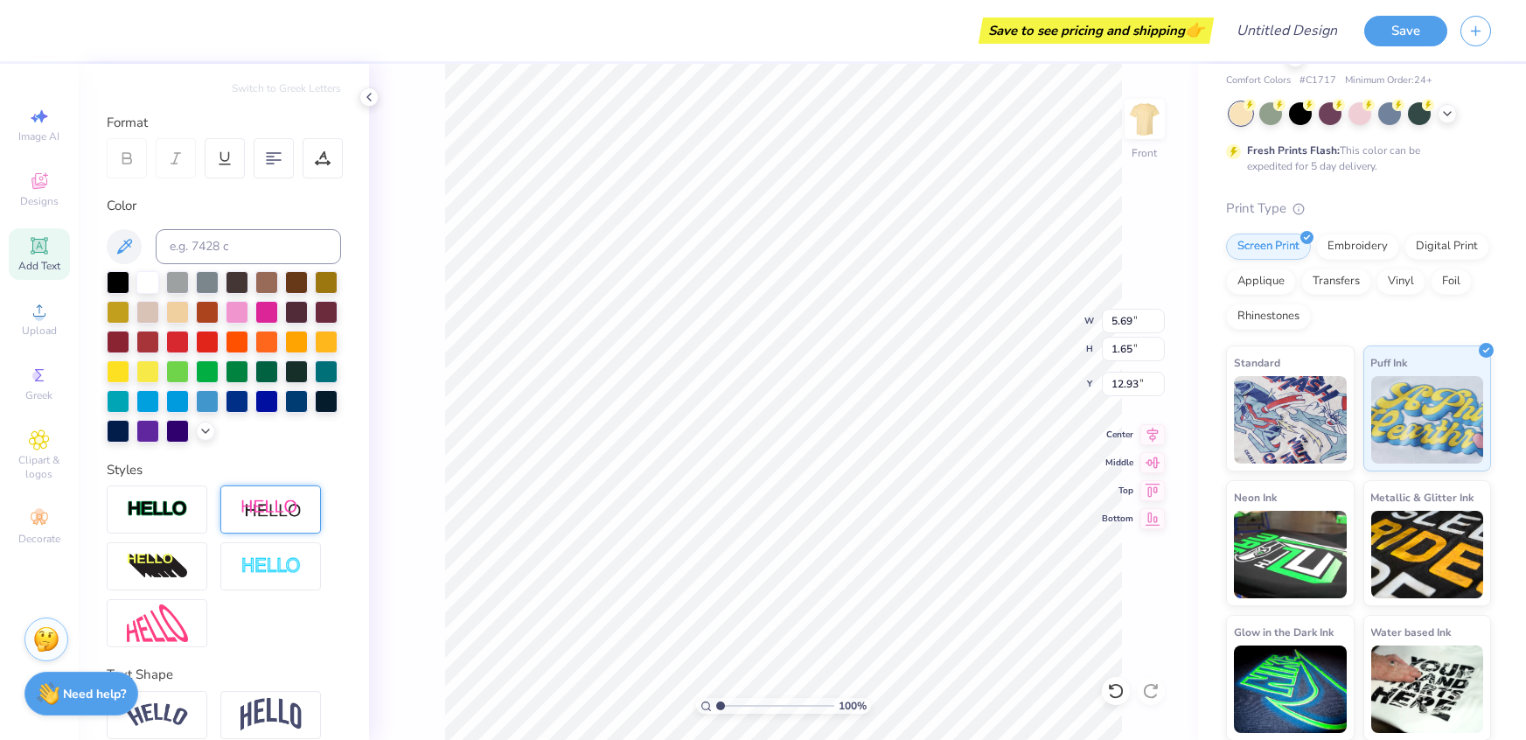
scroll to position [276, 0]
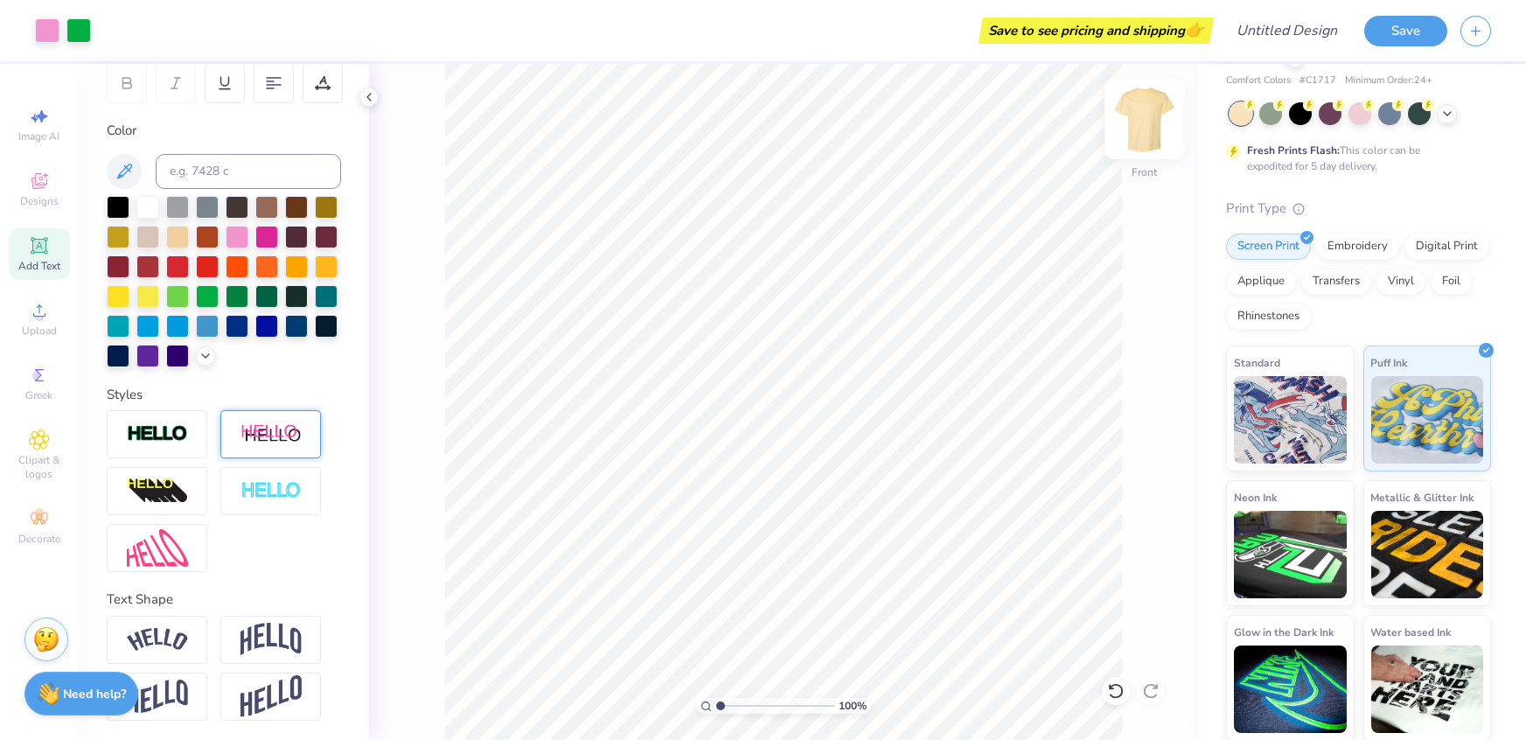
click at [1155, 119] on img at bounding box center [1145, 119] width 70 height 70
click at [1155, 119] on img at bounding box center [1144, 118] width 35 height 35
click at [1129, 126] on img at bounding box center [1145, 119] width 70 height 70
click at [1148, 106] on img at bounding box center [1145, 119] width 70 height 70
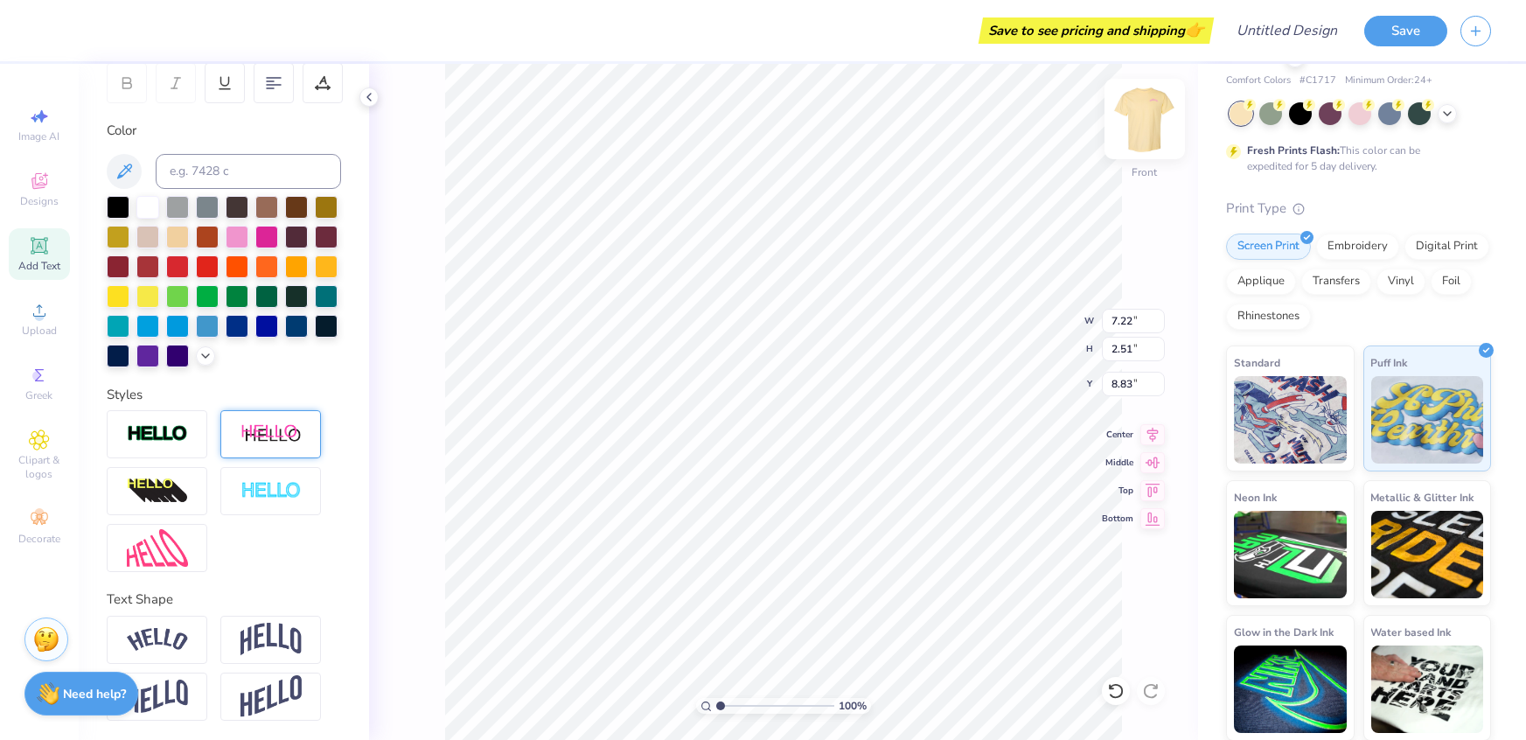
click at [1156, 97] on img at bounding box center [1145, 119] width 70 height 70
click at [1137, 132] on img at bounding box center [1145, 119] width 70 height 70
click at [1159, 109] on img at bounding box center [1145, 119] width 70 height 70
click at [1162, 116] on img at bounding box center [1145, 119] width 70 height 70
click at [1133, 122] on img at bounding box center [1145, 119] width 70 height 70
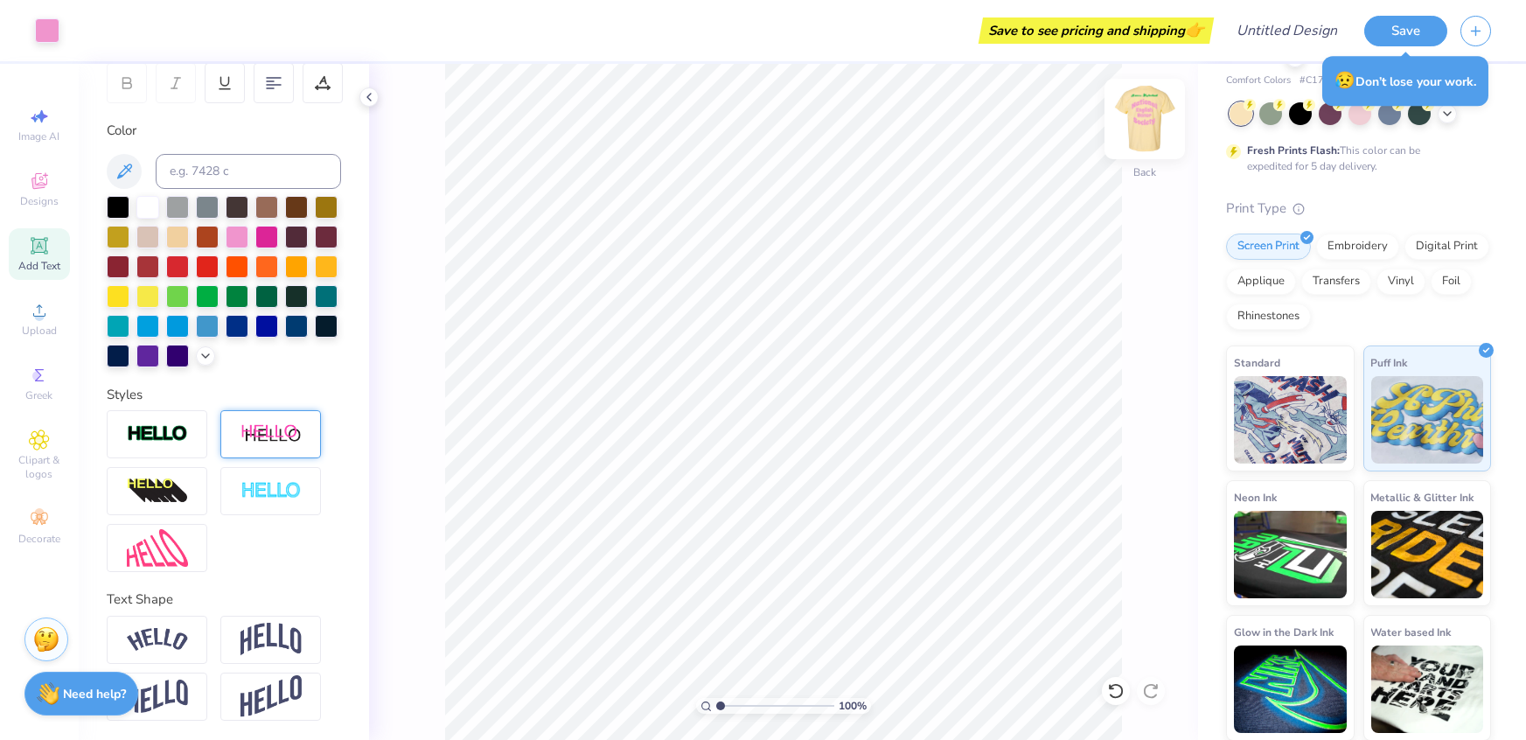
click at [1151, 118] on img at bounding box center [1145, 119] width 70 height 70
click at [1151, 118] on img at bounding box center [1144, 118] width 35 height 35
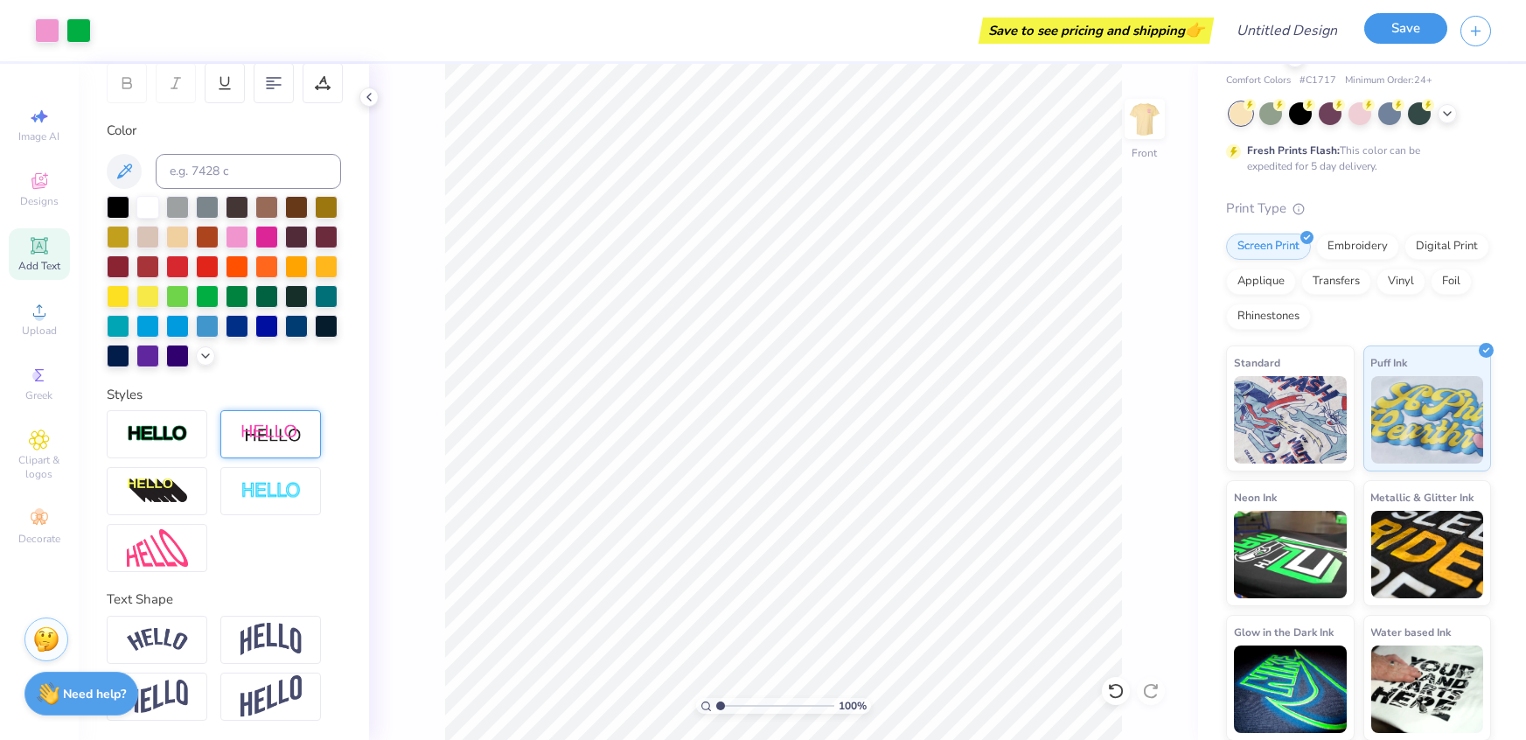
click at [1428, 36] on button "Save" at bounding box center [1406, 28] width 83 height 31
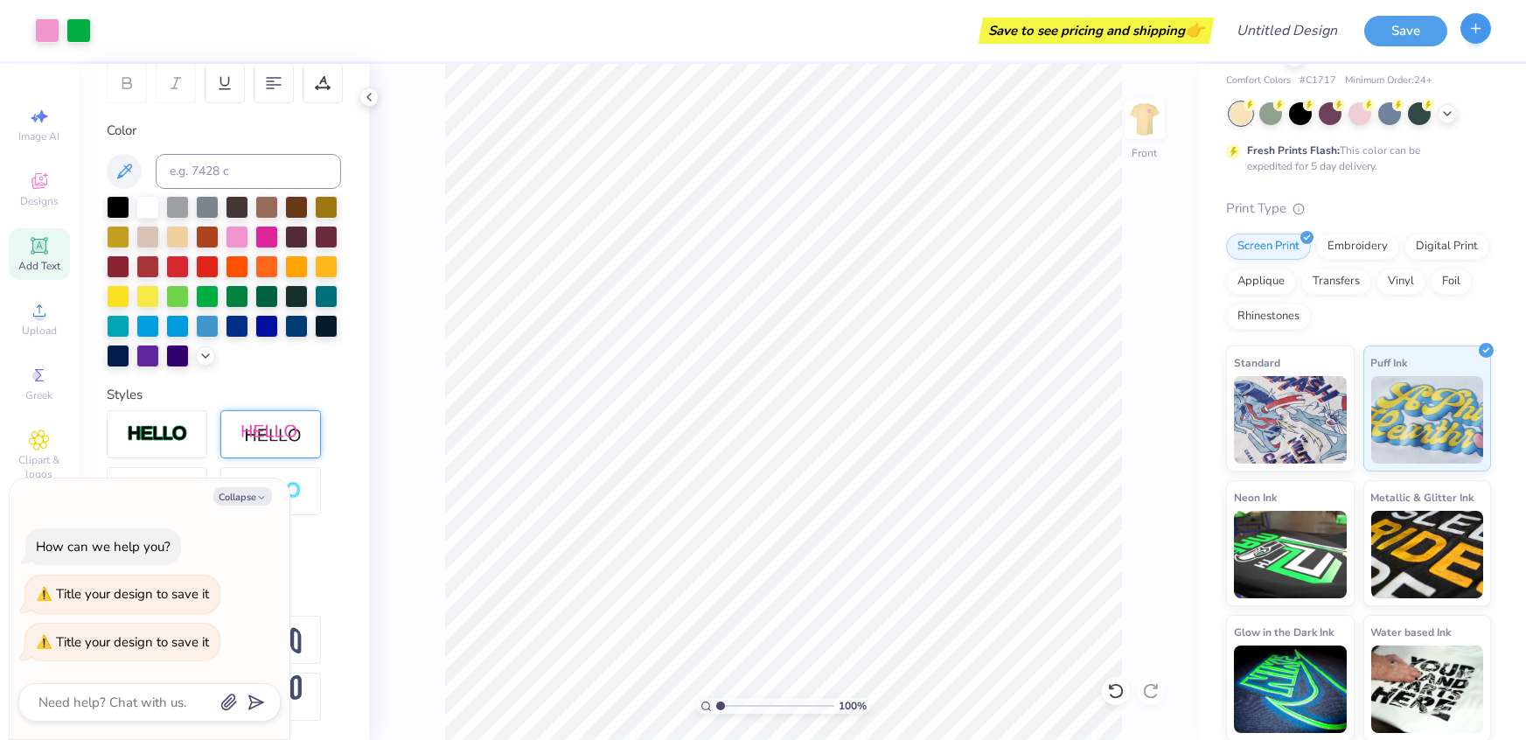
click at [1482, 42] on div at bounding box center [1476, 31] width 31 height 31
click at [164, 704] on textarea at bounding box center [126, 702] width 178 height 23
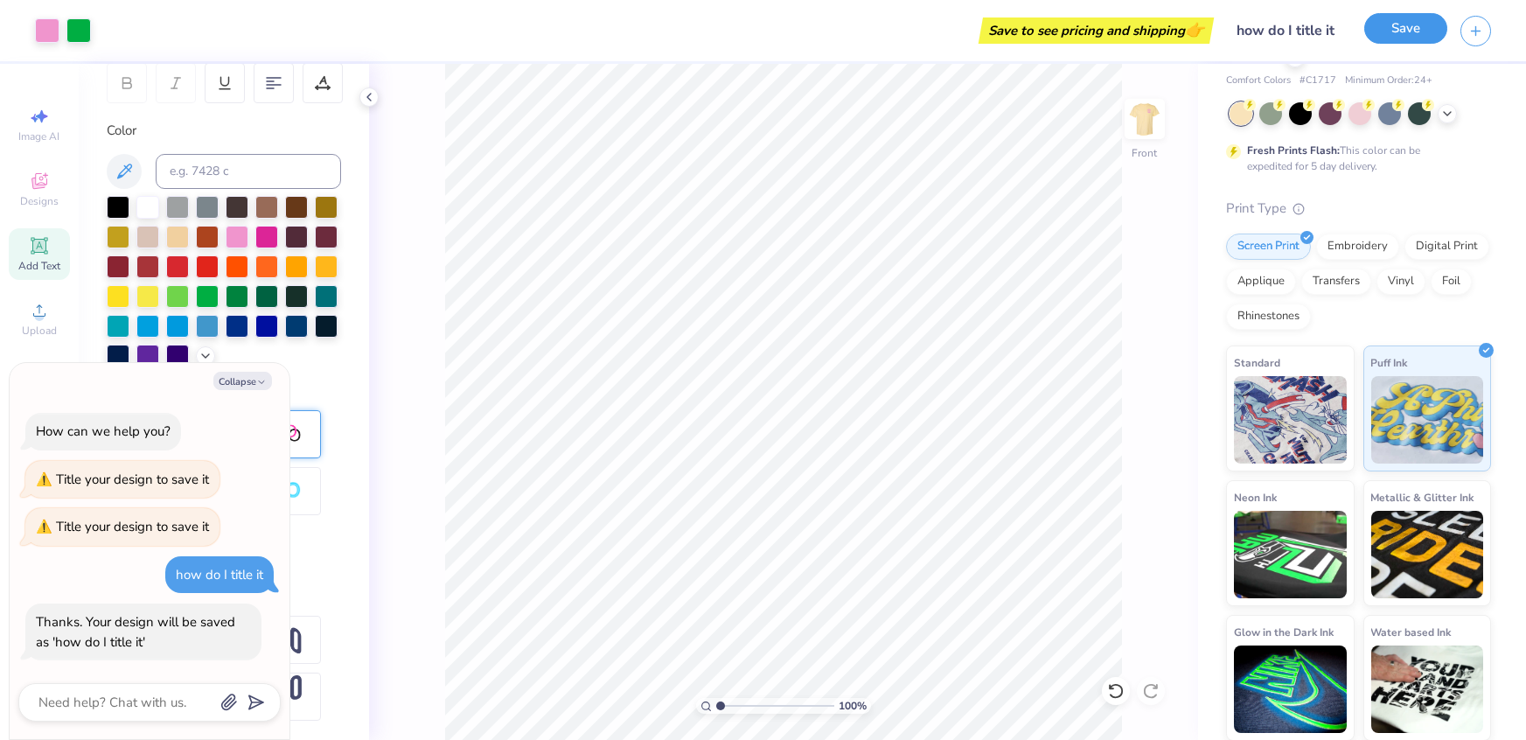
click at [1398, 31] on button "Save" at bounding box center [1406, 28] width 83 height 31
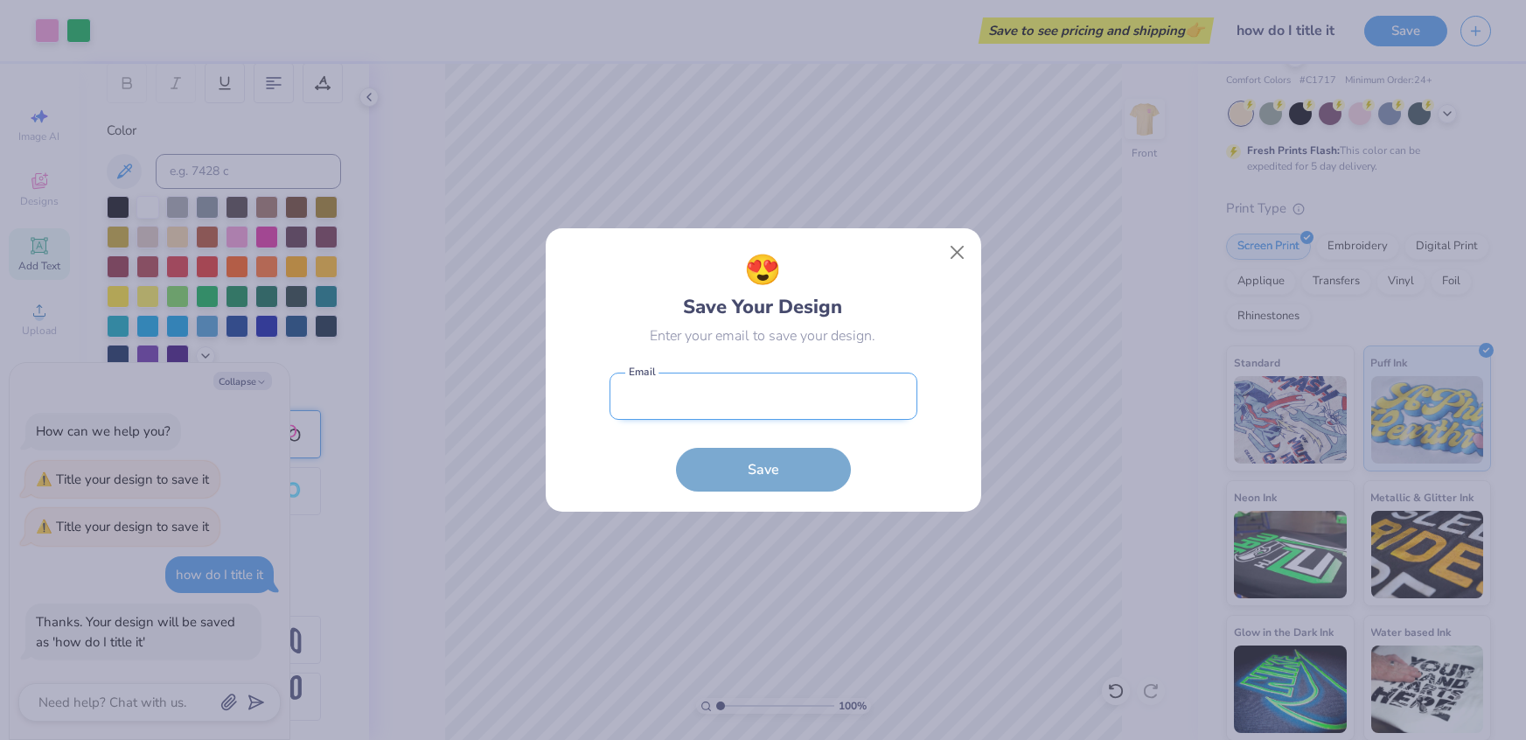
click at [801, 395] on input "email" at bounding box center [764, 397] width 308 height 48
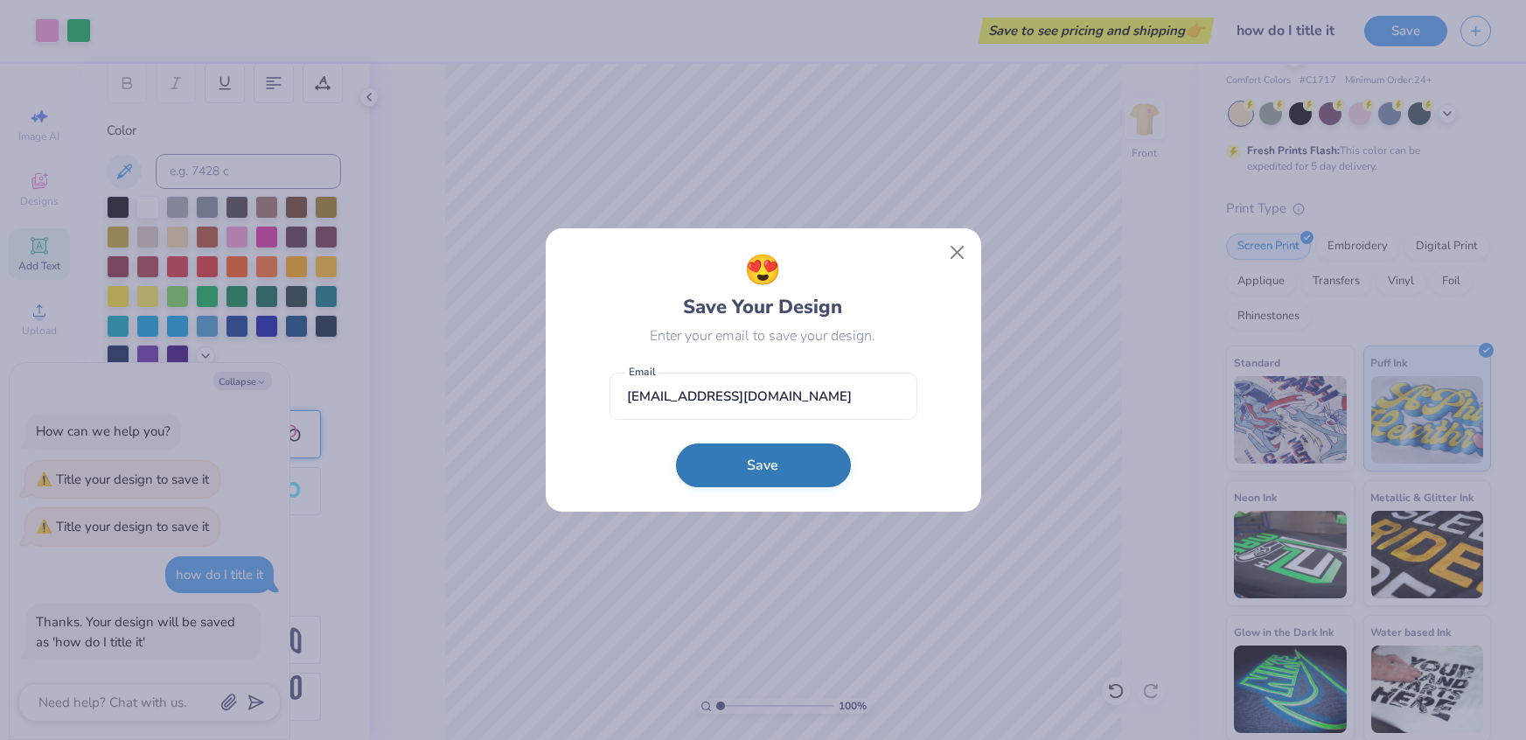
click at [764, 463] on button "Save" at bounding box center [763, 465] width 175 height 44
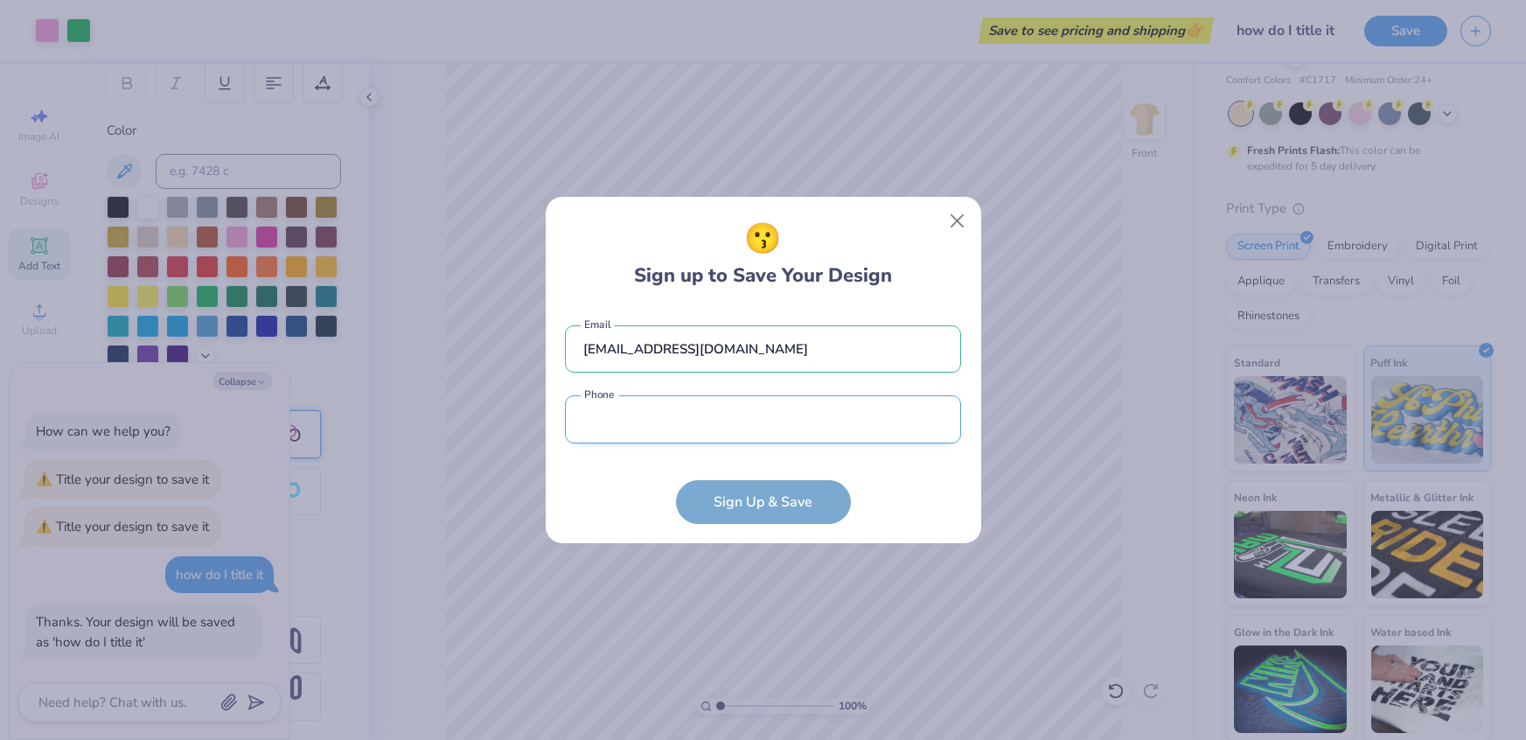
click at [646, 414] on input "tel" at bounding box center [763, 419] width 396 height 48
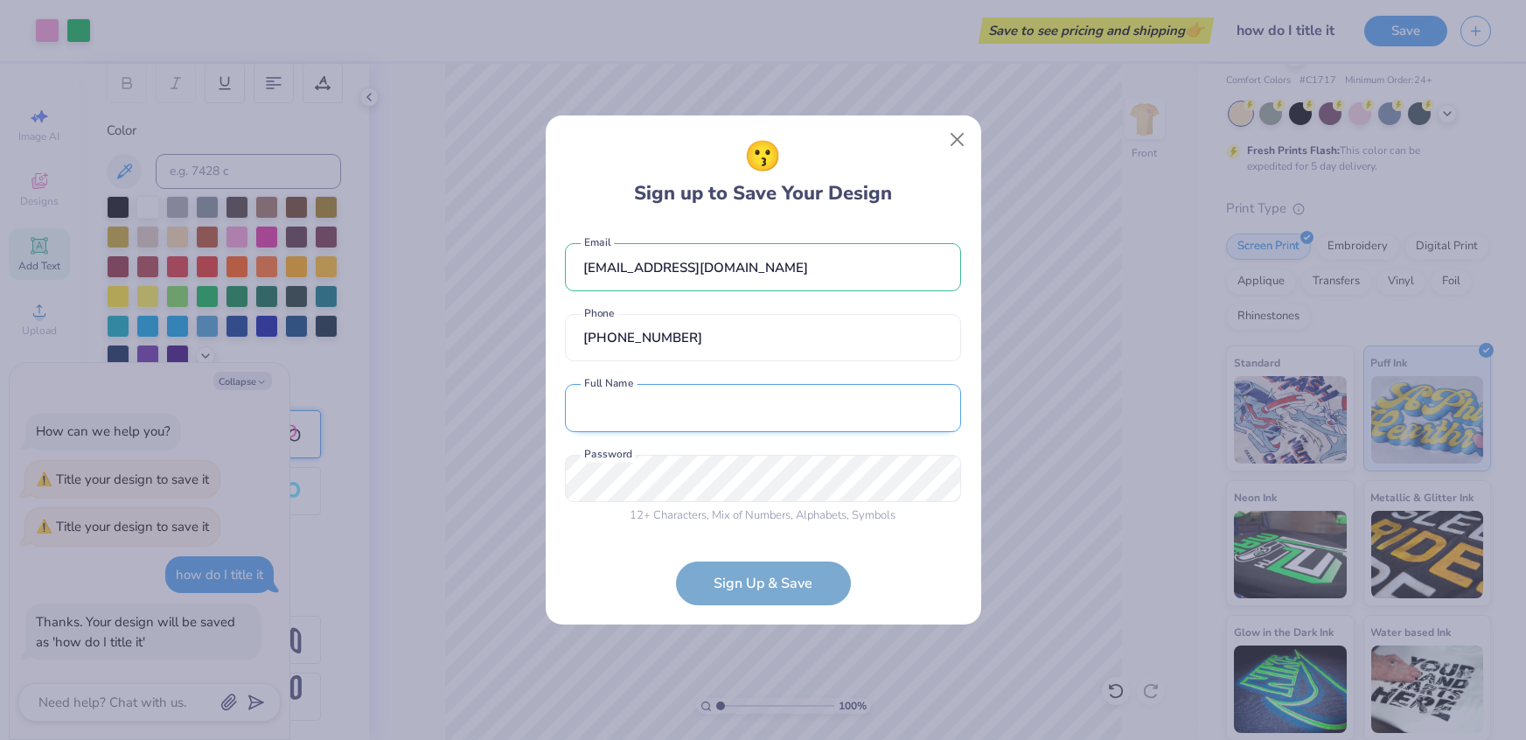
click at [699, 395] on input "text" at bounding box center [763, 408] width 396 height 48
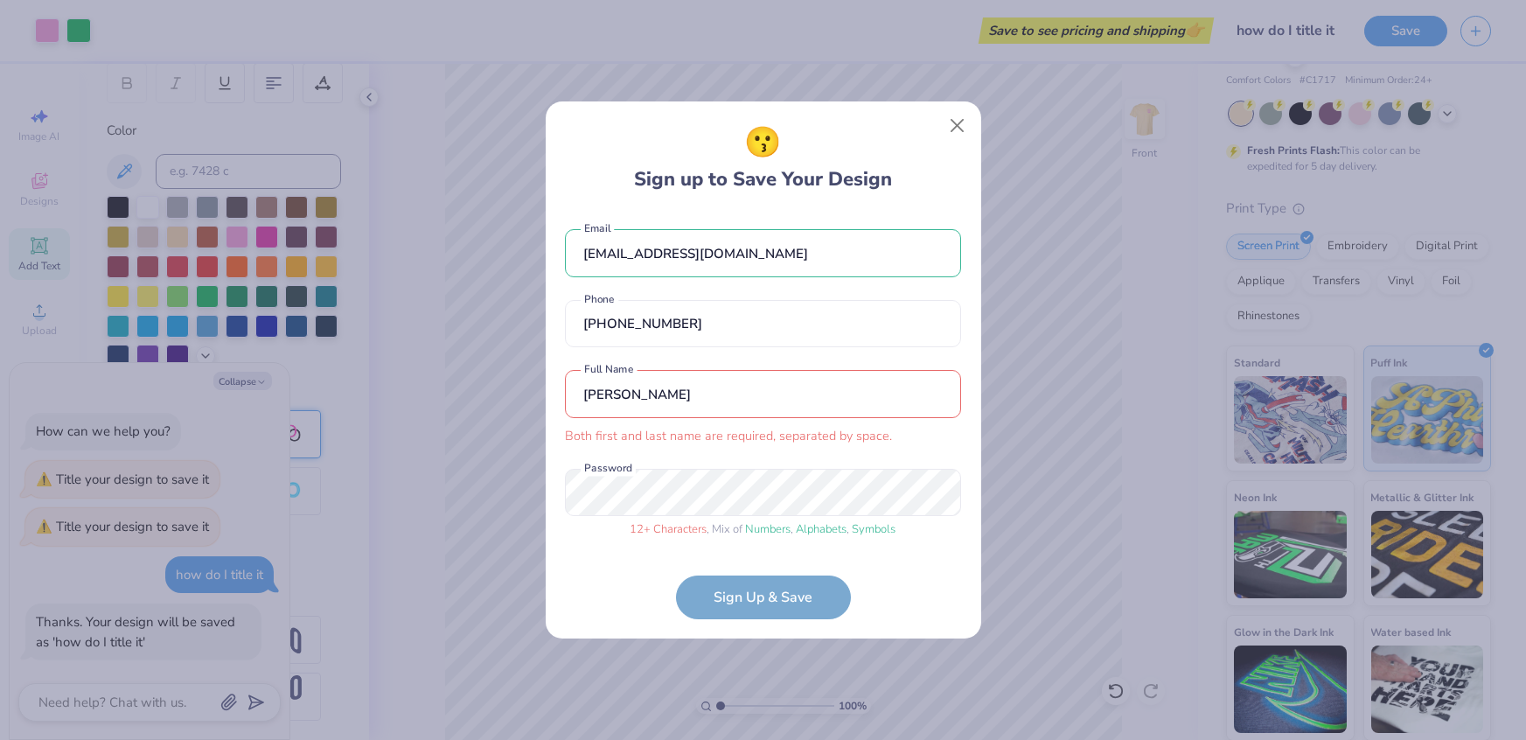
click at [820, 605] on form "[EMAIL_ADDRESS][DOMAIN_NAME] Email [PHONE_NUMBER] Phone Ainsley Both first and …" at bounding box center [763, 415] width 396 height 407
click at [830, 600] on form "[EMAIL_ADDRESS][DOMAIN_NAME] Email [PHONE_NUMBER] Phone Ainsley Both first and …" at bounding box center [763, 415] width 396 height 407
click at [713, 386] on input "[PERSON_NAME]" at bounding box center [763, 394] width 396 height 48
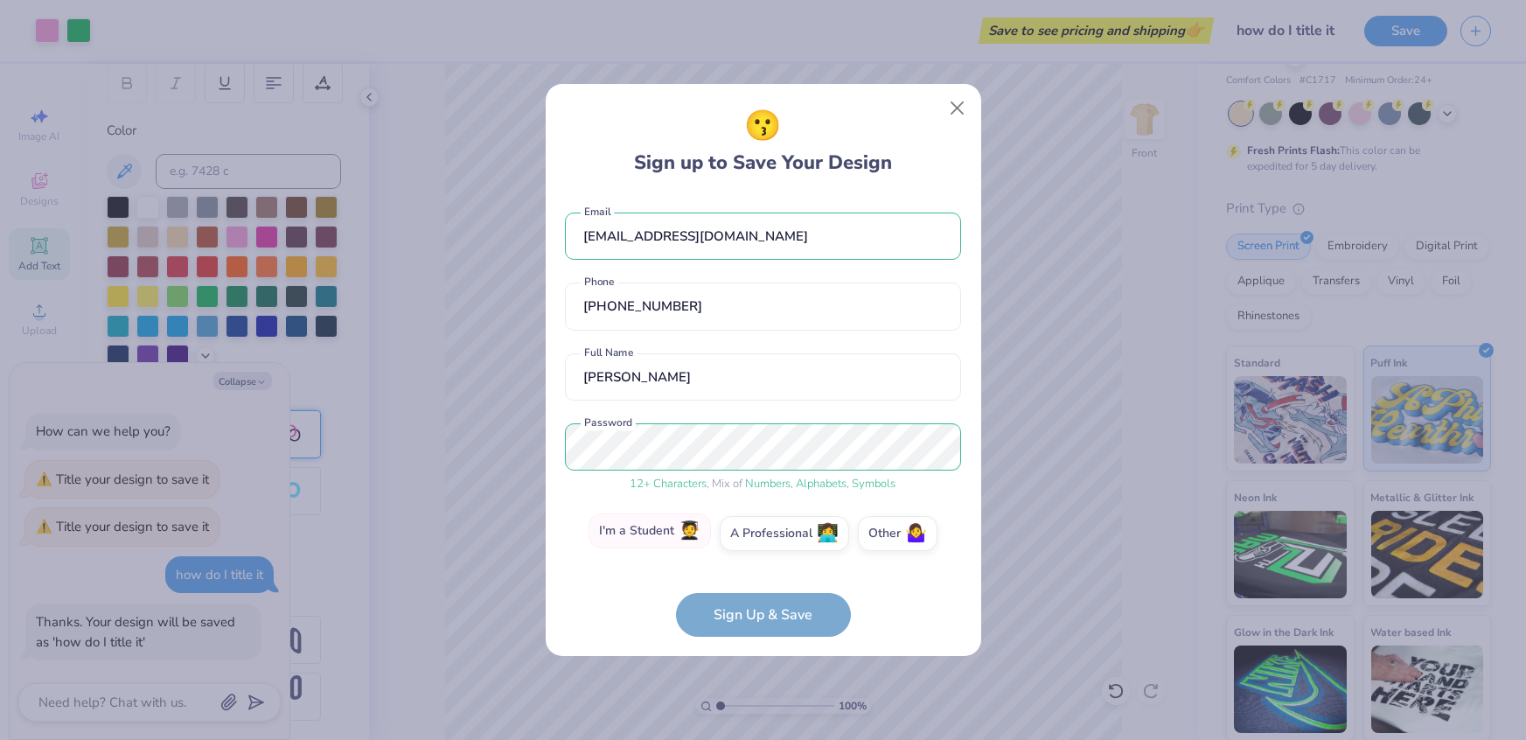
click at [680, 533] on span "🧑‍🎓" at bounding box center [690, 531] width 22 height 20
click at [757, 533] on input "I'm a Student 🧑‍🎓" at bounding box center [762, 537] width 11 height 11
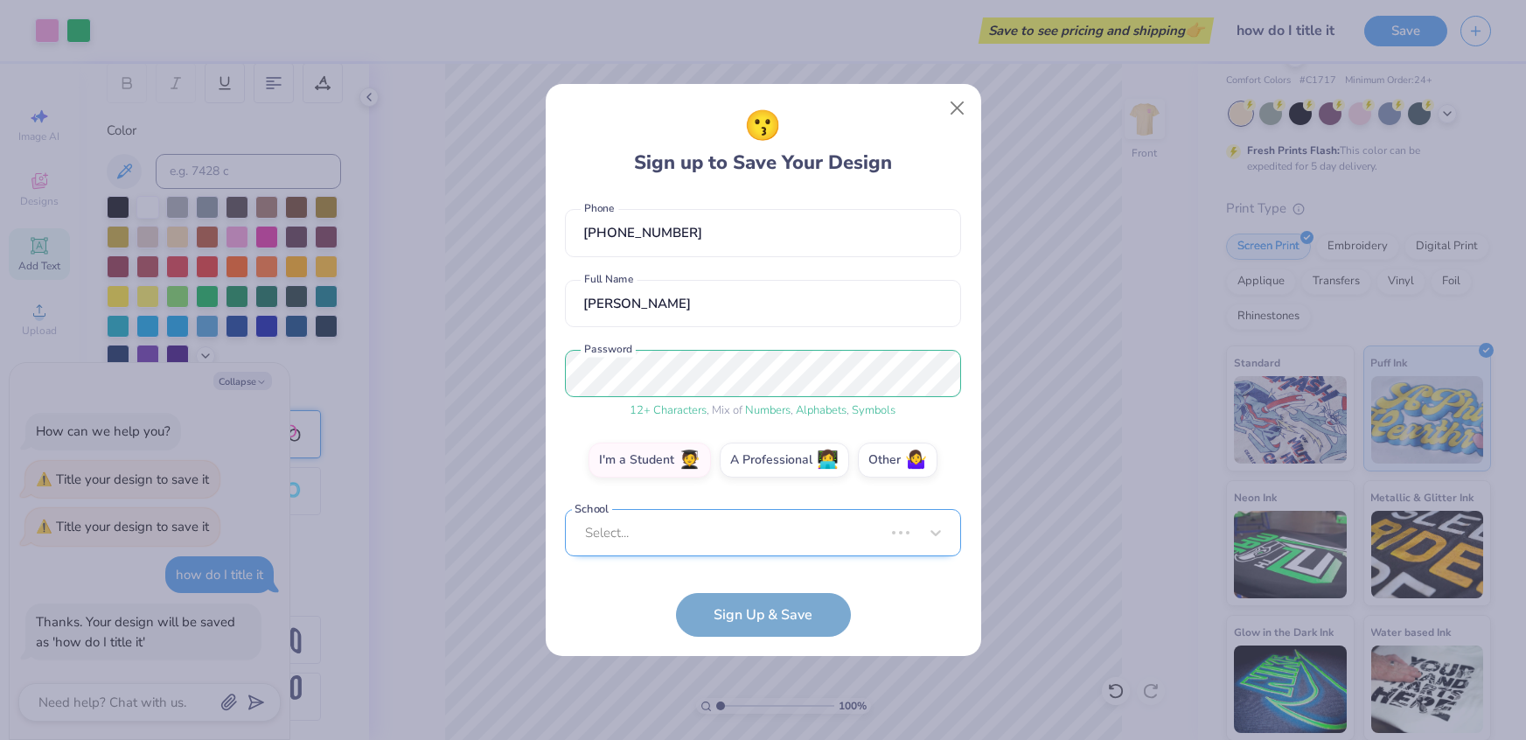
click at [697, 547] on div "Select..." at bounding box center [763, 533] width 396 height 48
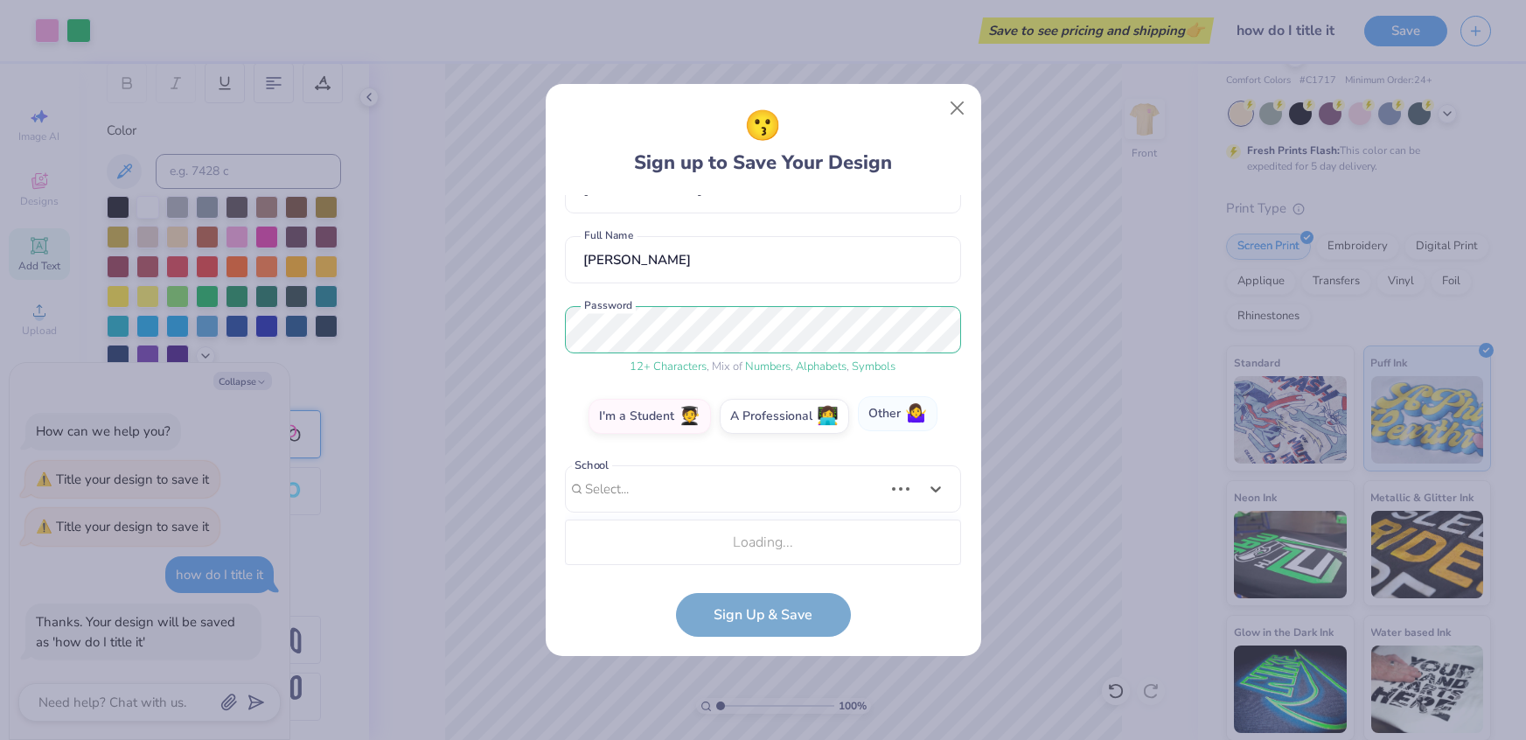
click at [887, 422] on div "[EMAIL_ADDRESS][DOMAIN_NAME] Email [PHONE_NUMBER] Phone [PERSON_NAME] Full Name…" at bounding box center [763, 380] width 396 height 370
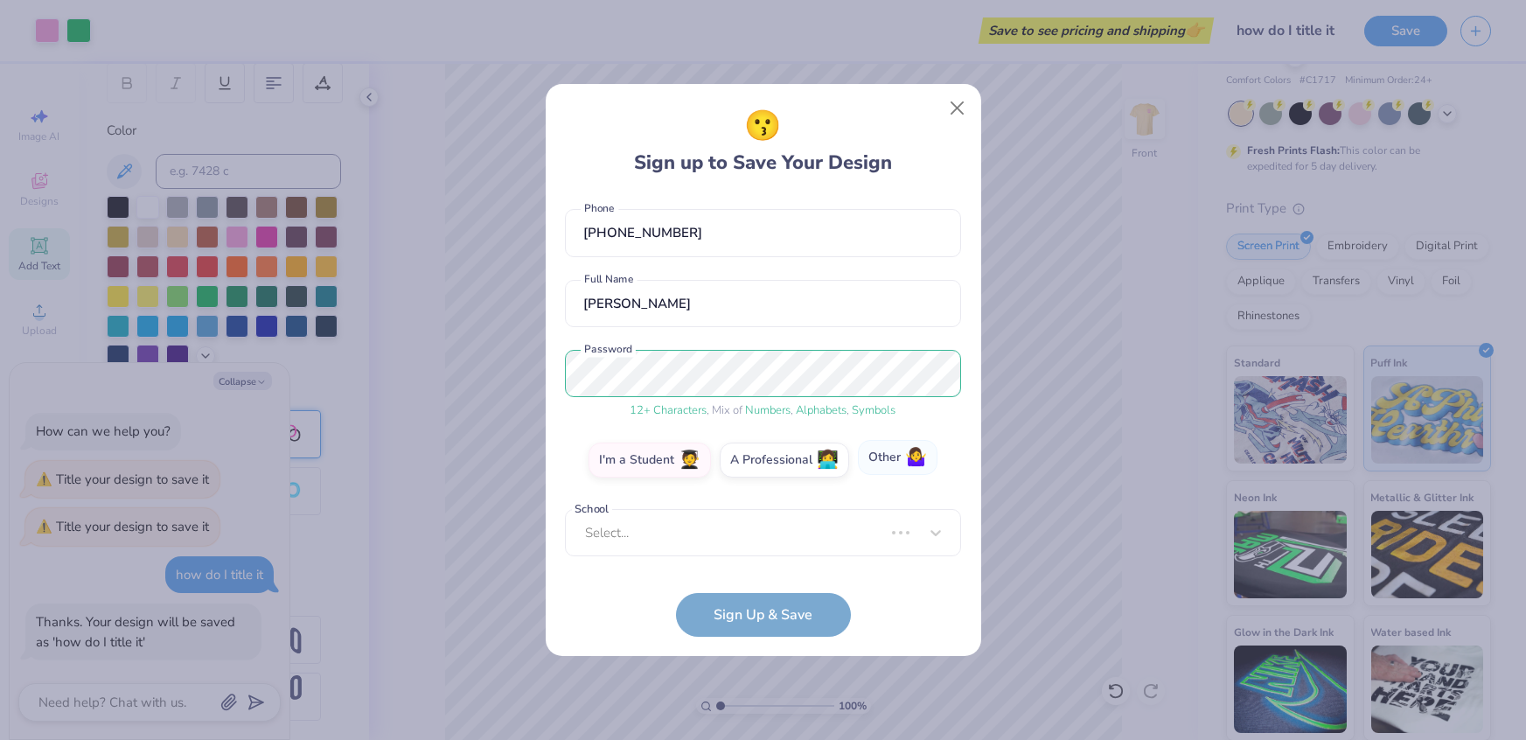
click at [898, 454] on label "Other 🤷‍♀️" at bounding box center [898, 457] width 80 height 35
click at [769, 532] on input "Other 🤷‍♀️" at bounding box center [762, 537] width 11 height 11
click at [660, 472] on label "I'm a Student 🧑‍🎓" at bounding box center [650, 457] width 122 height 35
click at [757, 532] on input "I'm a Student 🧑‍🎓" at bounding box center [762, 537] width 11 height 11
click at [654, 520] on div "Select..." at bounding box center [763, 533] width 396 height 48
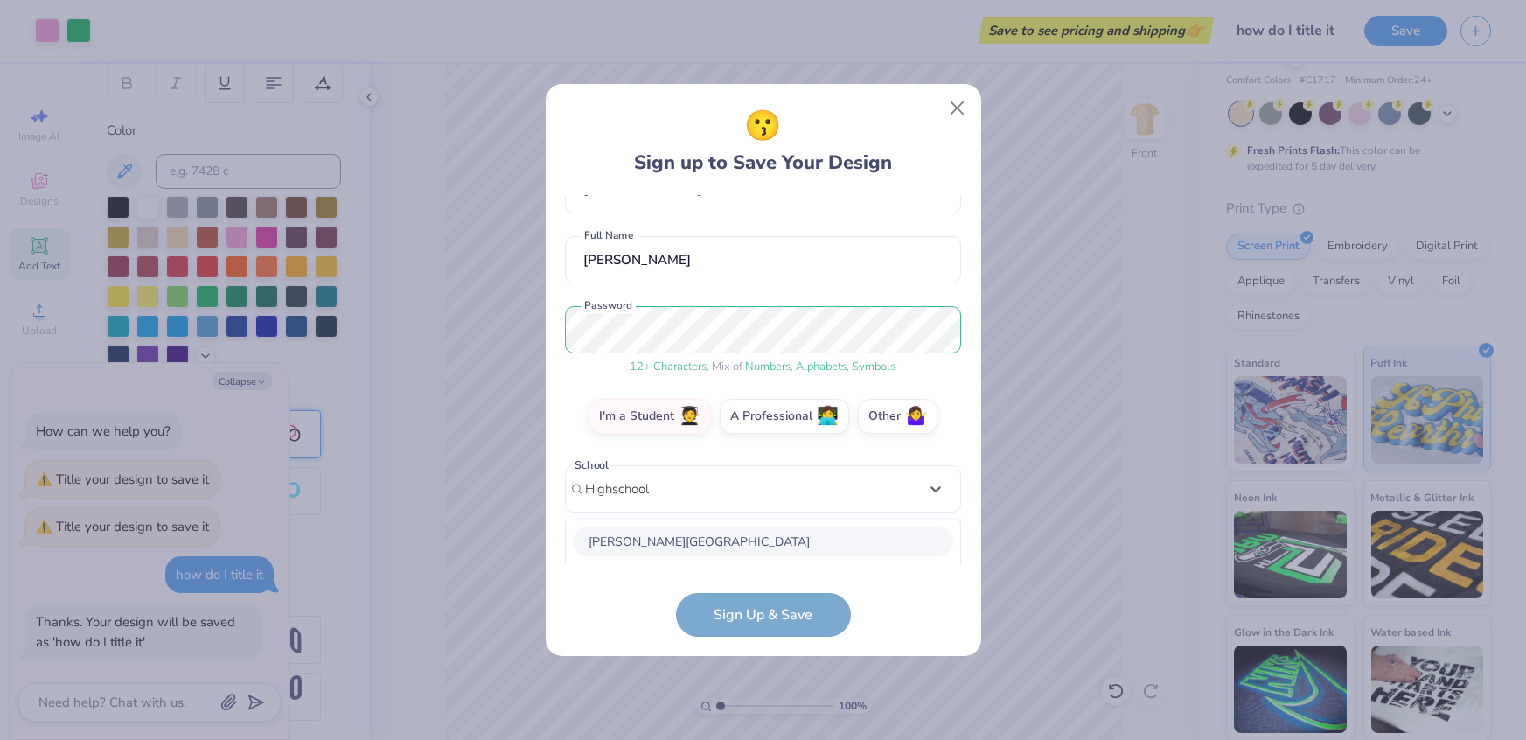
scroll to position [336, 0]
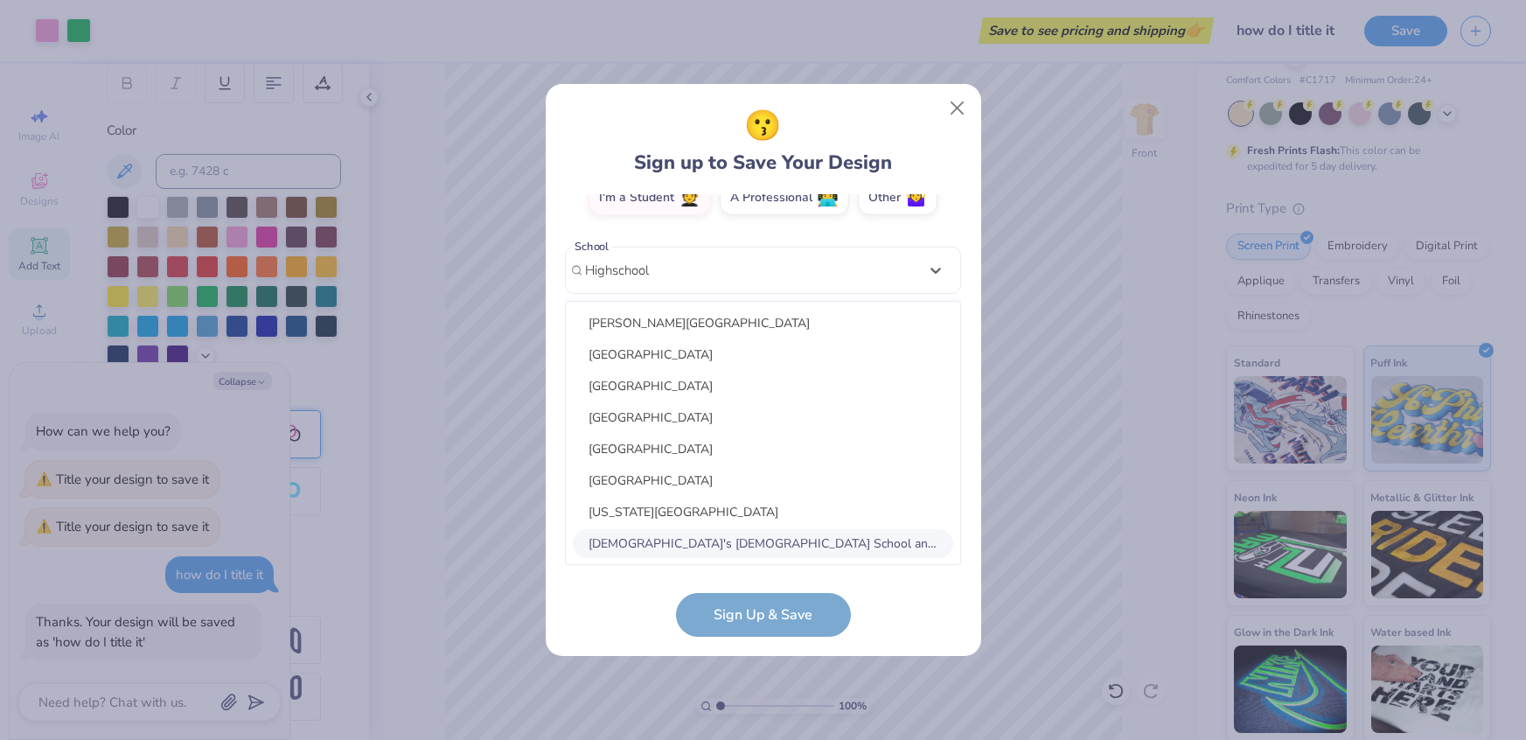
click at [809, 612] on form "[EMAIL_ADDRESS][DOMAIN_NAME] Email [PHONE_NUMBER] Phone [PERSON_NAME] Full Name…" at bounding box center [763, 416] width 396 height 442
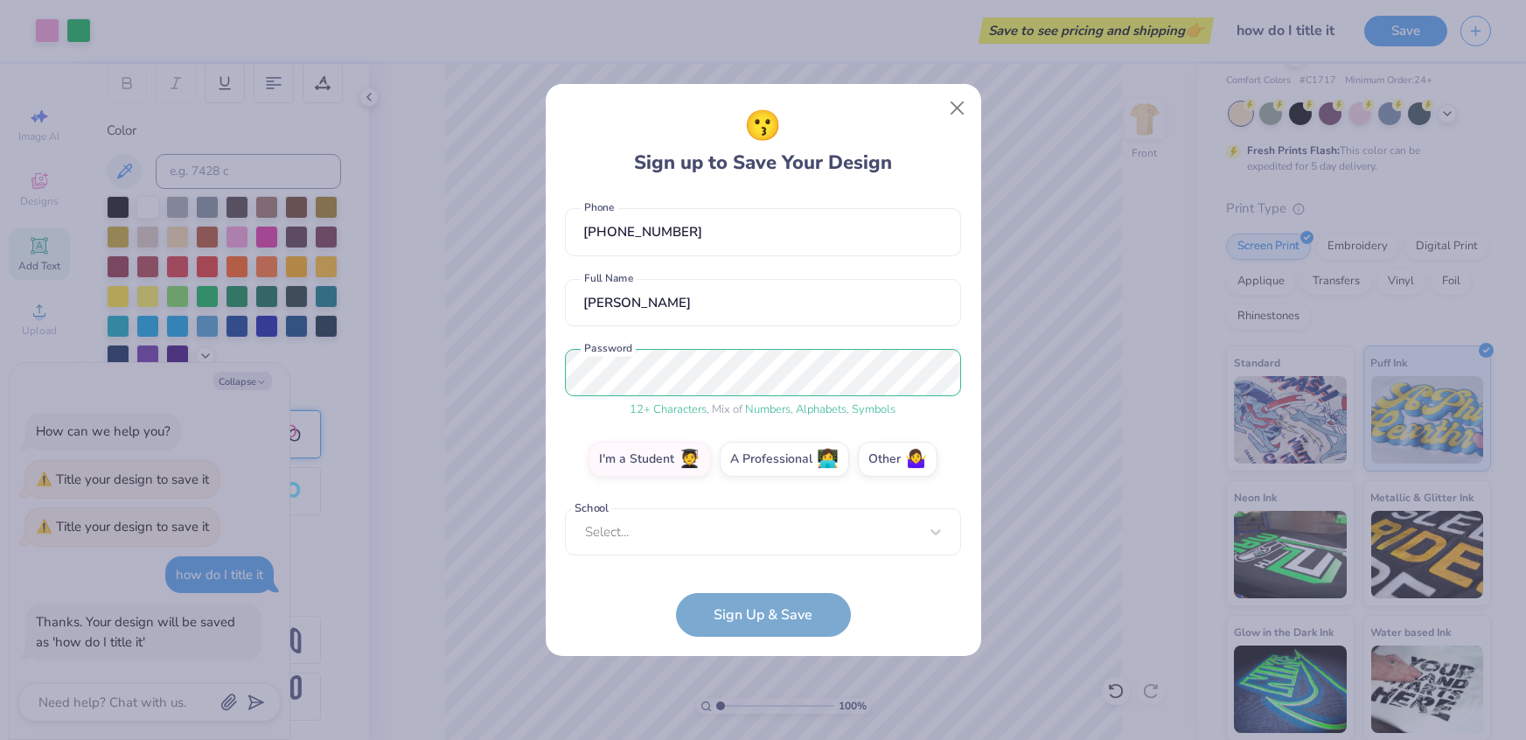
scroll to position [73, 0]
click at [869, 549] on div "[EMAIL_ADDRESS][DOMAIN_NAME] Email [PHONE_NUMBER] Phone [PERSON_NAME] Full Name…" at bounding box center [763, 380] width 396 height 370
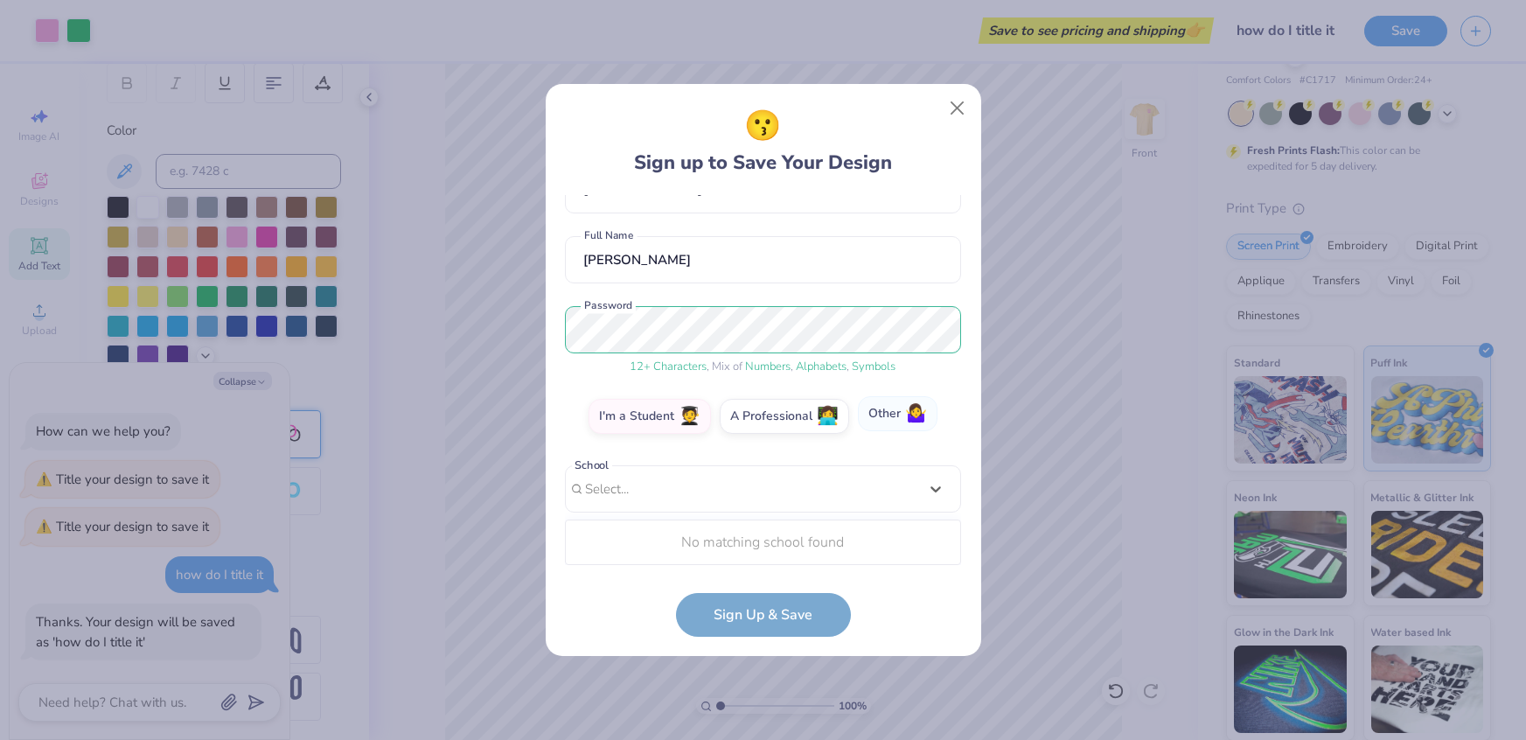
click at [875, 423] on div "[EMAIL_ADDRESS][DOMAIN_NAME] Email [PHONE_NUMBER] Phone [PERSON_NAME] Full Name…" at bounding box center [763, 380] width 396 height 370
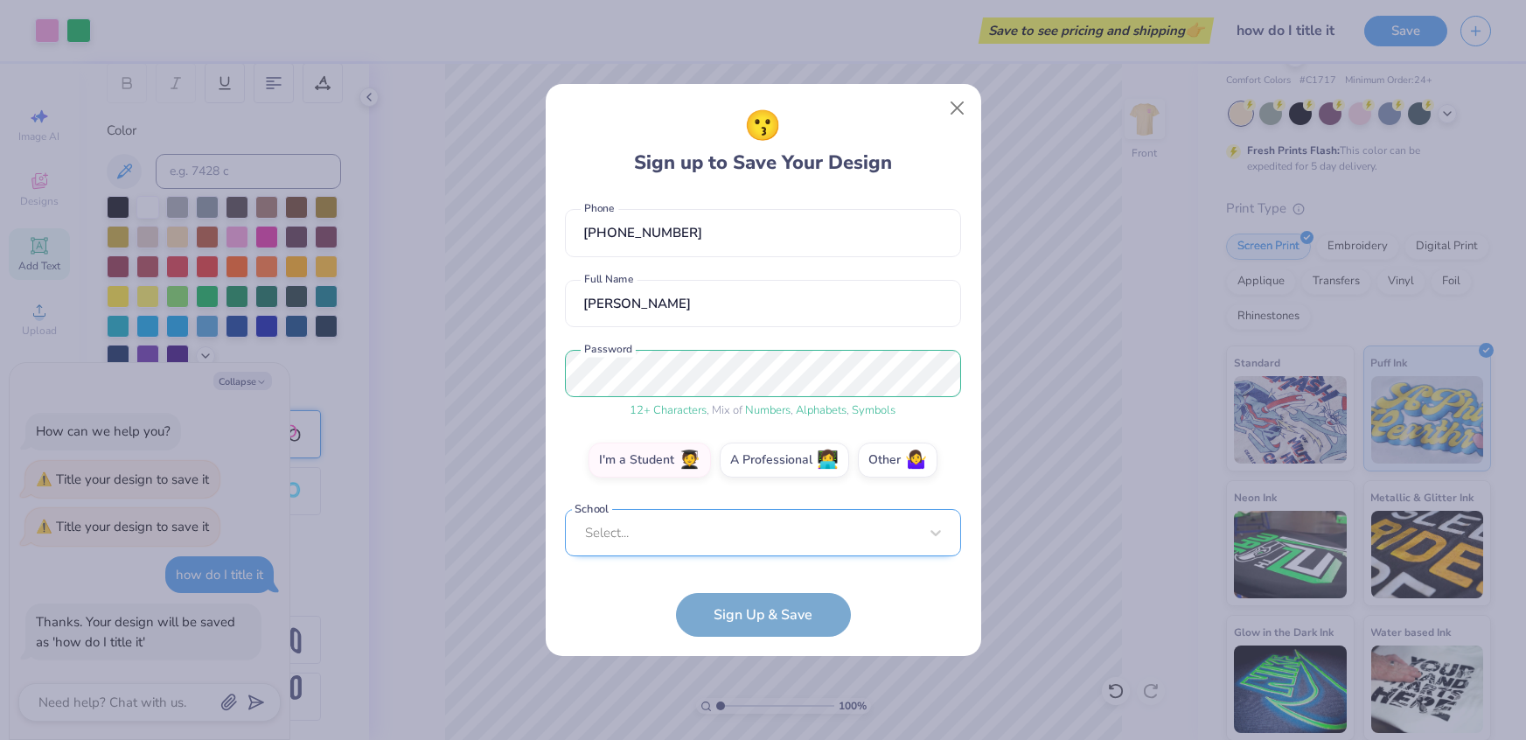
click at [774, 525] on div "Select..." at bounding box center [763, 533] width 396 height 48
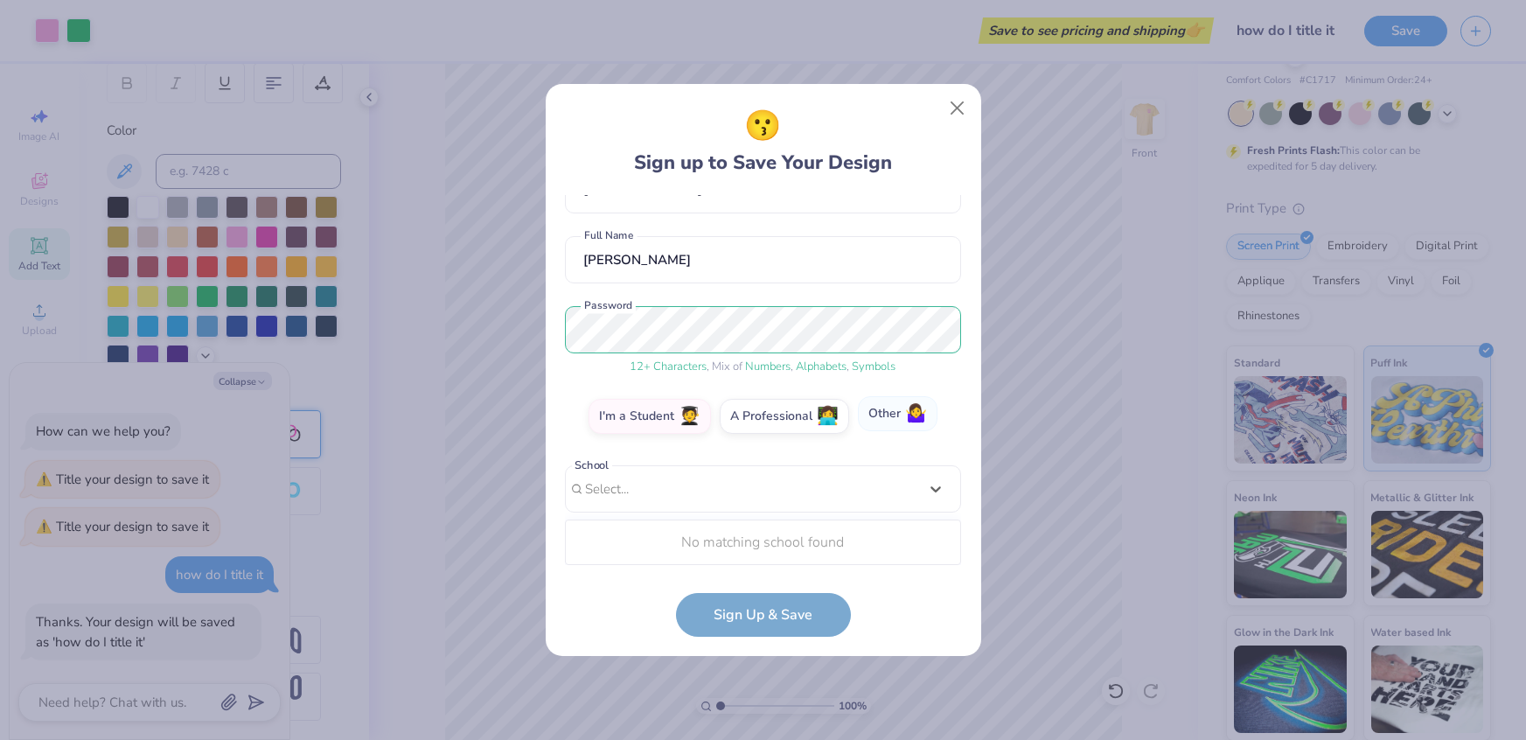
click at [884, 422] on div "[EMAIL_ADDRESS][DOMAIN_NAME] Email [PHONE_NUMBER] Phone [PERSON_NAME] Full Name…" at bounding box center [763, 380] width 396 height 370
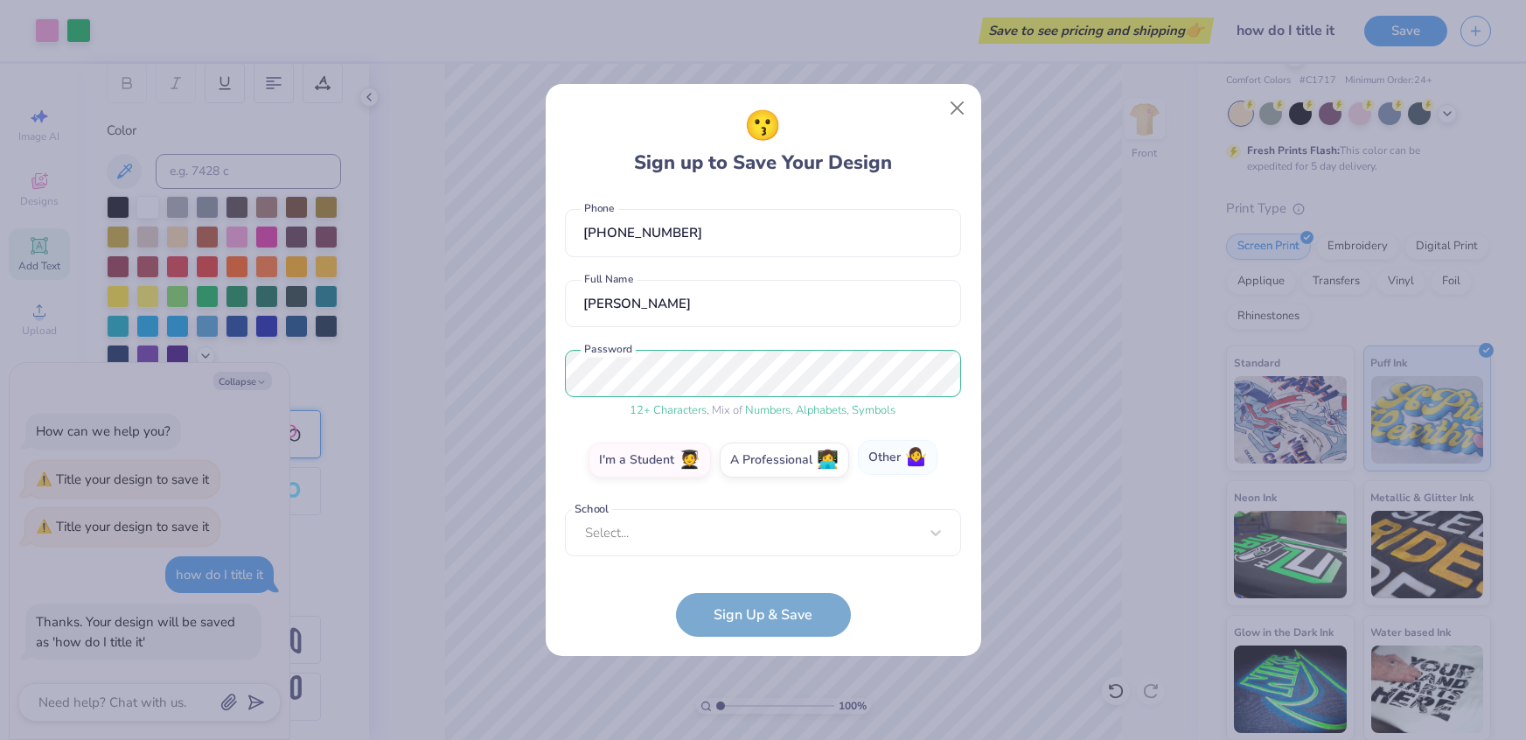
click at [891, 455] on label "Other 🤷‍♀️" at bounding box center [898, 457] width 80 height 35
click at [769, 532] on input "Other 🤷‍♀️" at bounding box center [762, 537] width 11 height 11
click at [781, 534] on input "text" at bounding box center [763, 533] width 396 height 48
click at [795, 469] on div "[EMAIL_ADDRESS][DOMAIN_NAME] Email [PHONE_NUMBER] Phone [PERSON_NAME] Full Name…" at bounding box center [763, 380] width 396 height 370
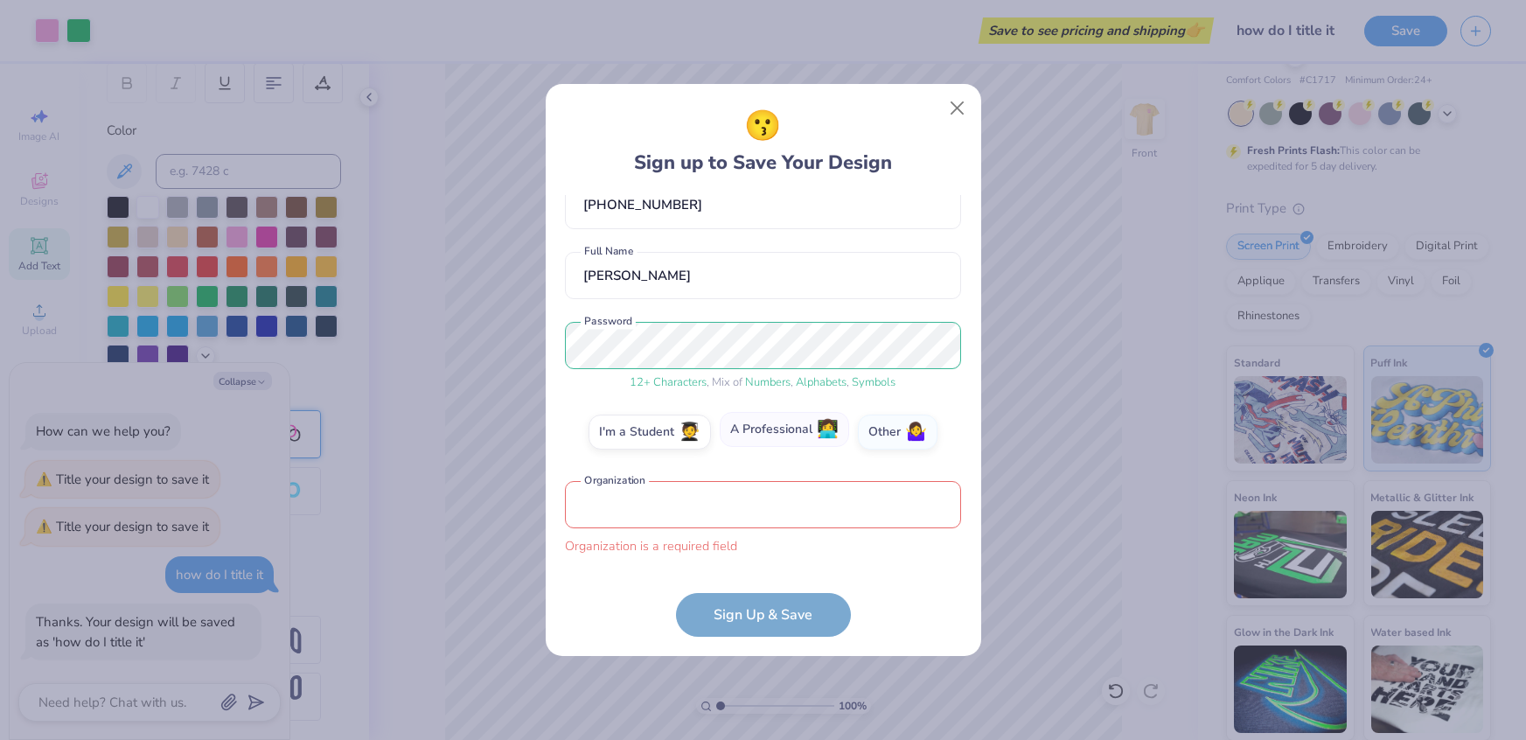
click at [793, 444] on label "A Professional 👩‍💻" at bounding box center [784, 429] width 129 height 35
click at [769, 532] on input "A Professional 👩‍💻" at bounding box center [762, 537] width 11 height 11
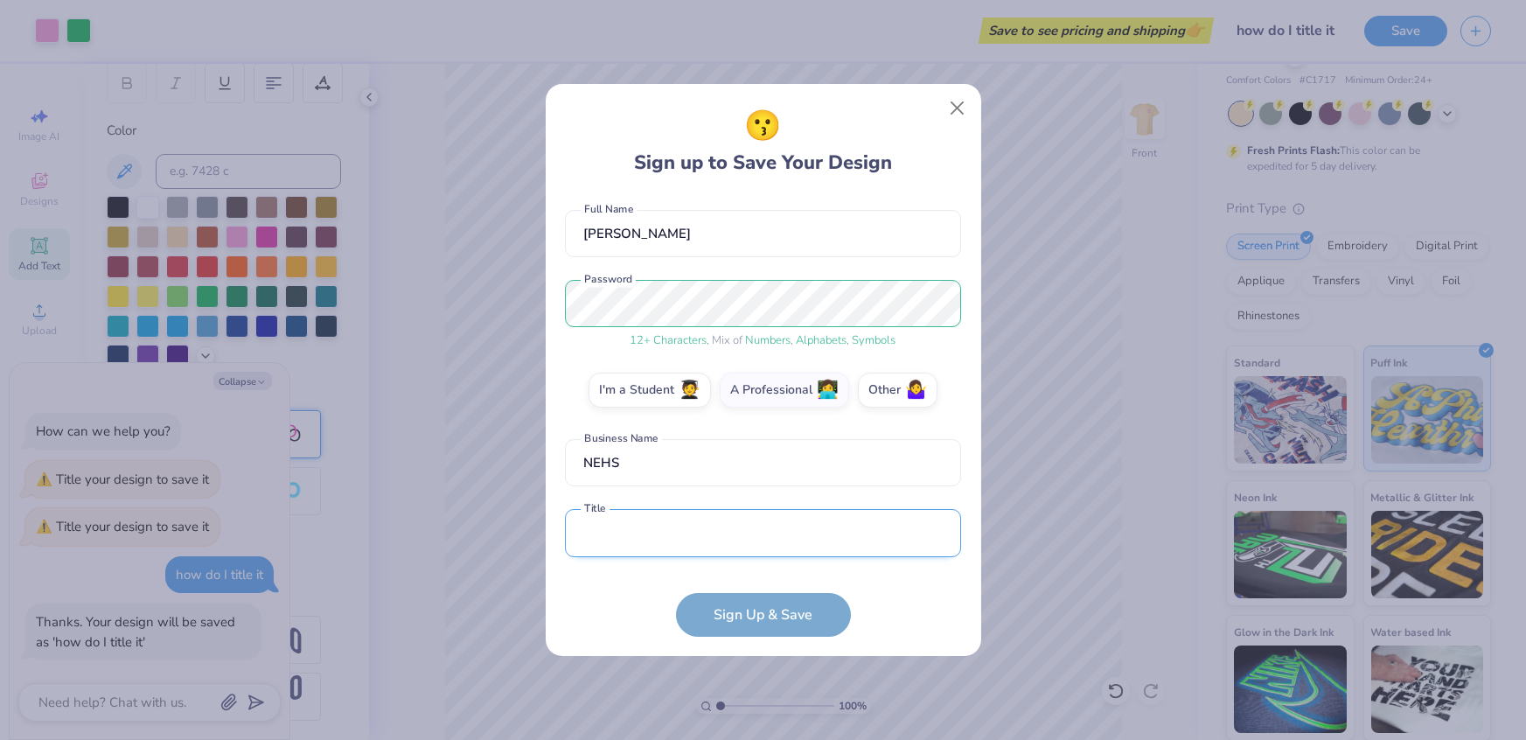
click at [664, 515] on input "text" at bounding box center [763, 533] width 396 height 48
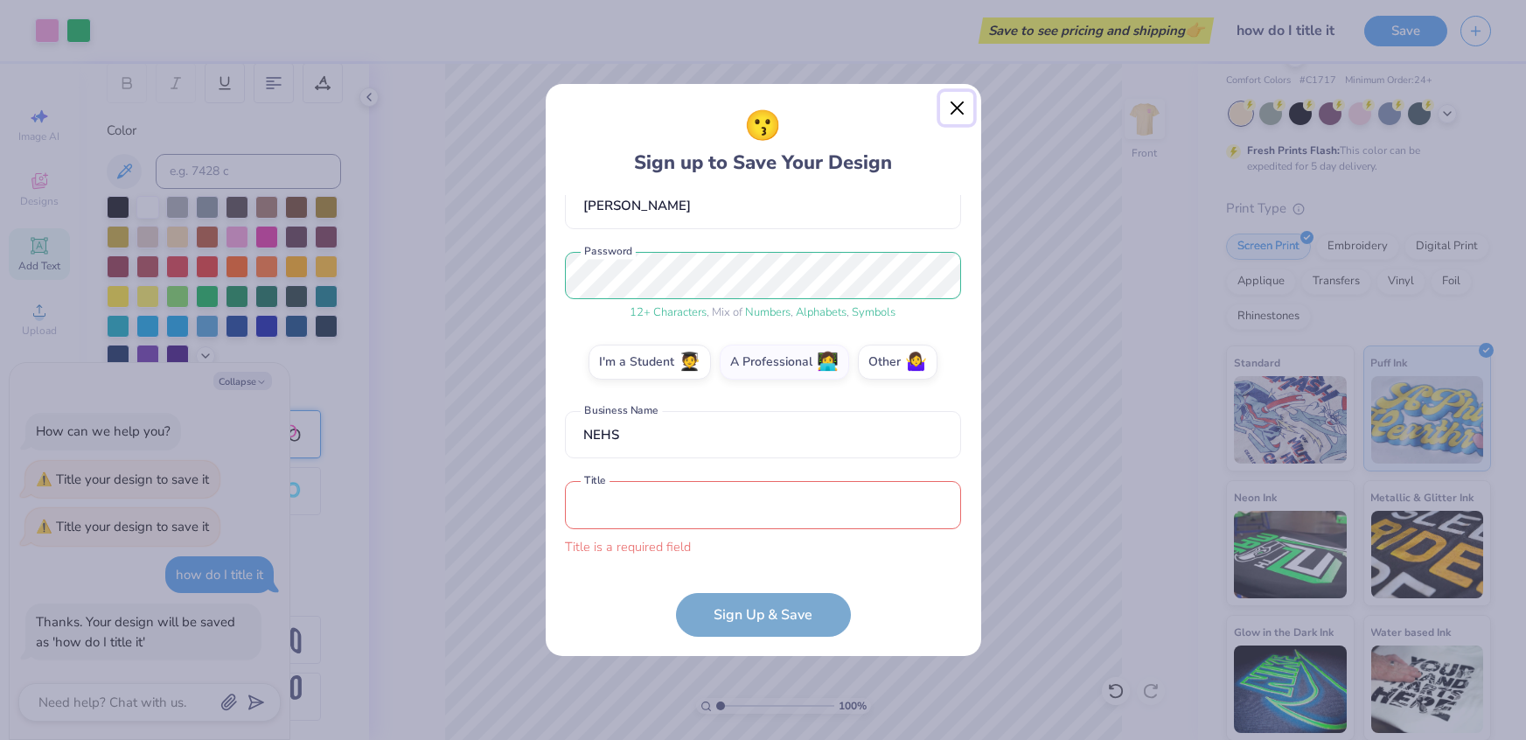
click at [961, 119] on button "Close" at bounding box center [956, 108] width 33 height 33
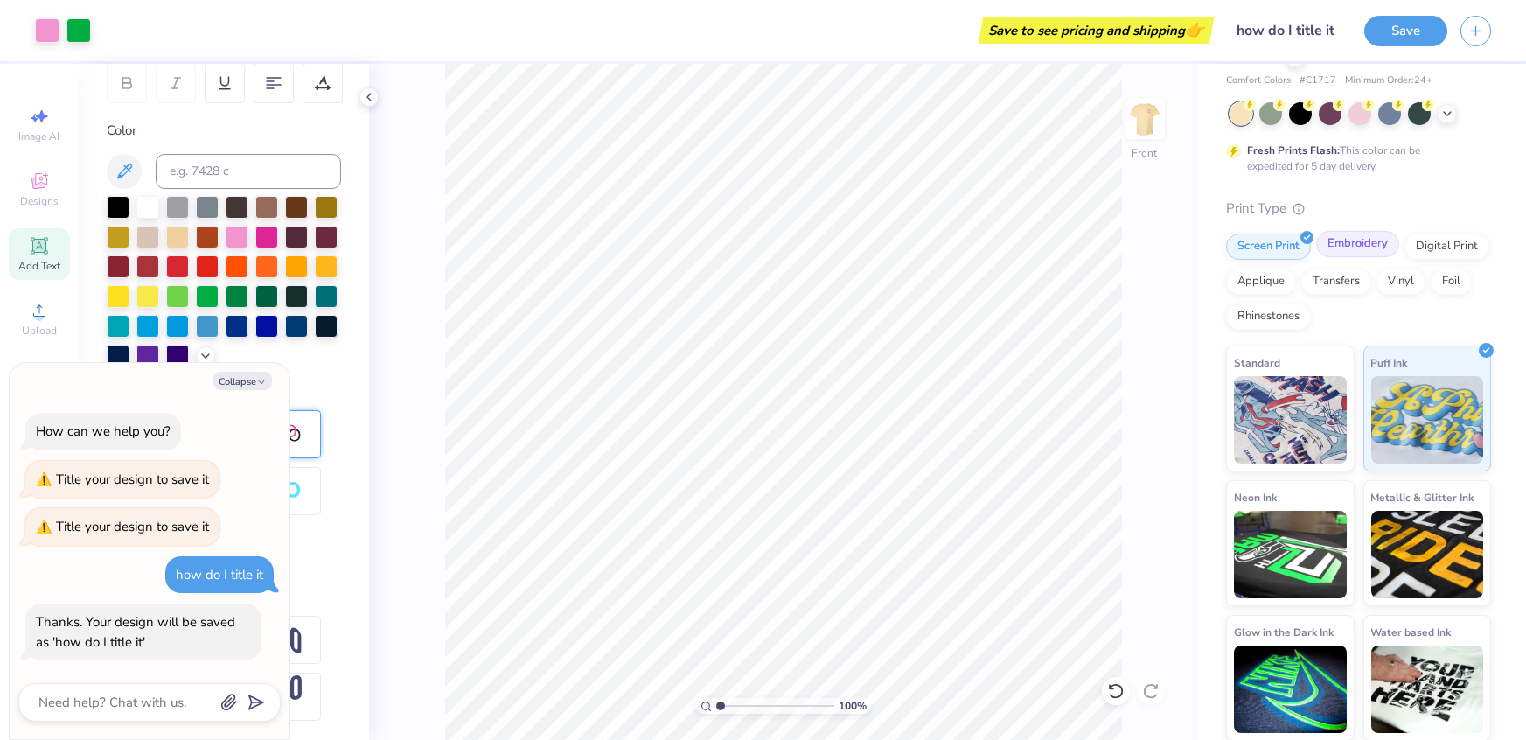
click at [1386, 251] on div "Embroidery" at bounding box center [1357, 244] width 83 height 26
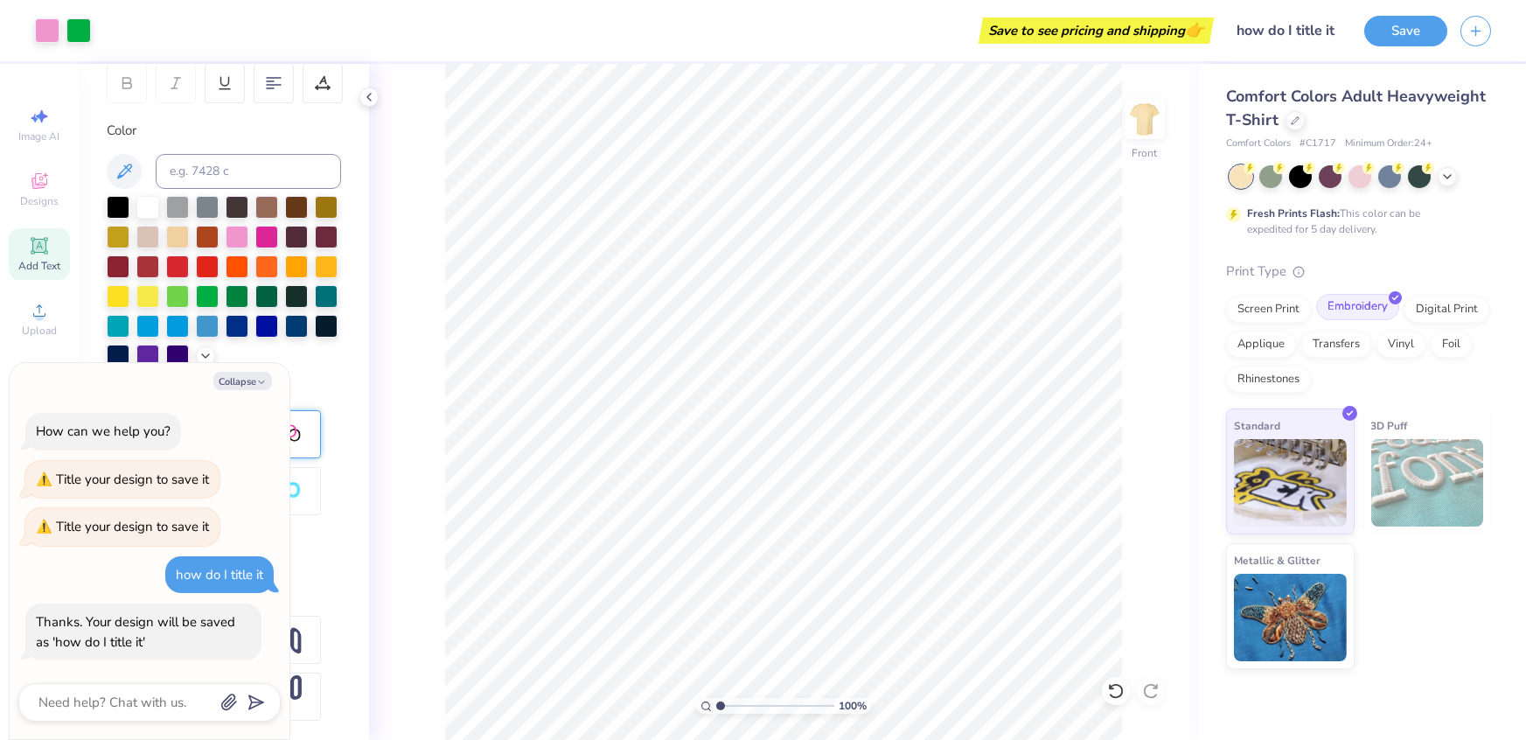
scroll to position [0, 0]
click at [1267, 306] on div "Screen Print" at bounding box center [1268, 307] width 85 height 26
